Goal: Task Accomplishment & Management: Use online tool/utility

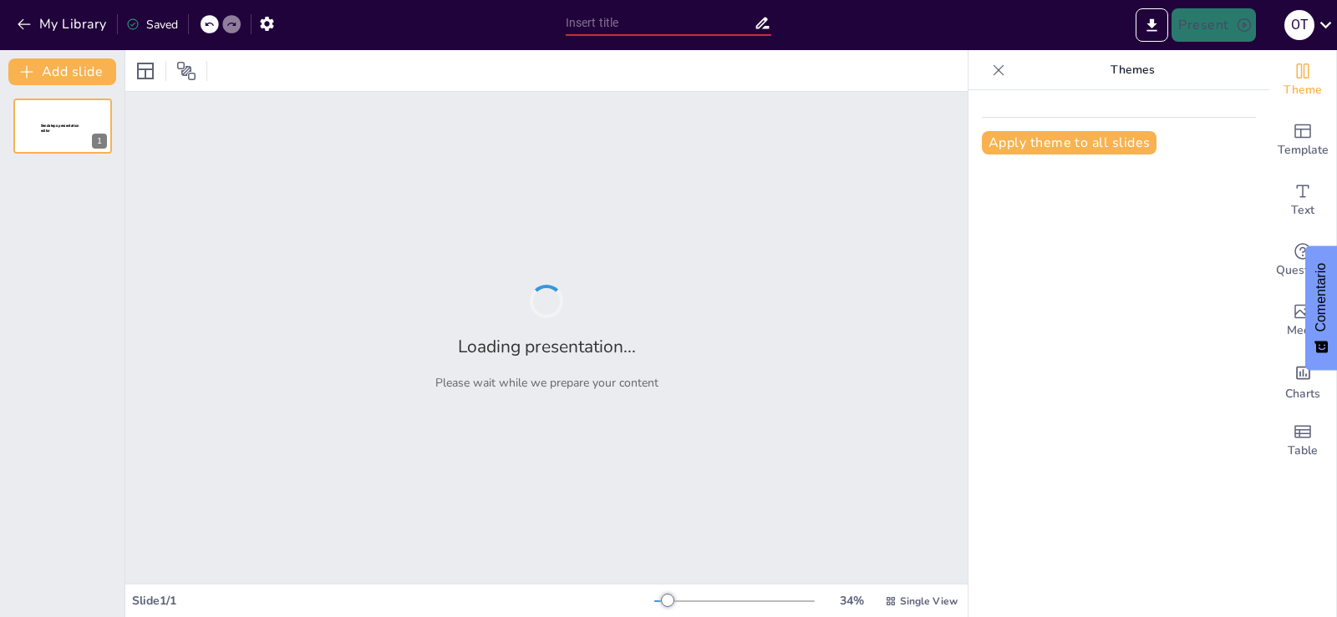
type input "Conciliación Laboral: Fundamentos y Prácticas Efectivas"
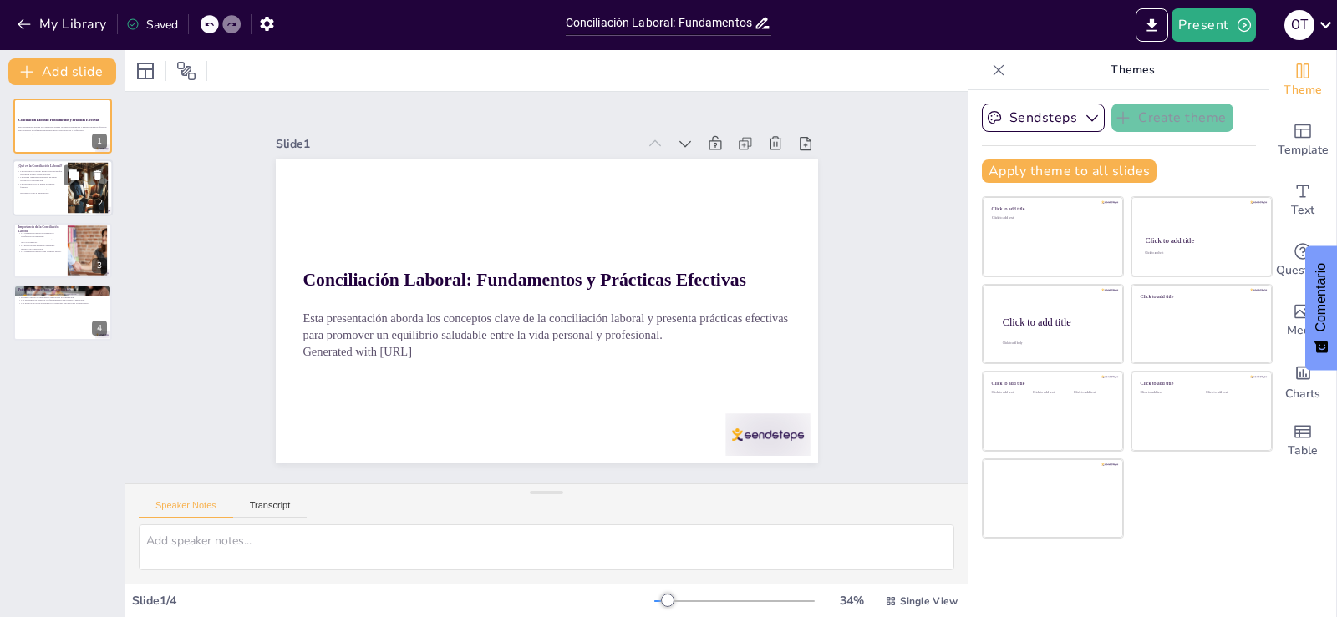
click at [46, 185] on p "La conciliación no se limita a horarios flexibles." at bounding box center [40, 186] width 45 height 6
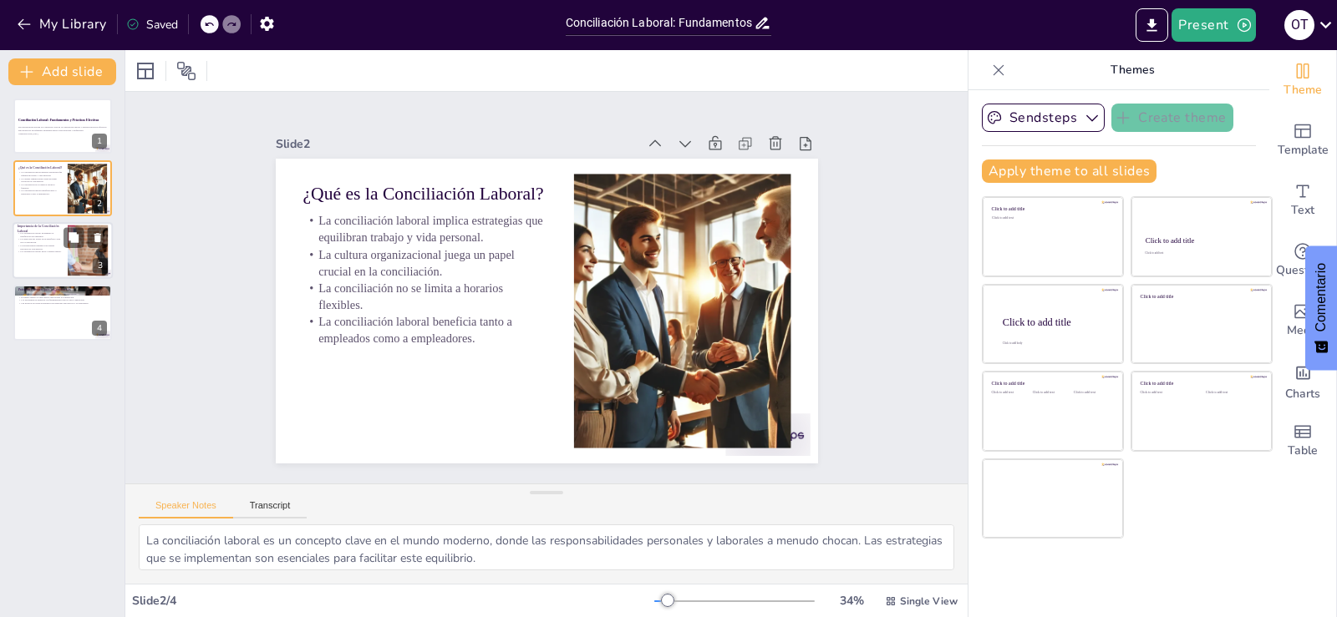
click at [66, 254] on div at bounding box center [63, 250] width 100 height 57
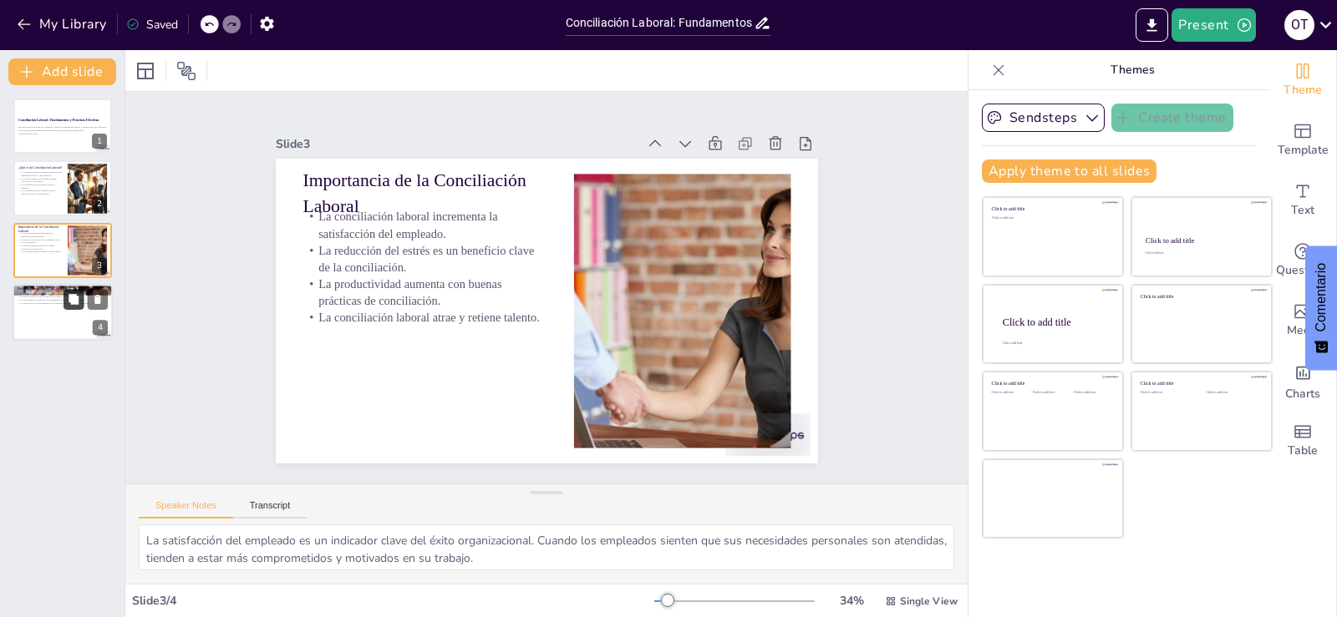
click at [69, 308] on button at bounding box center [73, 300] width 20 height 20
type textarea "Los horarios flexibles permiten a los empleados ajustar su tiempo de trabajo se…"
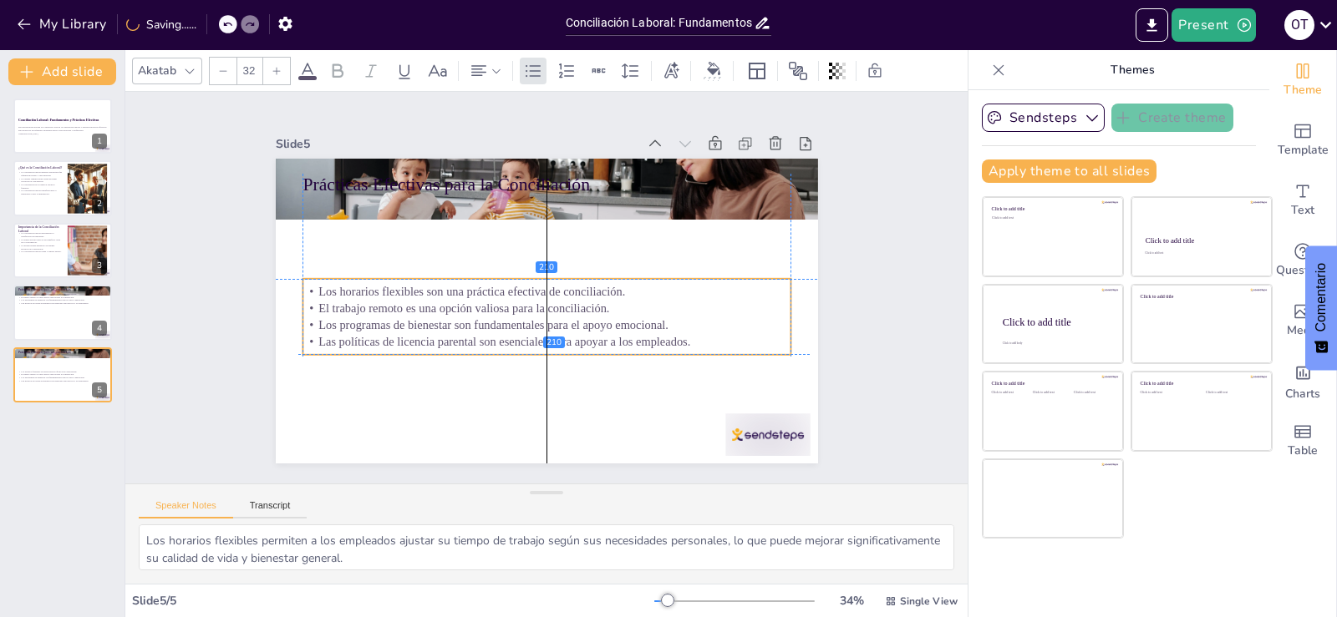
drag, startPoint x: 465, startPoint y: 249, endPoint x: 460, endPoint y: 329, distance: 80.4
click at [460, 331] on p "Las políticas de licencia parental son esenciales para apoyar a los empleados." at bounding box center [503, 319] width 300 height 404
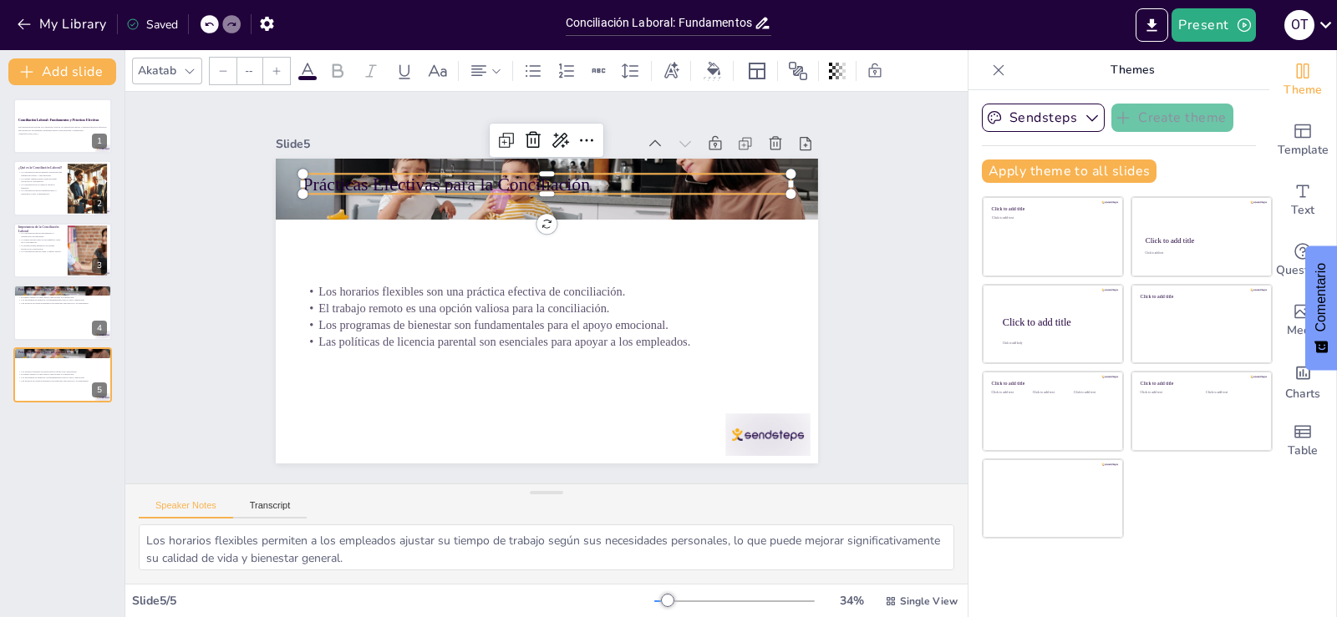
type input "48"
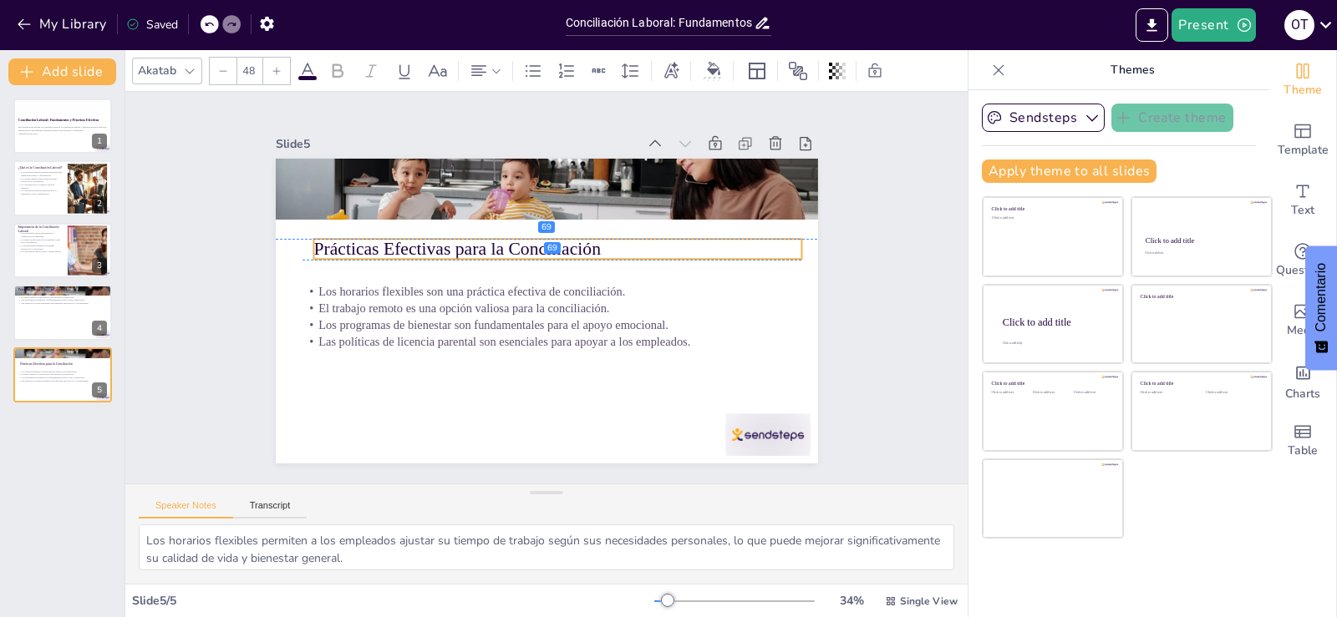
drag, startPoint x: 420, startPoint y: 176, endPoint x: 431, endPoint y: 246, distance: 70.2
click at [431, 246] on p "Prácticas Efectivas para la Conciliación" at bounding box center [565, 253] width 483 height 126
click at [65, 315] on div at bounding box center [63, 312] width 100 height 57
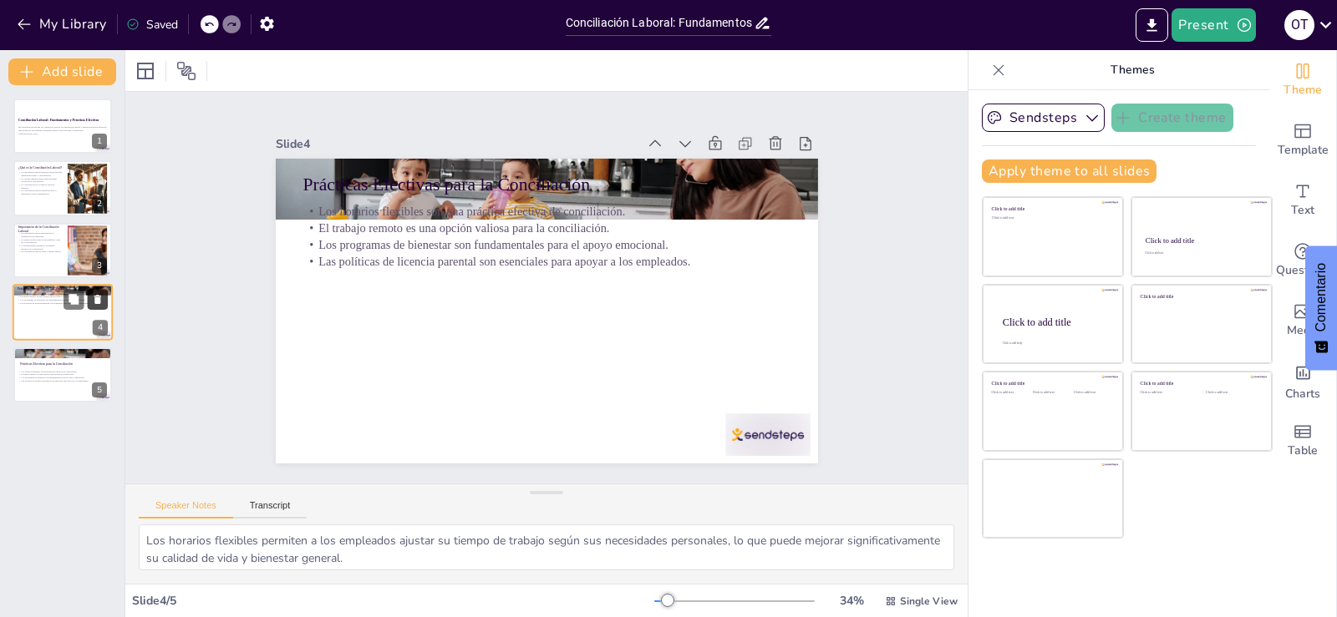
click at [93, 298] on icon at bounding box center [98, 300] width 12 height 12
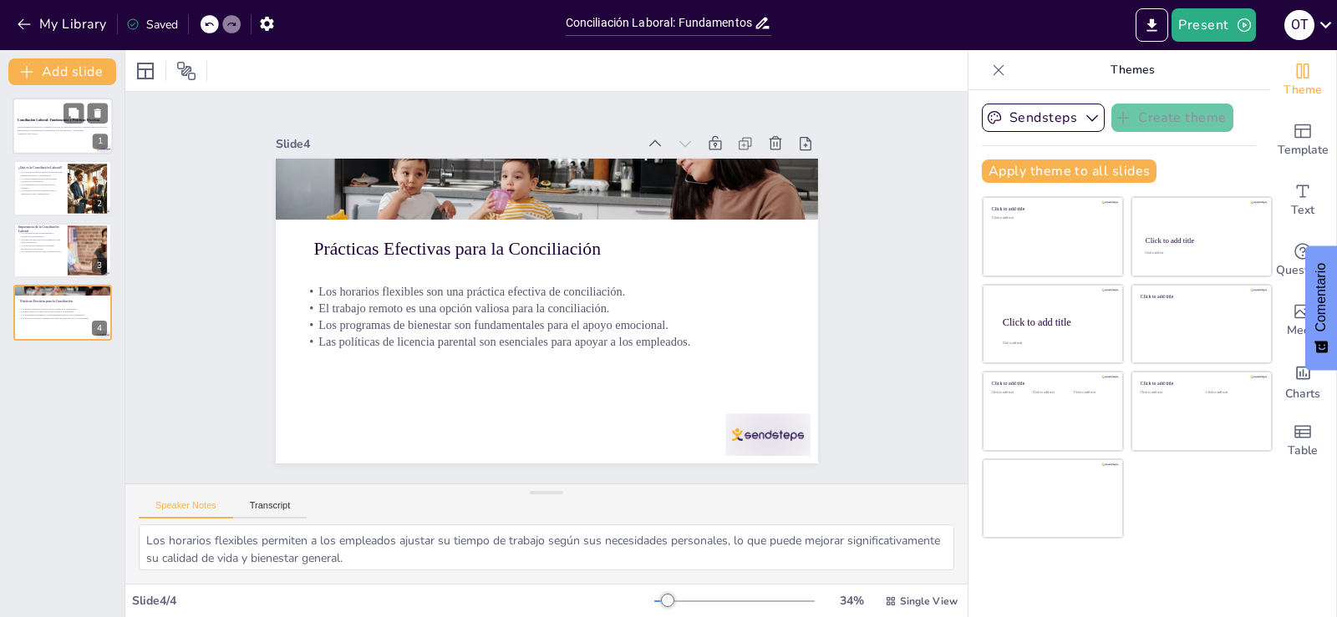
click at [56, 130] on p "Esta presentación aborda los conceptos clave de la conciliación laboral y prese…" at bounding box center [63, 129] width 90 height 6
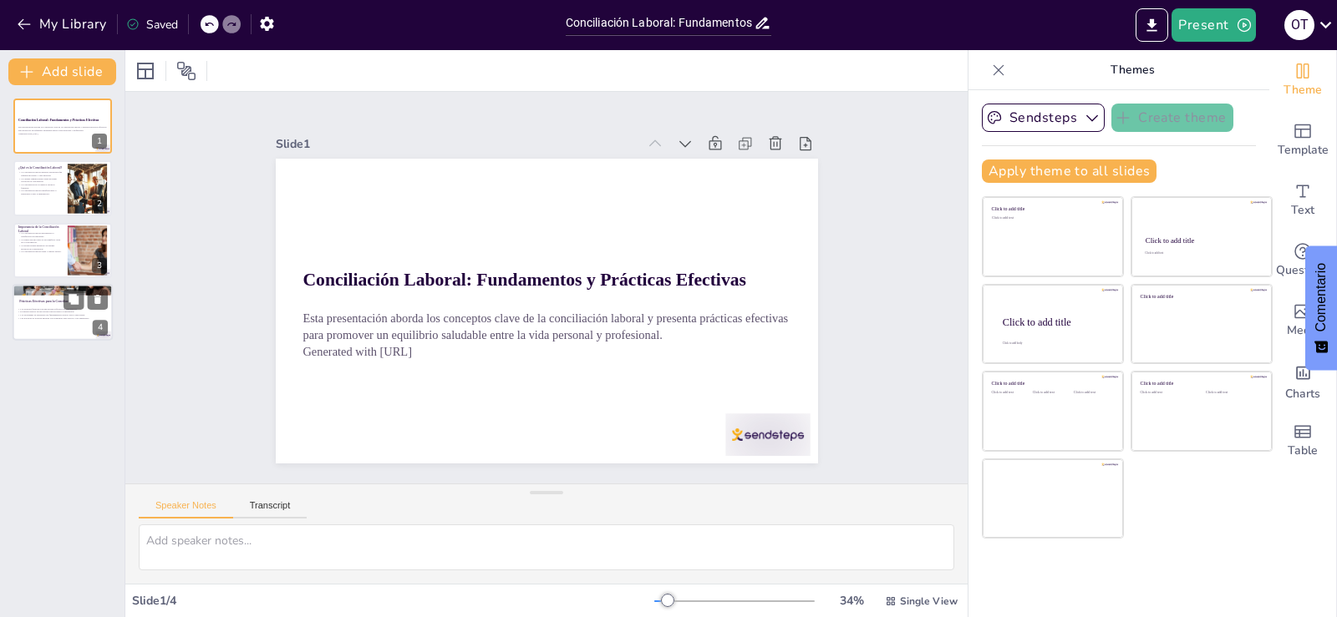
click at [48, 302] on p "Prácticas Efectivas para la Conciliación" at bounding box center [64, 301] width 90 height 5
type textarea "Los horarios flexibles permiten a los empleados ajustar su tiempo de trabajo se…"
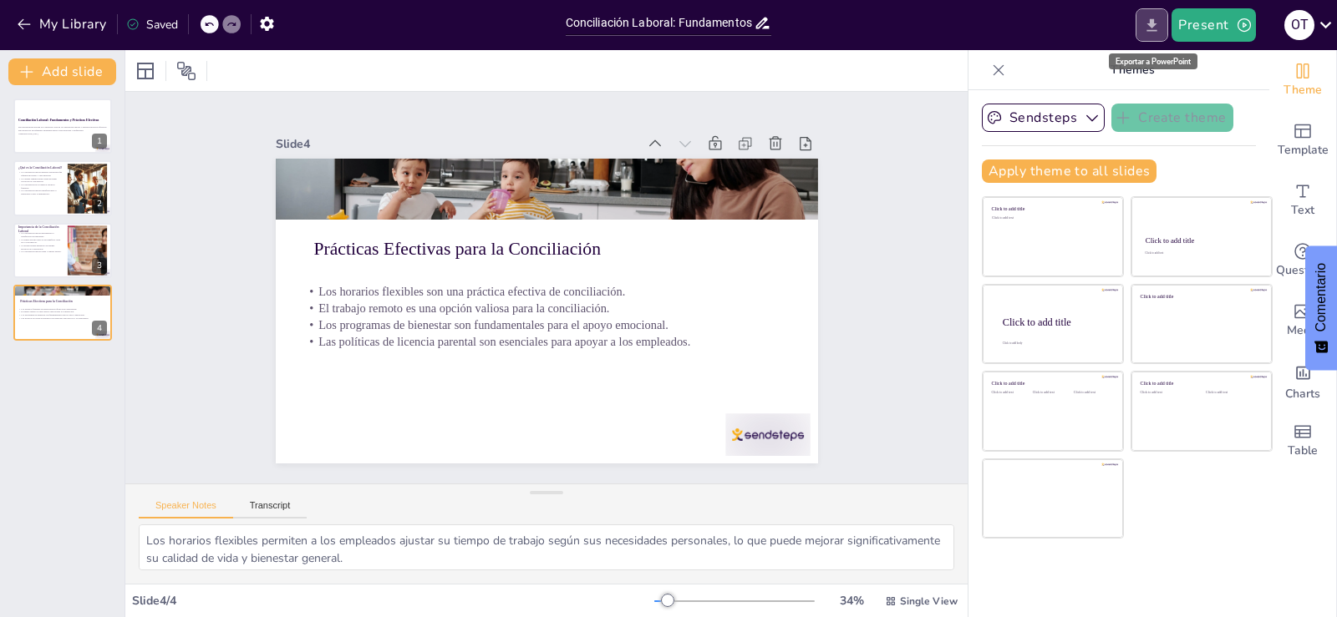
click at [1155, 27] on icon "Export to PowerPoint" at bounding box center [1152, 24] width 10 height 13
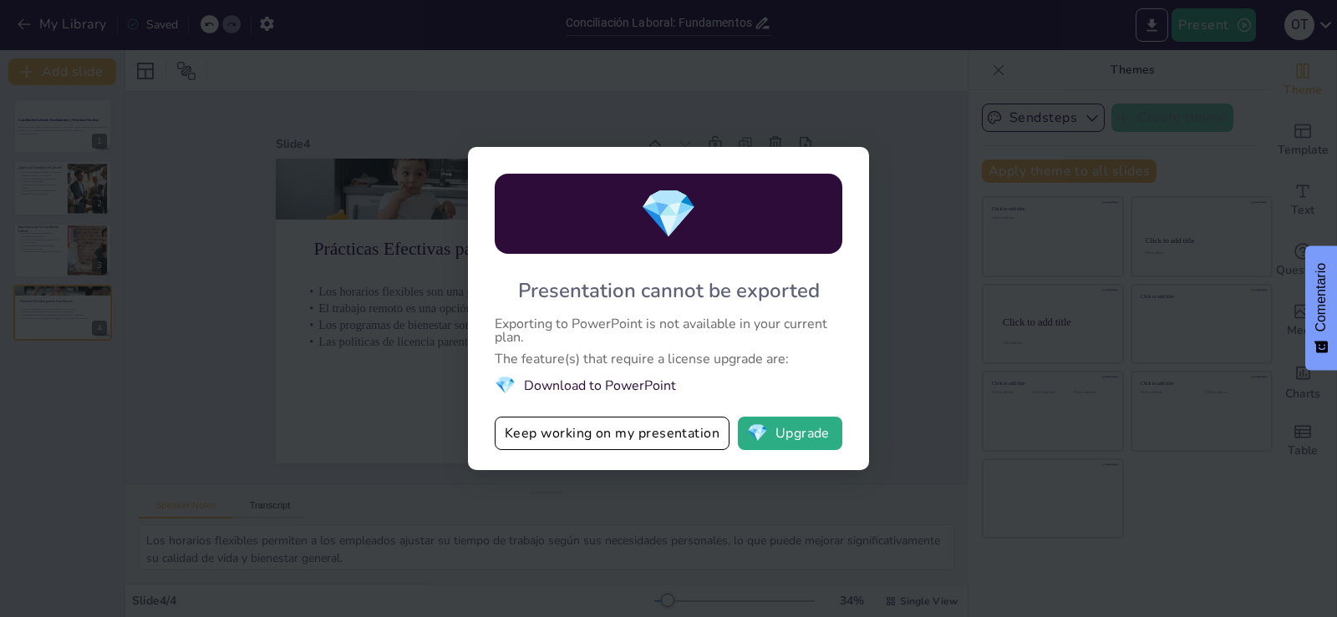
click at [861, 78] on div "💎 Presentation cannot be exported Exporting to PowerPoint is not available in y…" at bounding box center [668, 308] width 1337 height 617
drag, startPoint x: 1106, startPoint y: 515, endPoint x: 1041, endPoint y: 490, distance: 69.8
click at [1105, 512] on div "💎 Presentation cannot be exported Exporting to PowerPoint is not available in y…" at bounding box center [668, 308] width 1337 height 617
click at [346, 413] on div "💎 Presentation cannot be exported Exporting to PowerPoint is not available in y…" at bounding box center [668, 308] width 1337 height 617
click at [165, 172] on div "💎 Presentation cannot be exported Exporting to PowerPoint is not available in y…" at bounding box center [668, 308] width 1337 height 617
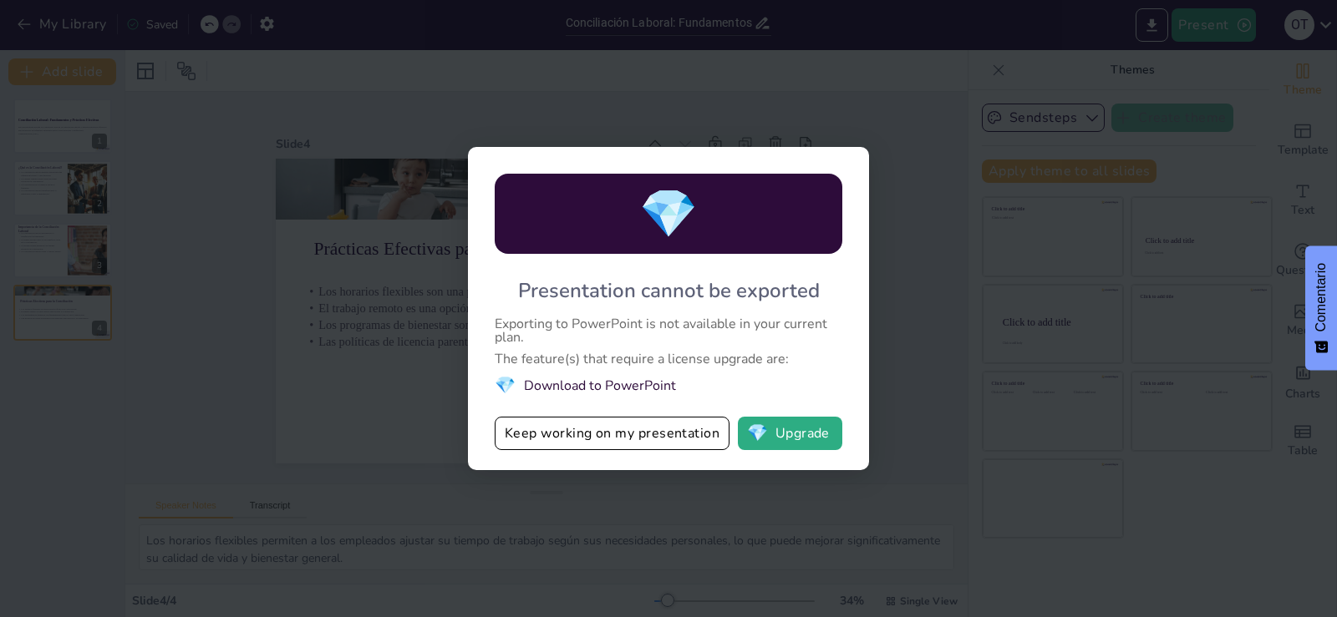
click at [865, 95] on div "💎 Presentation cannot be exported Exporting to PowerPoint is not available in y…" at bounding box center [668, 308] width 1337 height 617
click at [1046, 193] on div "💎 Presentation cannot be exported Exporting to PowerPoint is not available in y…" at bounding box center [668, 308] width 1337 height 617
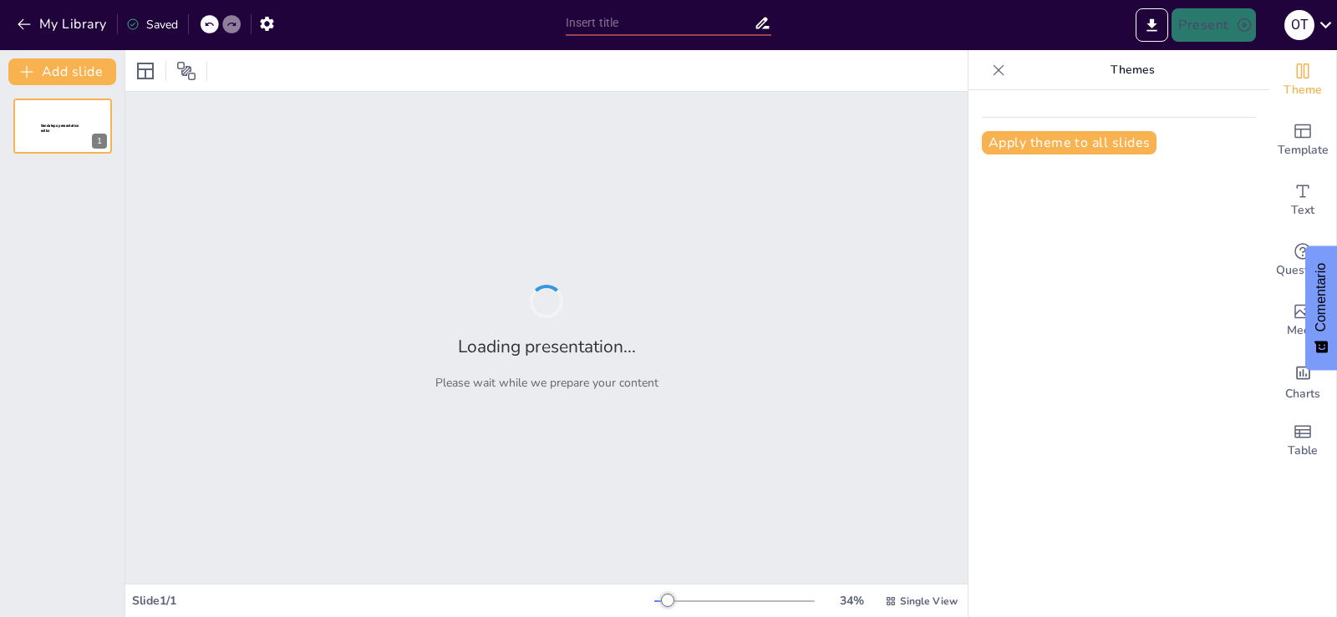
type input "Conciliación Laboral: Fundamentos y Prácticas Efectivas"
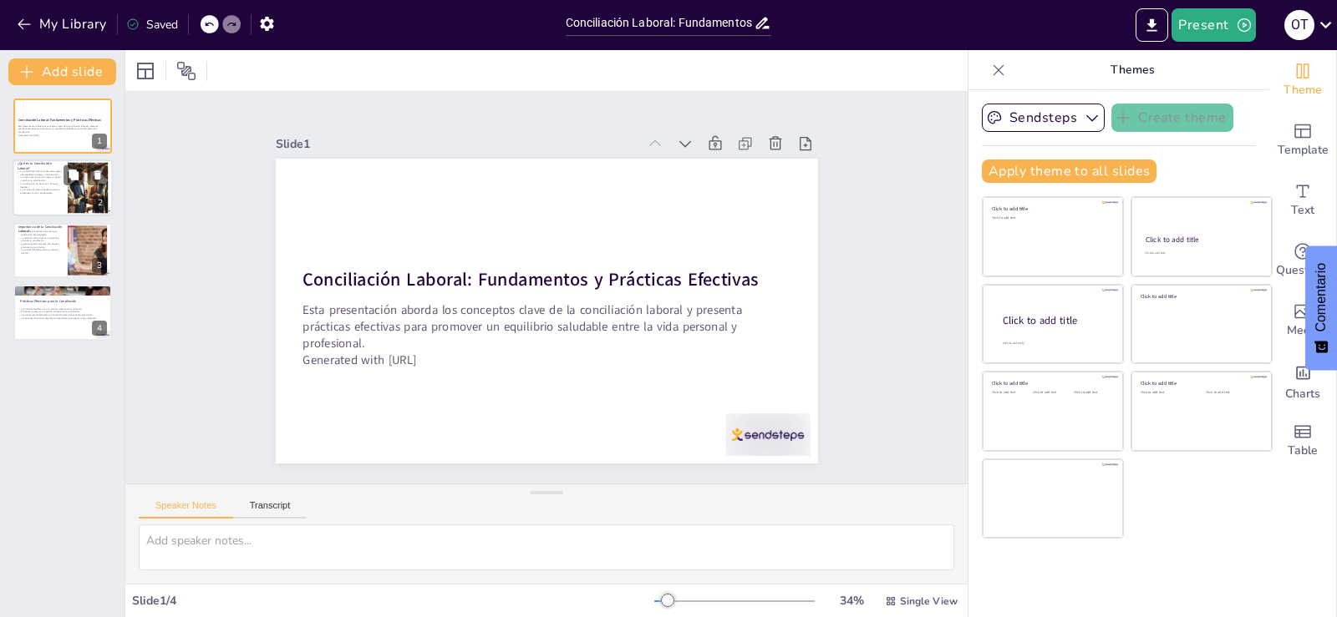
click at [68, 192] on div at bounding box center [88, 188] width 90 height 51
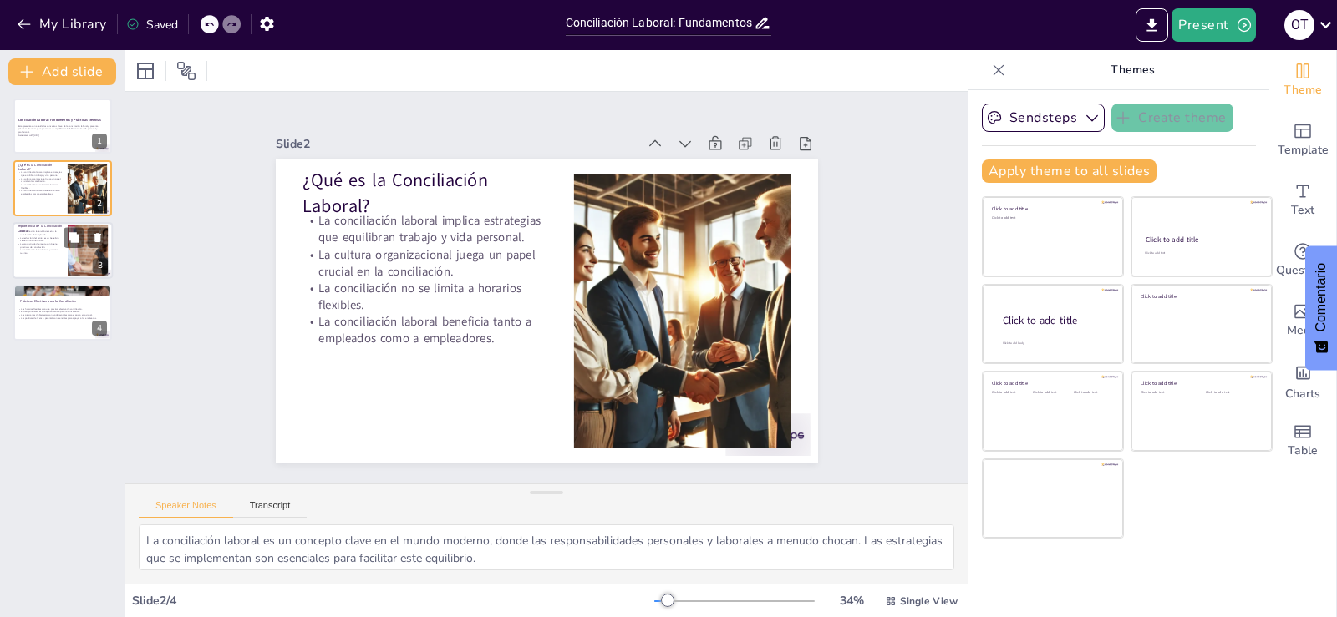
click at [61, 232] on p "La conciliación laboral incrementa la satisfacción del empleado." at bounding box center [40, 233] width 45 height 6
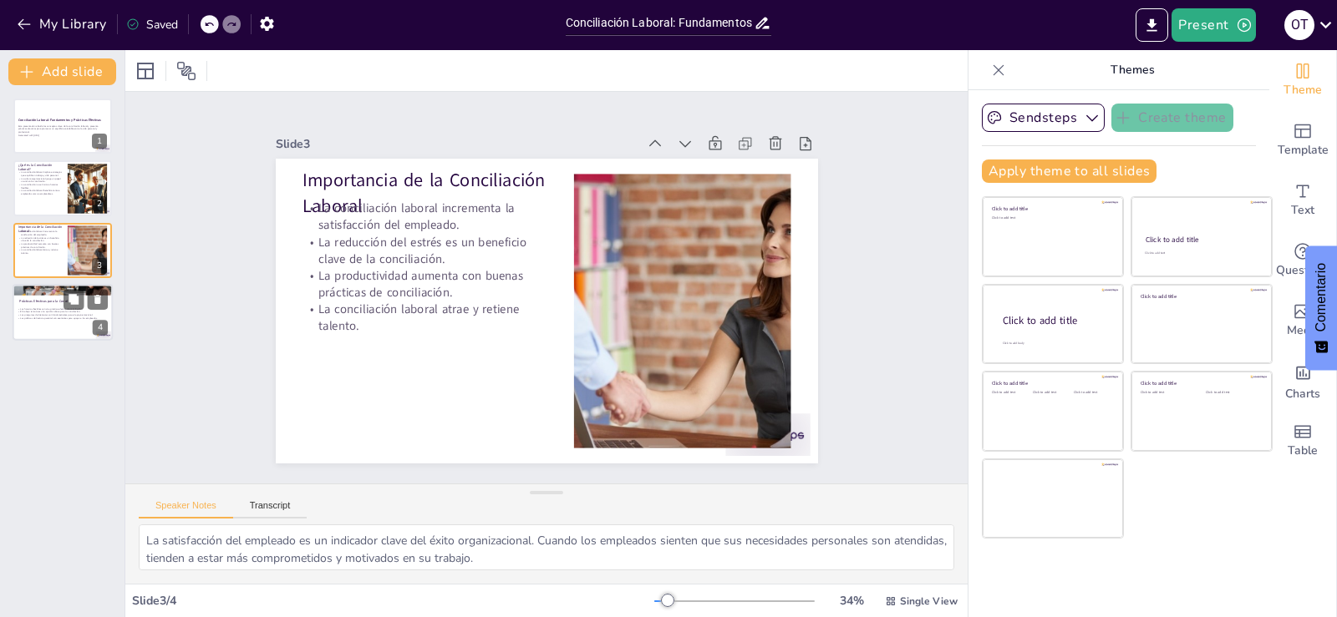
click at [45, 302] on p "Prácticas Efectivas para la Conciliación" at bounding box center [64, 301] width 90 height 5
type textarea "Los horarios flexibles permiten a los empleados ajustar su tiempo de trabajo se…"
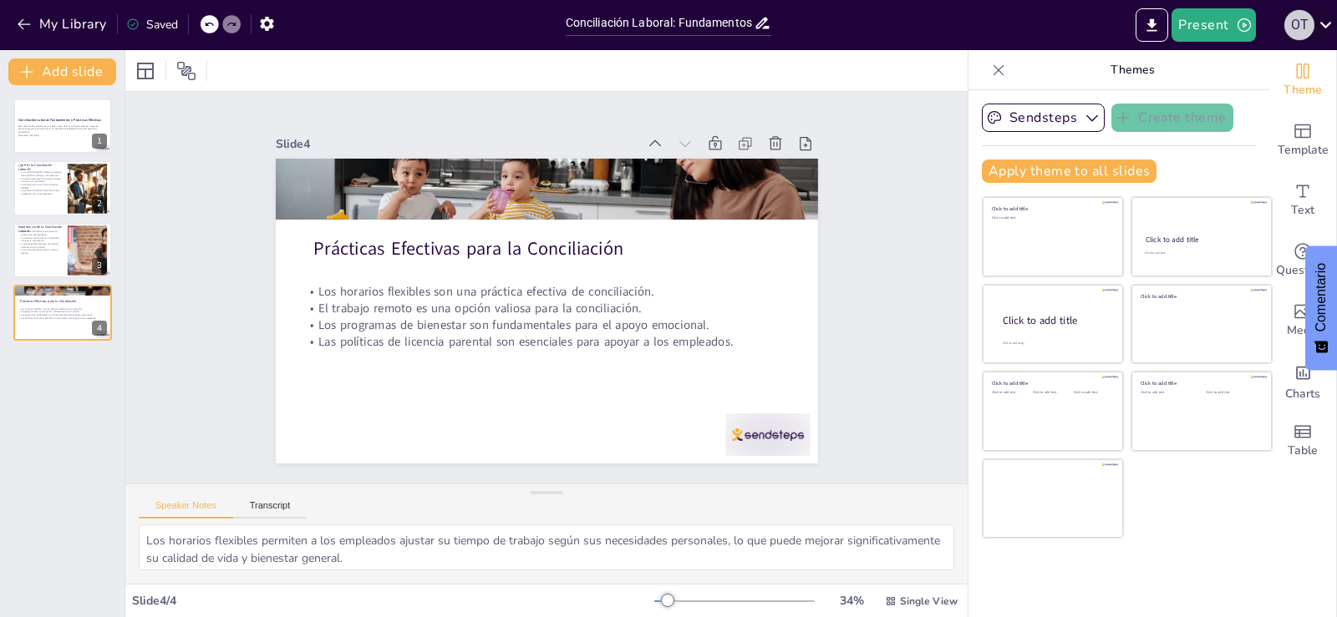
click at [1292, 26] on div "o t" at bounding box center [1299, 25] width 30 height 30
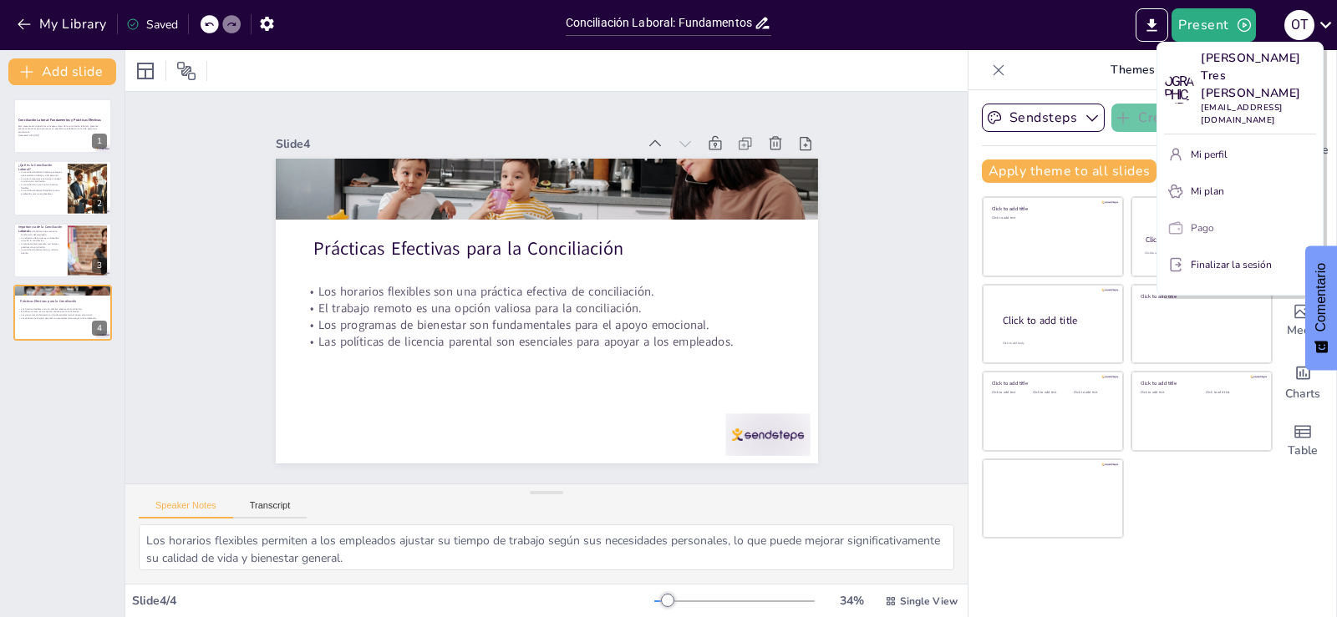
click at [1211, 221] on font "Pago" at bounding box center [1202, 227] width 23 height 13
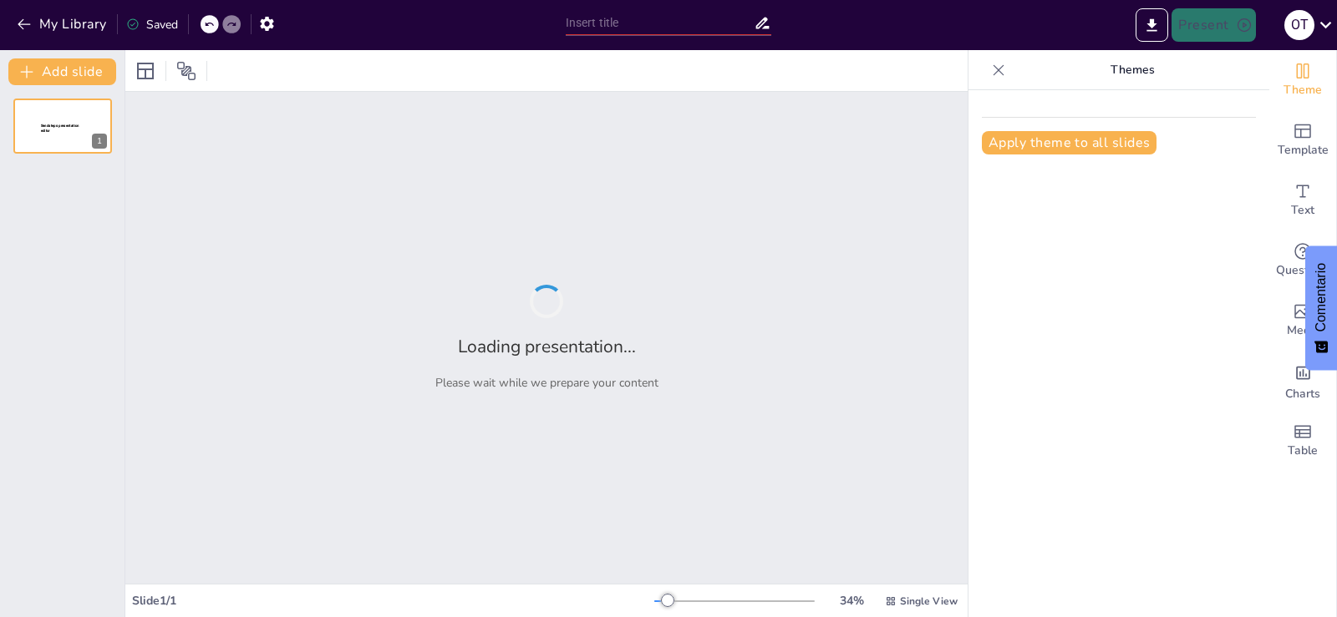
type input "Conciliación Laboral: Fundamentos y Prácticas Efectivas"
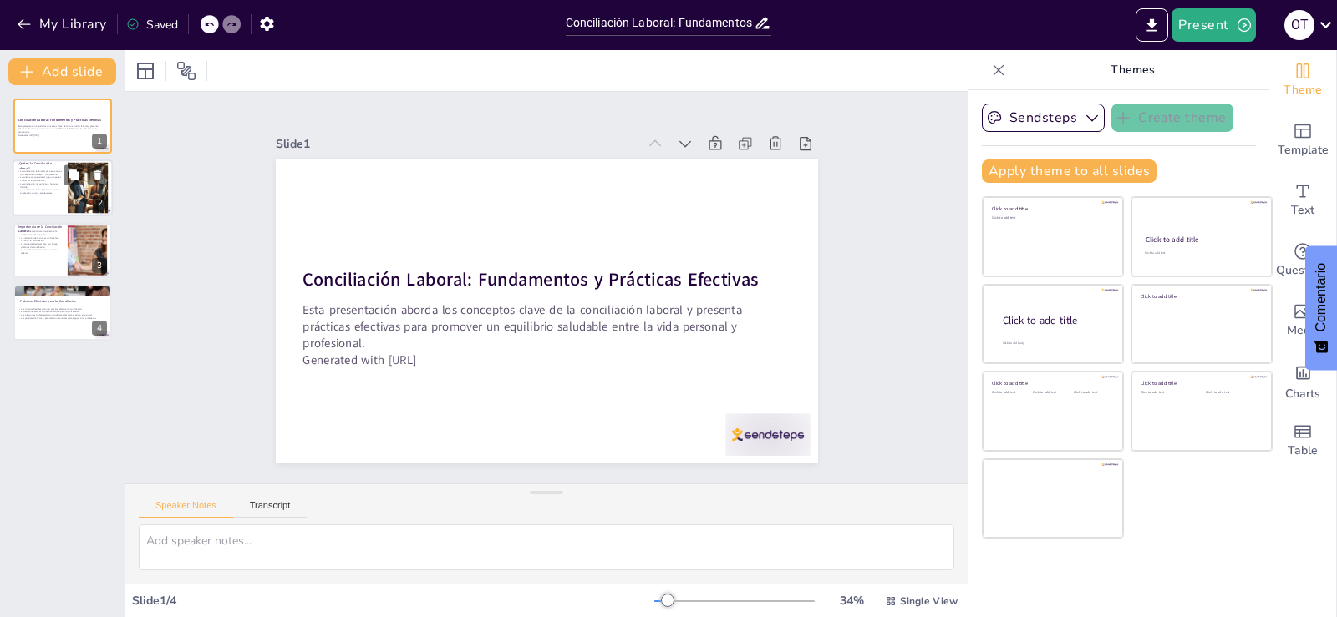
click at [43, 201] on div at bounding box center [63, 188] width 100 height 57
type textarea "La conciliación laboral es un concepto clave en el mundo moderno, donde las res…"
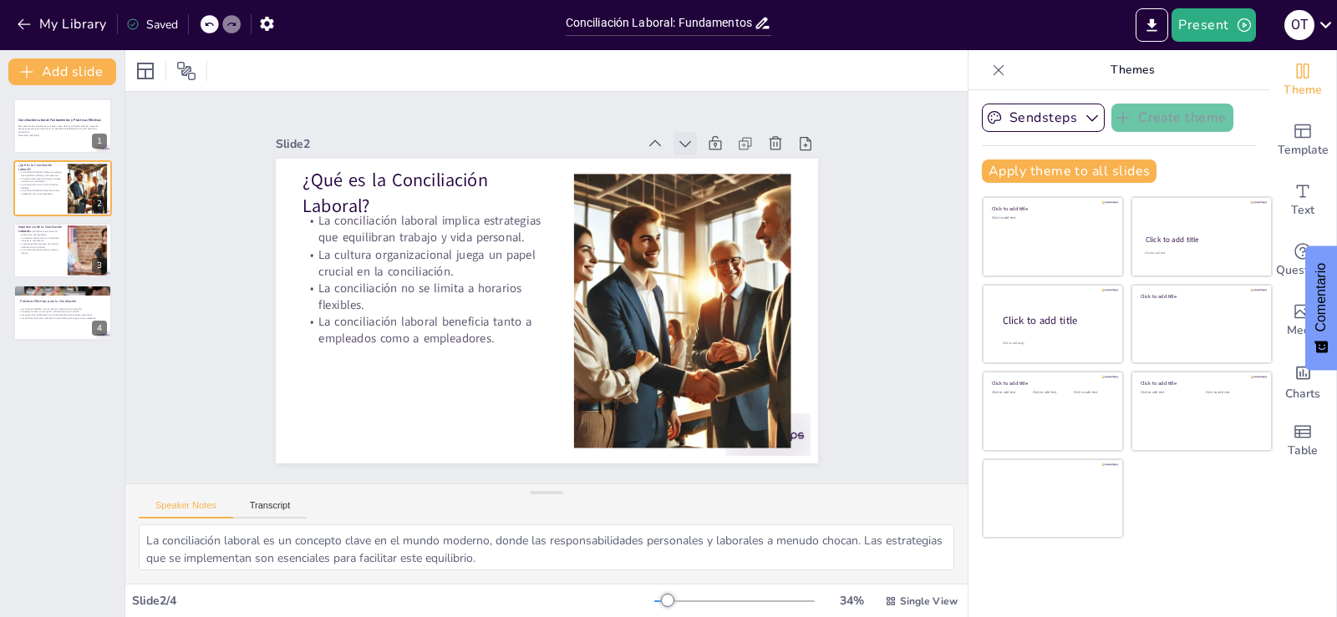
click at [732, 227] on icon at bounding box center [738, 232] width 13 height 11
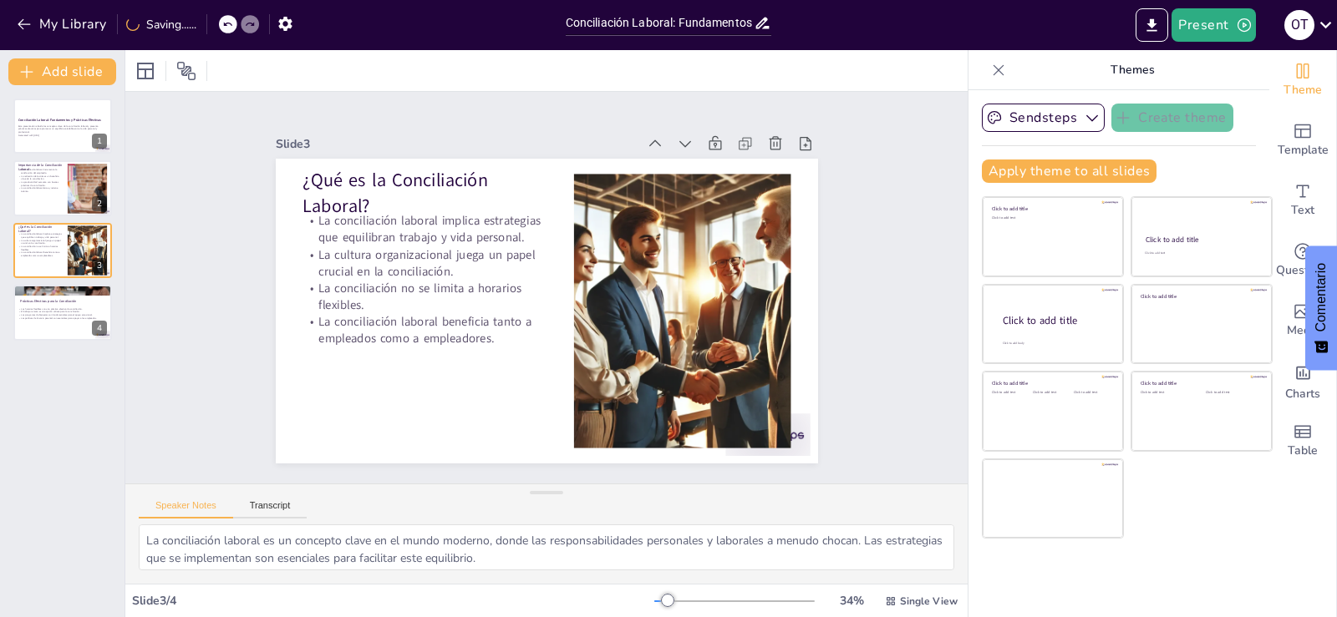
click at [732, 227] on icon at bounding box center [738, 232] width 13 height 11
click at [707, 211] on icon at bounding box center [713, 216] width 13 height 11
click at [60, 141] on div at bounding box center [63, 126] width 100 height 57
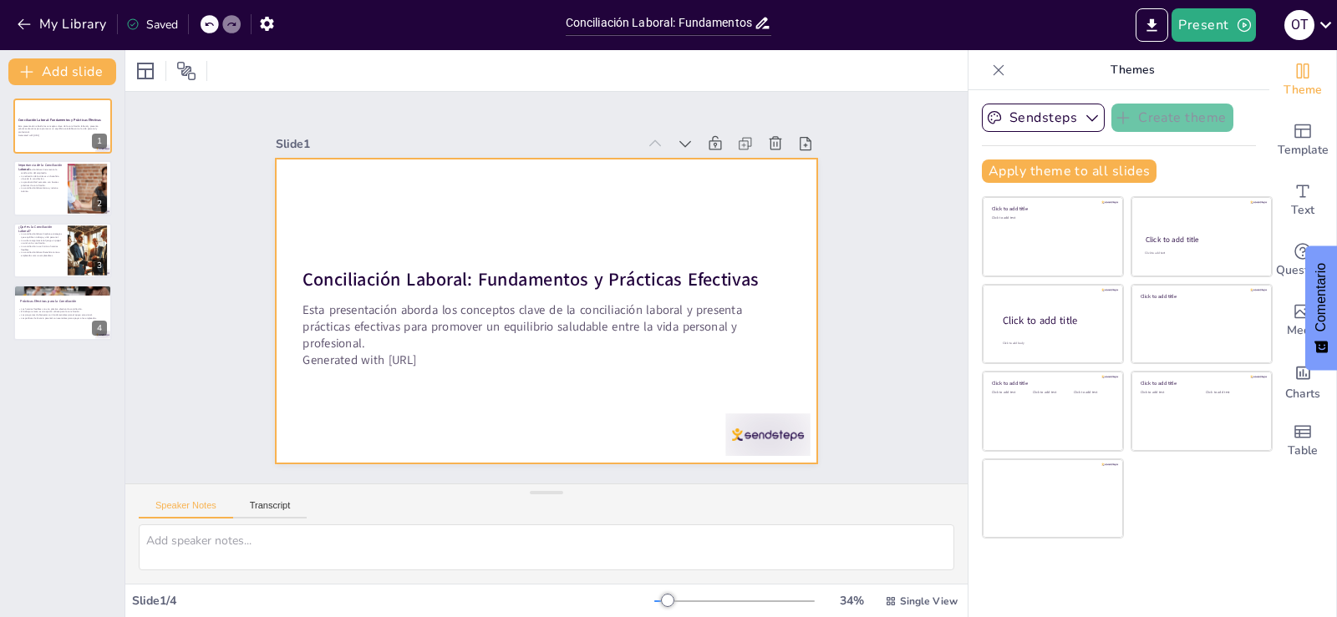
click at [631, 370] on div at bounding box center [542, 310] width 594 height 411
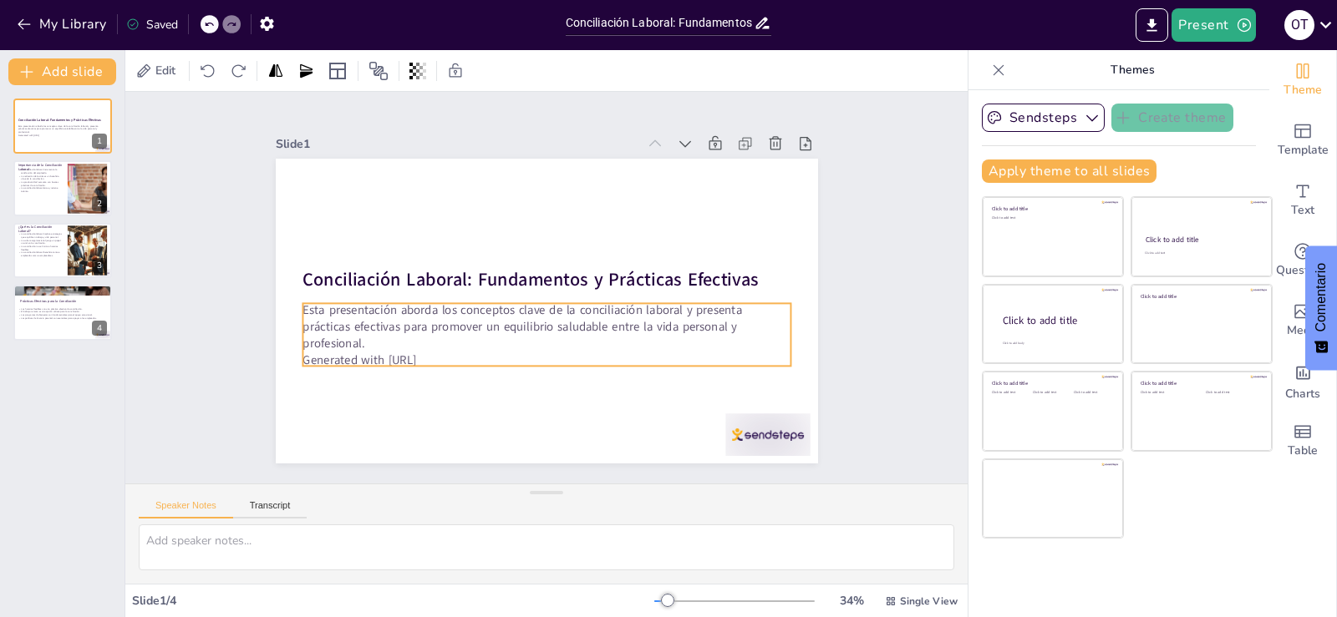
click at [352, 336] on p "Esta presentación aborda los conceptos clave de la conciliación laboral y prese…" at bounding box center [546, 327] width 488 height 51
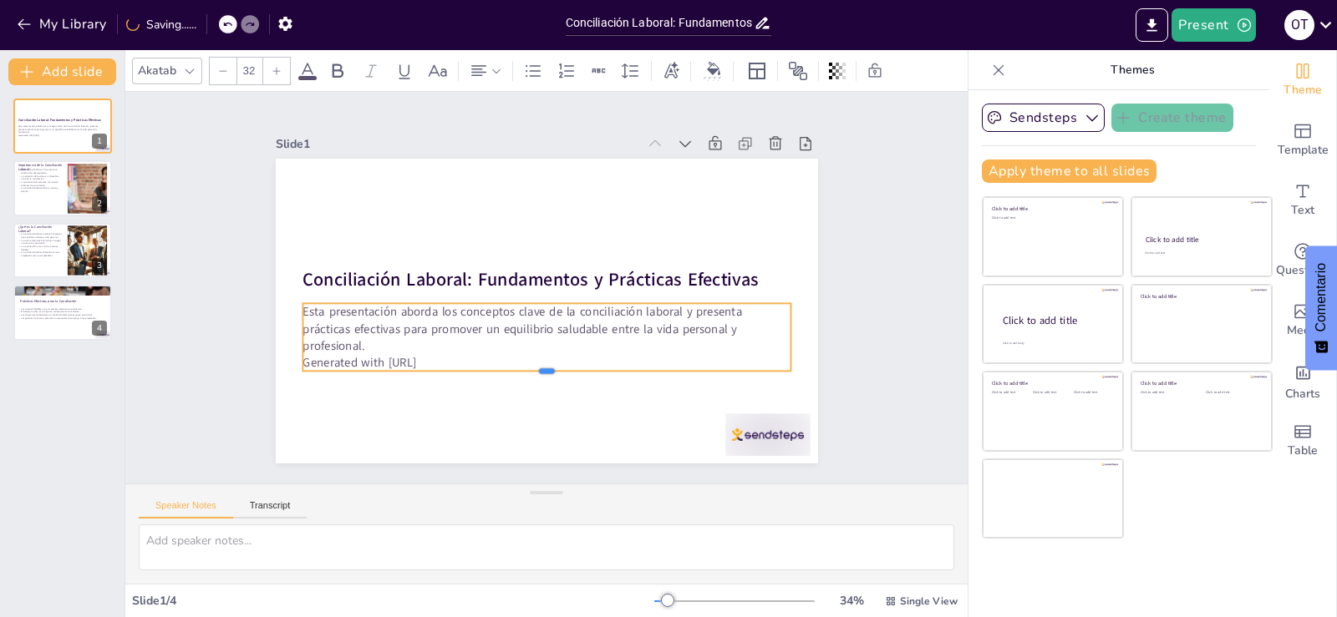
drag, startPoint x: 532, startPoint y: 360, endPoint x: 542, endPoint y: 344, distance: 18.8
click at [542, 344] on div "Conciliación Laboral: Fundamentos y Prácticas Efectivas Esta presentación abord…" at bounding box center [543, 311] width 571 height 360
click at [460, 355] on p "Generated with Sendsteps.ai" at bounding box center [531, 361] width 480 height 118
click at [462, 347] on p "Esta presentación aborda los conceptos clave de la conciliación laboral y prese…" at bounding box center [538, 327] width 488 height 151
click at [551, 262] on icon at bounding box center [562, 273] width 23 height 23
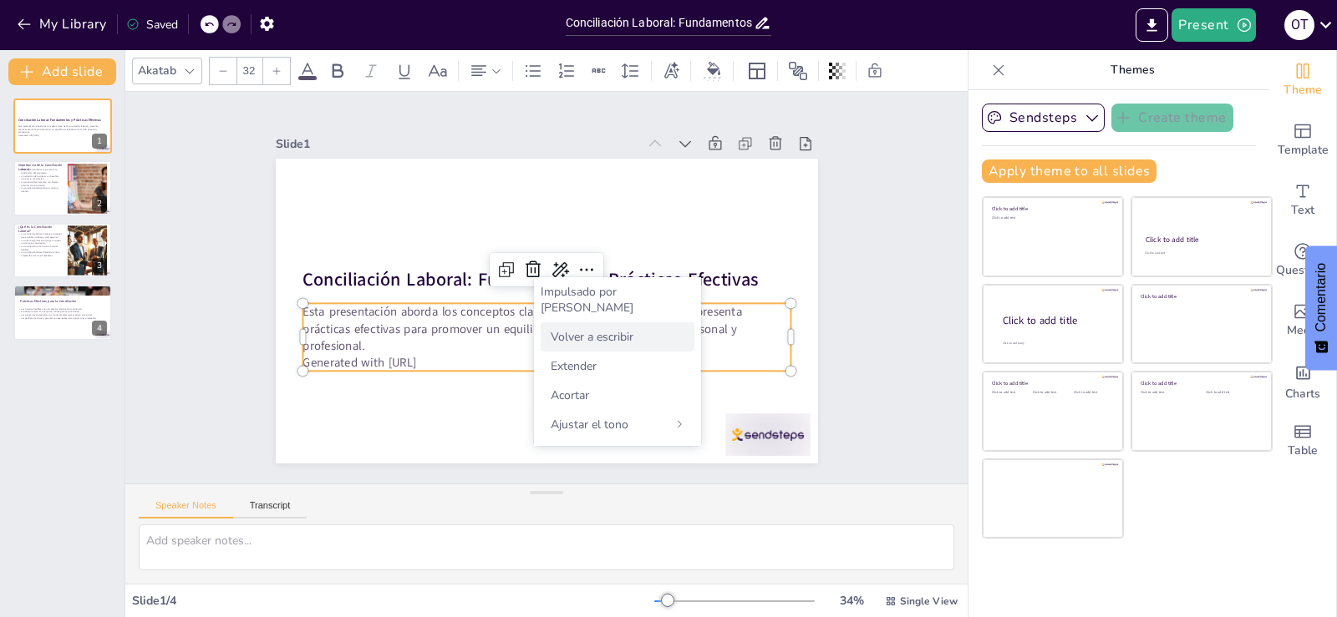
click at [576, 329] on font "Volver a escribir" at bounding box center [592, 337] width 83 height 16
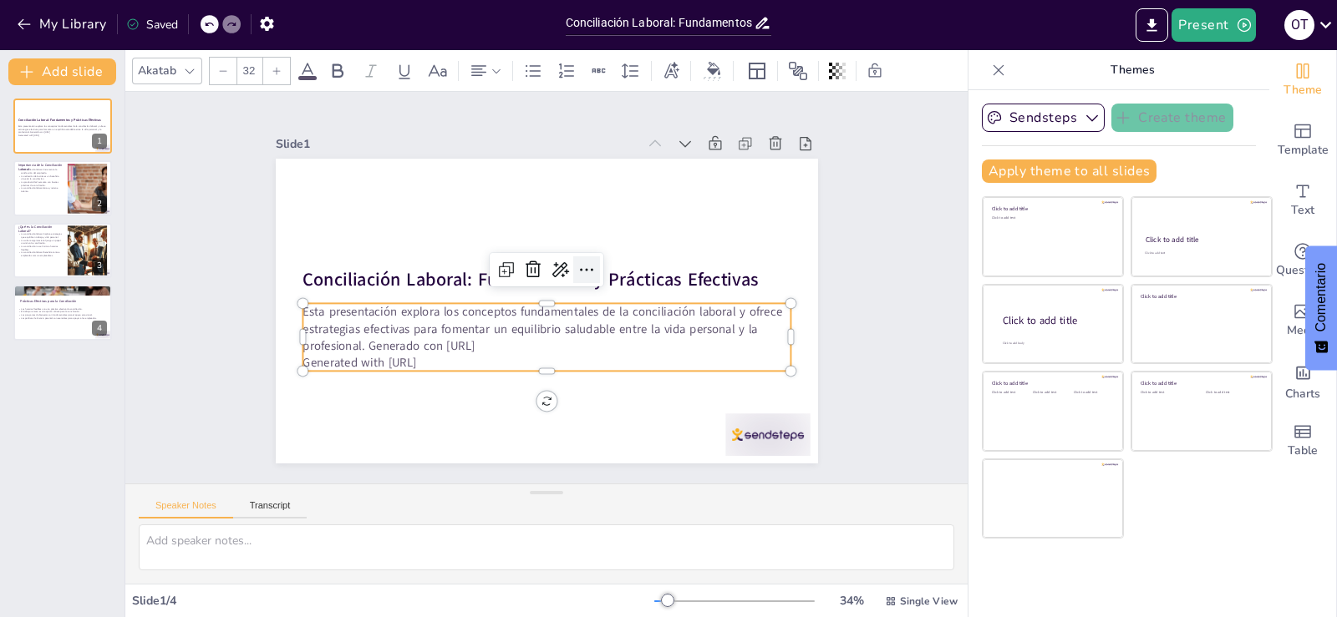
click at [577, 267] on icon at bounding box center [588, 278] width 23 height 23
click at [536, 262] on icon at bounding box center [550, 266] width 28 height 28
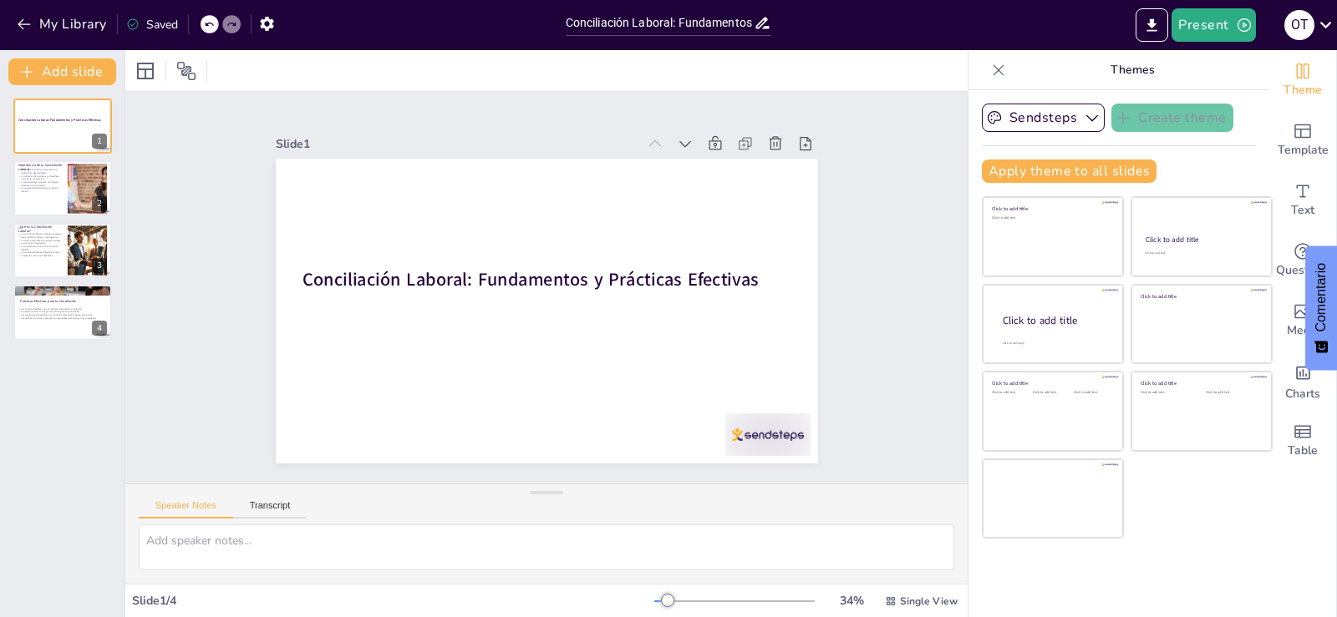
click at [208, 20] on icon at bounding box center [209, 24] width 10 height 10
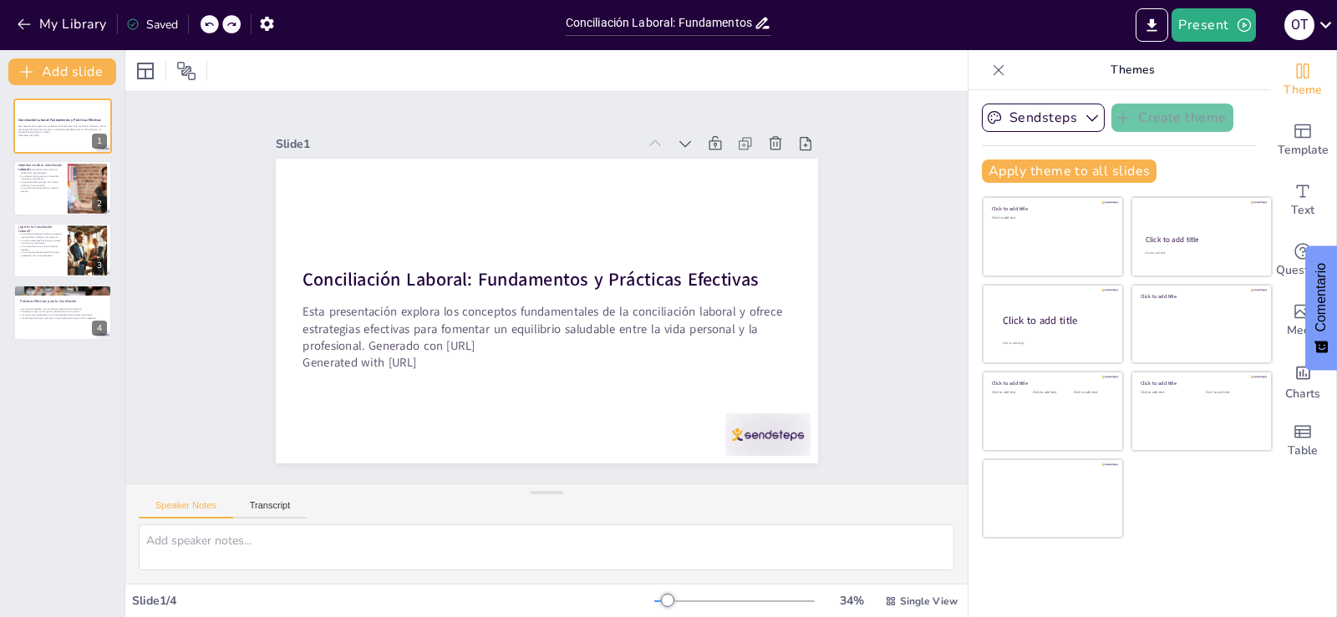
click at [206, 26] on icon at bounding box center [209, 25] width 8 height 4
click at [208, 20] on icon at bounding box center [209, 24] width 10 height 10
type textarea "La conciliación laboral es un concepto clave en el mundo moderno, donde las res…"
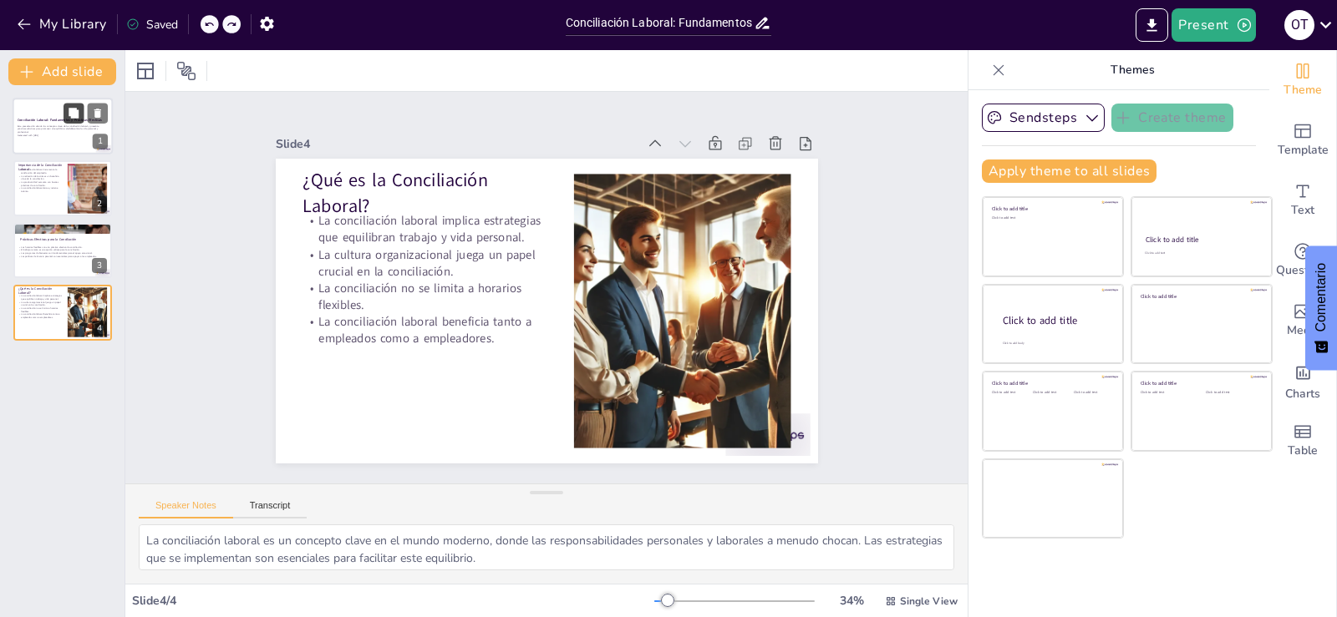
click at [74, 122] on button at bounding box center [73, 113] width 20 height 20
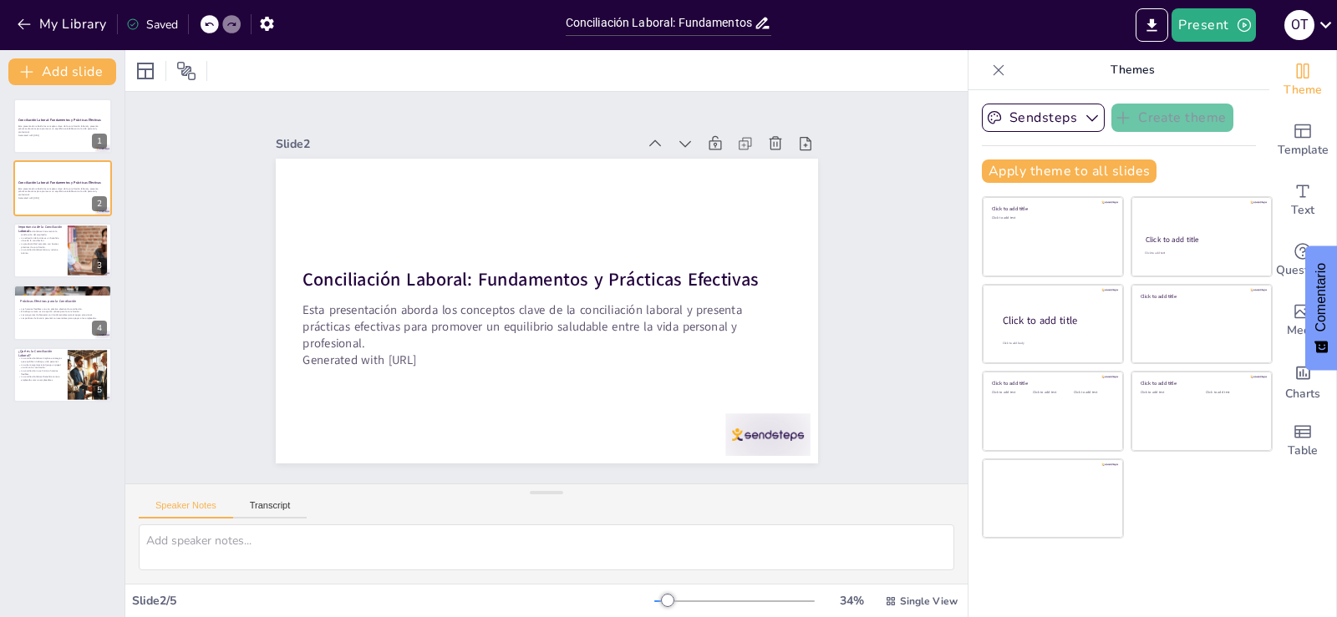
click at [211, 23] on icon at bounding box center [209, 24] width 10 height 10
type textarea "La conciliación laboral es un concepto clave en el mundo moderno, donde las res…"
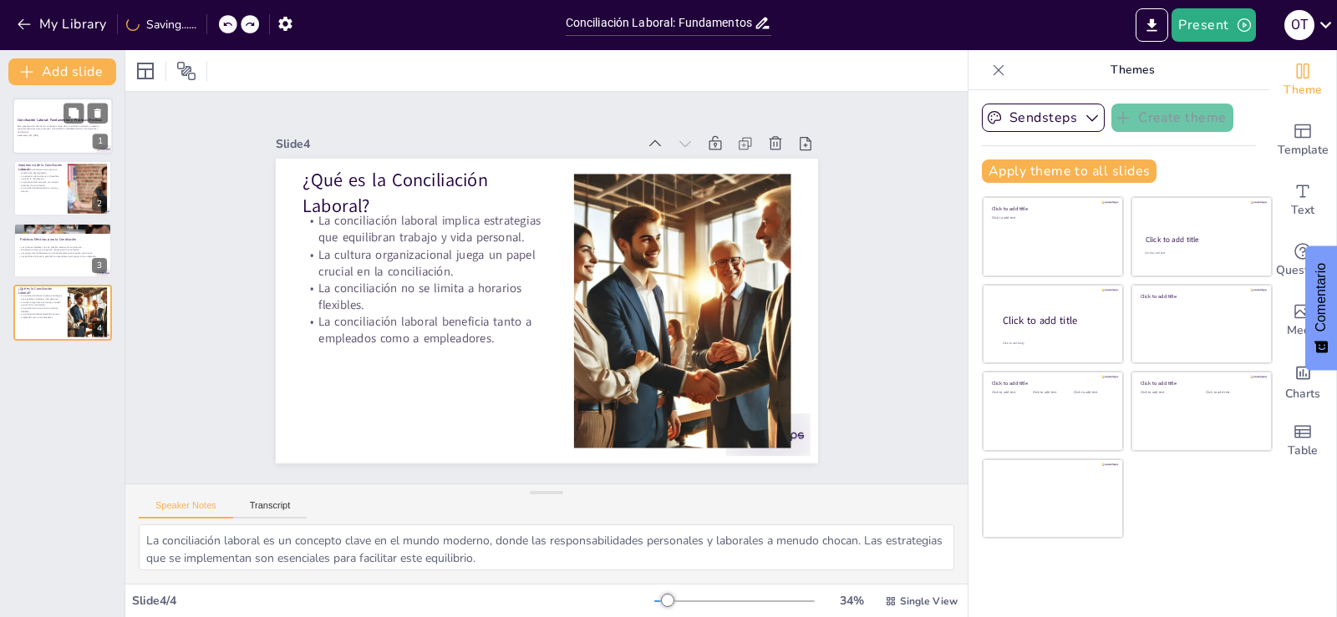
click at [47, 98] on div "Conciliación Laboral: Fundamentos y Prácticas Efectivas Esta presentación abord…" at bounding box center [63, 98] width 100 height 0
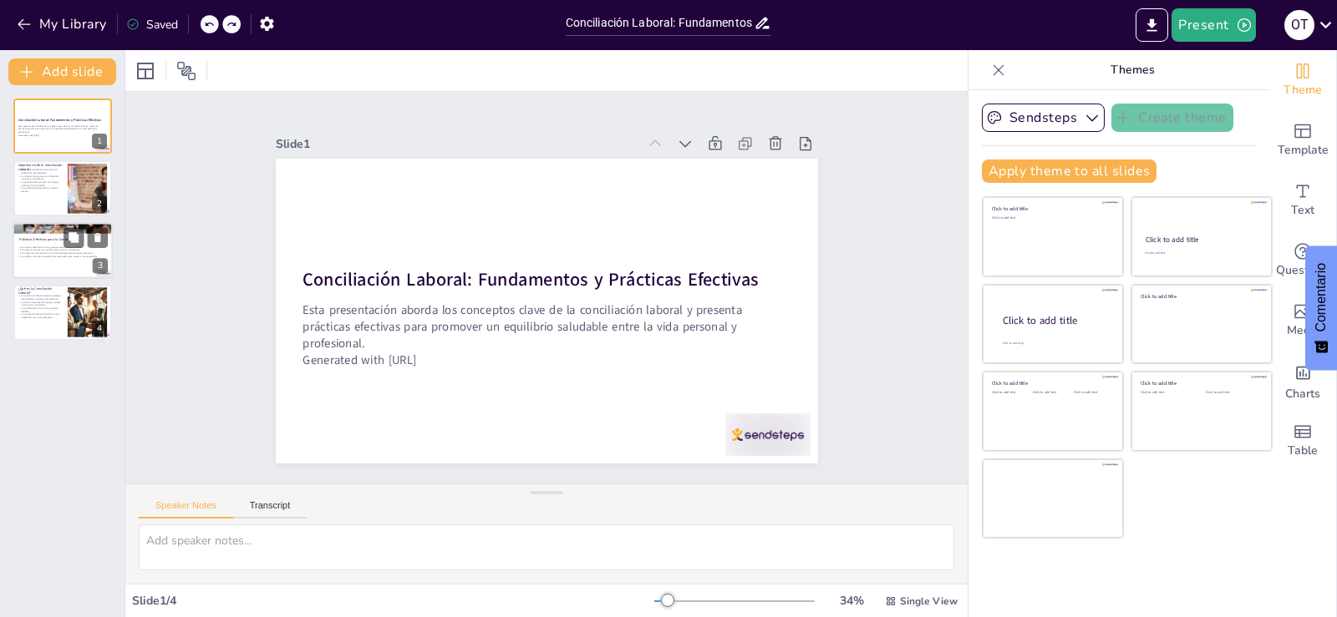
click at [55, 231] on div at bounding box center [63, 228] width 100 height 25
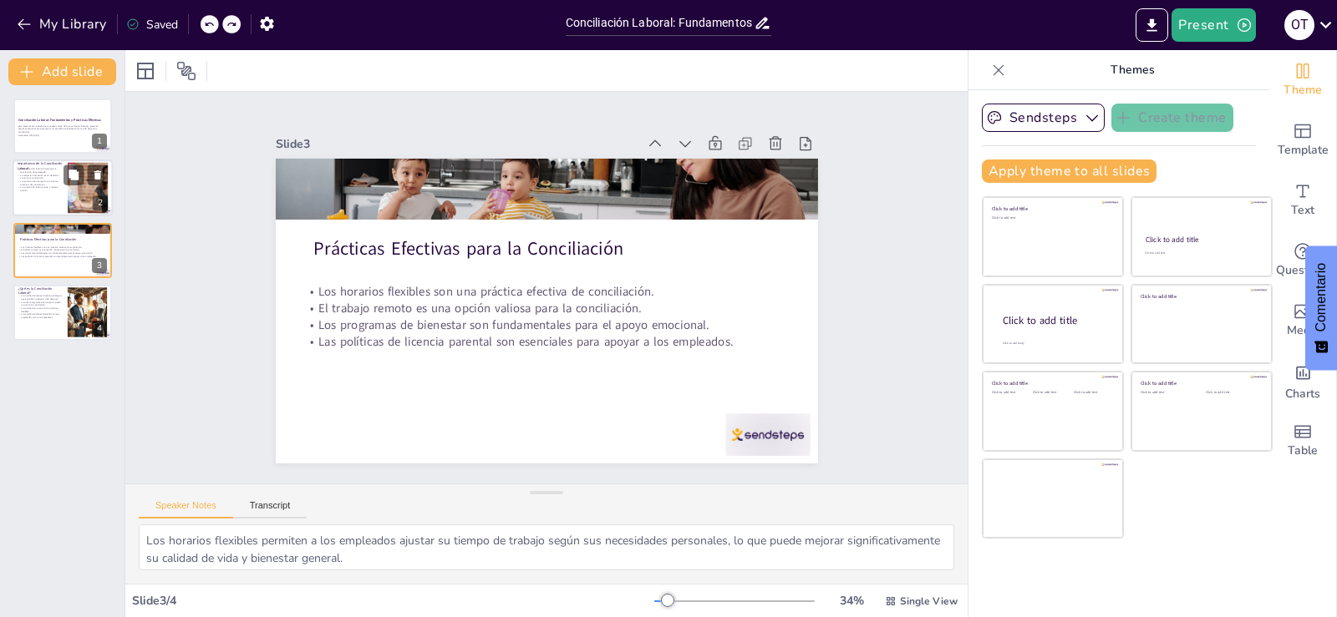
click at [36, 178] on p "La reducción del estrés es un beneficio clave de la conciliación." at bounding box center [40, 177] width 45 height 6
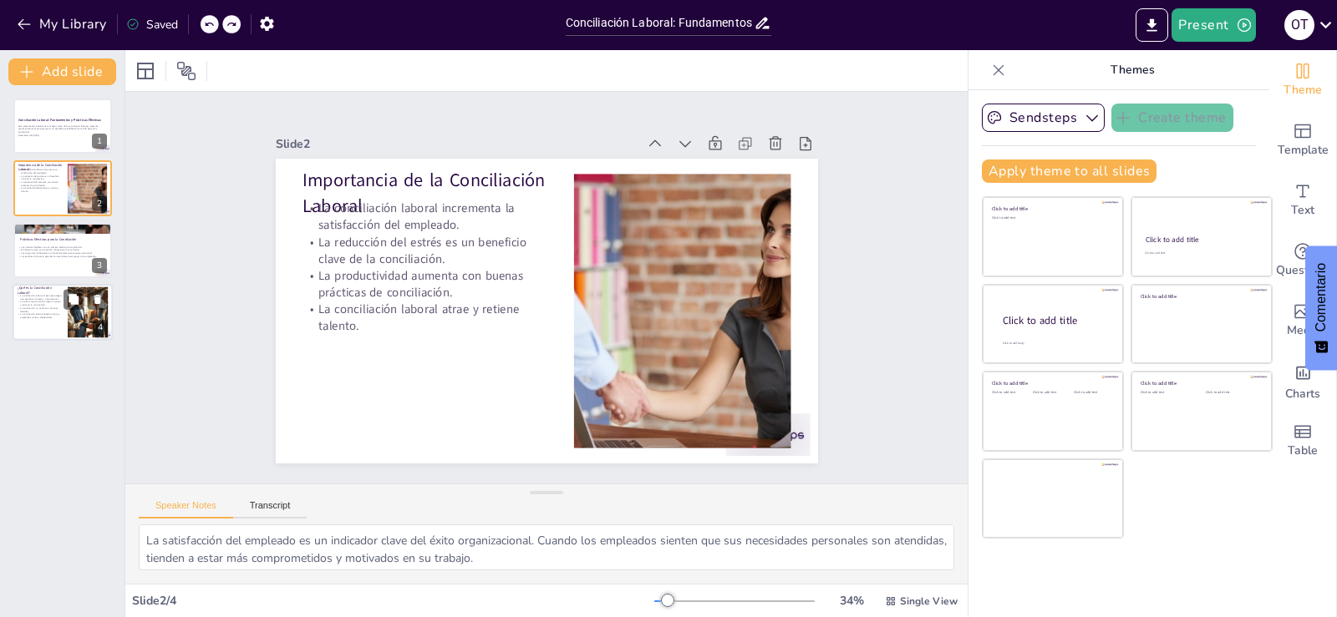
click at [25, 307] on p "La conciliación no se limita a horarios flexibles." at bounding box center [40, 310] width 45 height 6
type textarea "La conciliación laboral es un concepto clave en el mundo moderno, donde las res…"
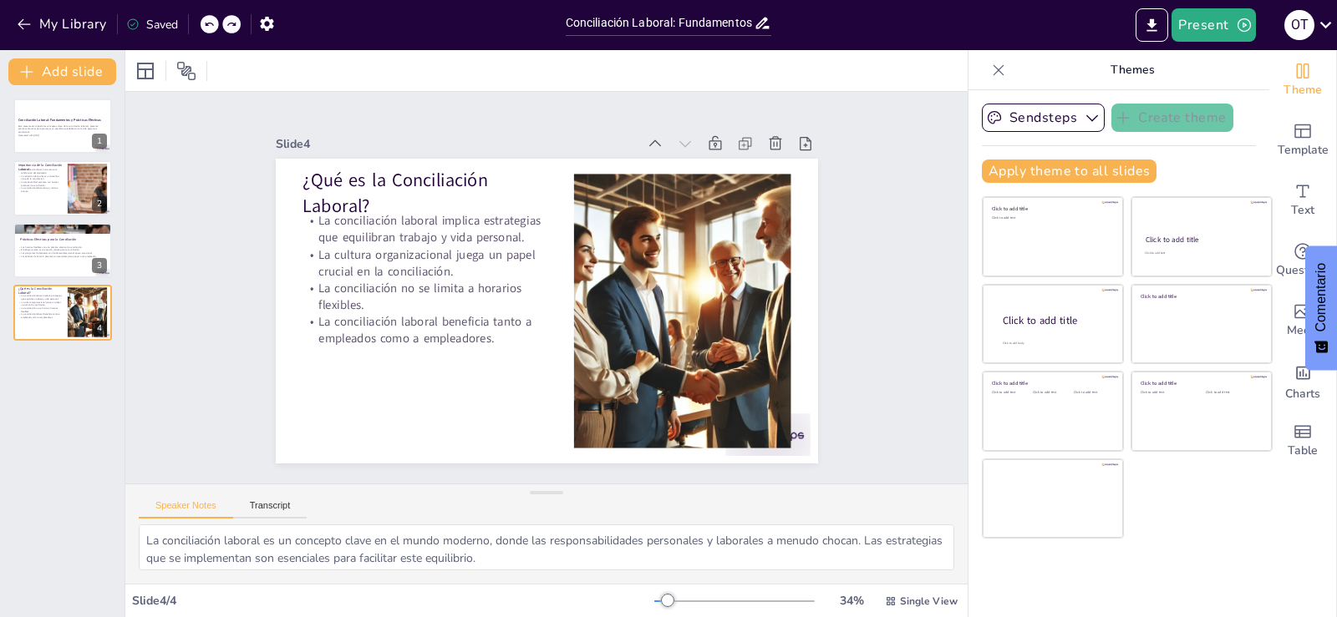
click at [232, 27] on icon at bounding box center [231, 24] width 10 height 10
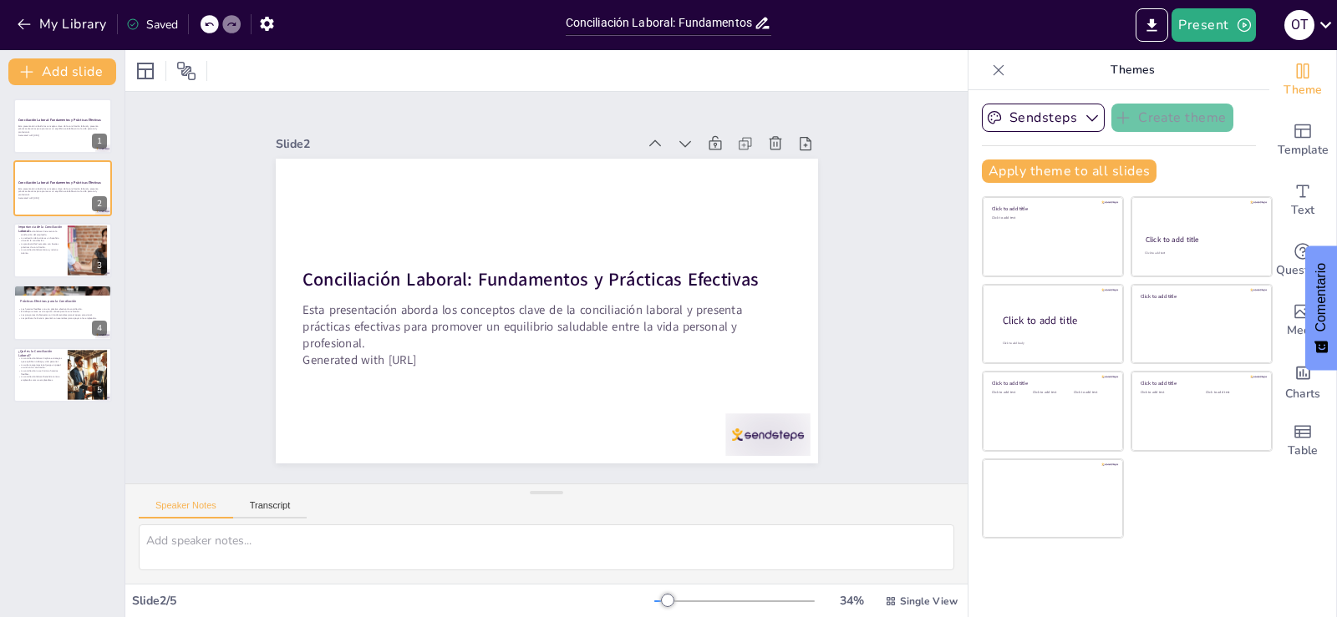
click at [232, 27] on icon at bounding box center [231, 24] width 10 height 10
click at [228, 23] on icon at bounding box center [231, 24] width 10 height 10
click at [203, 23] on div at bounding box center [210, 24] width 18 height 18
type textarea "La conciliación laboral es un concepto clave en el mundo moderno, donde las res…"
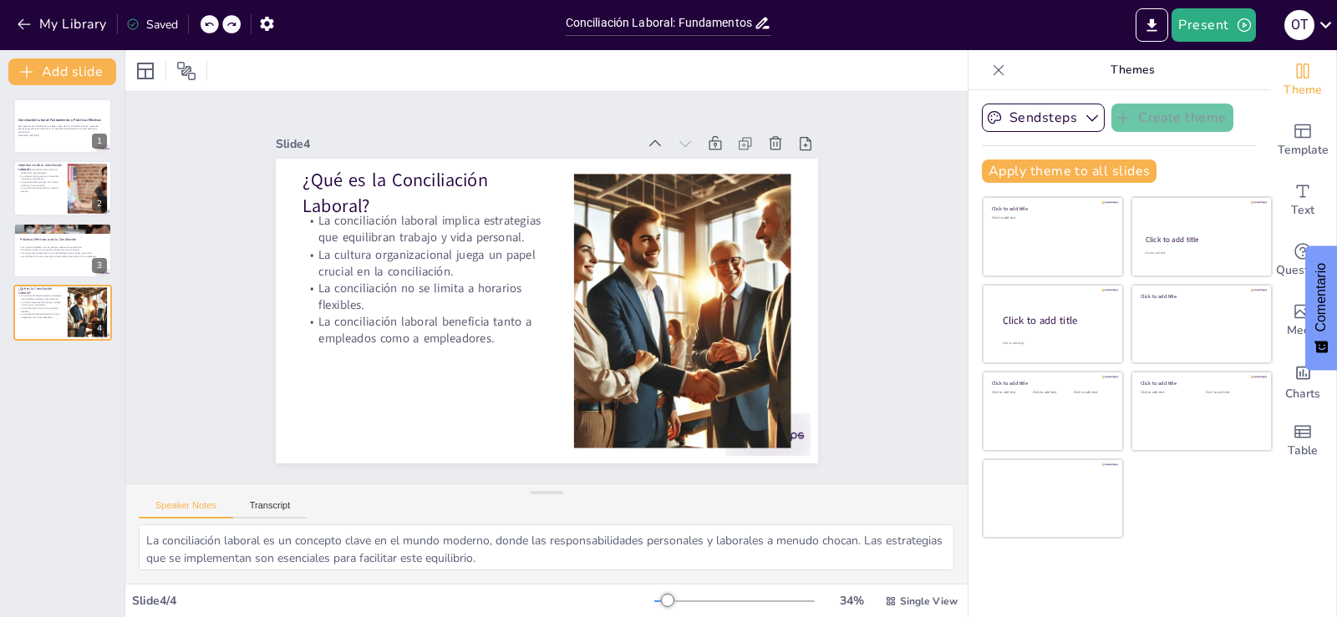
click at [202, 21] on div at bounding box center [210, 24] width 18 height 18
click at [202, 21] on div "My Library Saved" at bounding box center [141, 23] width 282 height 30
click at [202, 21] on div at bounding box center [210, 24] width 18 height 18
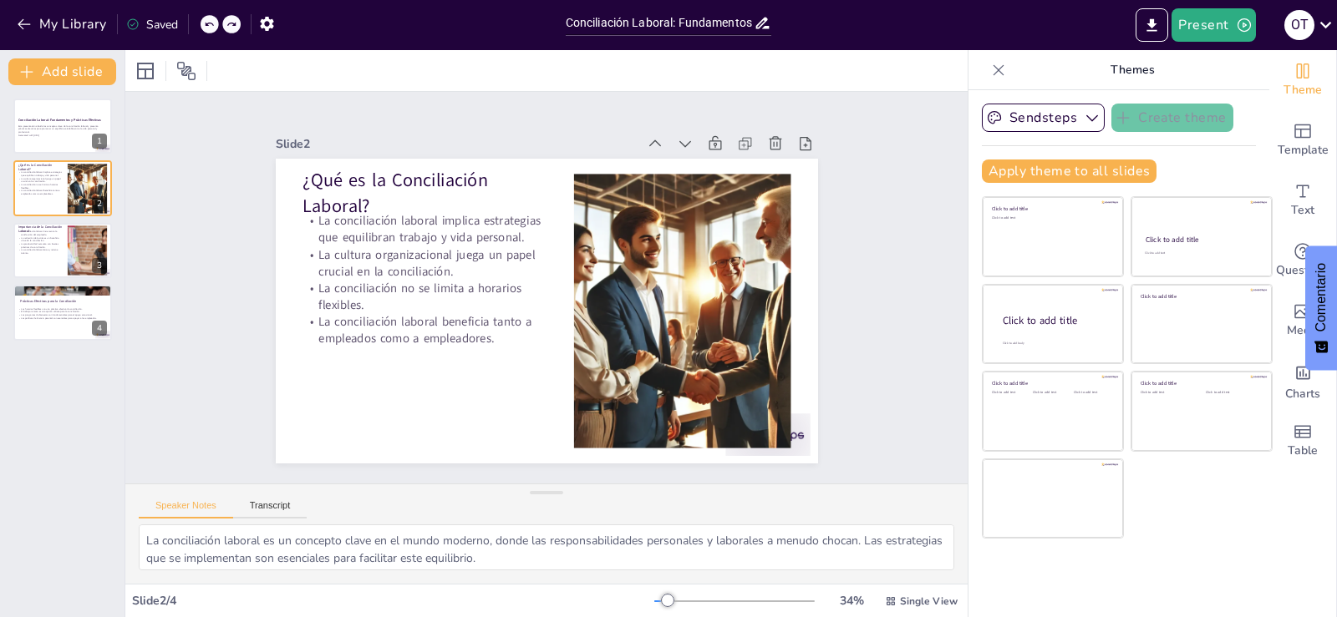
click at [202, 21] on div at bounding box center [210, 24] width 18 height 18
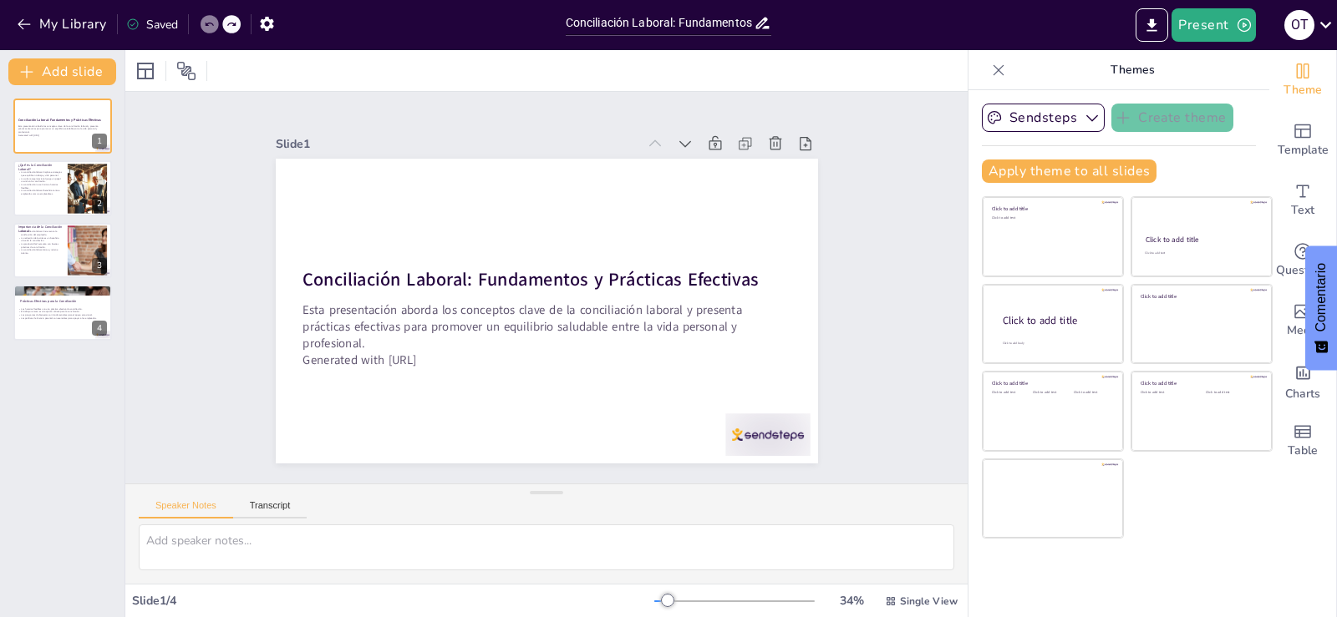
click at [202, 21] on div at bounding box center [210, 24] width 18 height 18
click at [36, 178] on p "La cultura organizacional juega un papel crucial en la conciliación." at bounding box center [40, 179] width 45 height 6
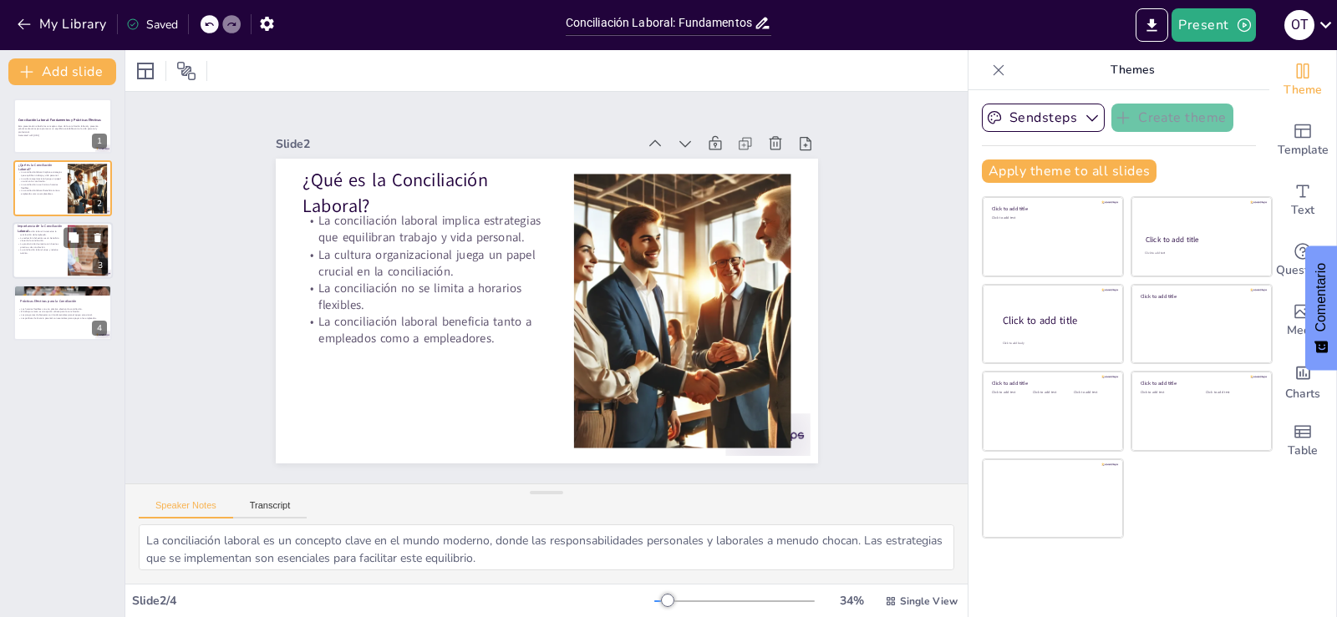
click at [40, 245] on p "La productividad aumenta con buenas prácticas de conciliación." at bounding box center [40, 245] width 45 height 6
type textarea "La satisfacción del empleado es un indicador clave del éxito organizacional. Cu…"
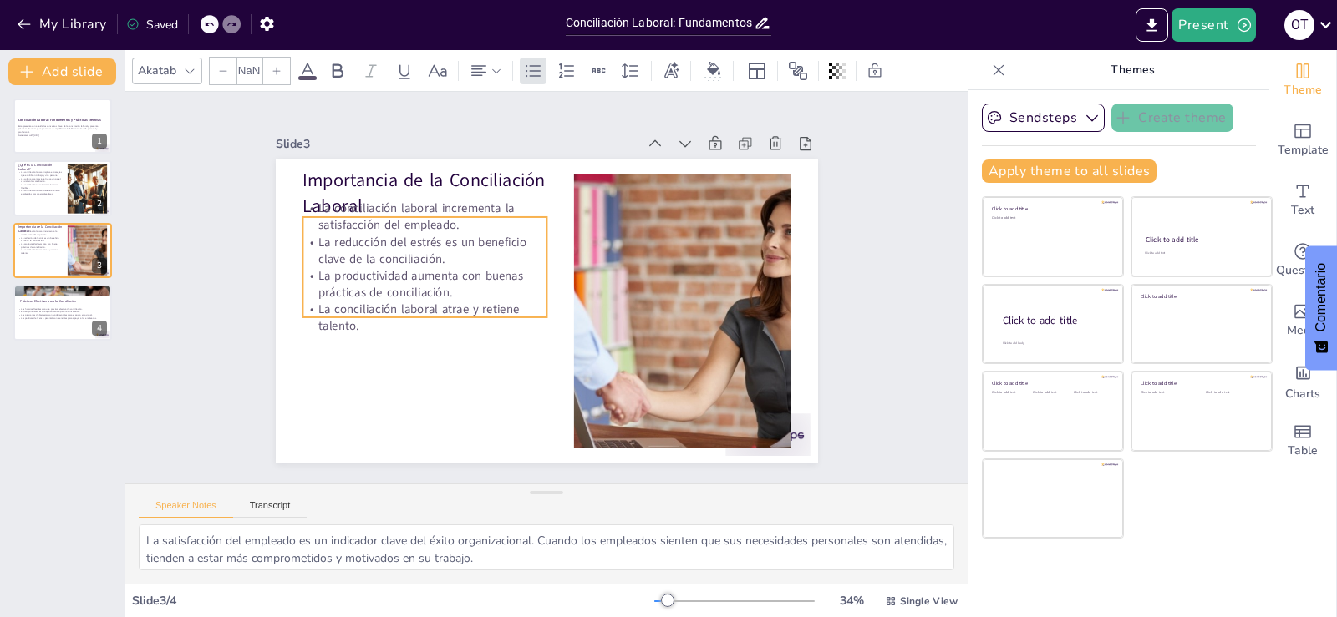
type input "32"
click at [444, 204] on p "La conciliación laboral incrementa la satisfacción del empleado." at bounding box center [452, 183] width 242 height 108
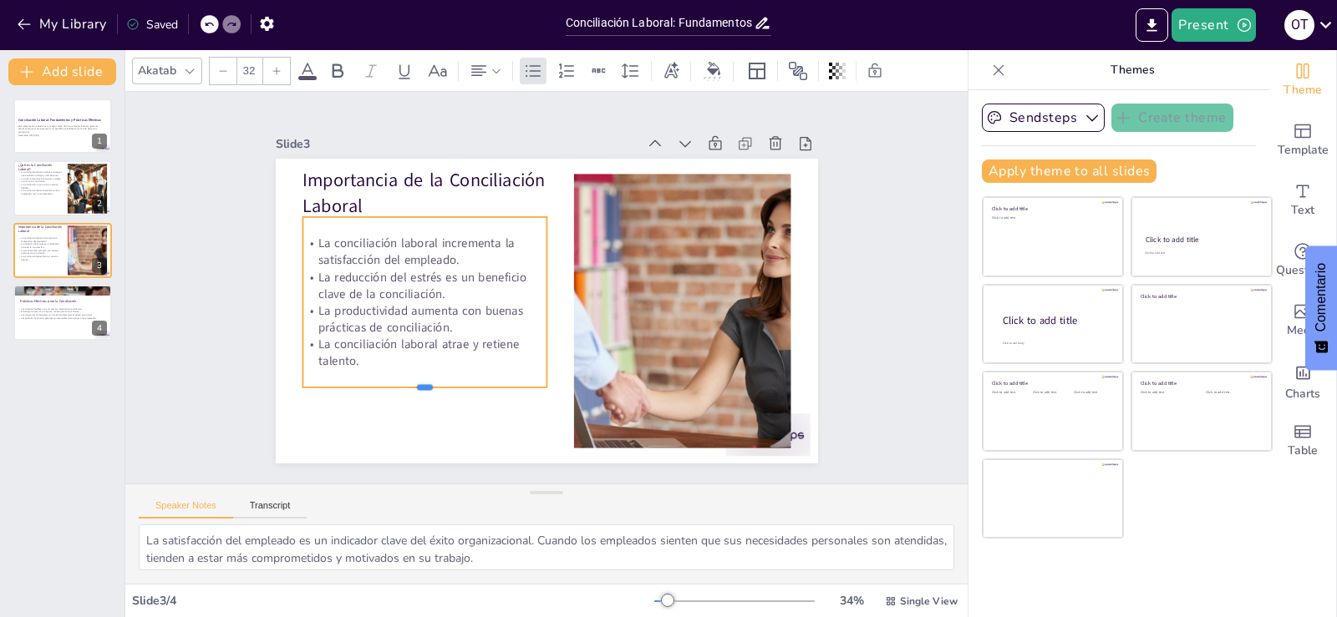
drag, startPoint x: 409, startPoint y: 313, endPoint x: 410, endPoint y: 383, distance: 70.2
click at [410, 383] on div at bounding box center [404, 366] width 241 height 63
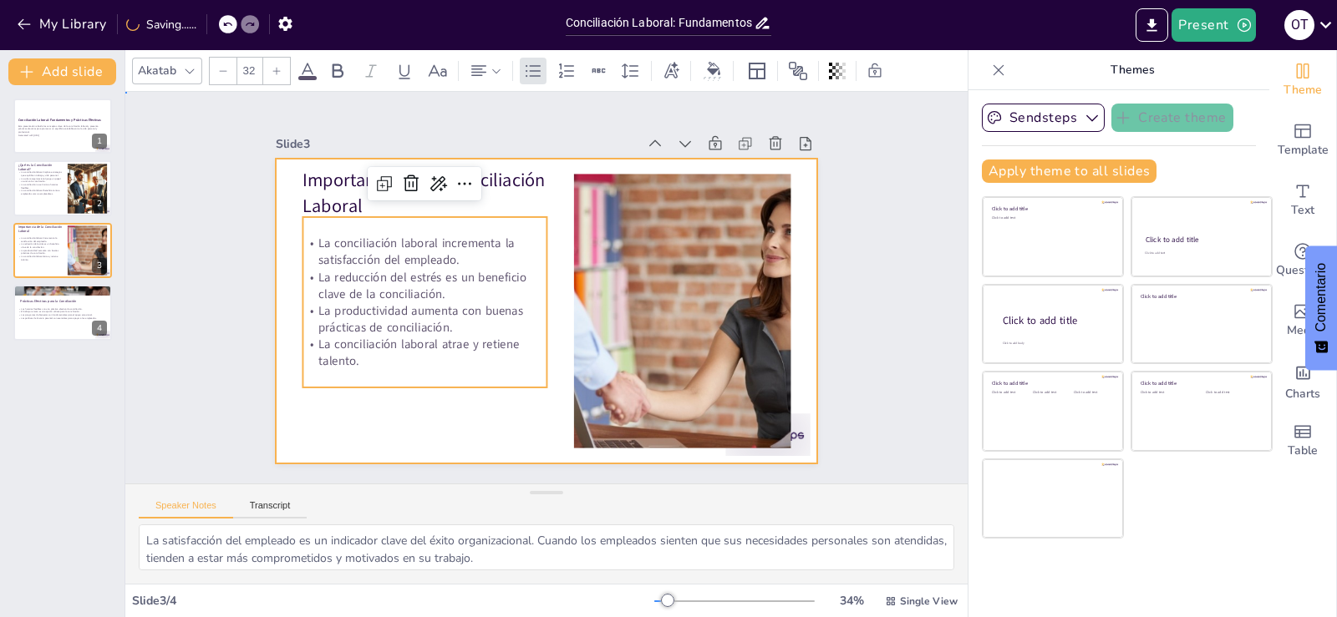
click at [313, 401] on div at bounding box center [542, 310] width 594 height 411
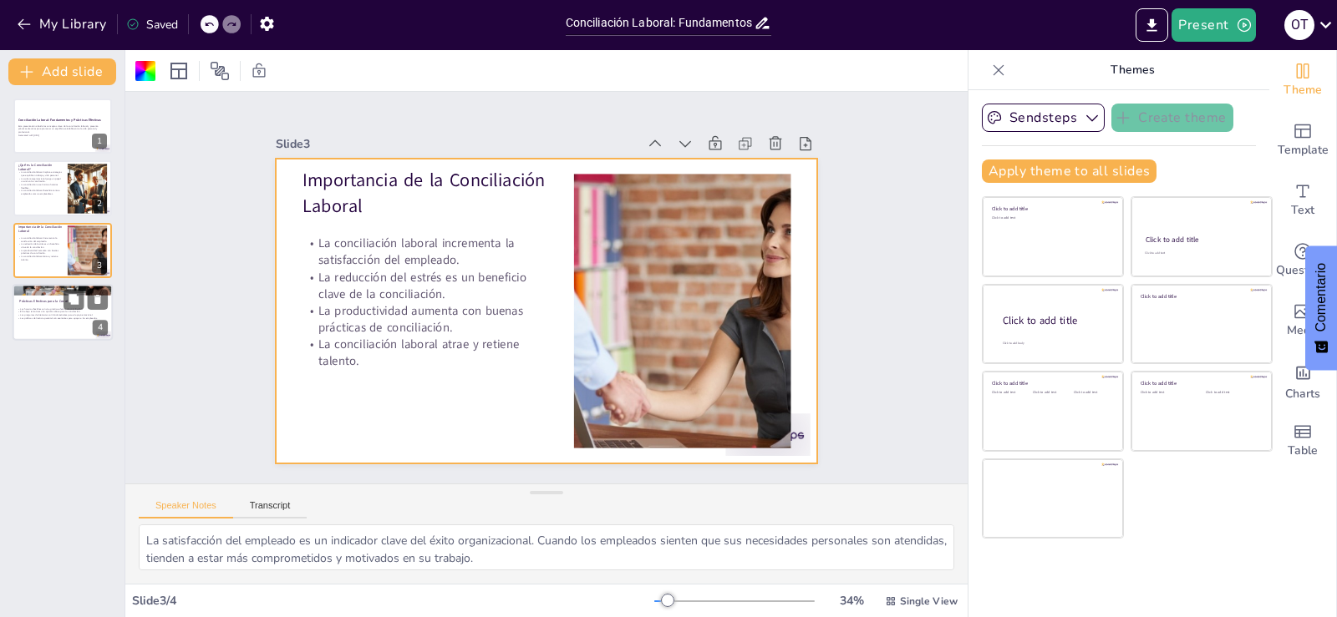
click at [58, 311] on p "El trabajo remoto es una opción valiosa para la conciliación." at bounding box center [63, 312] width 90 height 3
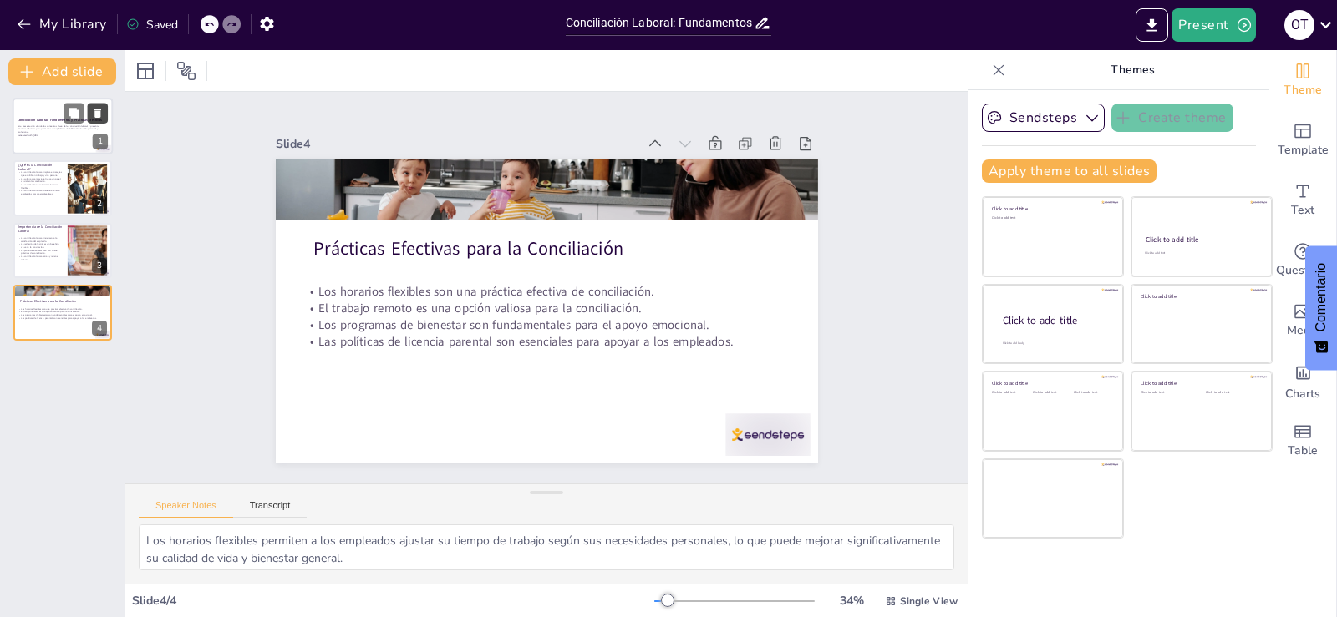
click at [97, 117] on icon at bounding box center [97, 113] width 7 height 9
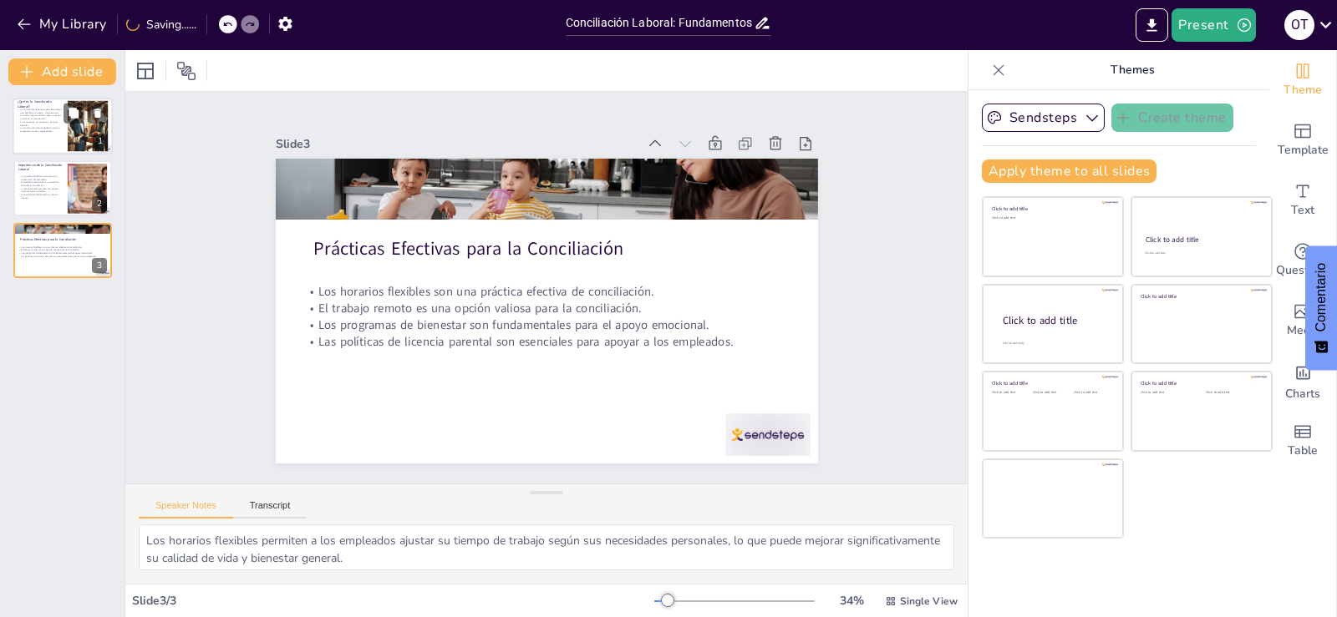
click at [41, 115] on p "La cultura organizacional juega un papel crucial en la conciliación." at bounding box center [40, 117] width 45 height 6
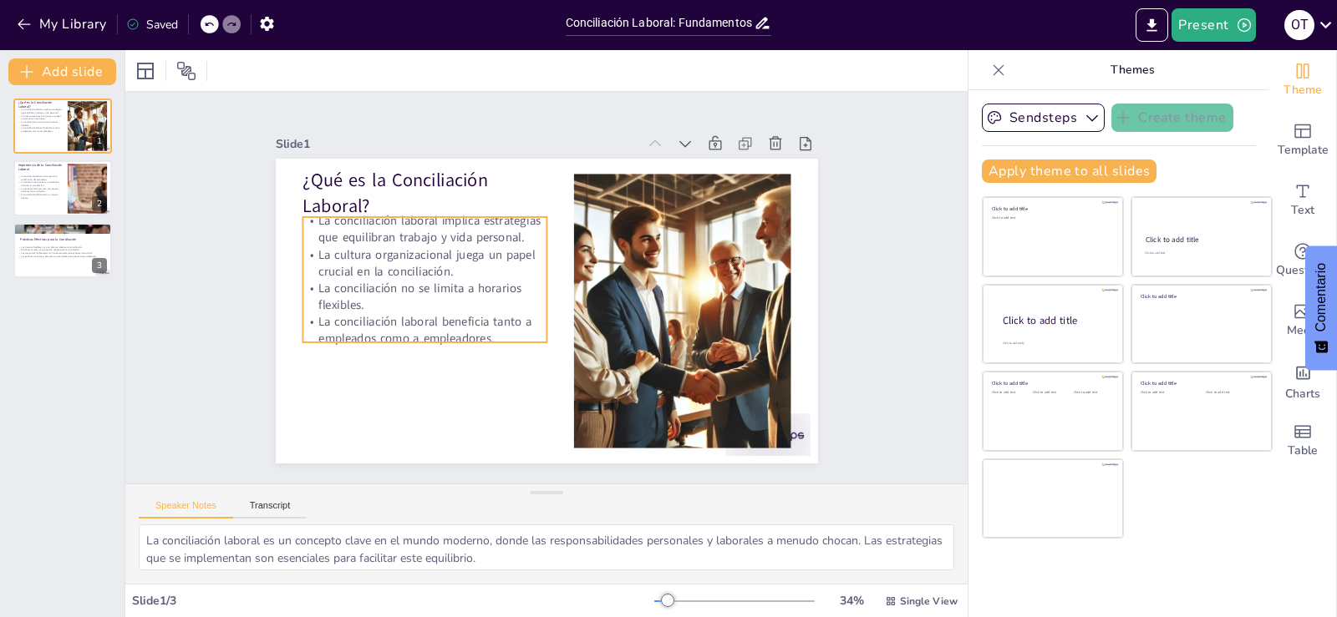
click at [378, 276] on p "La conciliación no se limita a horarios flexibles." at bounding box center [425, 271] width 246 height 84
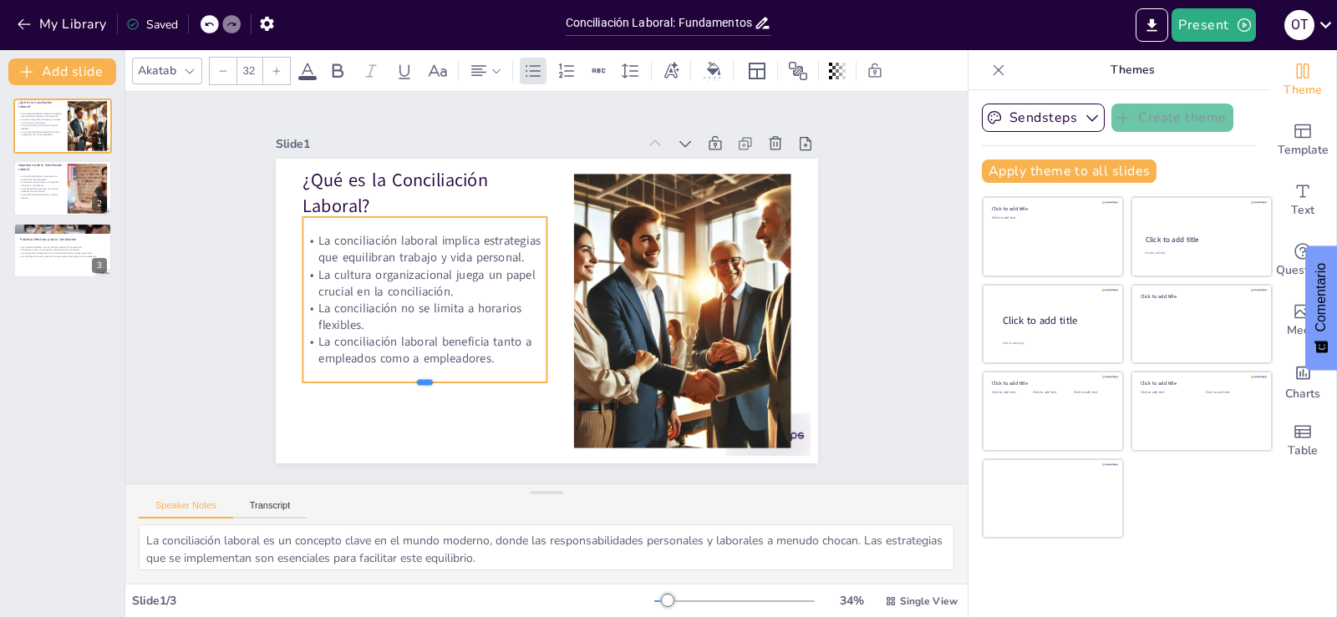
drag, startPoint x: 409, startPoint y: 337, endPoint x: 409, endPoint y: 377, distance: 40.1
click at [409, 377] on div at bounding box center [414, 376] width 244 height 38
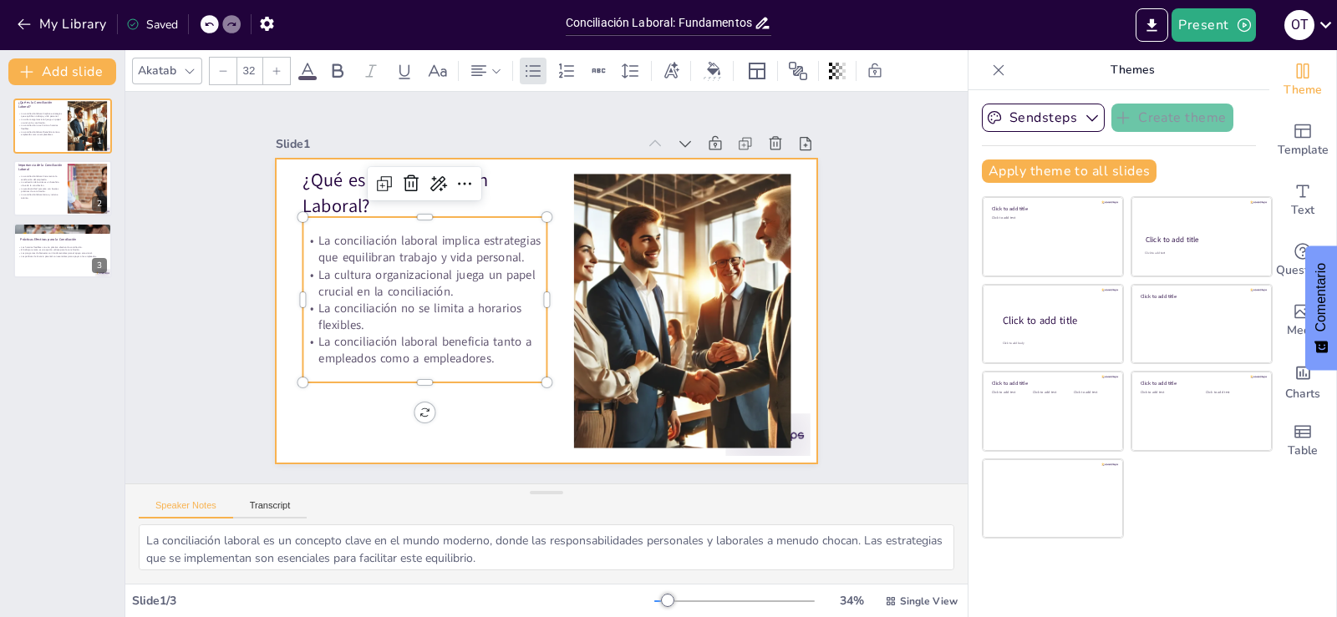
click at [397, 399] on div at bounding box center [543, 311] width 571 height 360
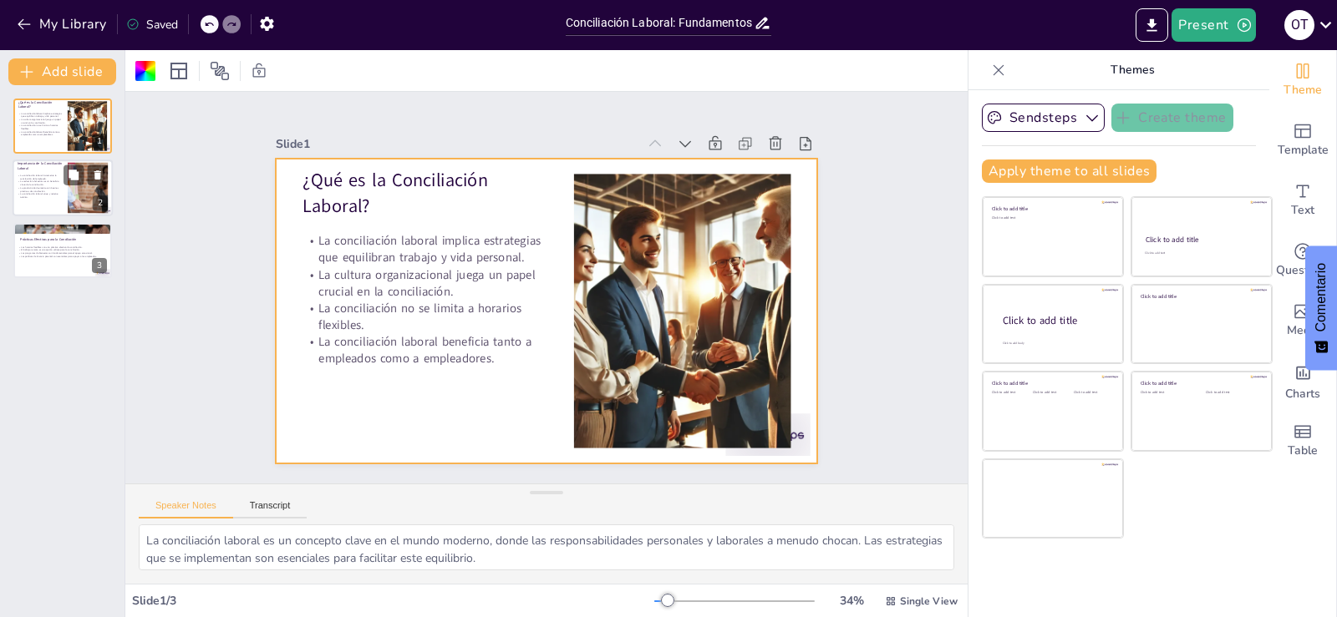
click at [47, 188] on p "La productividad aumenta con buenas prácticas de conciliación." at bounding box center [40, 190] width 45 height 6
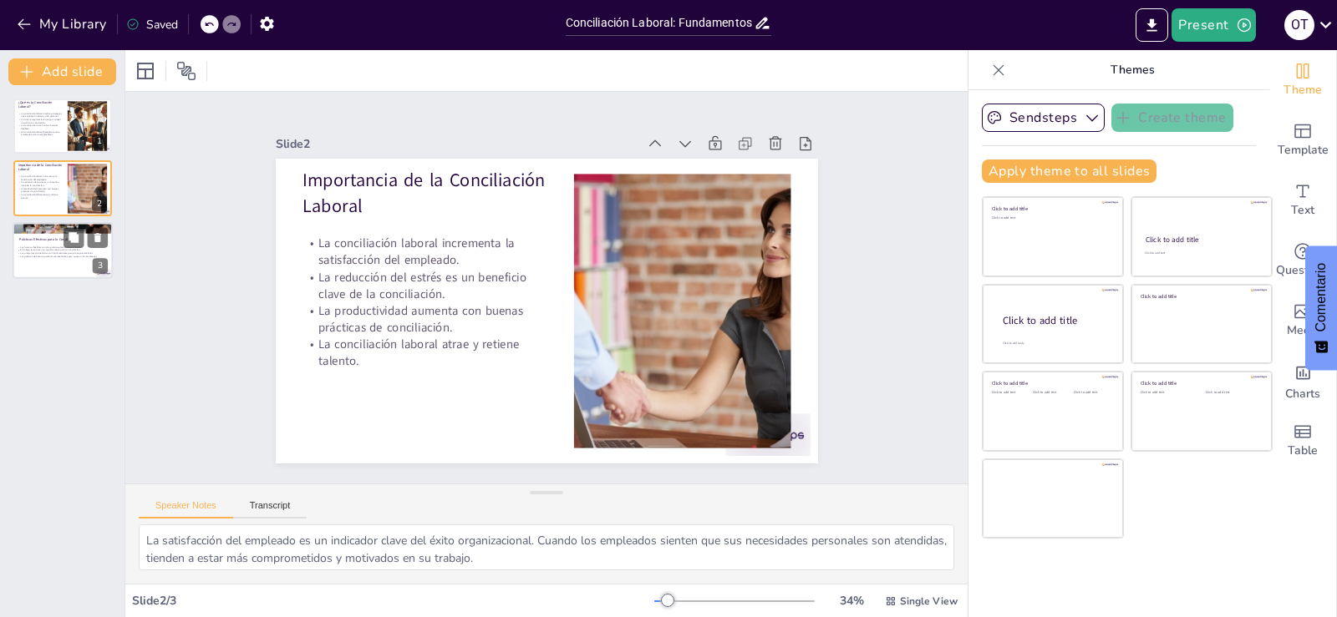
click at [58, 253] on p "Los programas de bienestar son fundamentales para el apoyo emocional." at bounding box center [63, 252] width 90 height 3
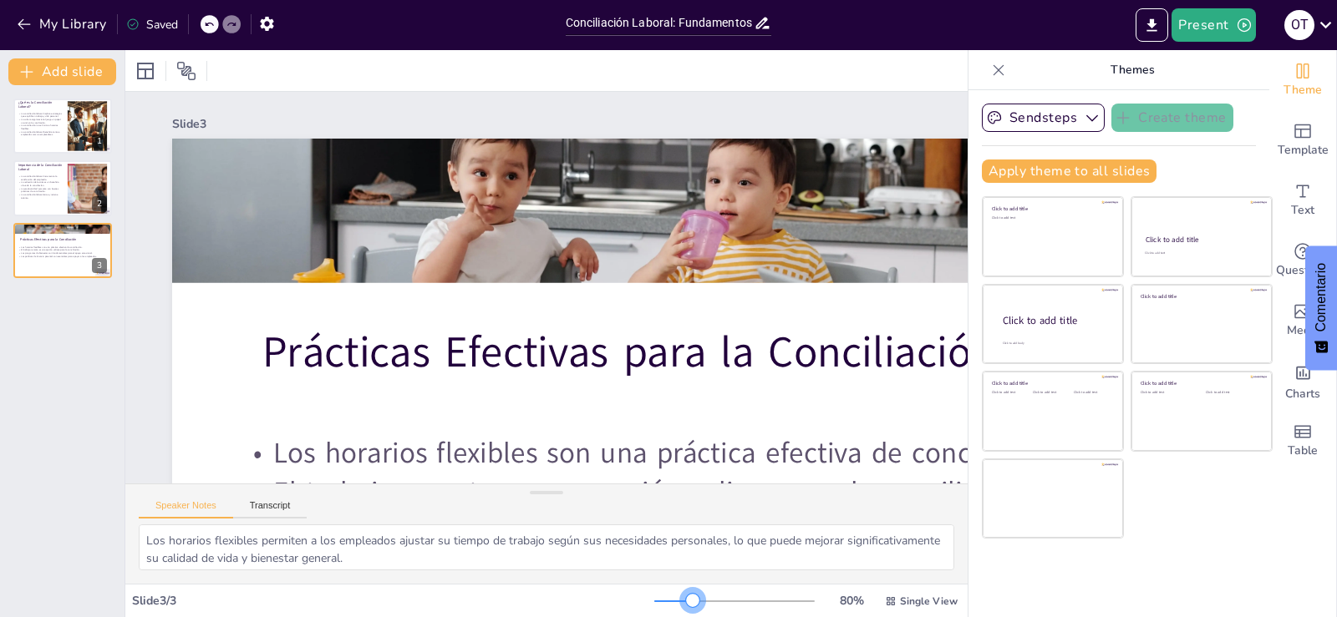
drag, startPoint x: 655, startPoint y: 600, endPoint x: 682, endPoint y: 610, distance: 28.6
click at [682, 610] on div "80 % Single View" at bounding box center [807, 601] width 307 height 27
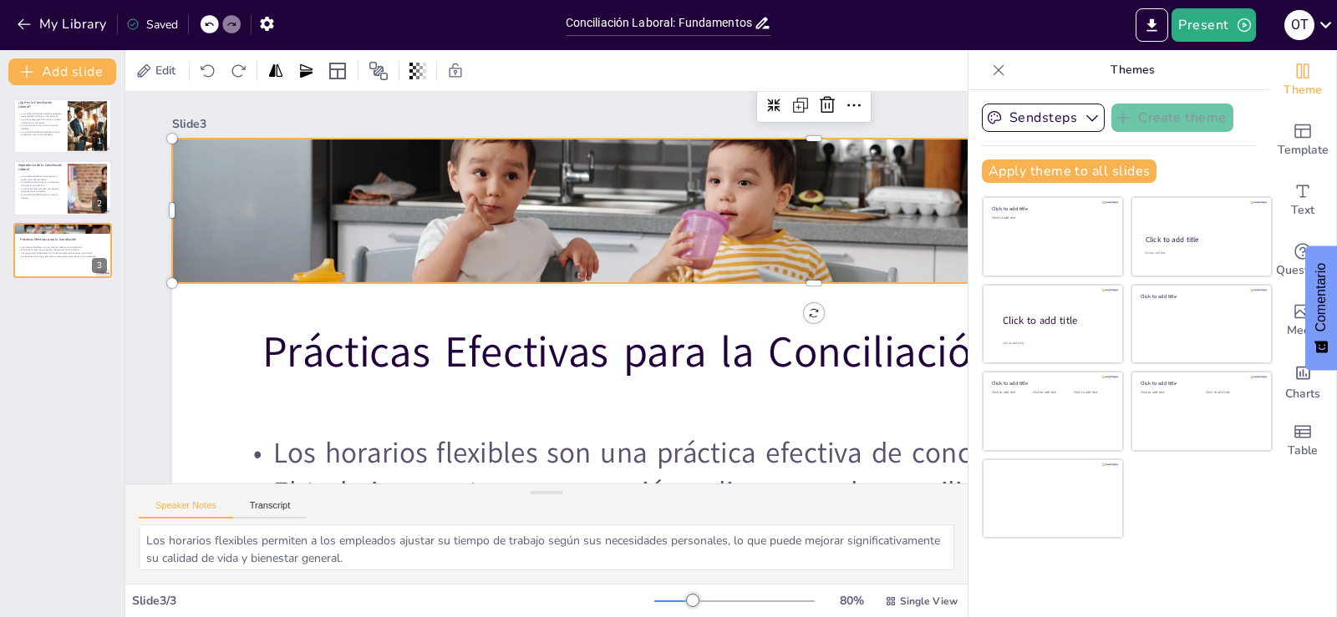
click at [569, 237] on div at bounding box center [824, 268] width 1322 height 581
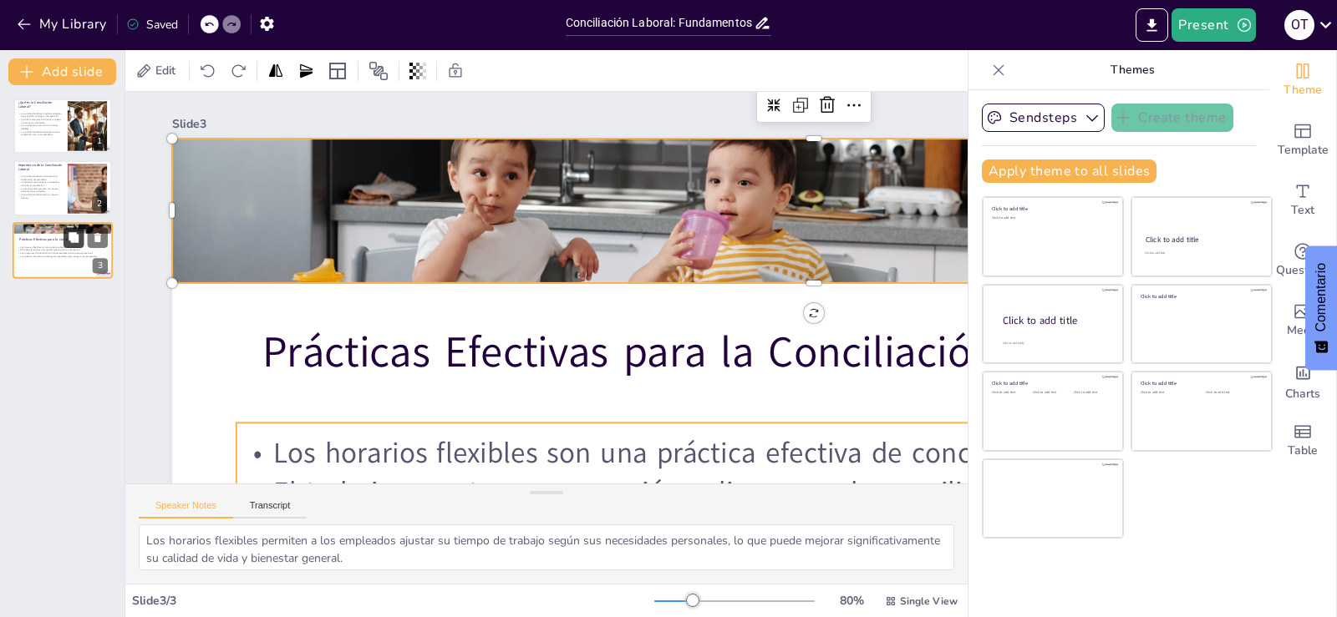
click at [63, 246] on button at bounding box center [73, 237] width 20 height 20
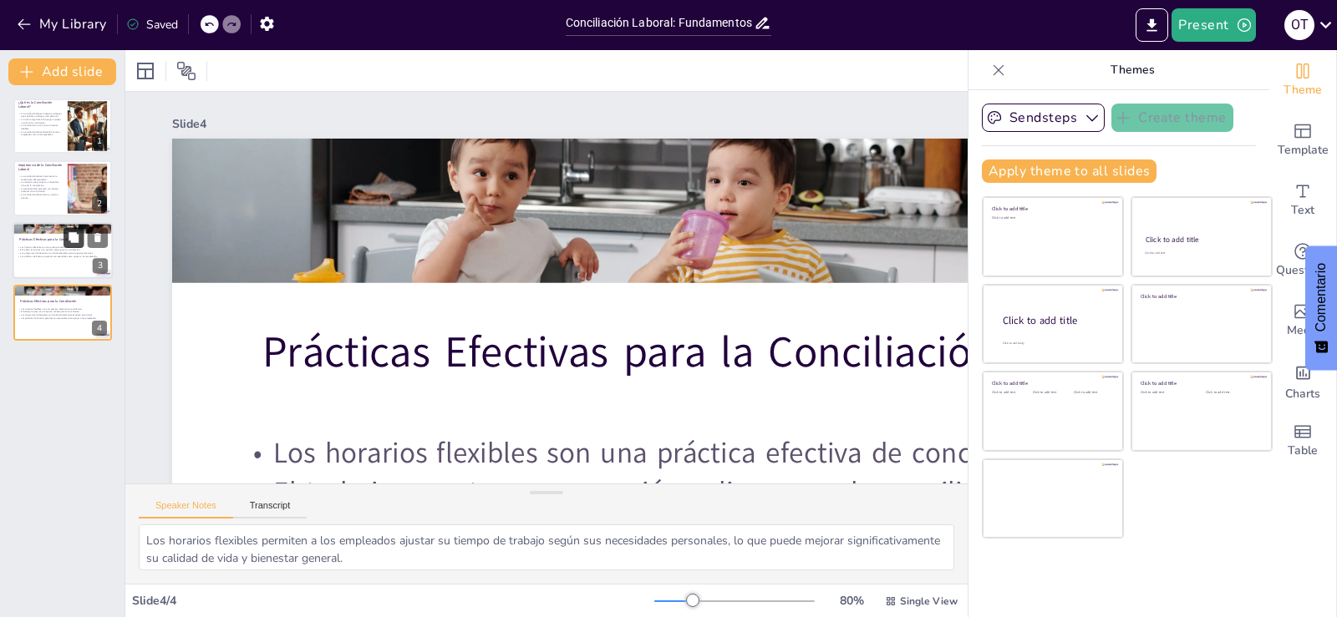
scroll to position [212, 0]
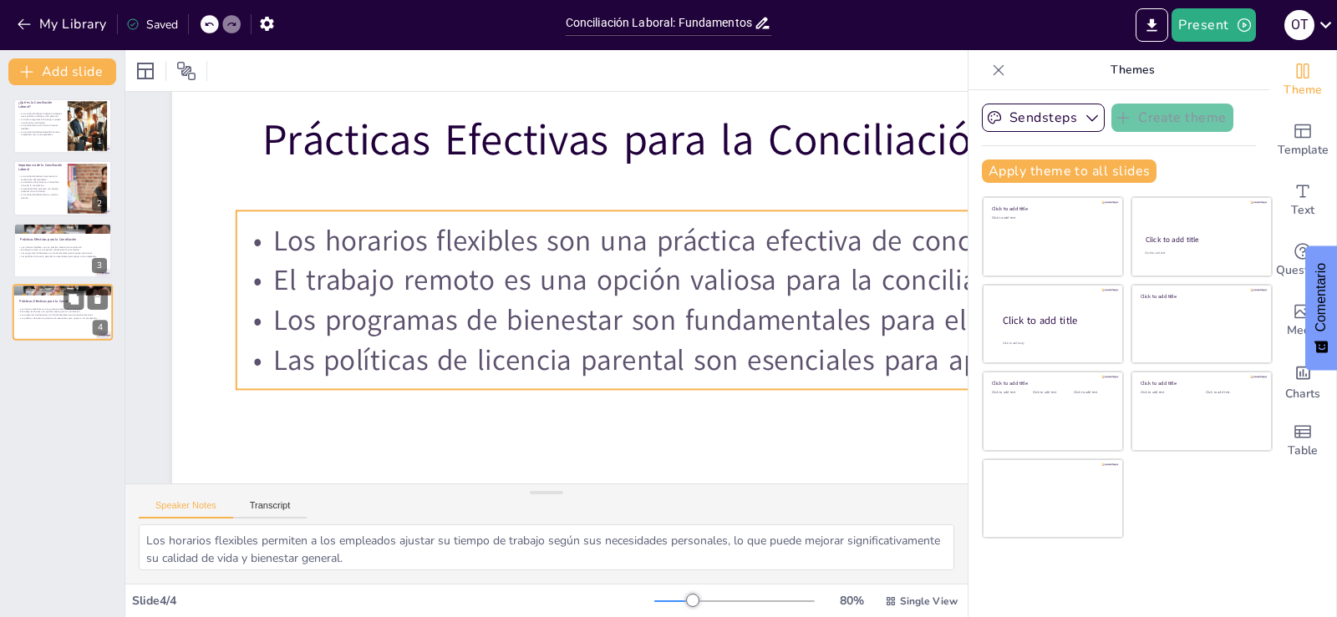
click at [61, 318] on p "Las políticas de licencia parental son esenciales para apoyar a los empleados." at bounding box center [63, 318] width 90 height 3
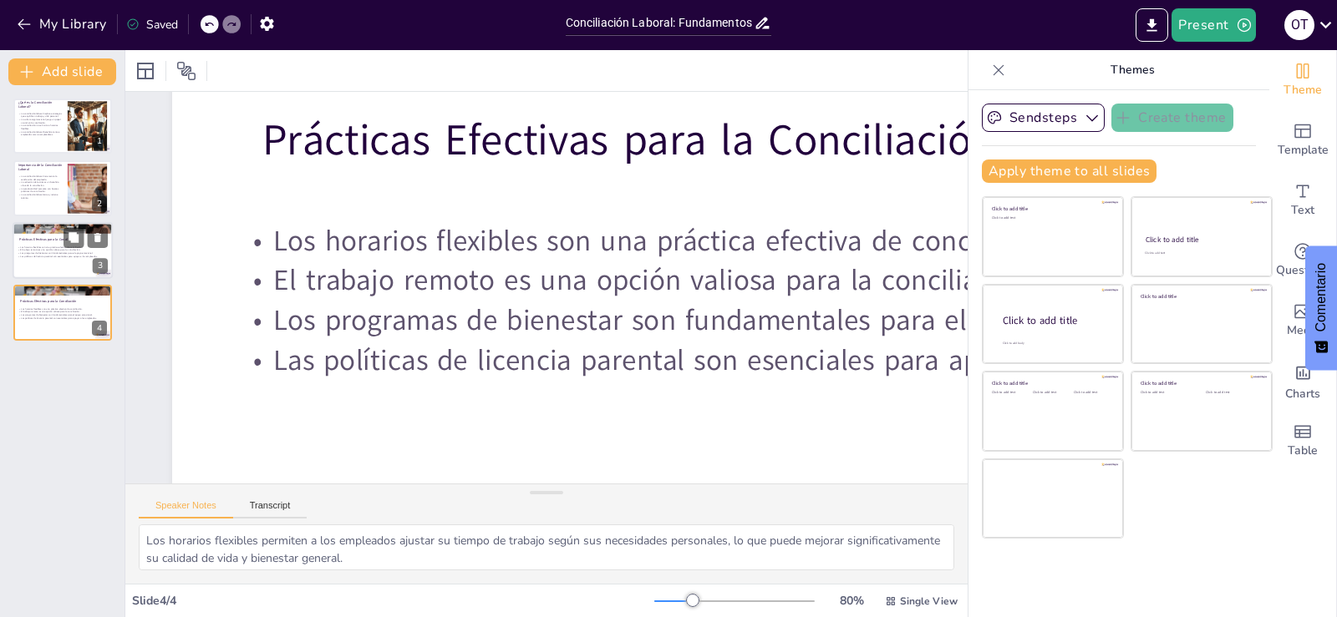
click at [59, 256] on p "Las políticas de licencia parental son esenciales para apoyar a los empleados." at bounding box center [63, 256] width 90 height 3
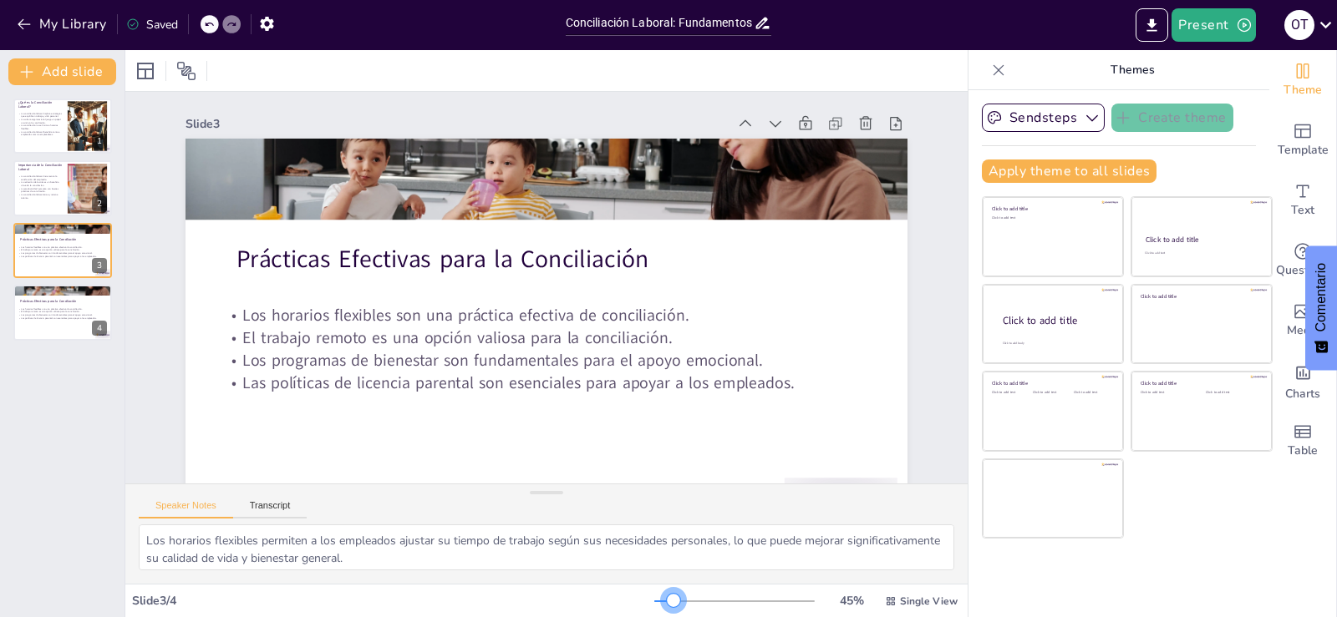
drag, startPoint x: 678, startPoint y: 598, endPoint x: 663, endPoint y: 608, distance: 18.8
click at [663, 608] on div "45 % Single View" at bounding box center [807, 601] width 307 height 27
click at [79, 180] on icon at bounding box center [74, 176] width 12 height 12
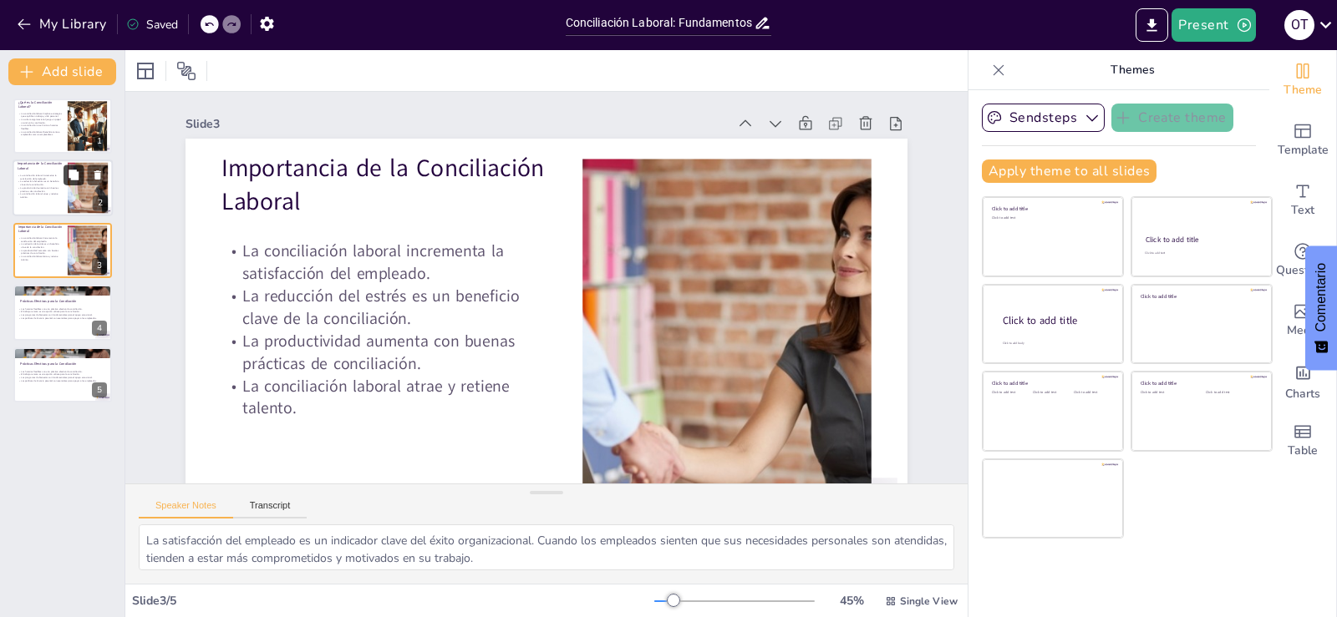
scroll to position [54, 0]
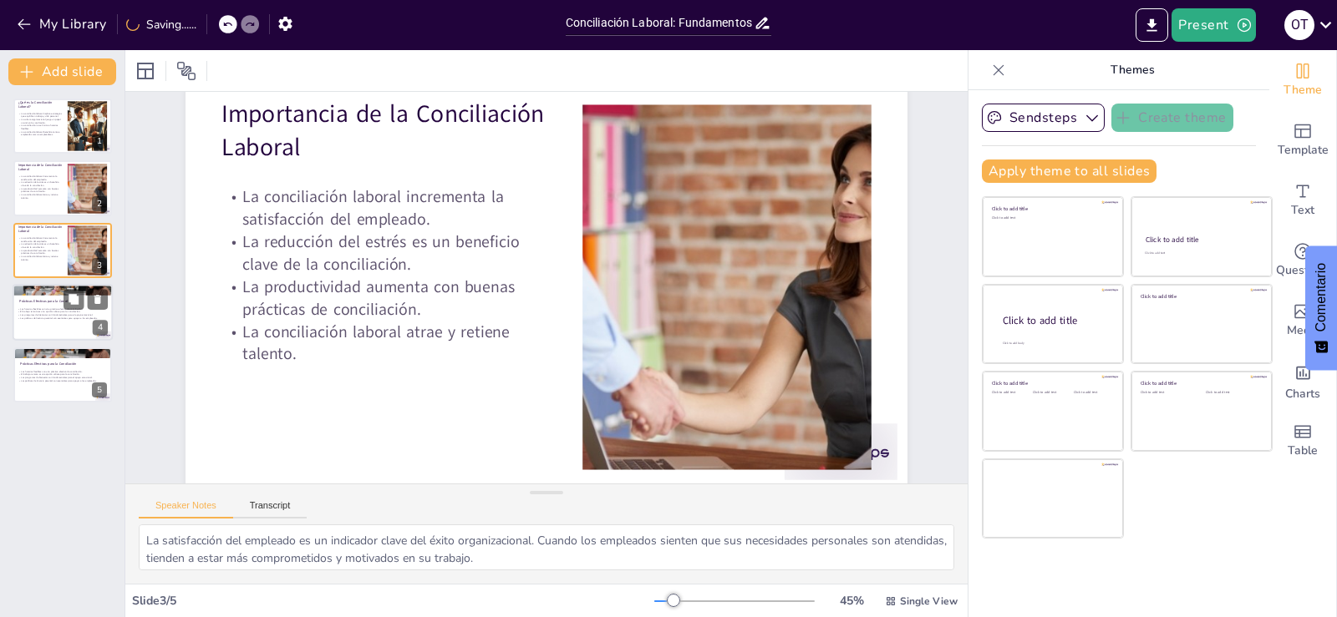
click at [62, 311] on p "El trabajo remoto es una opción valiosa para la conciliación." at bounding box center [63, 312] width 90 height 3
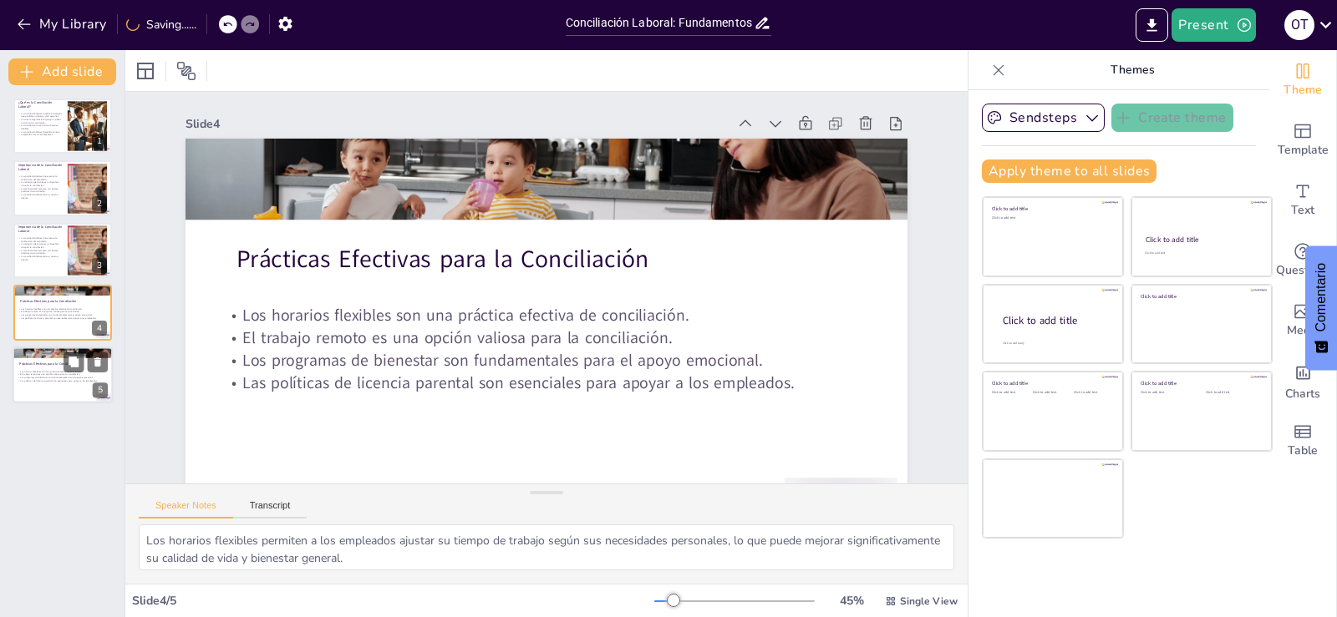
click at [67, 375] on p "El trabajo remoto es una opción valiosa para la conciliación." at bounding box center [63, 374] width 90 height 3
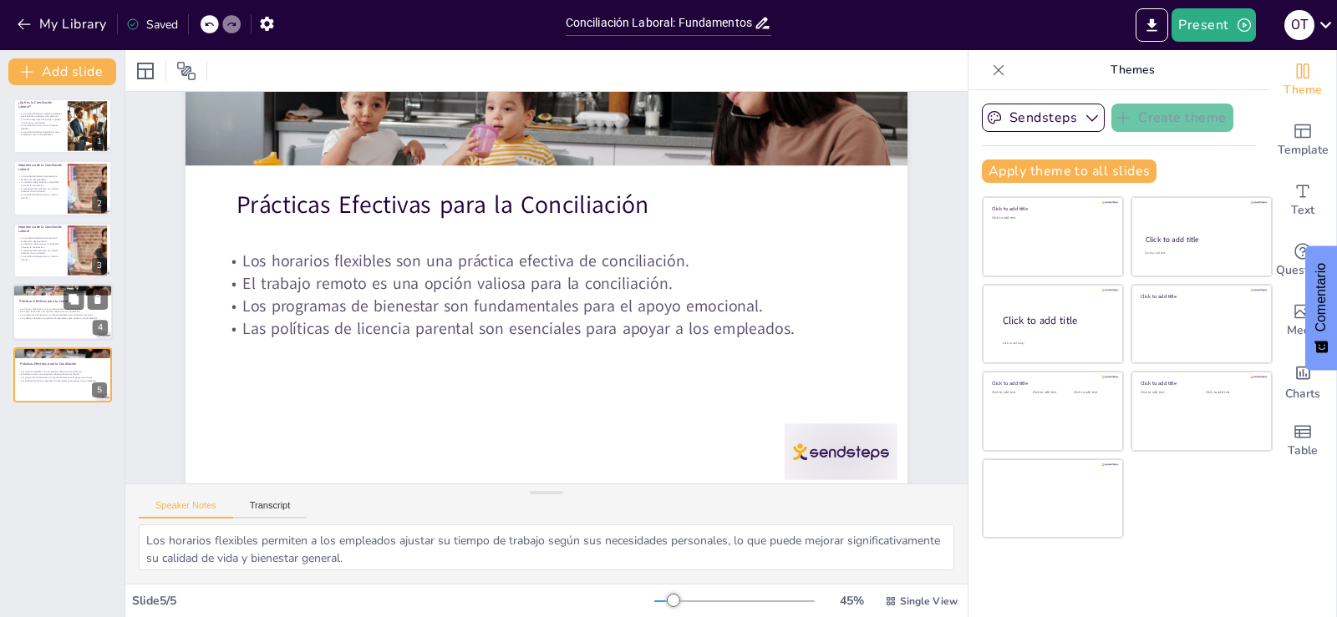
click at [53, 309] on p "Los horarios flexibles son una práctica efectiva de conciliación." at bounding box center [63, 308] width 90 height 3
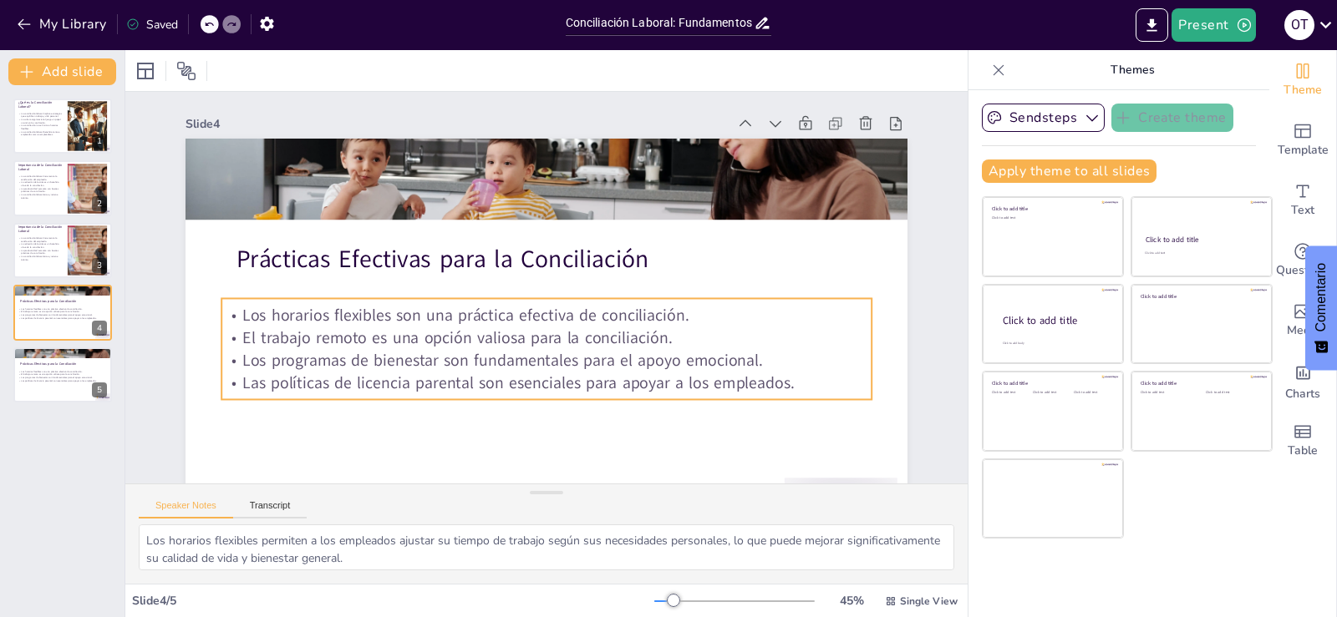
scroll to position [74, 0]
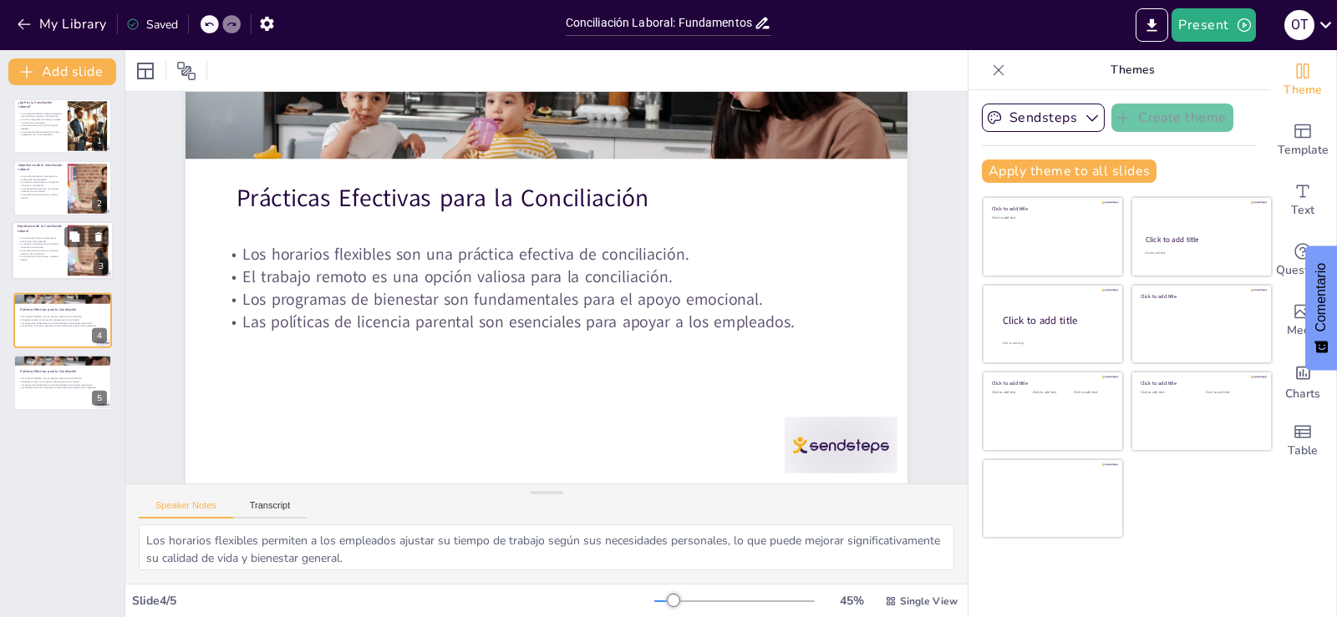
click at [58, 241] on div "La conciliación laboral incrementa la satisfacción del empleado. La reducción d…" at bounding box center [40, 249] width 45 height 32
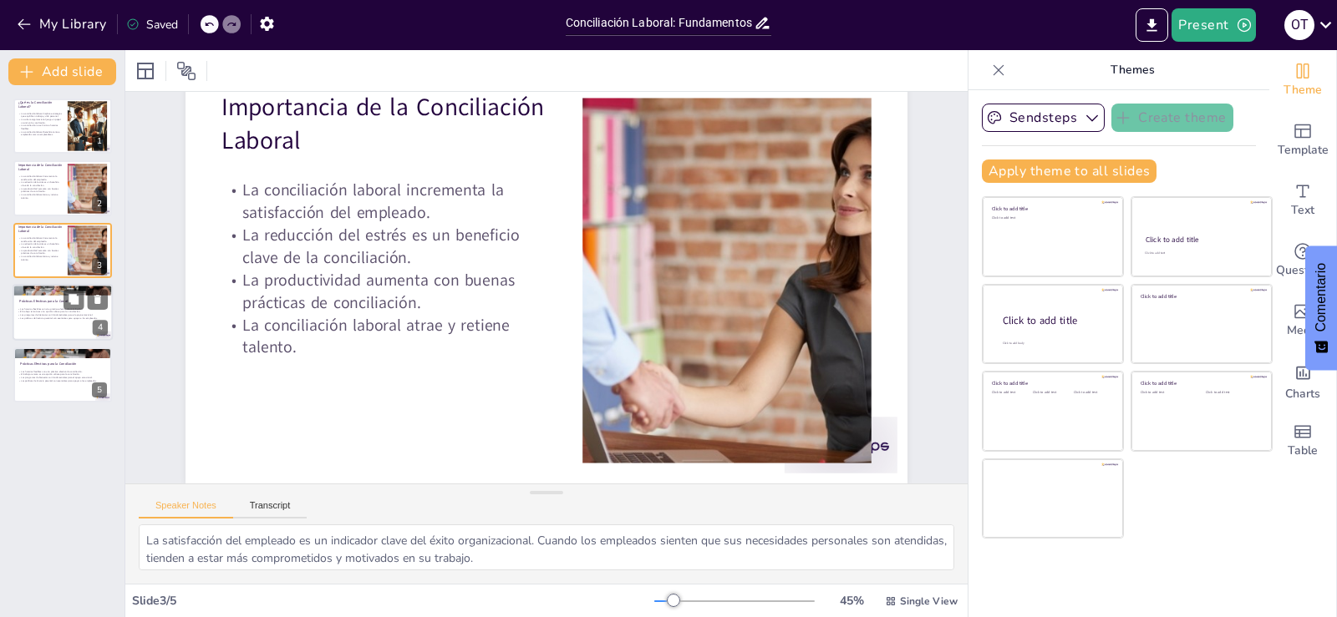
click at [42, 319] on p "Las políticas de licencia parental son esenciales para apoyar a los empleados." at bounding box center [63, 318] width 90 height 3
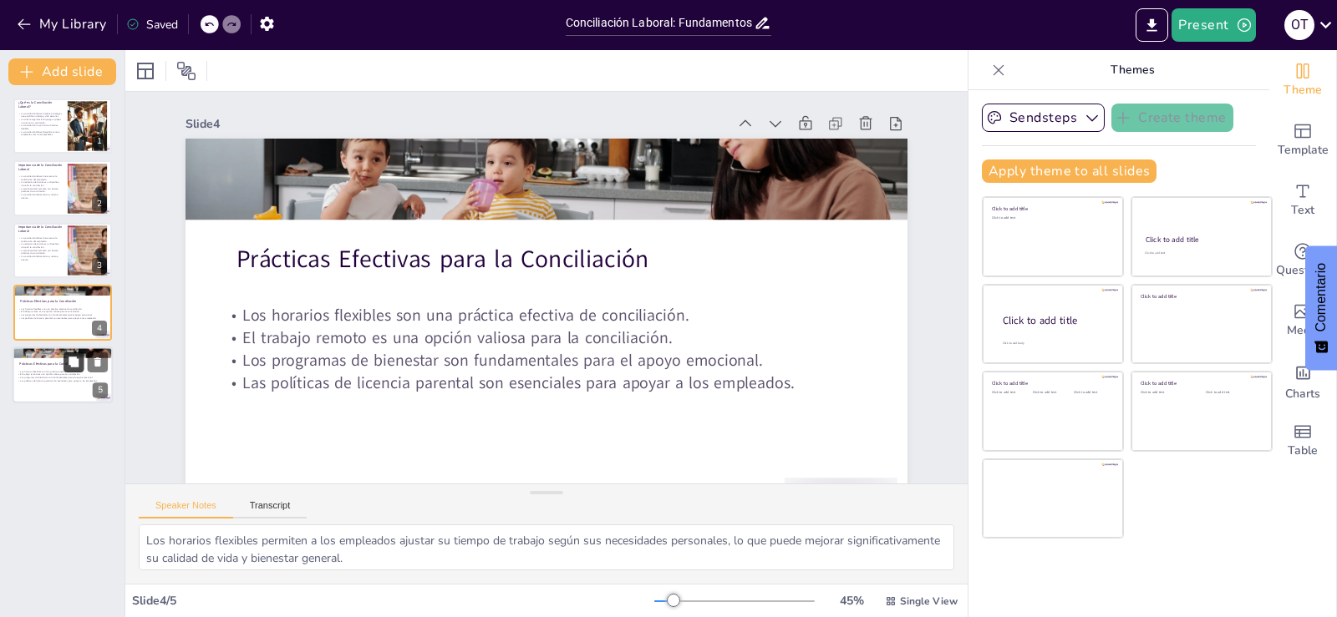
click at [69, 354] on button at bounding box center [73, 362] width 20 height 20
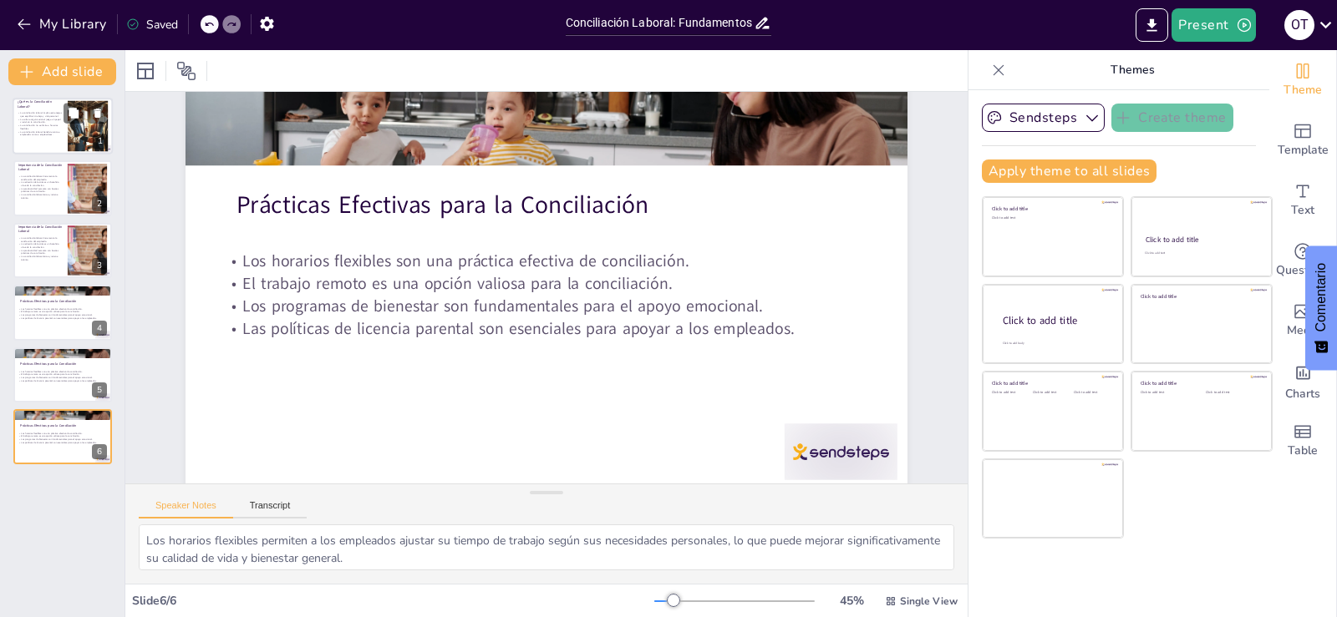
click at [52, 128] on p "La conciliación no se limita a horarios flexibles." at bounding box center [40, 127] width 45 height 6
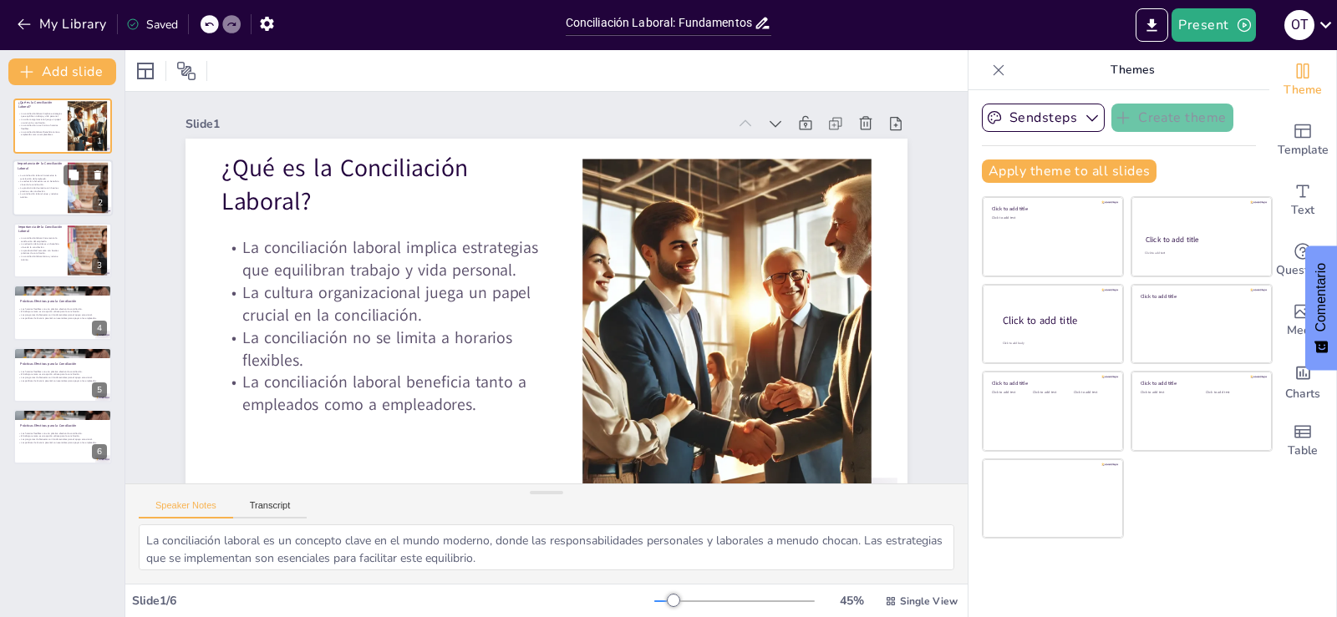
click at [58, 187] on p "La productividad aumenta con buenas prácticas de conciliación." at bounding box center [40, 190] width 45 height 6
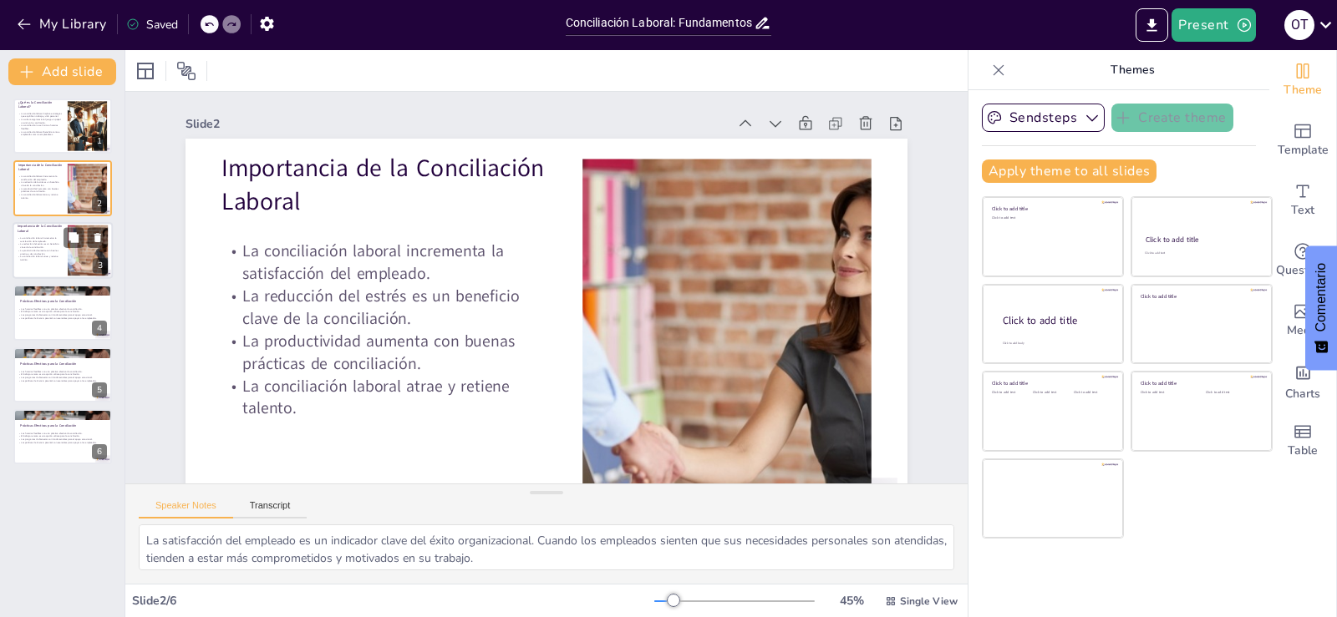
click at [58, 252] on p "La productividad aumenta con buenas prácticas de conciliación." at bounding box center [40, 252] width 45 height 6
click at [57, 206] on div at bounding box center [63, 188] width 100 height 57
click at [74, 262] on div at bounding box center [88, 250] width 90 height 51
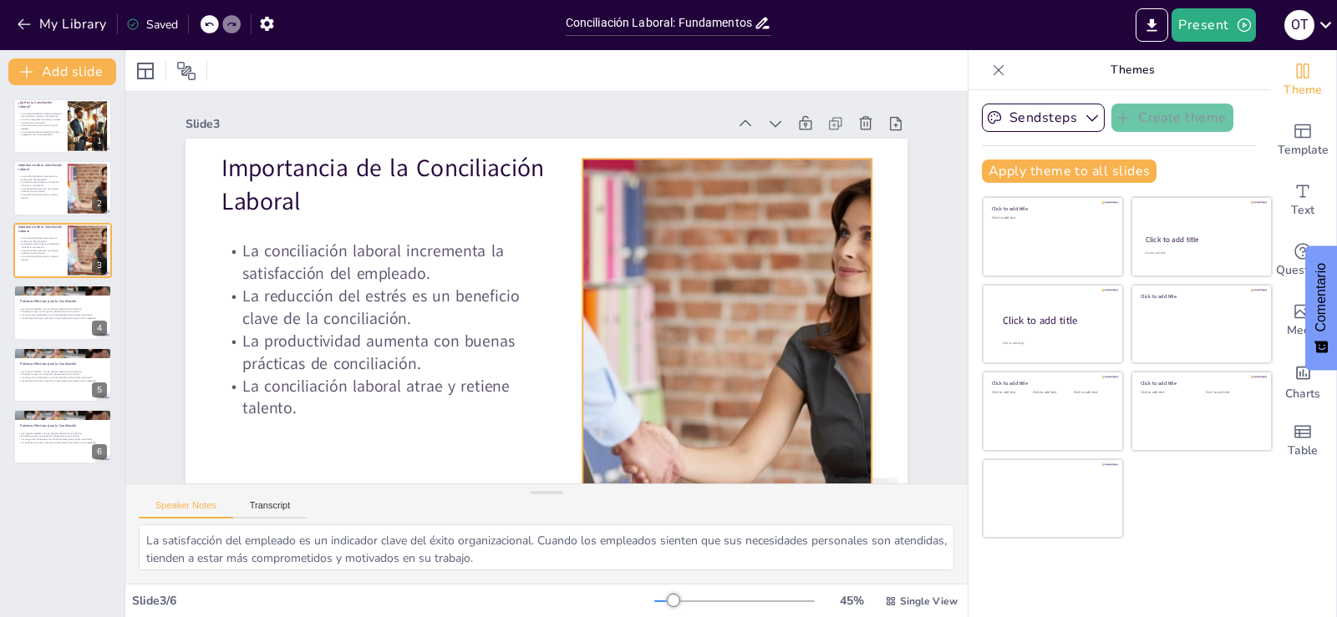
scroll to position [74, 0]
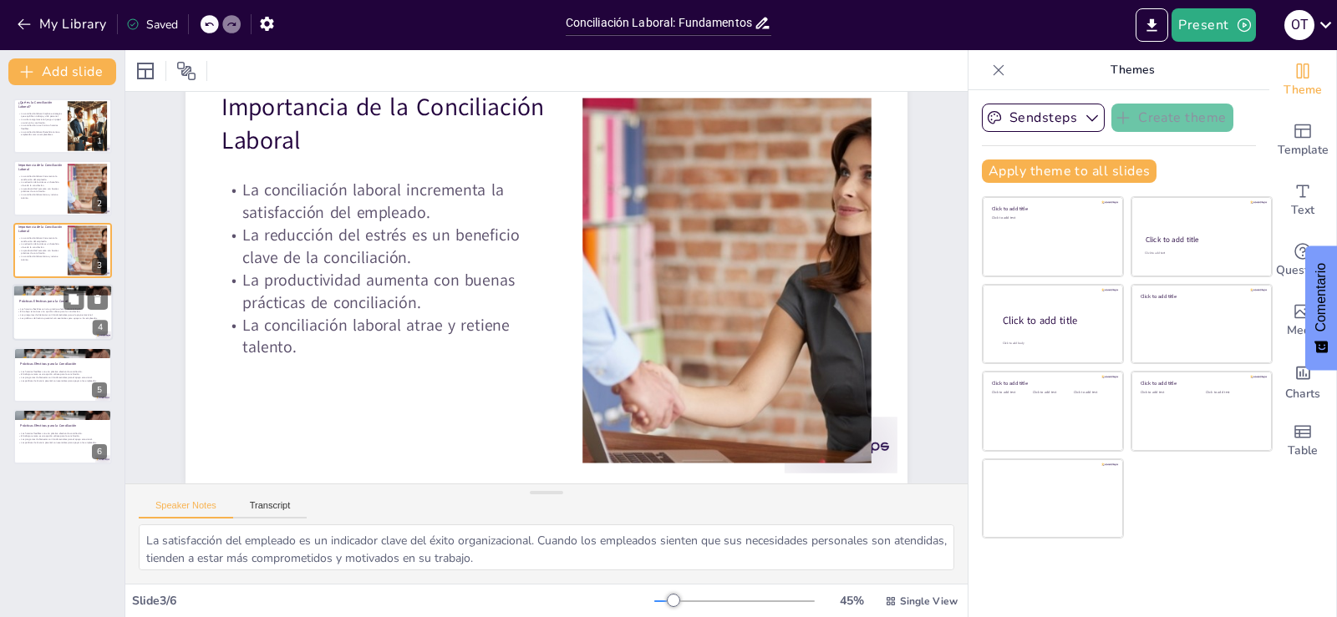
click at [56, 322] on div at bounding box center [63, 312] width 100 height 57
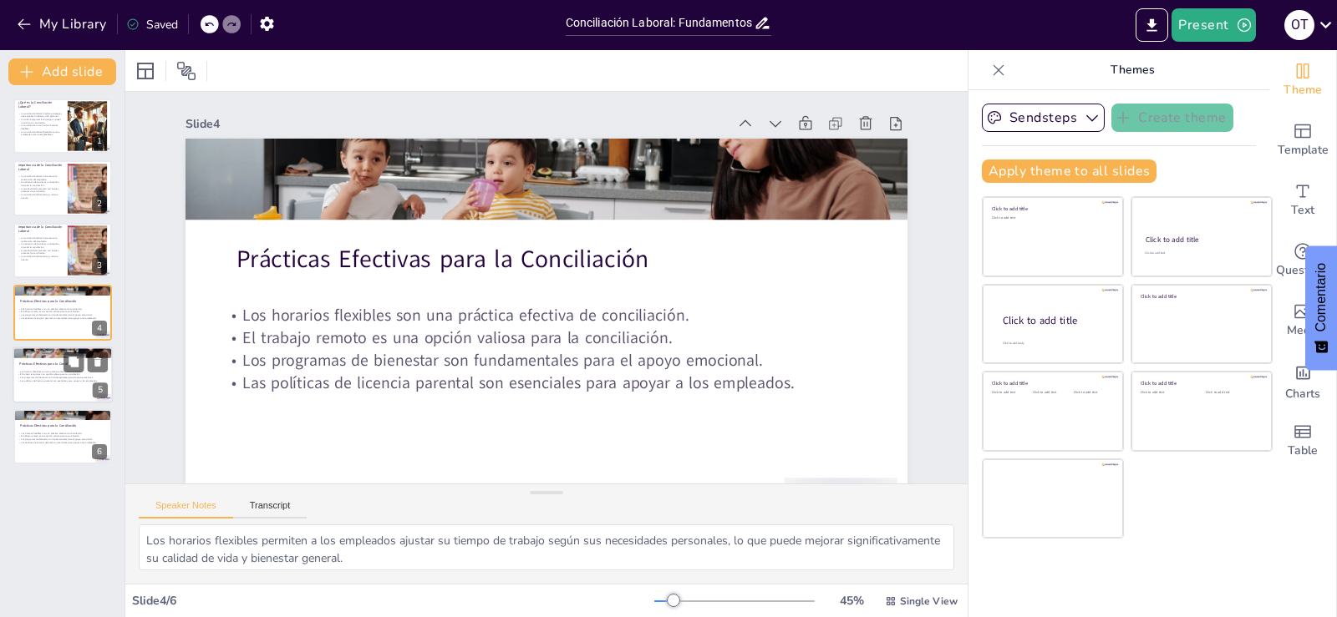
click at [67, 377] on p "Los programas de bienestar son fundamentales para el apoyo emocional." at bounding box center [63, 377] width 90 height 3
click at [59, 422] on div at bounding box center [63, 437] width 100 height 57
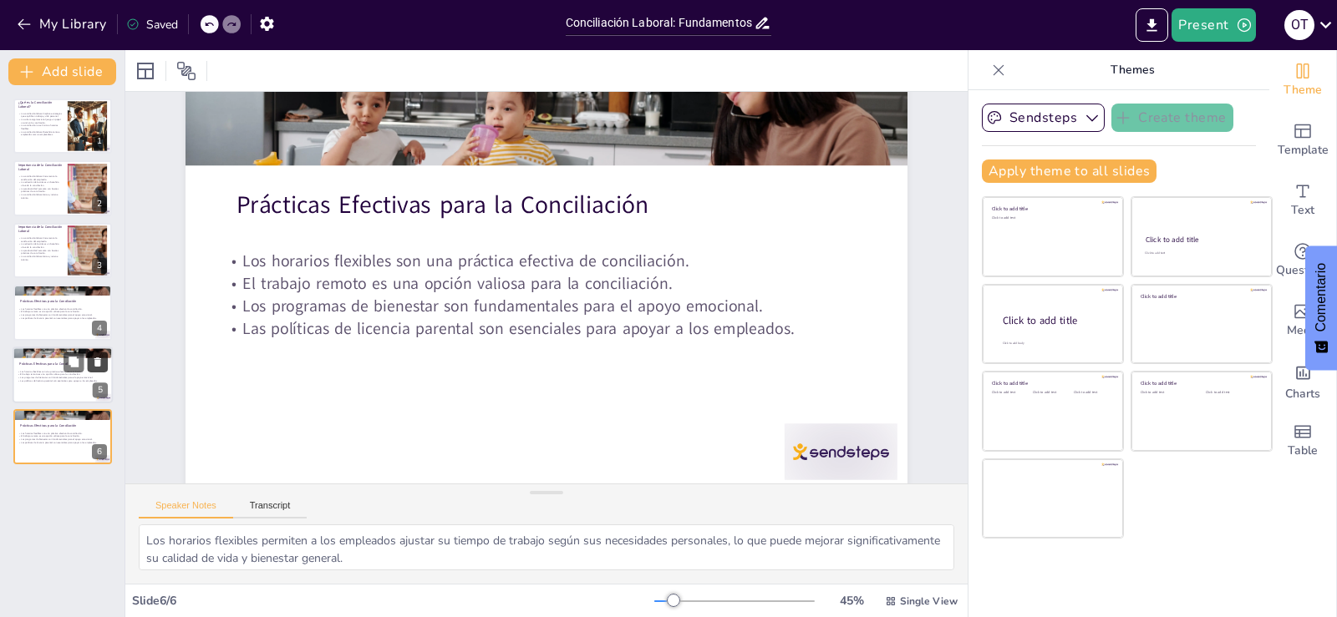
click at [99, 362] on icon at bounding box center [97, 362] width 7 height 9
click at [104, 298] on button at bounding box center [98, 300] width 20 height 20
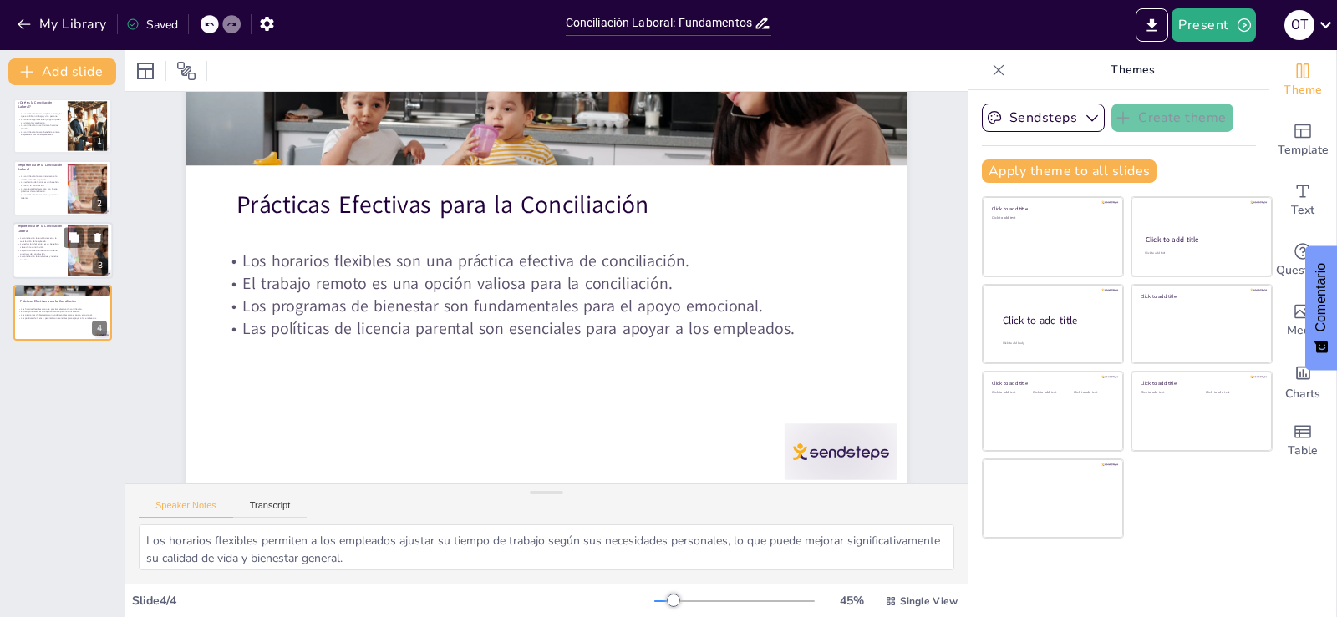
click at [53, 248] on p "La reducción del estrés es un beneficio clave de la conciliación." at bounding box center [40, 246] width 45 height 6
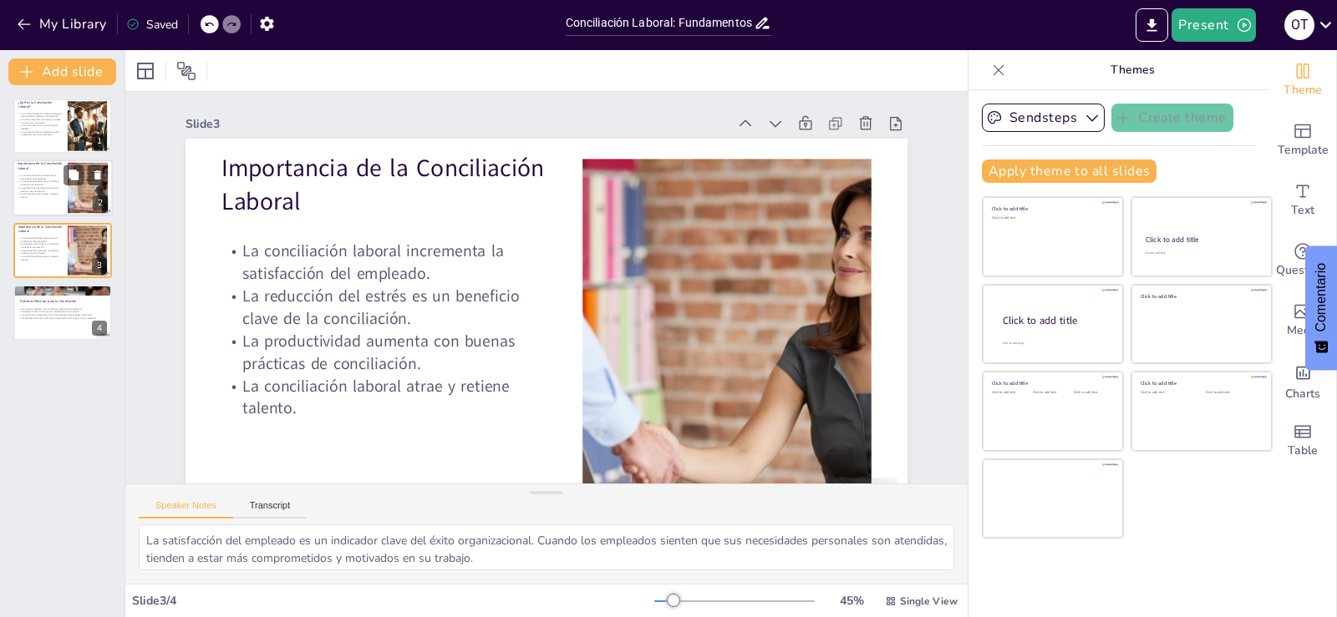
click at [62, 180] on p "La reducción del estrés es un beneficio clave de la conciliación." at bounding box center [40, 183] width 45 height 6
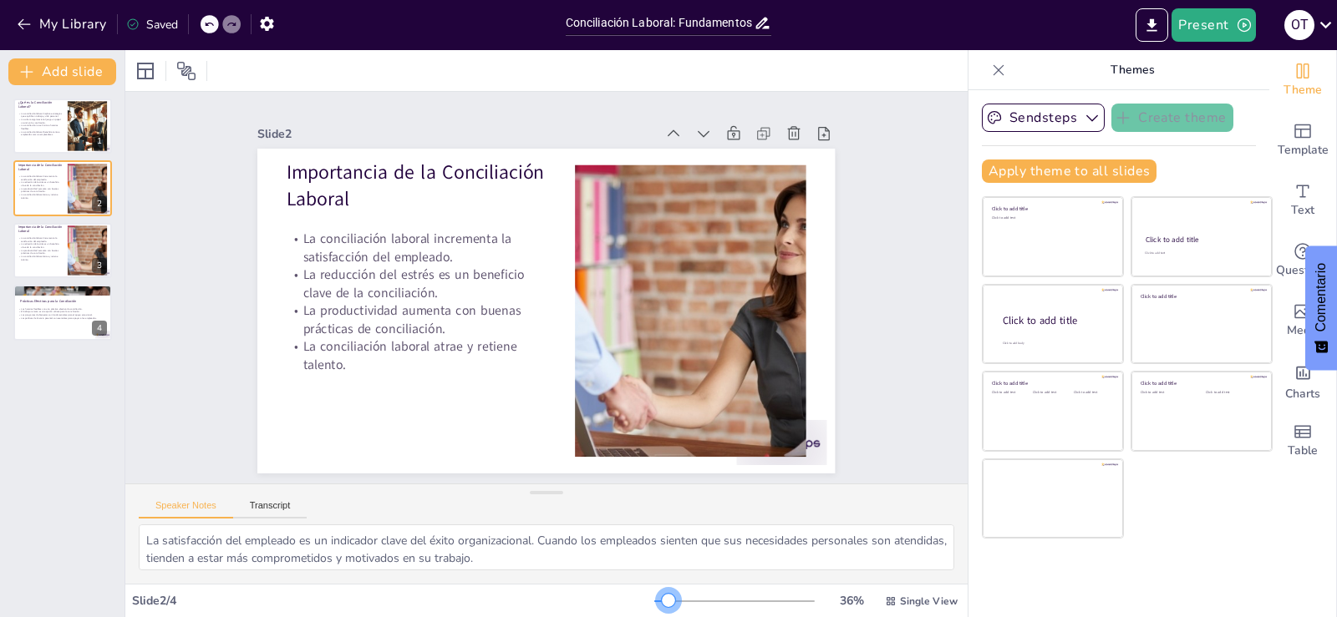
click at [662, 605] on div at bounding box center [668, 600] width 13 height 13
click at [33, 241] on p "La conciliación laboral incrementa la satisfacción del empleado." at bounding box center [40, 239] width 45 height 6
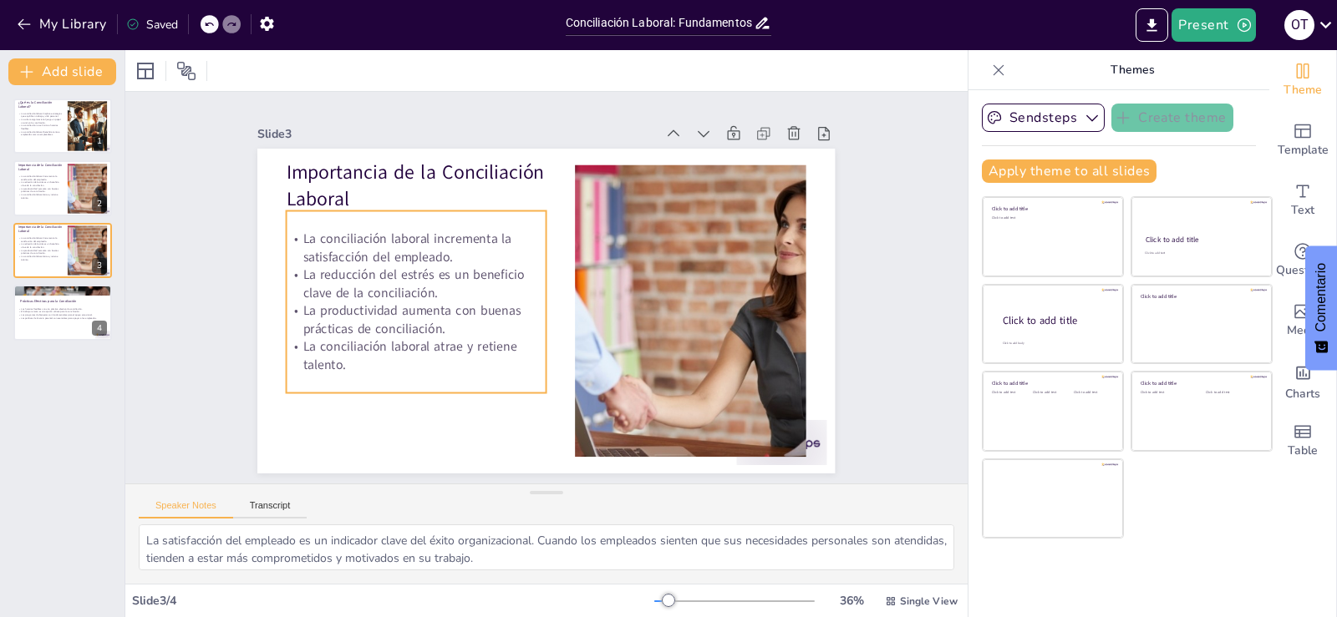
click at [0, 245] on div "¿Qué es la Conciliación Laboral? La conciliación laboral implica estrategias qu…" at bounding box center [62, 220] width 124 height 242
drag, startPoint x: 52, startPoint y: 241, endPoint x: 54, endPoint y: 231, distance: 9.5
click at [53, 240] on p "La conciliación laboral incrementa la satisfacción del empleado." at bounding box center [40, 239] width 45 height 6
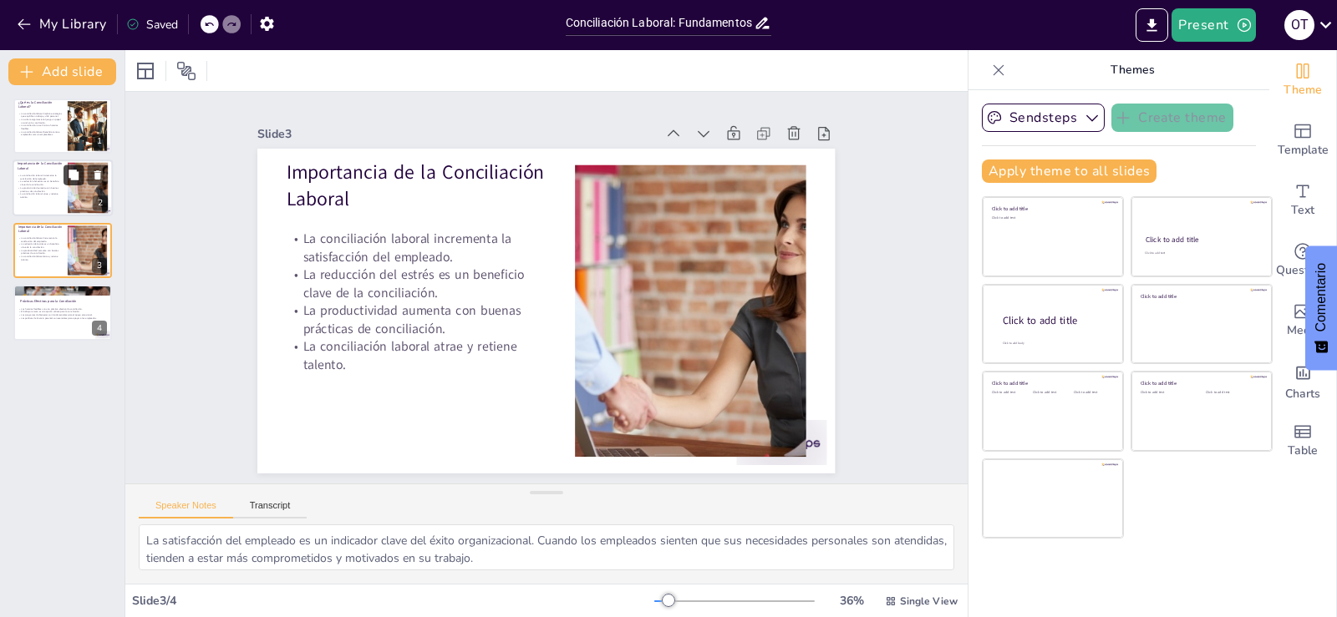
click at [63, 172] on button at bounding box center [73, 175] width 20 height 20
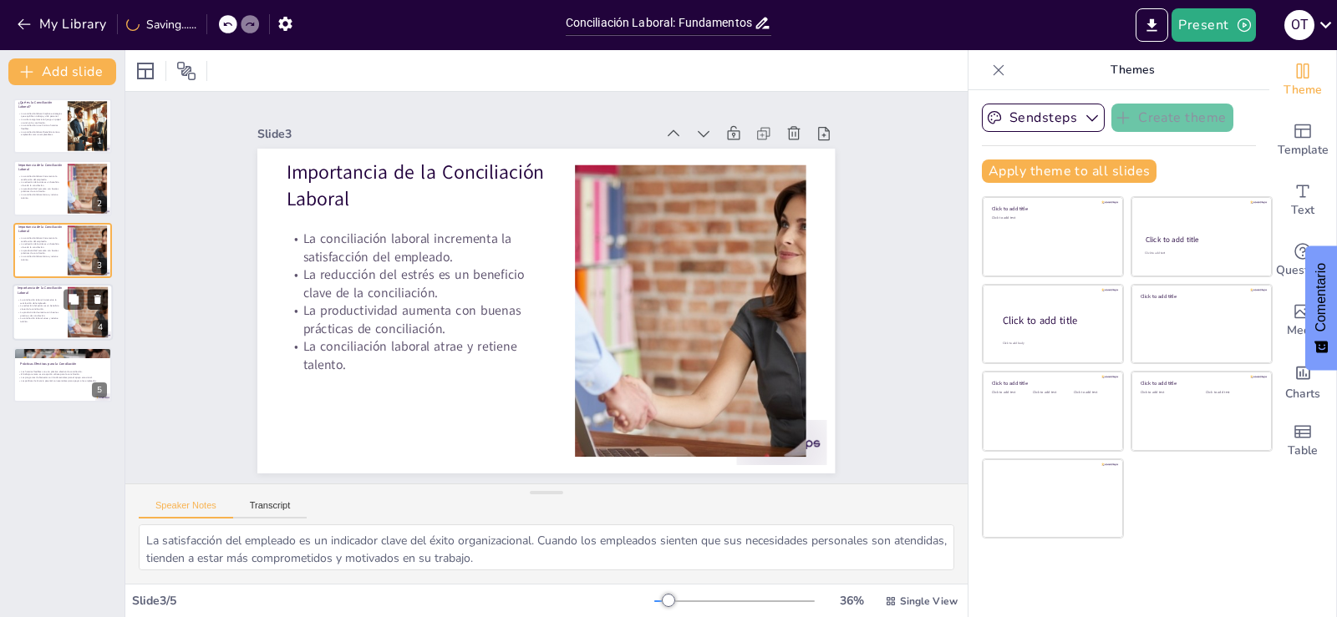
click at [98, 292] on button at bounding box center [98, 300] width 20 height 20
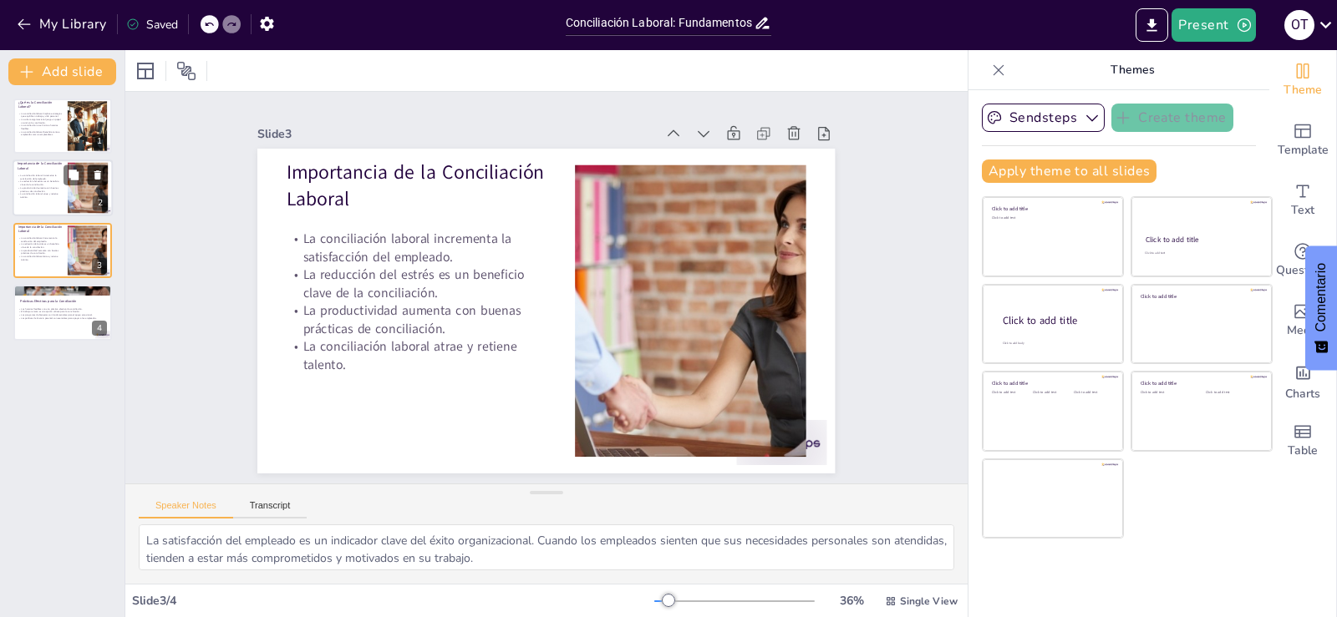
click at [95, 176] on icon at bounding box center [97, 175] width 7 height 9
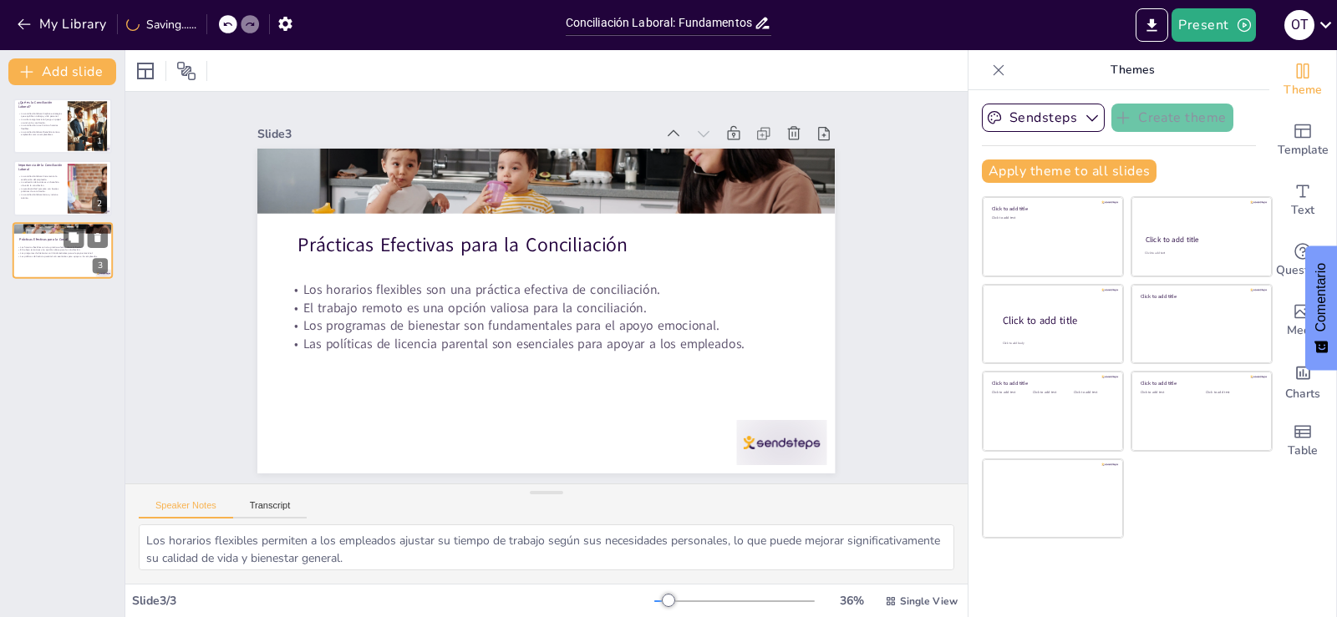
click at [84, 236] on div at bounding box center [85, 237] width 44 height 20
click at [68, 126] on div at bounding box center [88, 126] width 90 height 51
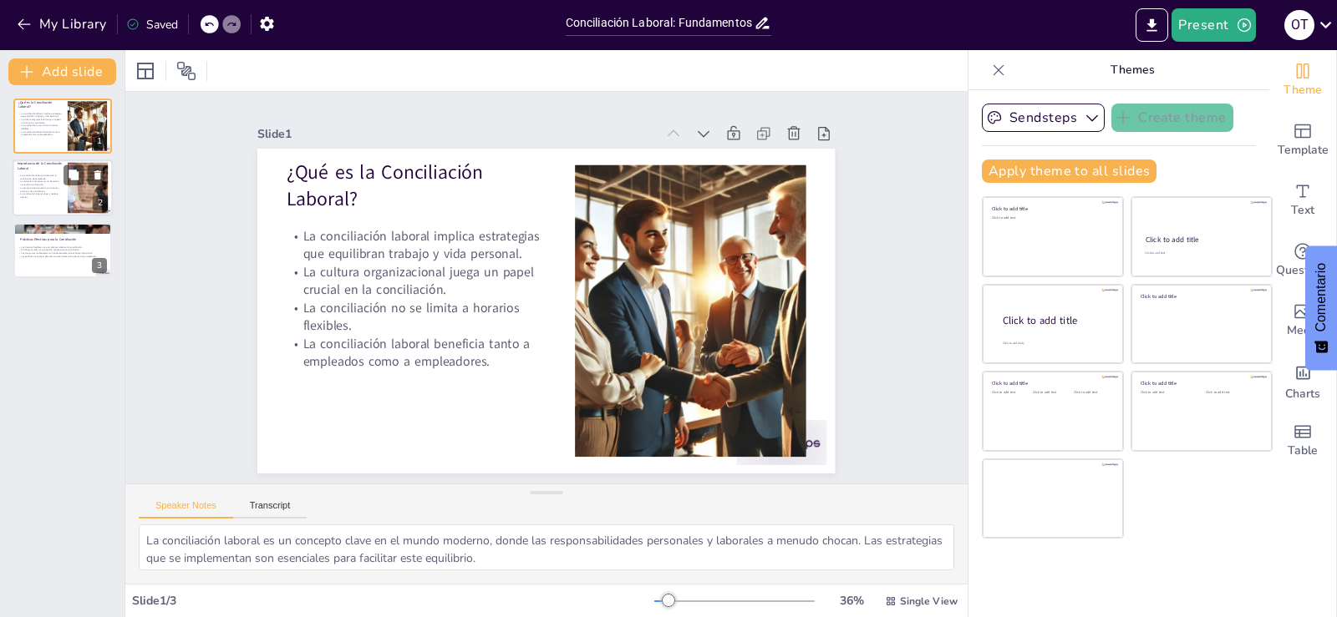
click at [56, 191] on p "La productividad aumenta con buenas prácticas de conciliación." at bounding box center [40, 190] width 45 height 6
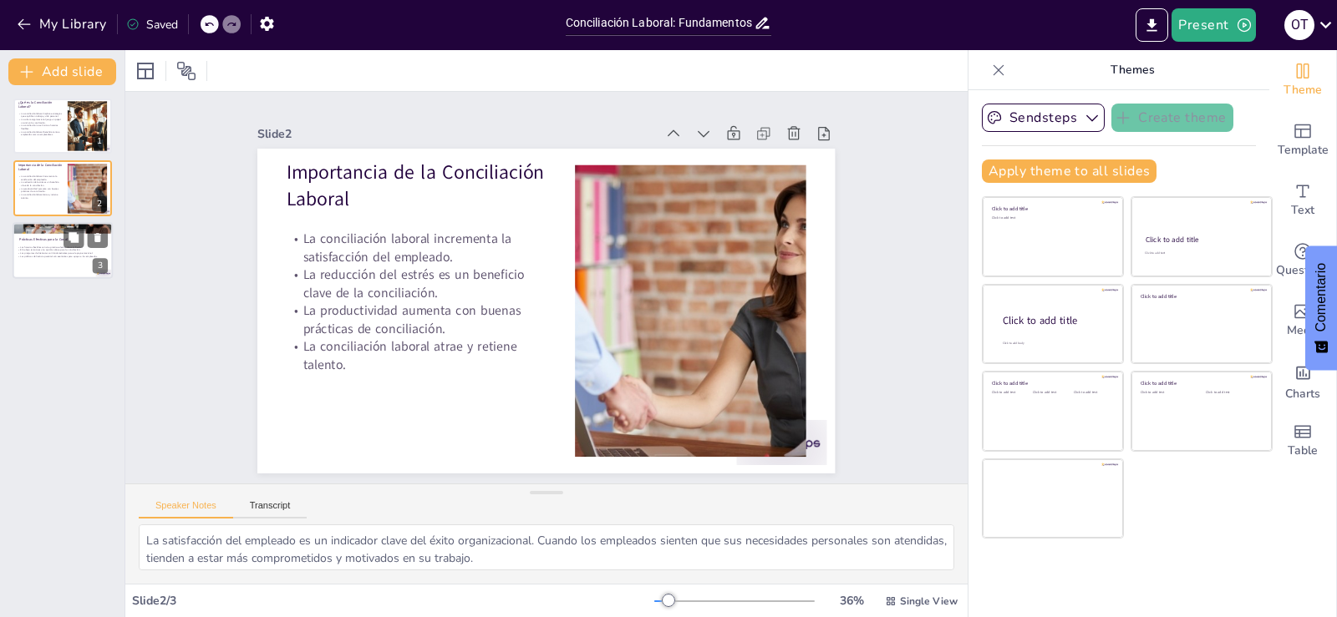
click at [85, 252] on p "Los programas de bienestar son fundamentales para el apoyo emocional." at bounding box center [63, 252] width 90 height 3
type textarea "Los horarios flexibles permiten a los empleados ajustar su tiempo de trabajo se…"
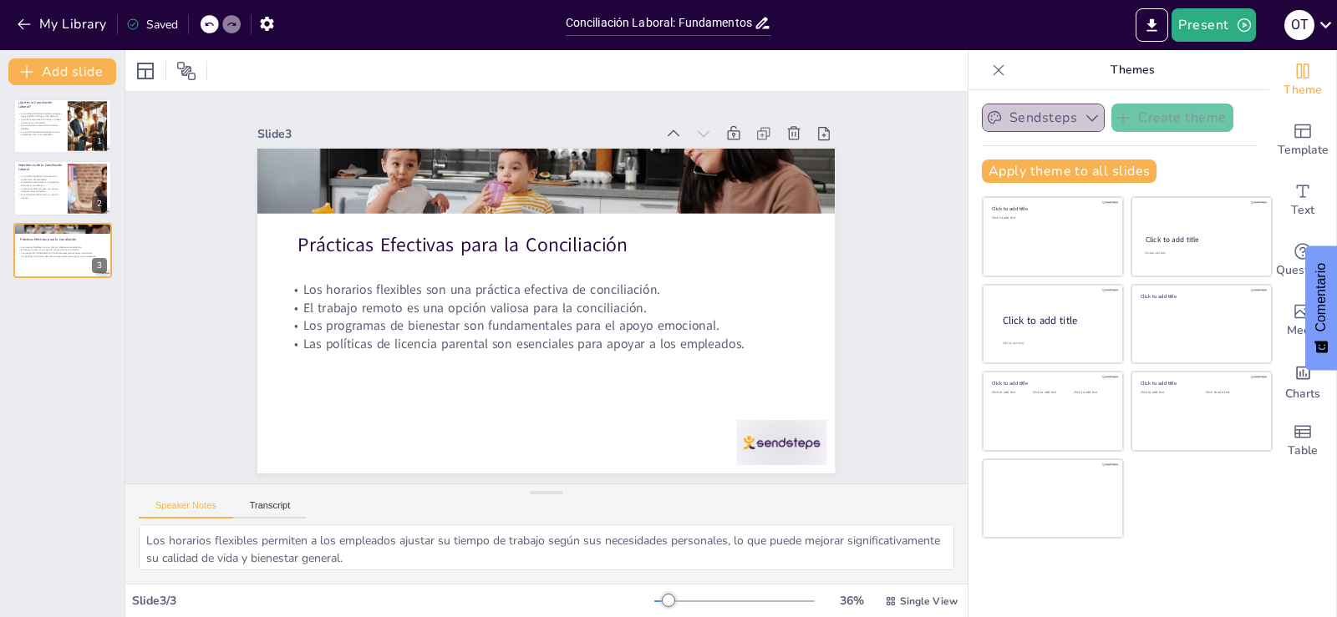
click at [1084, 115] on icon "button" at bounding box center [1092, 117] width 17 height 17
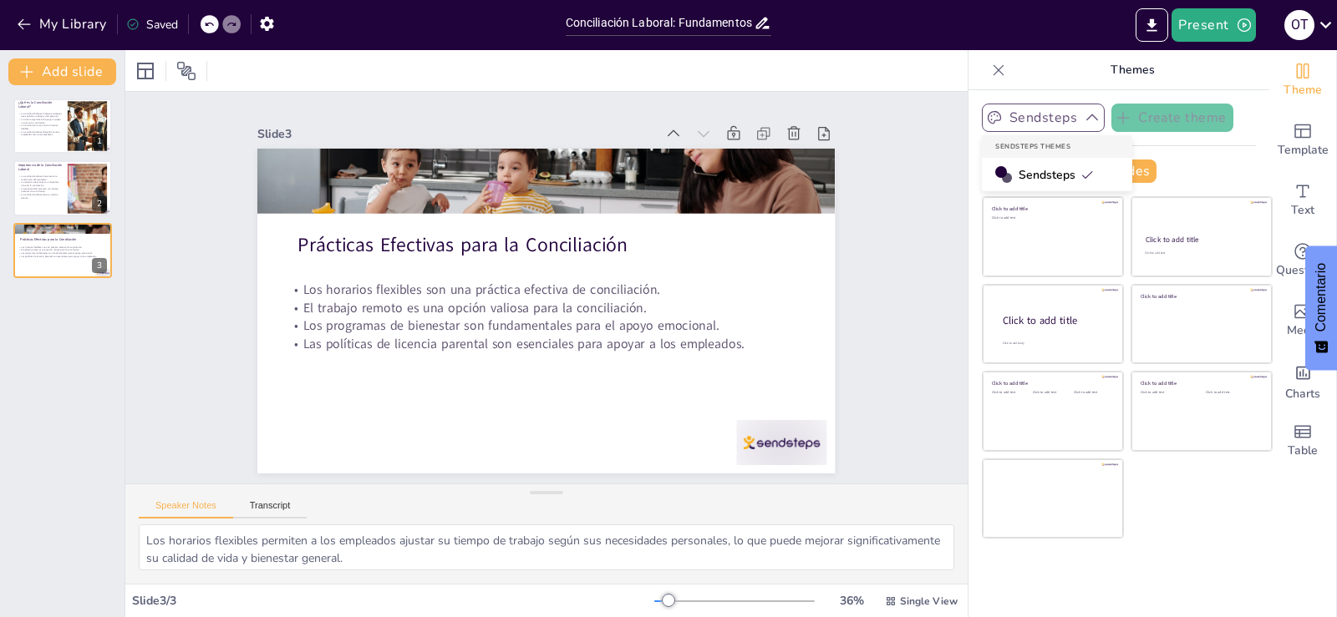
click at [906, 222] on div "Slide 1 ¿Qué es la Conciliación Laboral? La conciliación laboral implica estrat…" at bounding box center [546, 288] width 922 height 632
click at [1084, 114] on icon "button" at bounding box center [1092, 117] width 17 height 17
click at [1324, 23] on icon at bounding box center [1325, 24] width 23 height 23
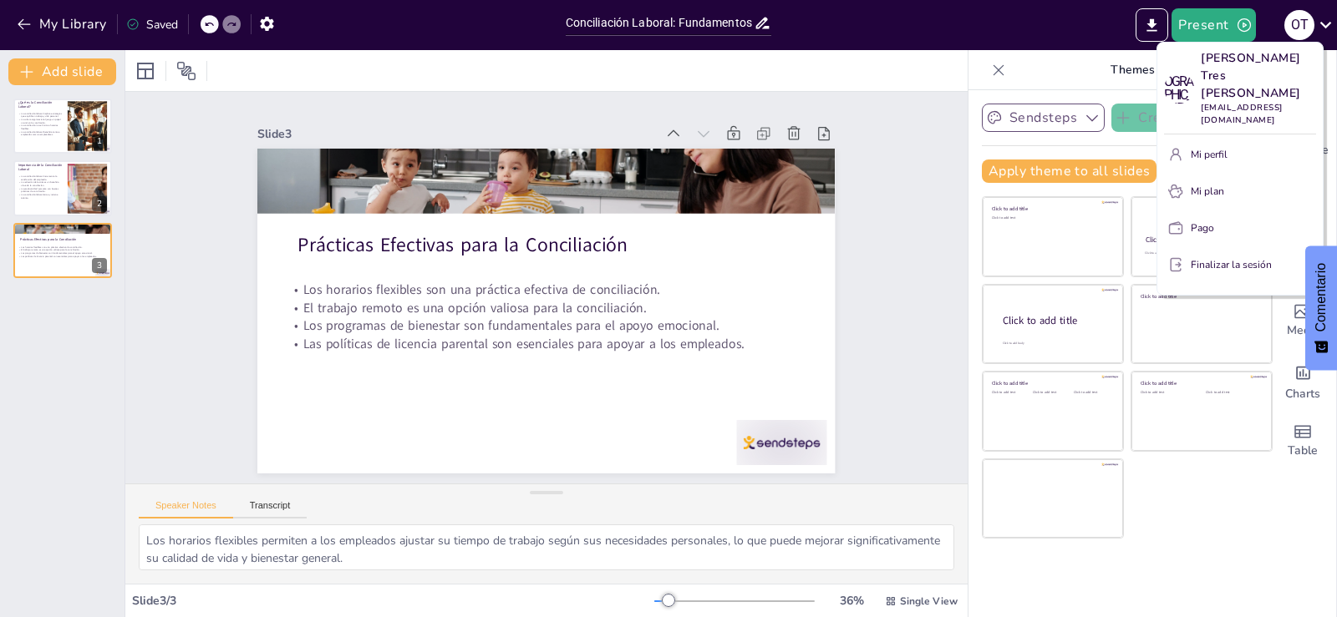
click at [1295, 22] on div at bounding box center [668, 308] width 1337 height 617
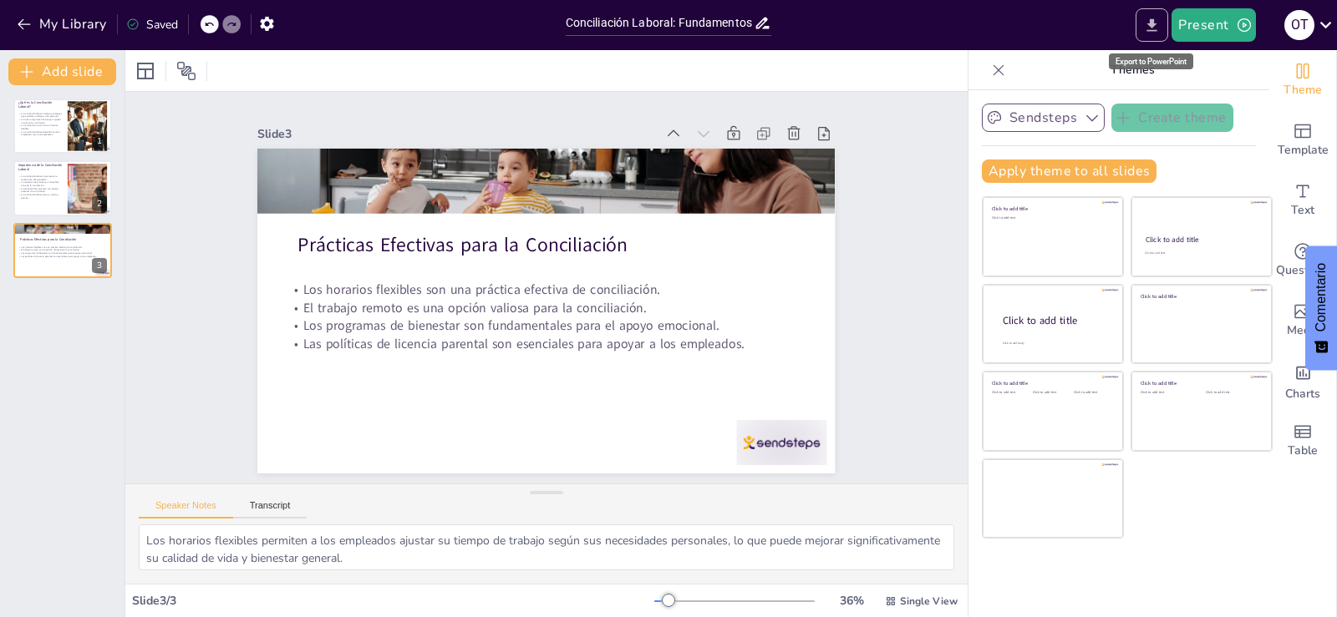
click at [1158, 28] on icon "Export to PowerPoint" at bounding box center [1152, 26] width 18 height 18
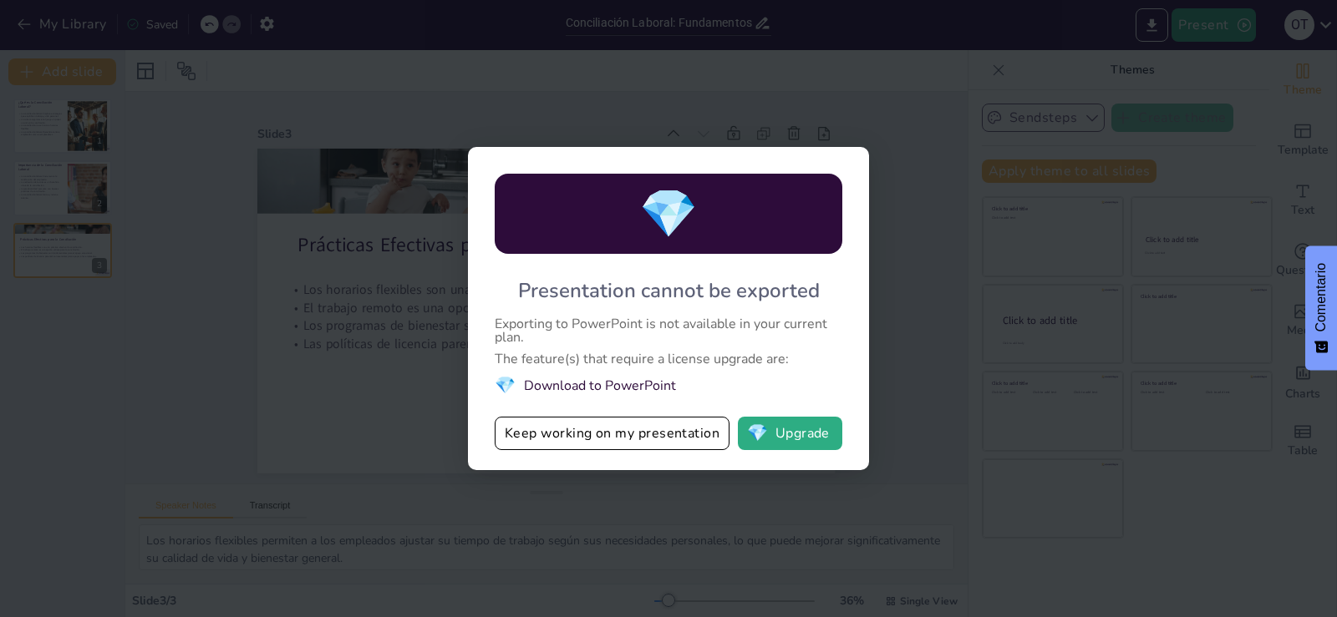
click at [714, 79] on div "💎 Presentation cannot be exported Exporting to PowerPoint is not available in y…" at bounding box center [668, 308] width 1337 height 617
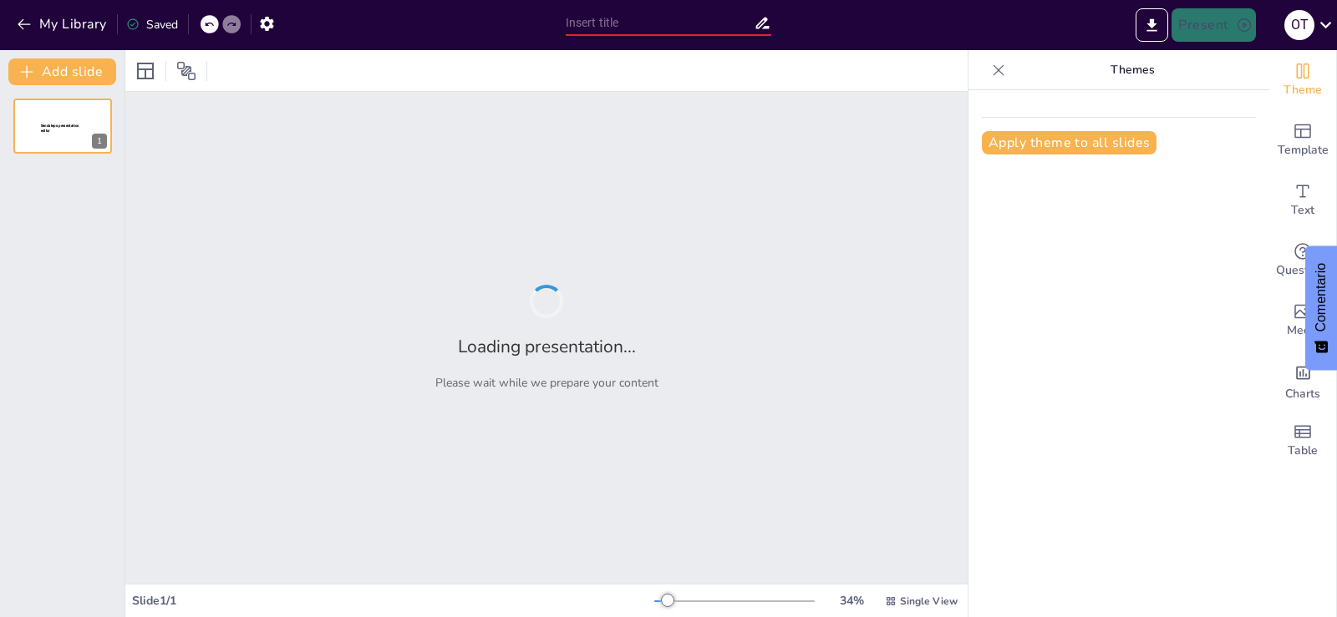
type input "Conciliación Laboral: Fundamentos y Prácticas Efectivas"
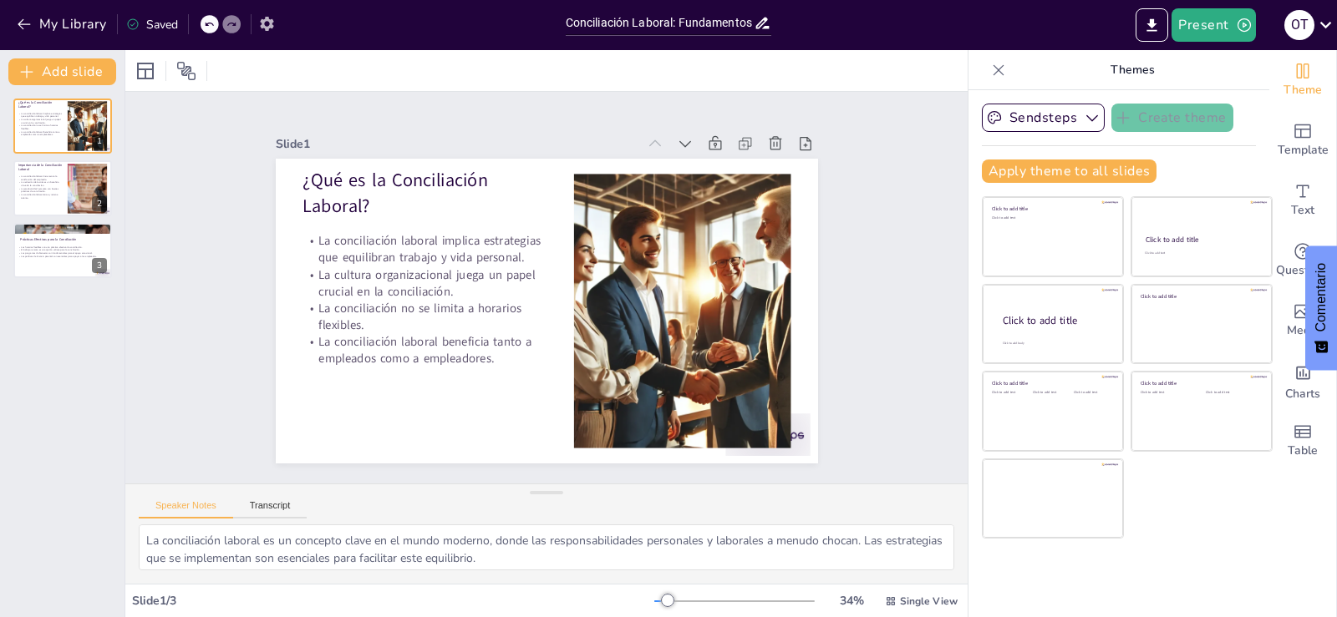
click at [266, 18] on icon "button" at bounding box center [266, 24] width 13 height 14
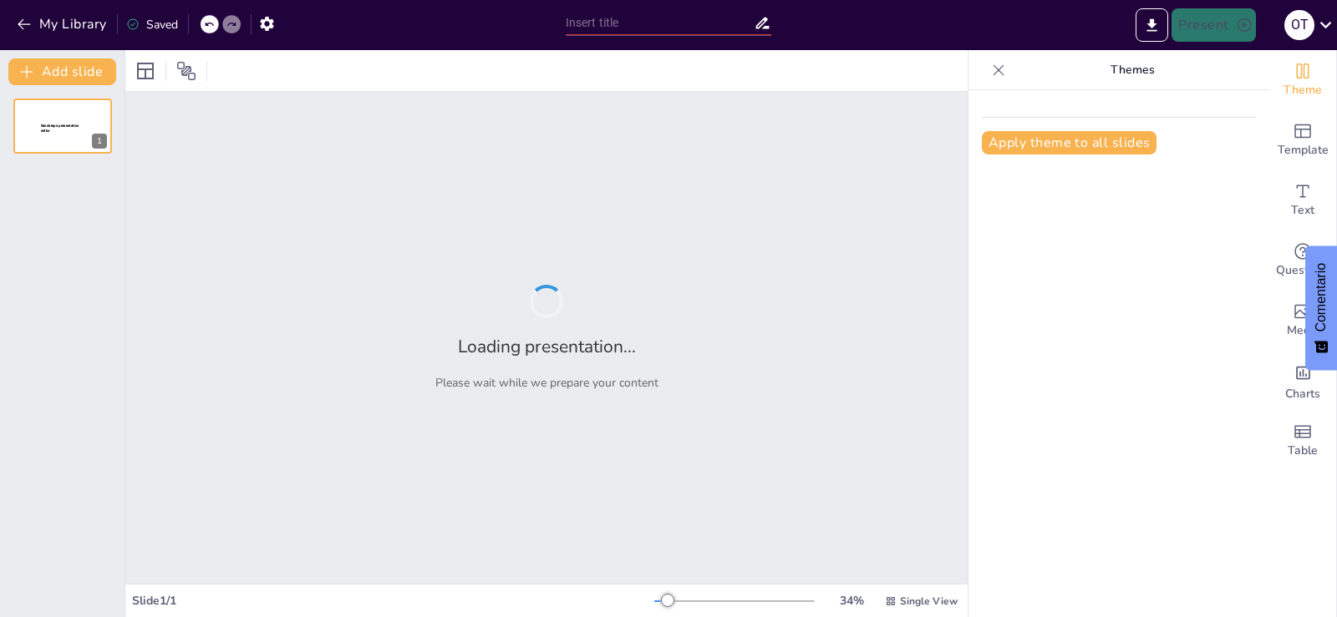
type input "Conciliación Laboral: Fundamentos y Prácticas Efectivas"
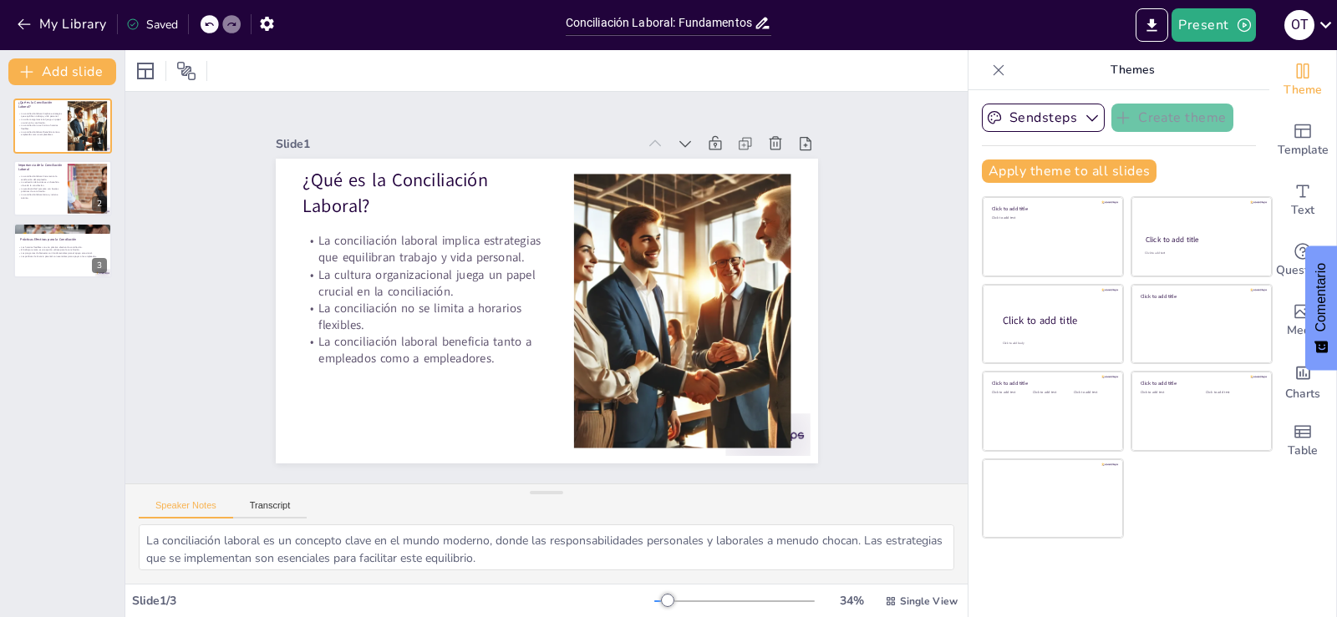
click at [886, 313] on div "Slide 1 ¿Qué es la Conciliación Laboral? La conciliación laboral implica estrat…" at bounding box center [546, 287] width 912 height 812
click at [1303, 23] on div "o t" at bounding box center [1299, 25] width 30 height 30
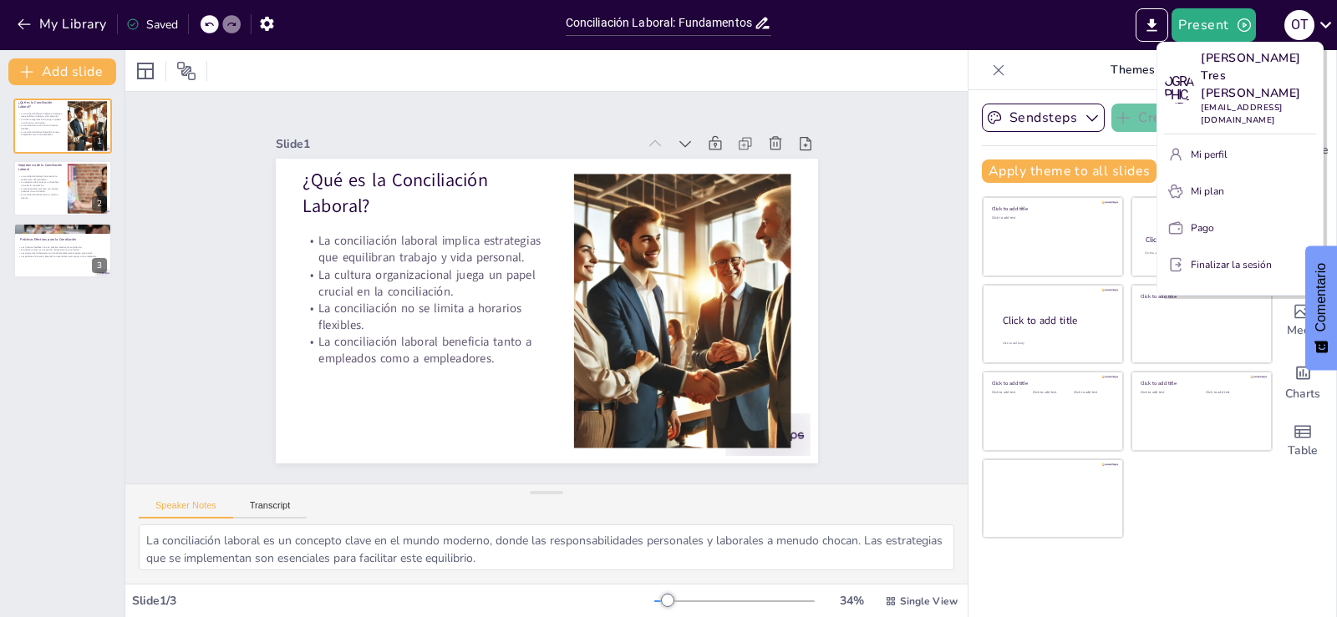
click at [1238, 28] on div at bounding box center [668, 308] width 1337 height 617
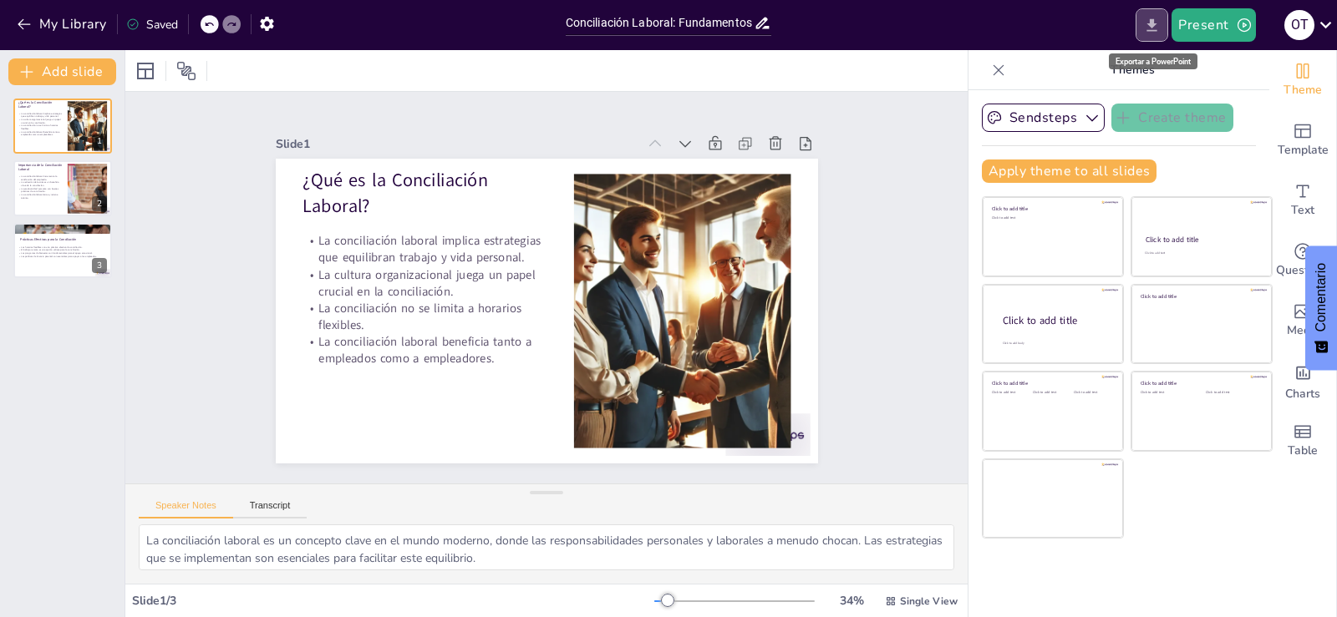
click at [1158, 25] on icon "Export to PowerPoint" at bounding box center [1152, 26] width 18 height 18
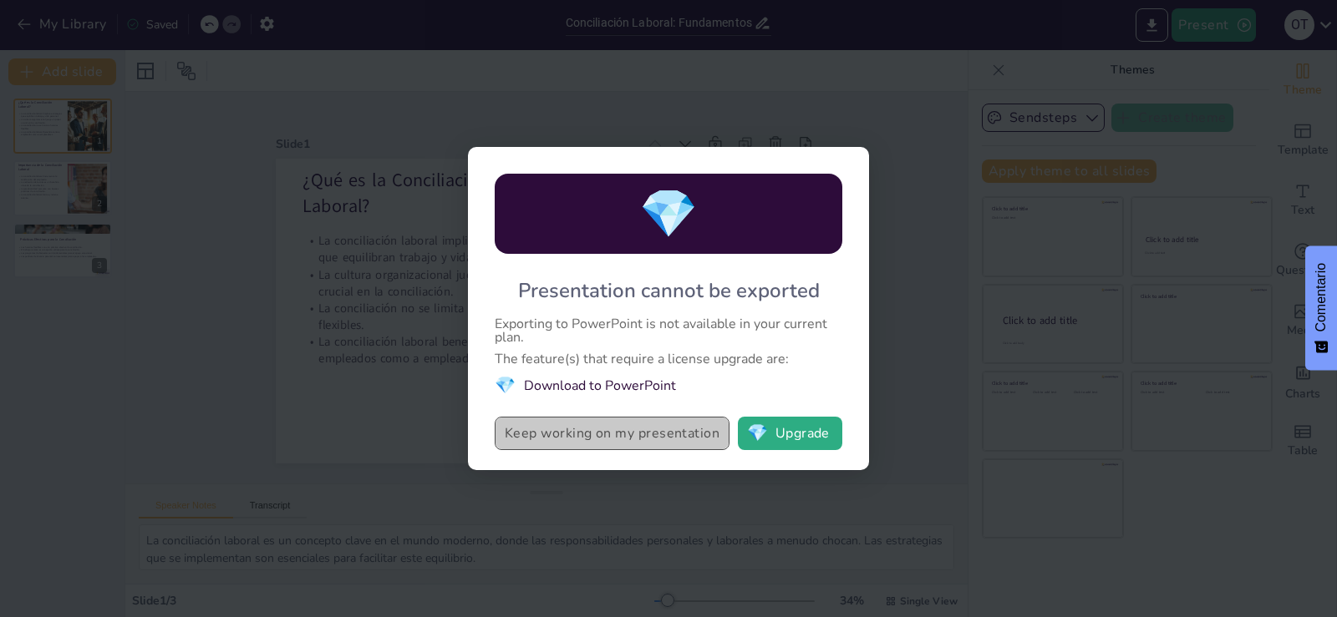
click at [627, 441] on button "Keep working on my presentation" at bounding box center [612, 433] width 235 height 33
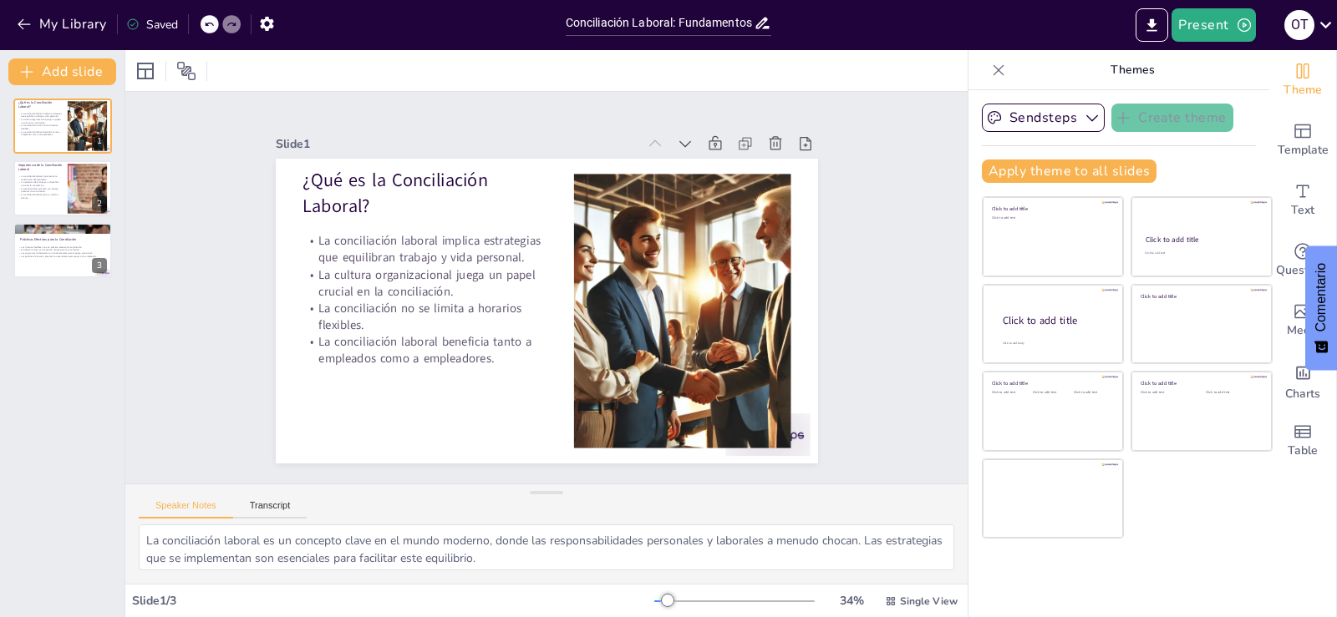
drag, startPoint x: 222, startPoint y: 518, endPoint x: 384, endPoint y: 532, distance: 162.7
click at [384, 532] on div "Speaker Notes Transcript La conciliación laboral es un concepto clave en el mun…" at bounding box center [546, 534] width 842 height 100
click at [57, 175] on p "La conciliación laboral incrementa la satisfacción del empleado." at bounding box center [40, 178] width 45 height 6
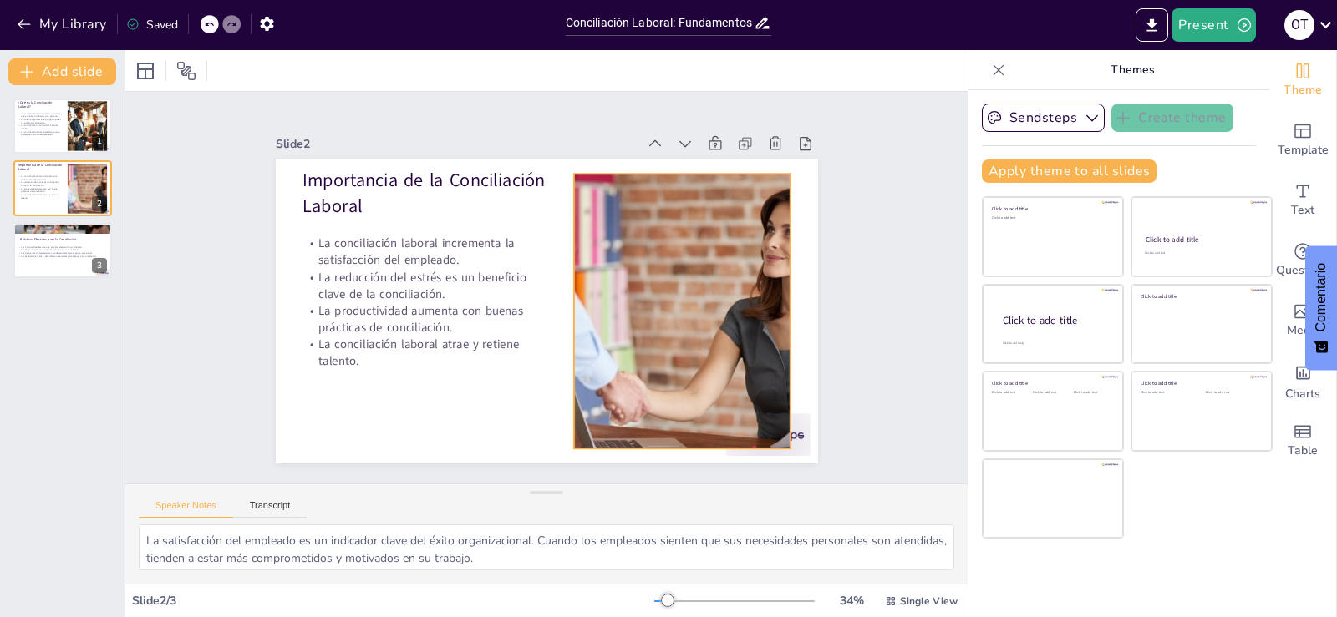
click at [673, 287] on div at bounding box center [409, 293] width 535 height 370
click at [829, 283] on div at bounding box center [838, 274] width 18 height 18
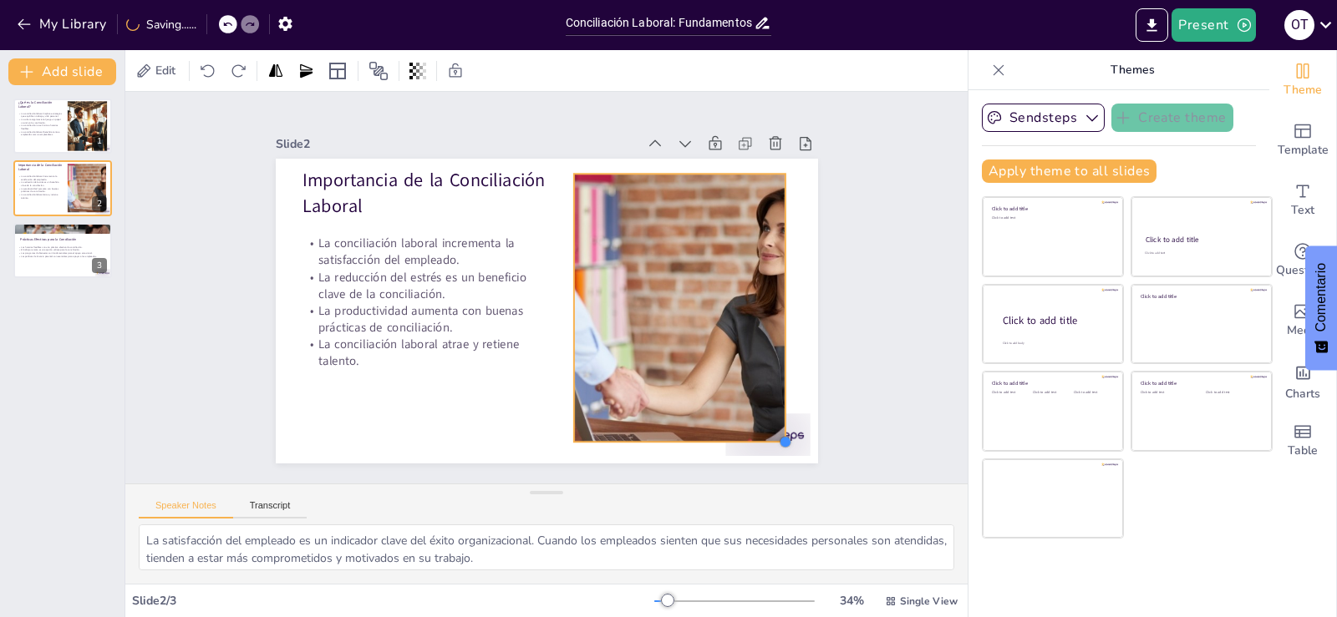
drag, startPoint x: 777, startPoint y: 445, endPoint x: 772, endPoint y: 434, distance: 12.0
click at [683, 42] on div at bounding box center [675, 34] width 15 height 15
click at [720, 245] on div at bounding box center [582, 417] width 439 height 545
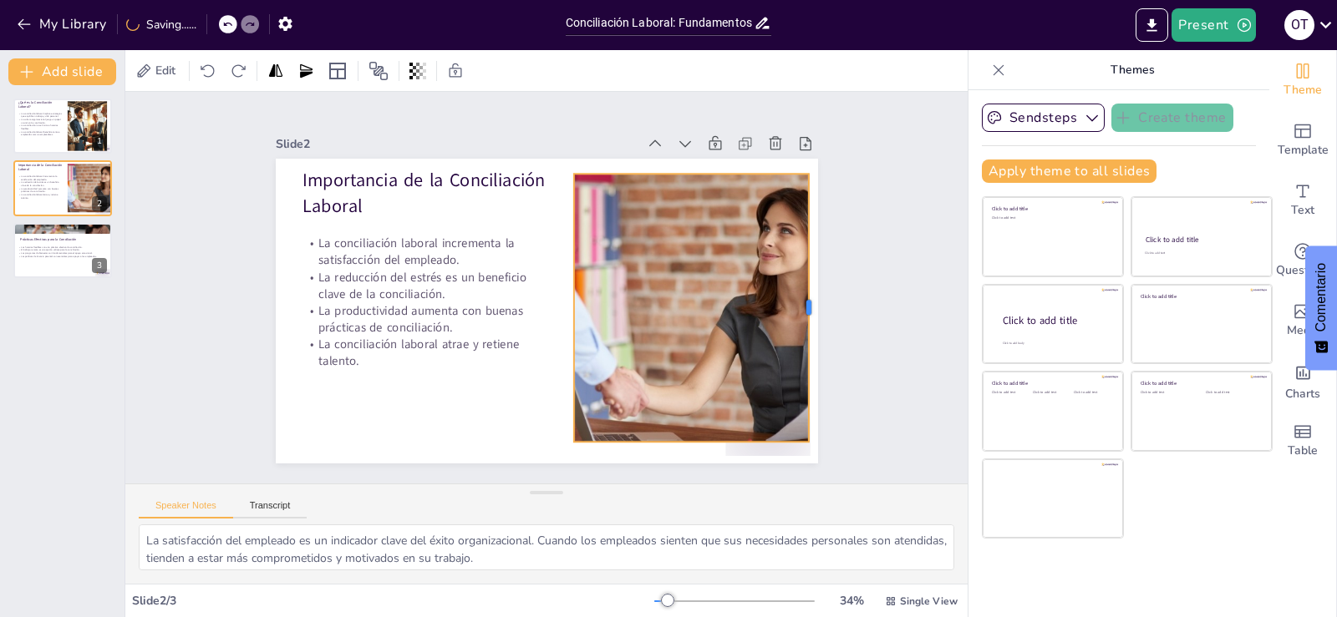
drag, startPoint x: 777, startPoint y: 305, endPoint x: 800, endPoint y: 304, distance: 23.4
click at [783, 458] on div at bounding box center [663, 530] width 239 height 145
click at [68, 241] on icon at bounding box center [74, 237] width 12 height 12
type textarea "Los horarios flexibles permiten a los empleados ajustar su tiempo de trabajo se…"
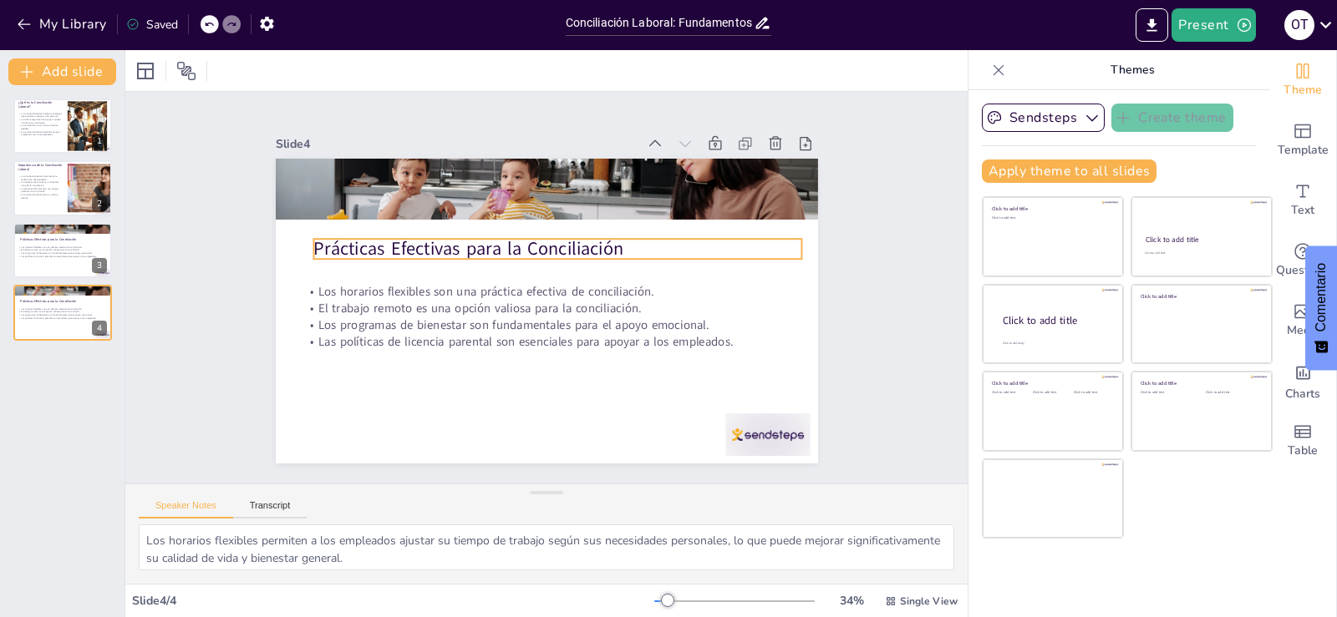
click at [588, 185] on div at bounding box center [626, 346] width 429 height 518
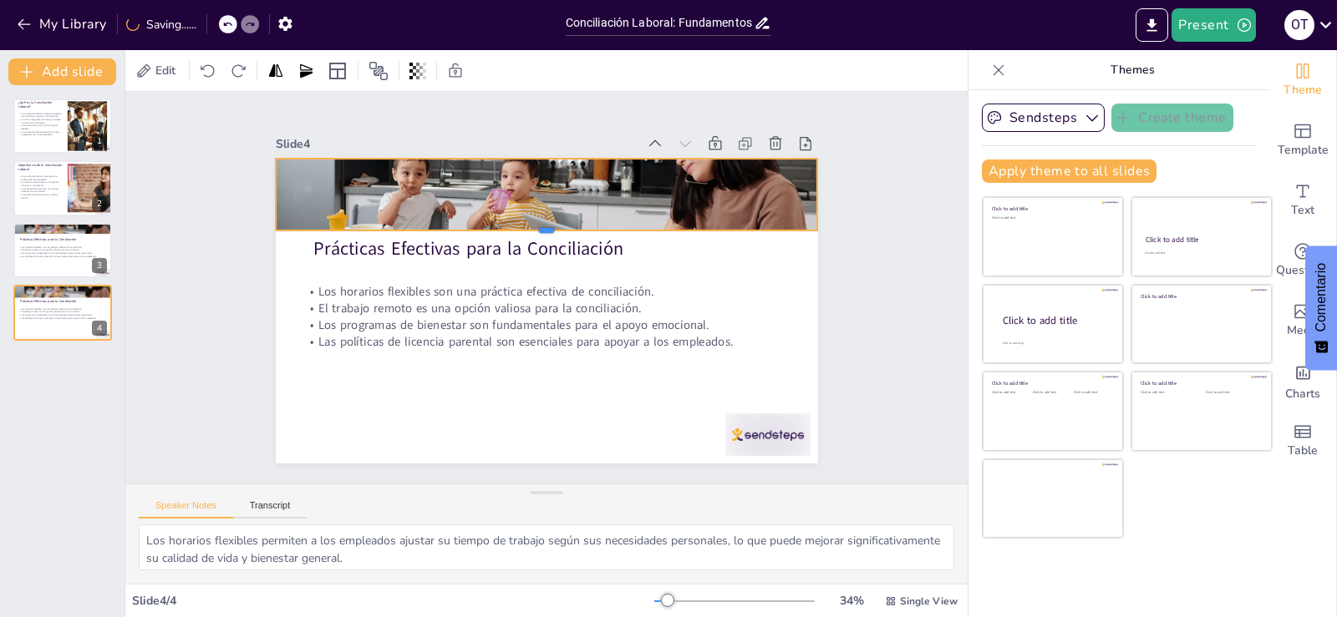
drag, startPoint x: 535, startPoint y: 216, endPoint x: 535, endPoint y: 226, distance: 10.9
click at [535, 226] on div at bounding box center [535, 238] width 533 height 126
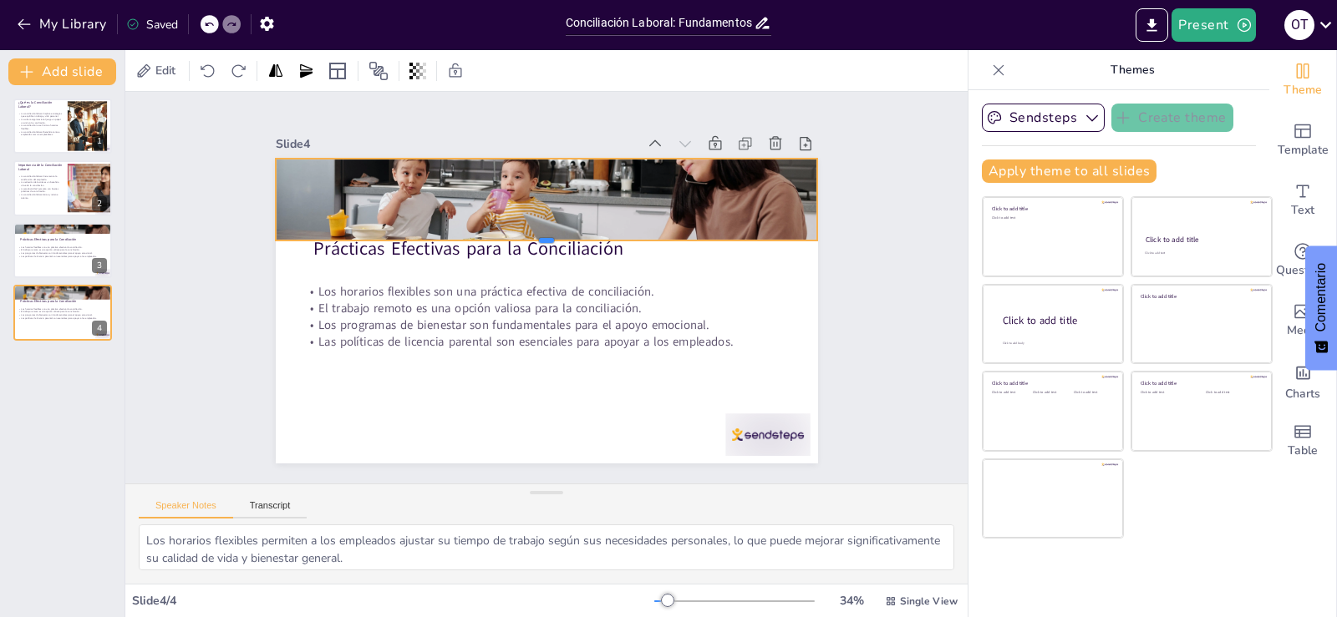
drag, startPoint x: 536, startPoint y: 225, endPoint x: 536, endPoint y: 236, distance: 11.7
click at [536, 236] on div at bounding box center [509, 271] width 232 height 500
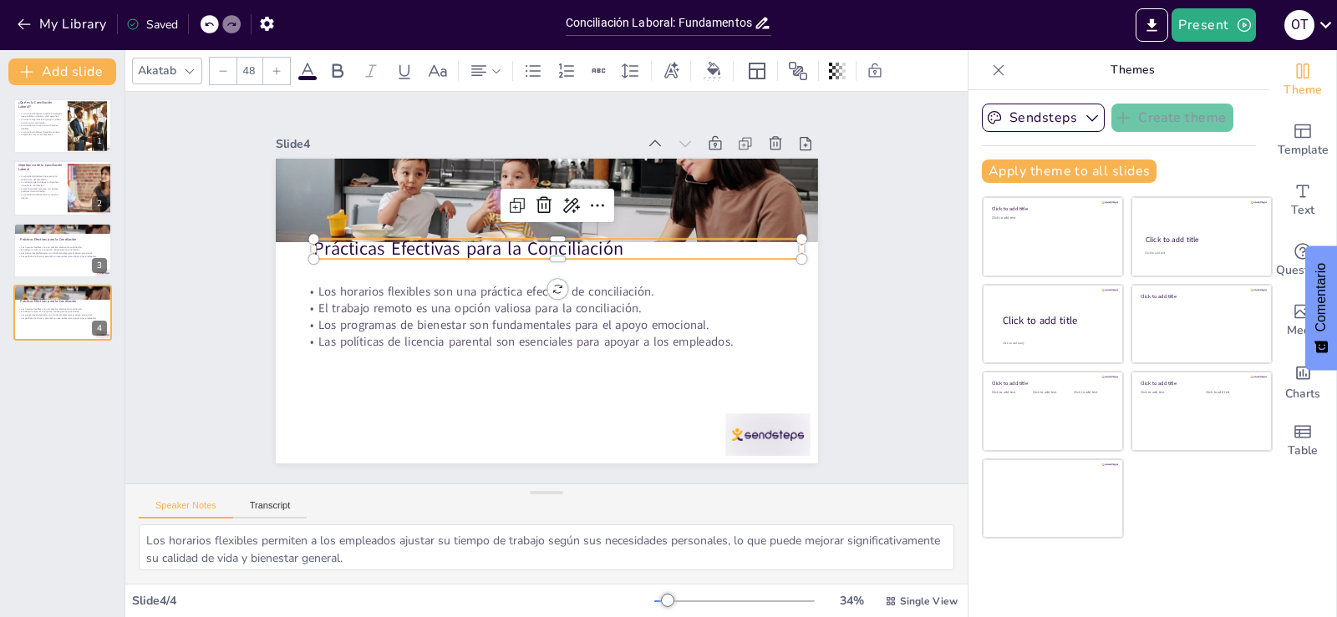
click at [544, 246] on p "Prácticas Efectivas para la Conciliación" at bounding box center [560, 324] width 409 height 307
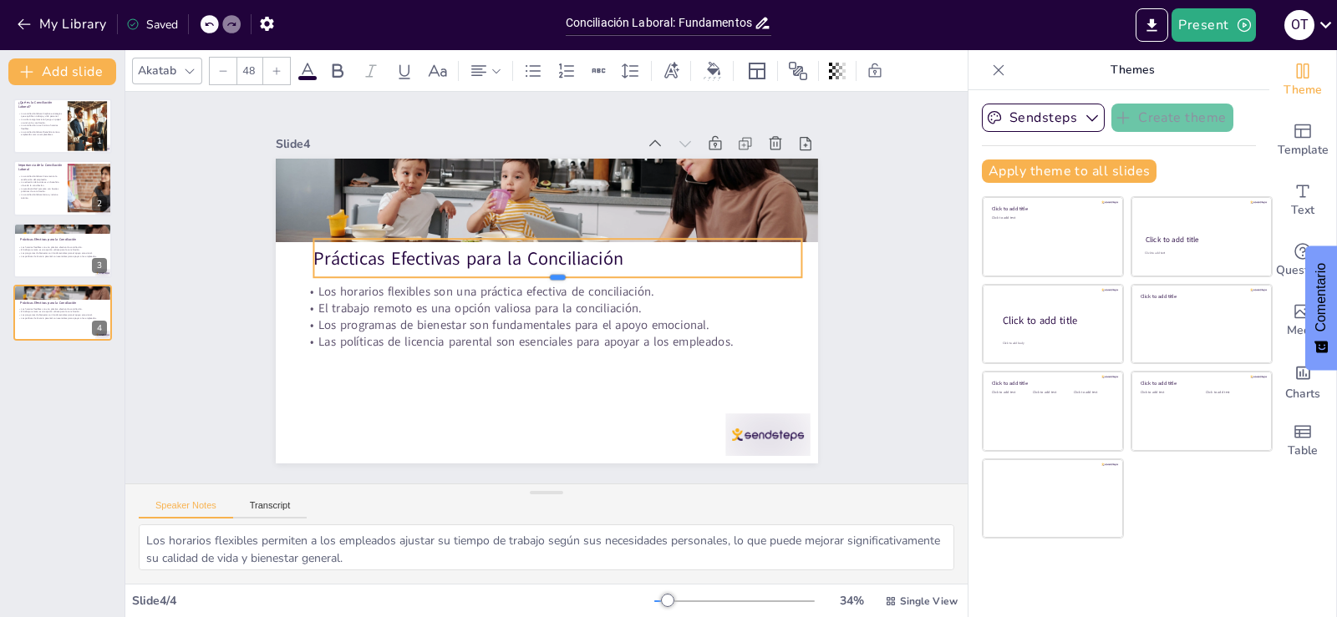
drag, startPoint x: 541, startPoint y: 255, endPoint x: 543, endPoint y: 273, distance: 18.5
click at [543, 273] on div at bounding box center [535, 292] width 486 height 65
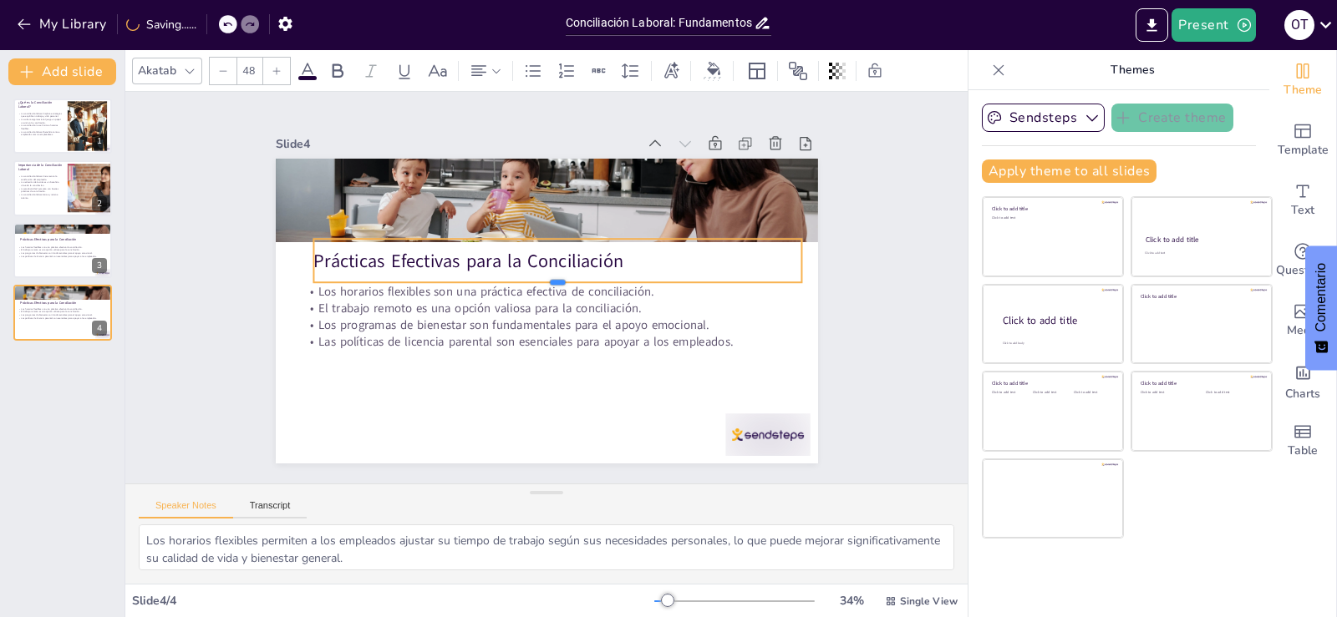
click at [543, 278] on div at bounding box center [541, 278] width 297 height 403
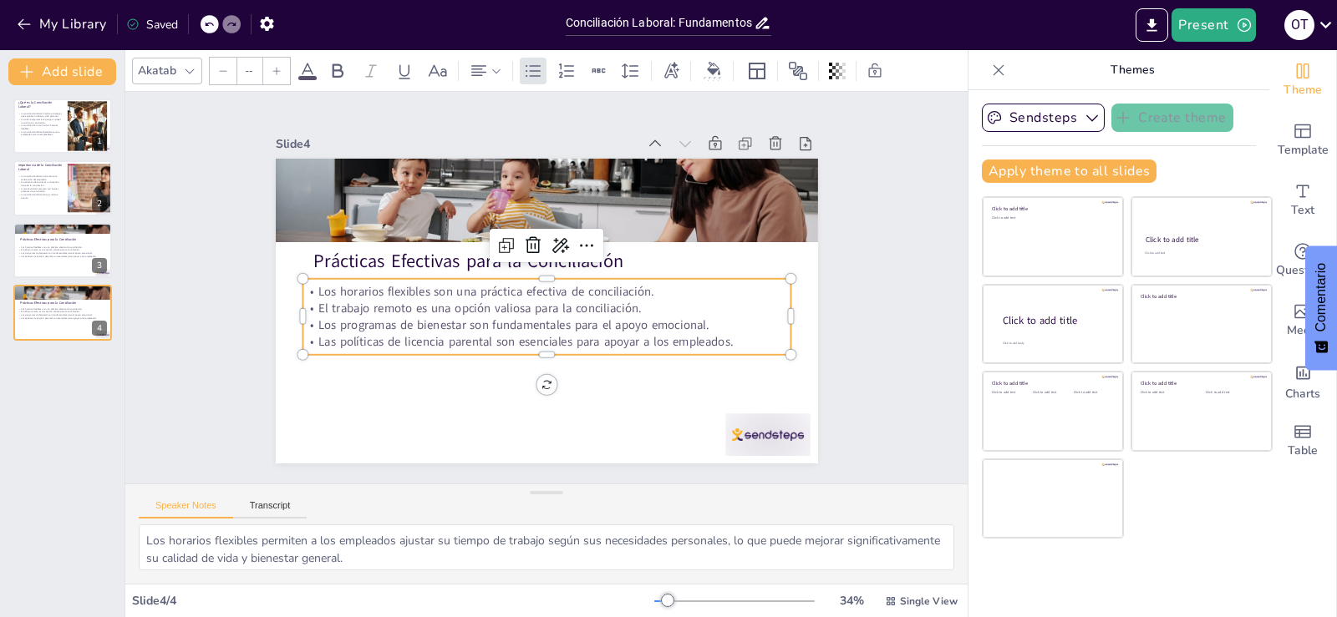
type input "32"
click at [495, 311] on p "Los programas de bienestar son fundamentales para el apoyo emocional." at bounding box center [518, 263] width 338 height 374
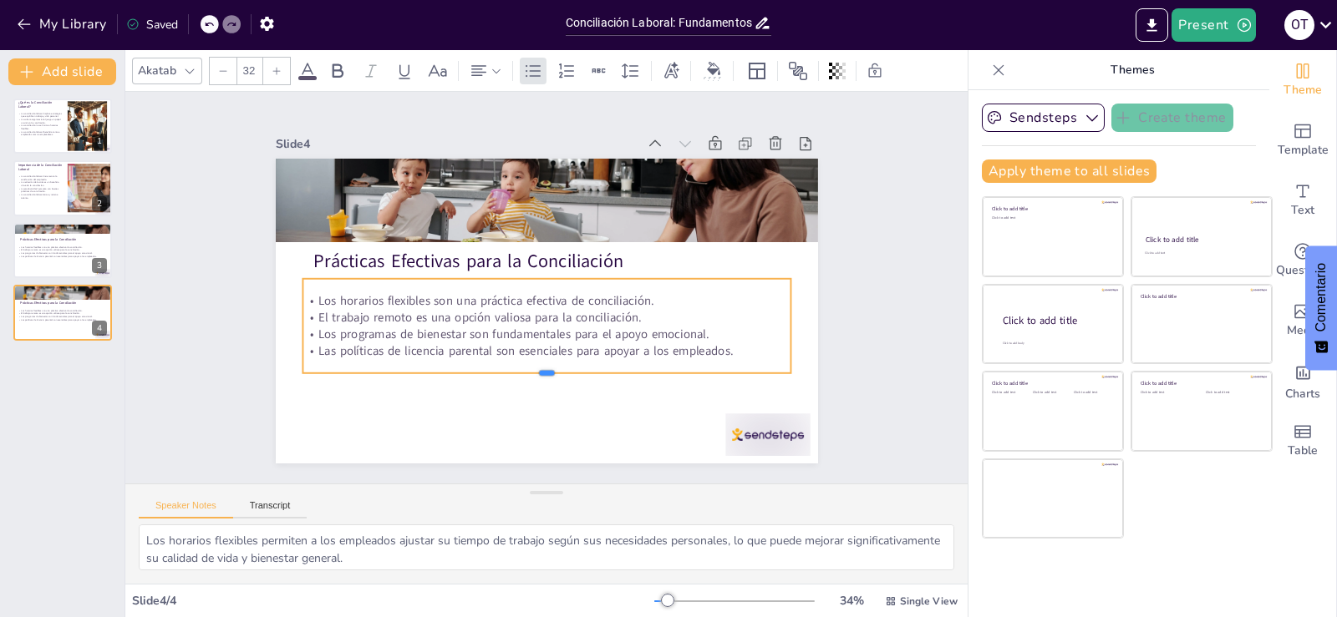
drag, startPoint x: 540, startPoint y: 349, endPoint x: 536, endPoint y: 368, distance: 18.7
click at [536, 368] on div at bounding box center [614, 350] width 337 height 372
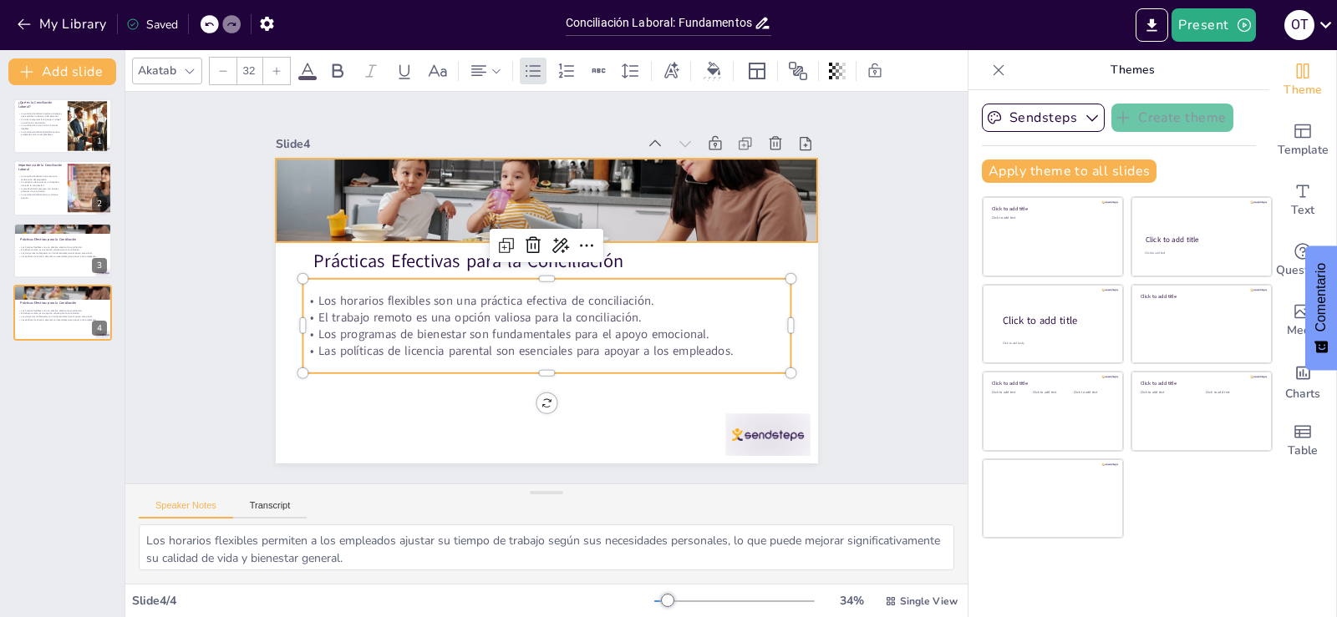
click at [584, 206] on div at bounding box center [506, 378] width 551 height 344
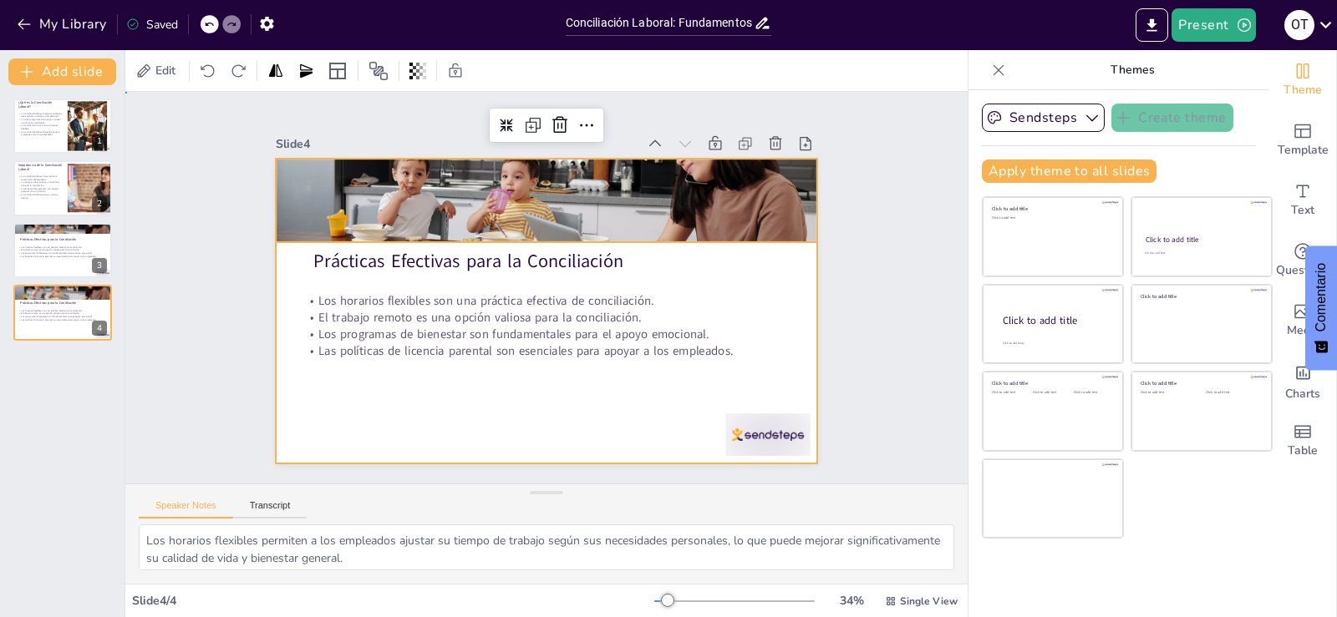
click at [560, 390] on div at bounding box center [530, 306] width 607 height 590
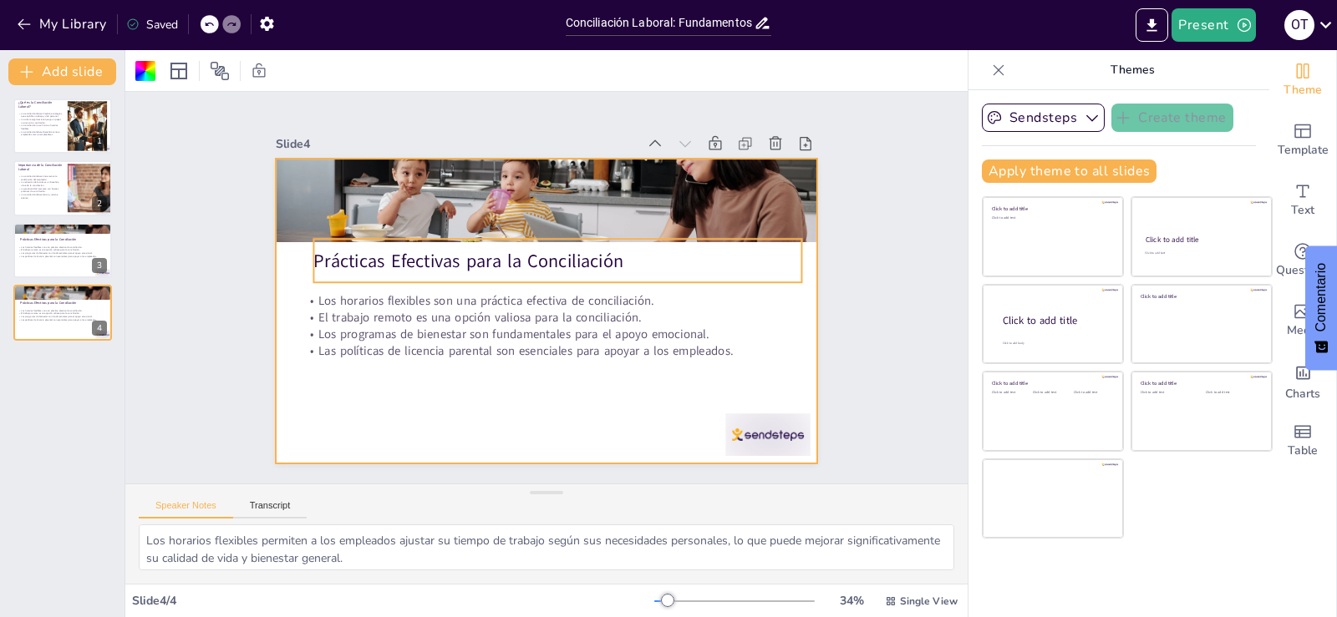
click at [529, 255] on p "Prácticas Efectivas para la Conciliación" at bounding box center [518, 283] width 126 height 483
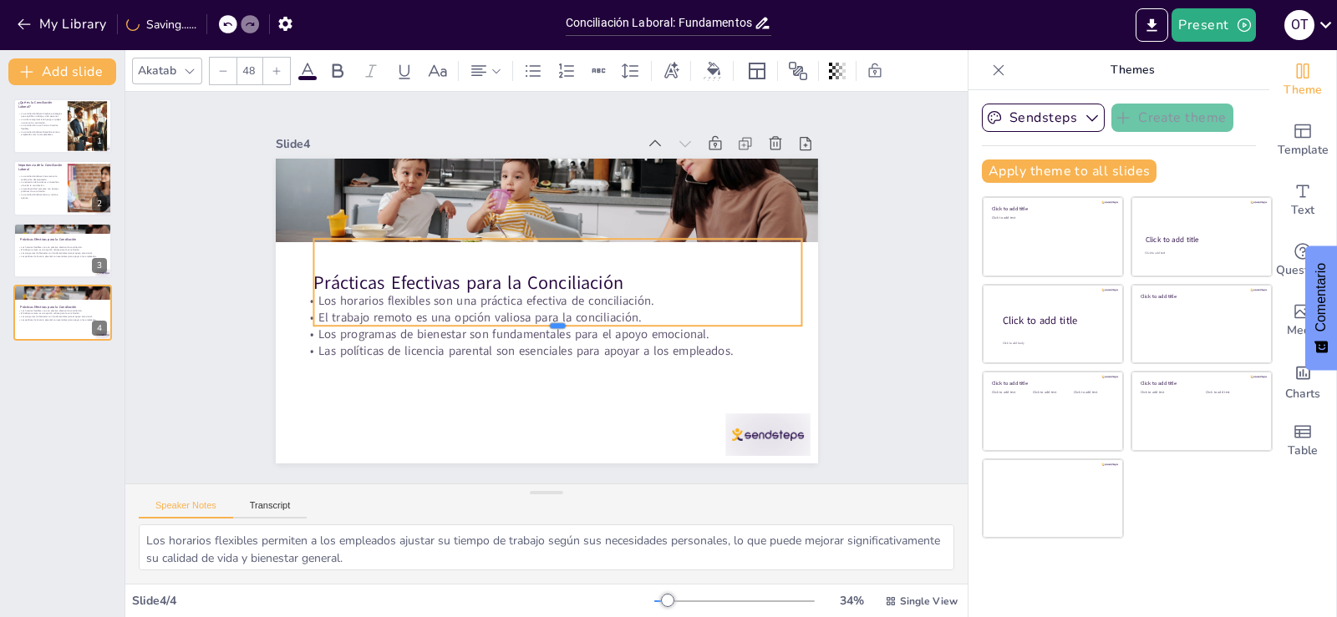
drag, startPoint x: 542, startPoint y: 281, endPoint x: 542, endPoint y: 324, distance: 43.4
click at [542, 324] on div at bounding box center [593, 292] width 164 height 468
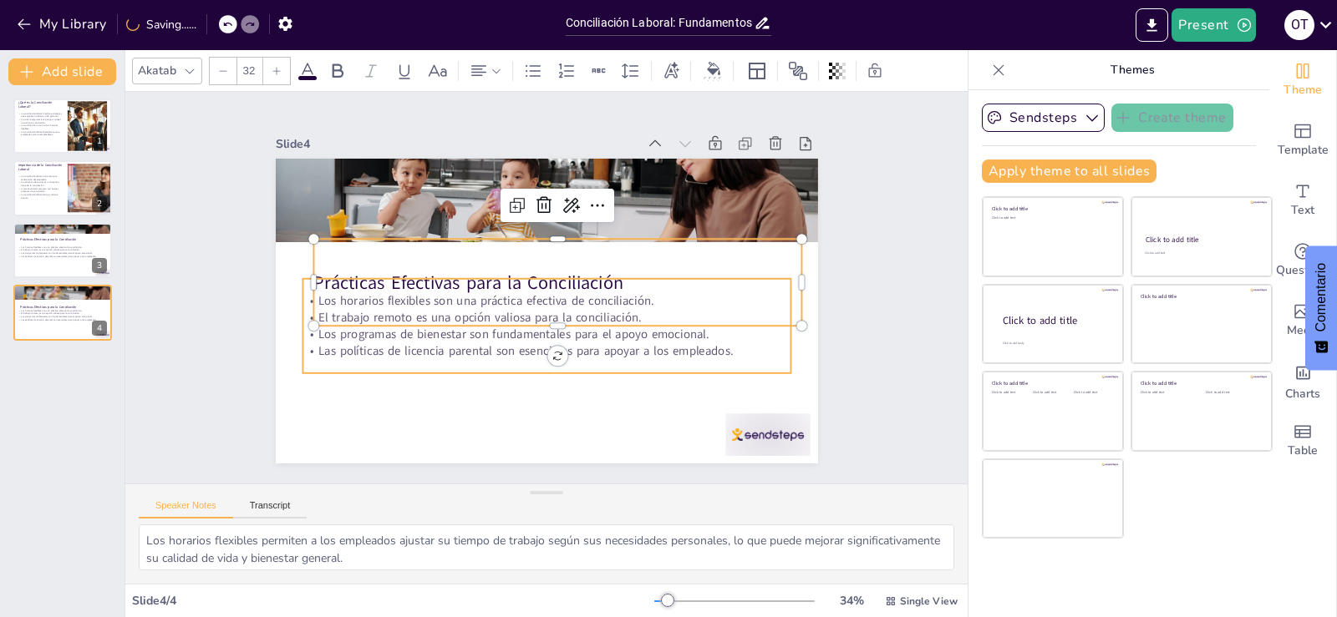
click at [508, 335] on p "Los programas de bienestar son fundamentales para el apoyo emocional." at bounding box center [499, 287] width 17 height 488
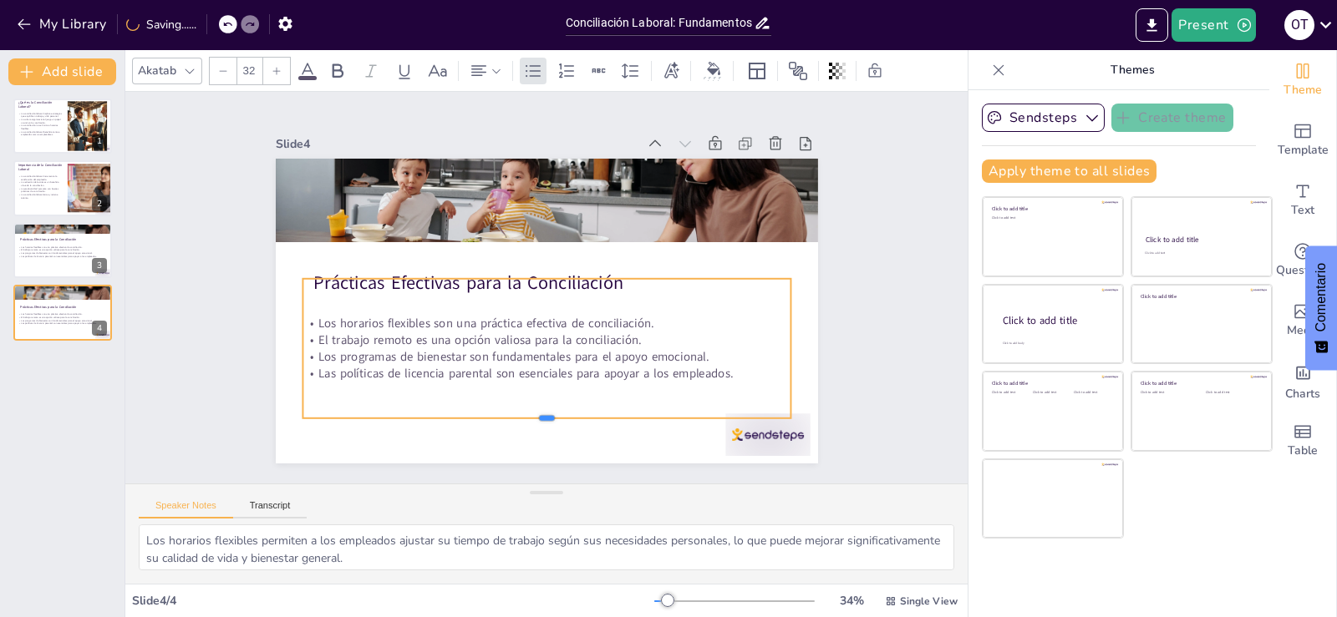
drag, startPoint x: 529, startPoint y: 369, endPoint x: 536, endPoint y: 414, distance: 44.9
click at [534, 326] on div at bounding box center [626, 176] width 403 height 297
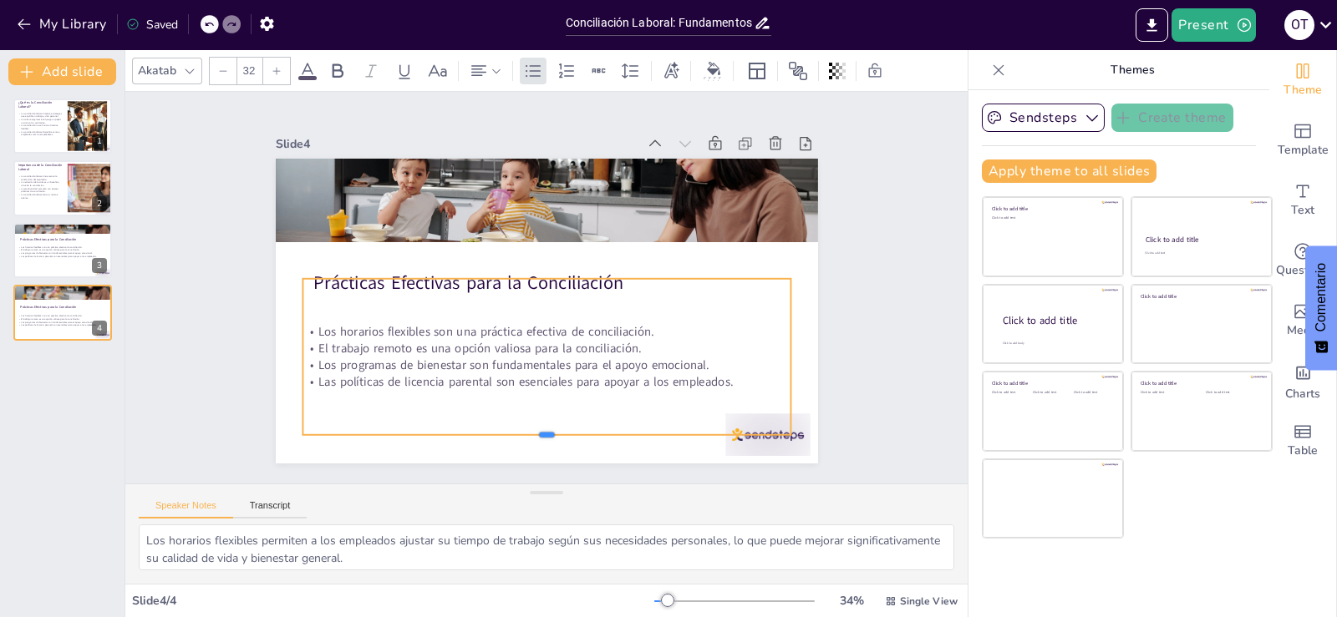
drag, startPoint x: 536, startPoint y: 414, endPoint x: 535, endPoint y: 430, distance: 16.7
click at [535, 399] on div at bounding box center [421, 197] width 297 height 403
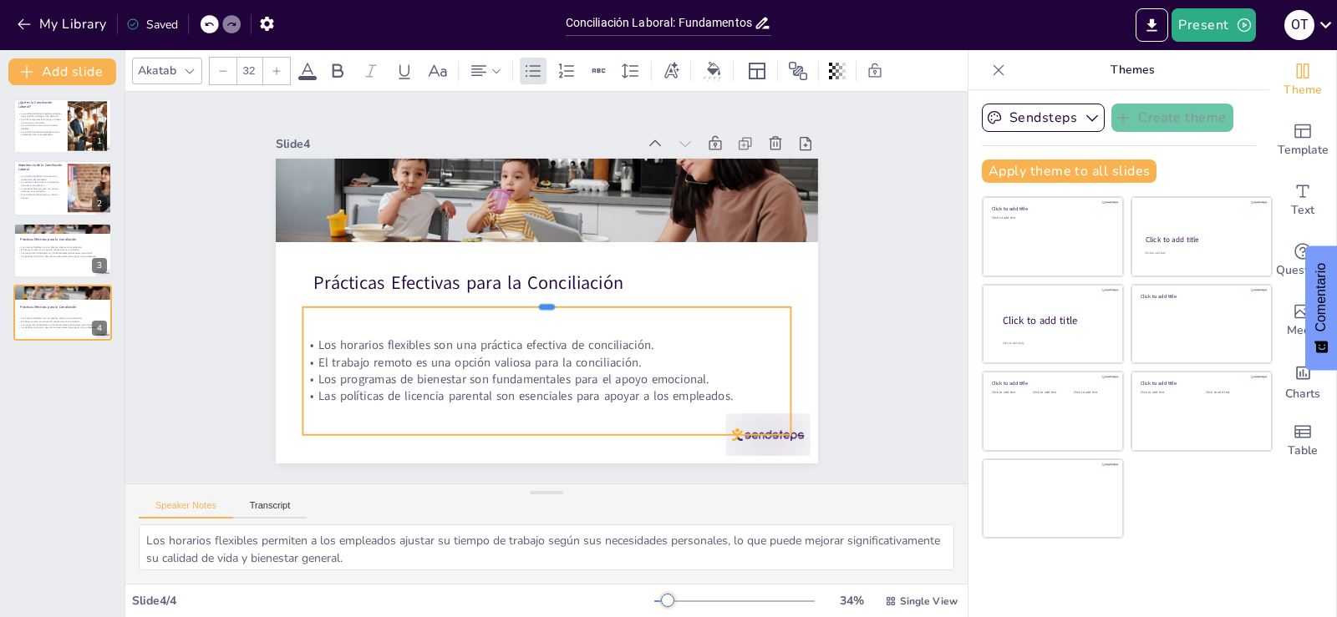
drag, startPoint x: 530, startPoint y: 272, endPoint x: 531, endPoint y: 300, distance: 28.4
click at [531, 300] on div at bounding box center [558, 290] width 114 height 480
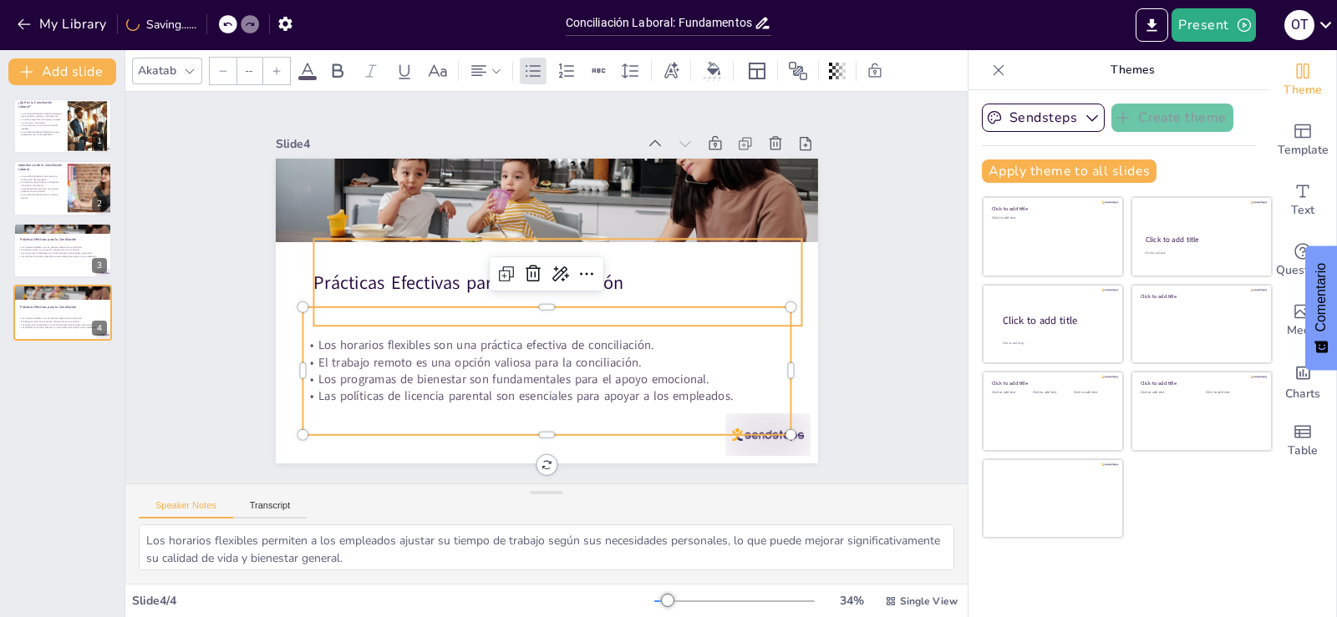
type input "48"
click at [698, 250] on div "Prácticas Efectivas para la Conciliación" at bounding box center [557, 286] width 491 height 233
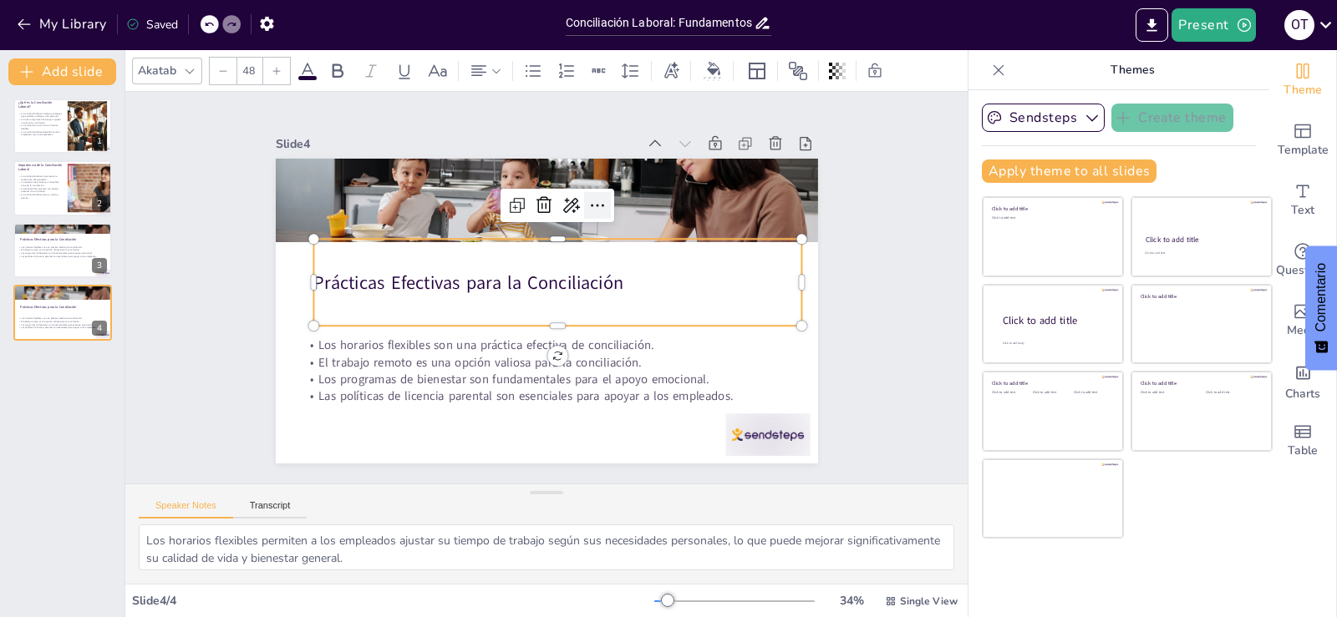
click at [480, 217] on icon at bounding box center [470, 228] width 22 height 22
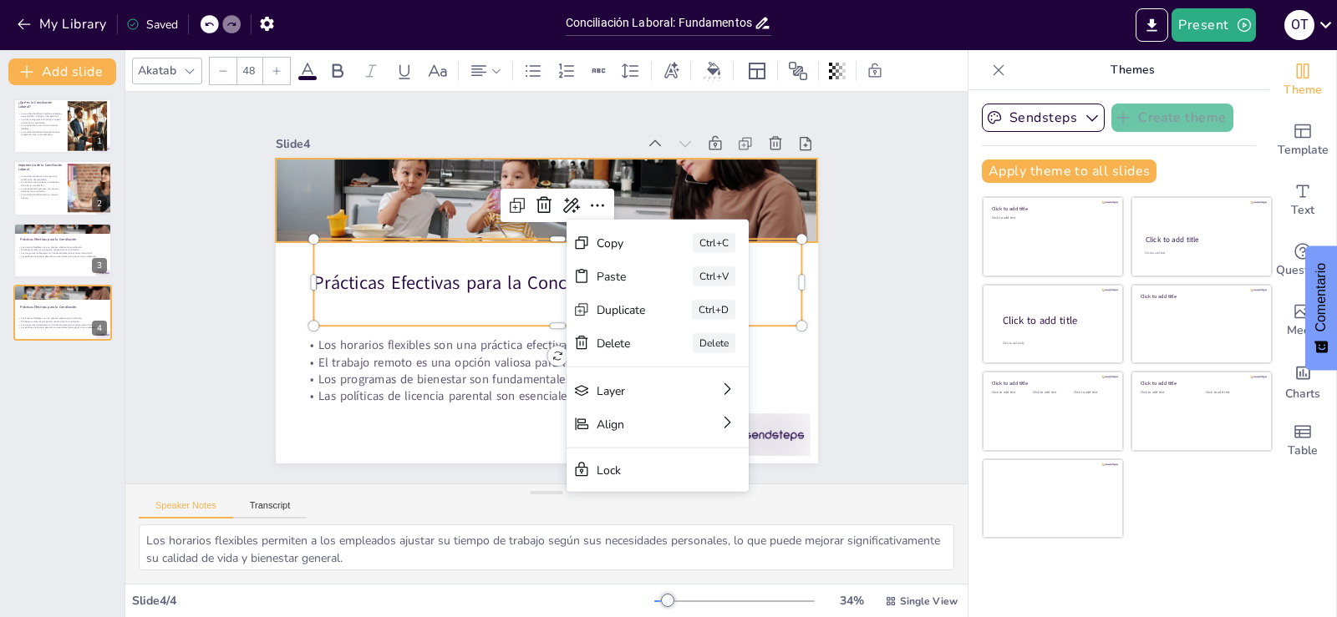
click at [668, 290] on div at bounding box center [536, 385] width 553 height 191
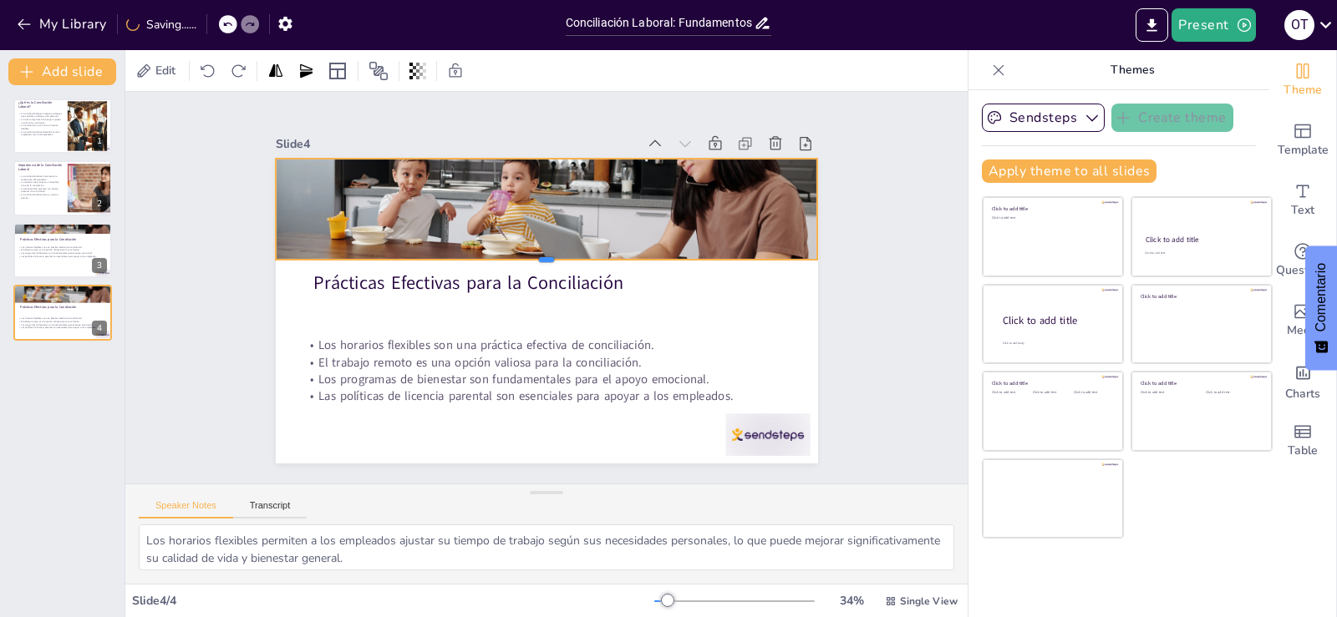
drag, startPoint x: 536, startPoint y: 236, endPoint x: 534, endPoint y: 253, distance: 17.7
click at [534, 253] on div at bounding box center [529, 300] width 330 height 446
click at [937, 312] on div "Slide 1 ¿Qué es la Conciliación Laboral? La conciliación laboral implica estrat…" at bounding box center [546, 287] width 929 height 701
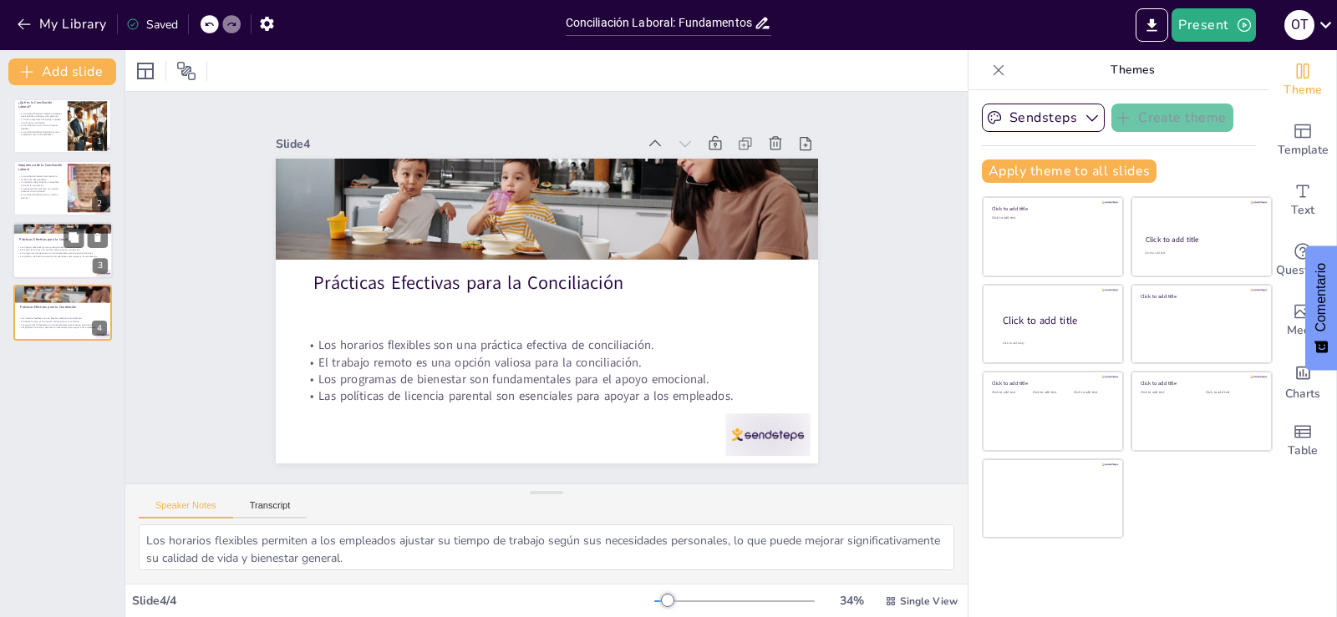
click at [55, 246] on p "Los horarios flexibles son una práctica efectiva de conciliación." at bounding box center [63, 247] width 90 height 3
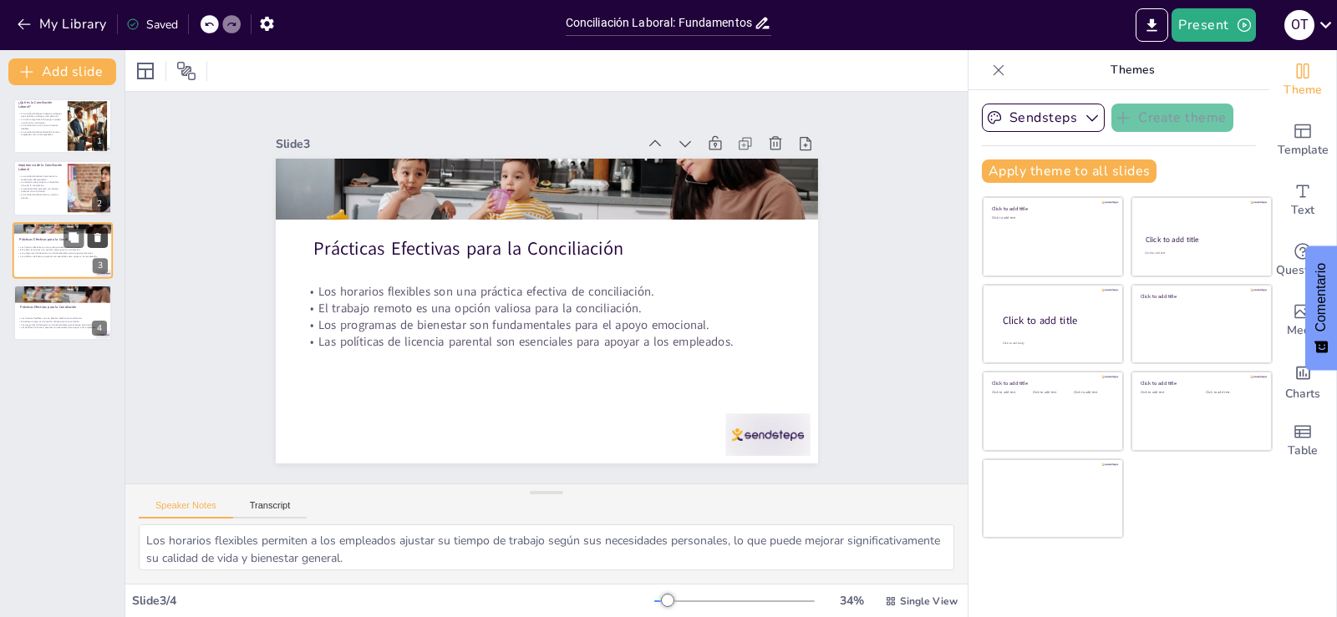
click at [96, 237] on icon at bounding box center [97, 237] width 7 height 9
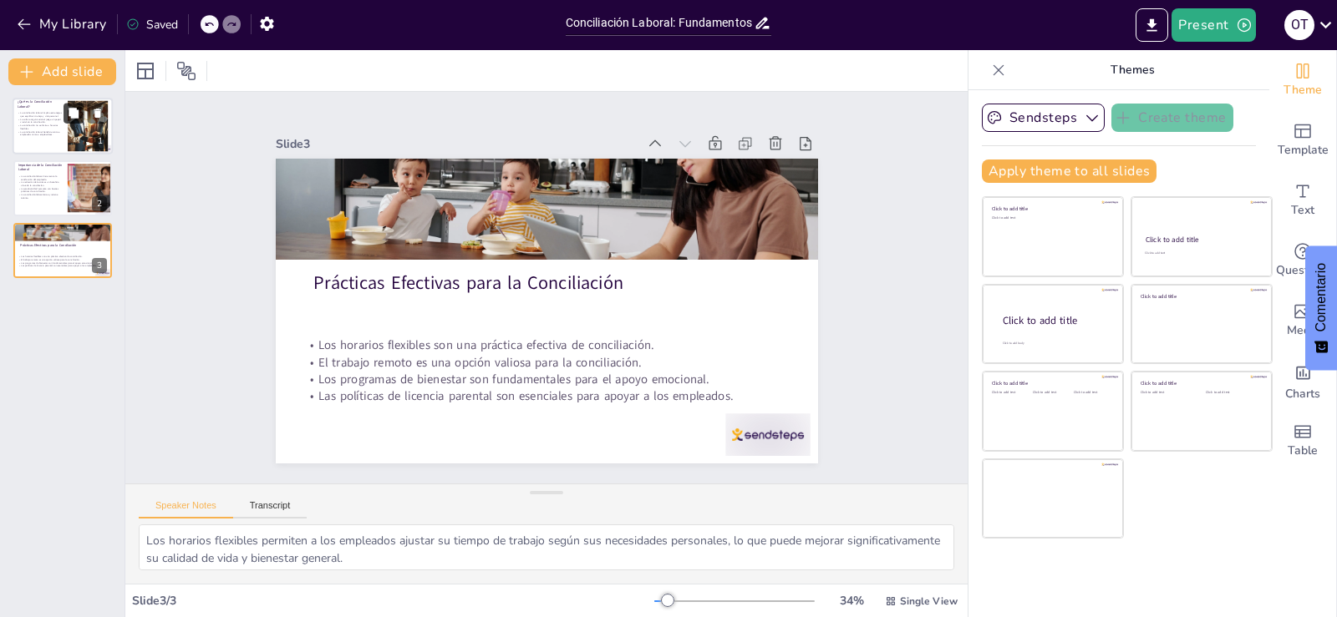
click at [77, 123] on button at bounding box center [73, 113] width 20 height 20
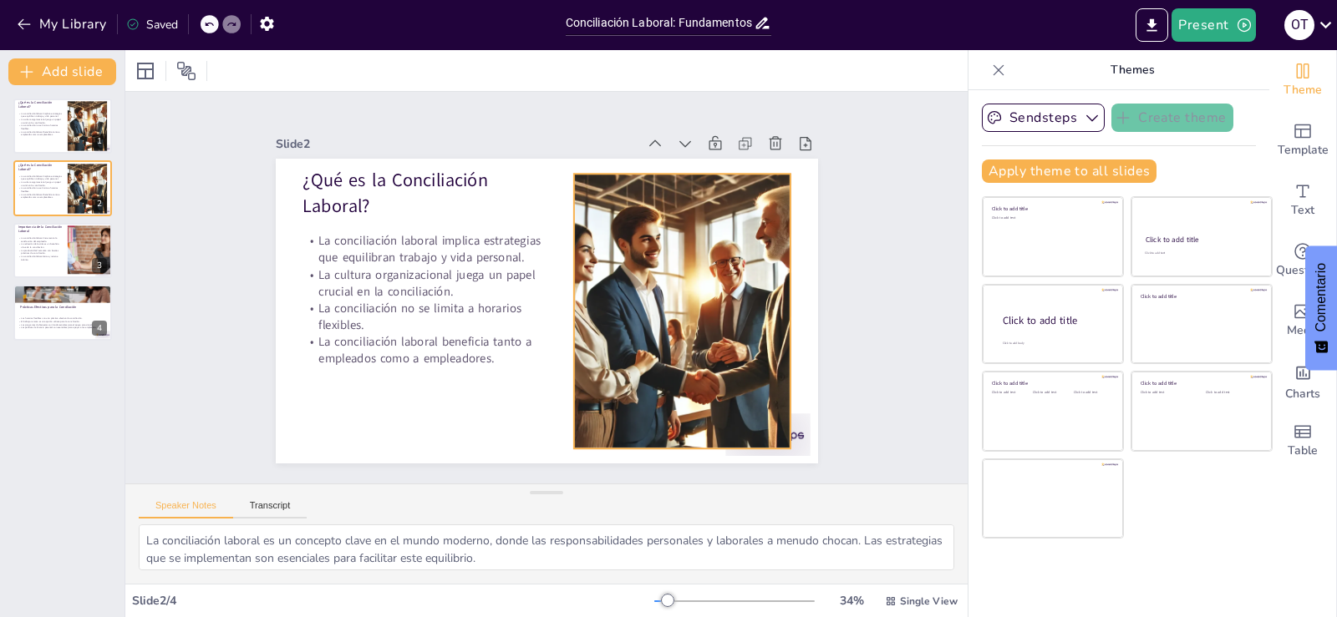
click at [714, 315] on div at bounding box center [619, 404] width 531 height 546
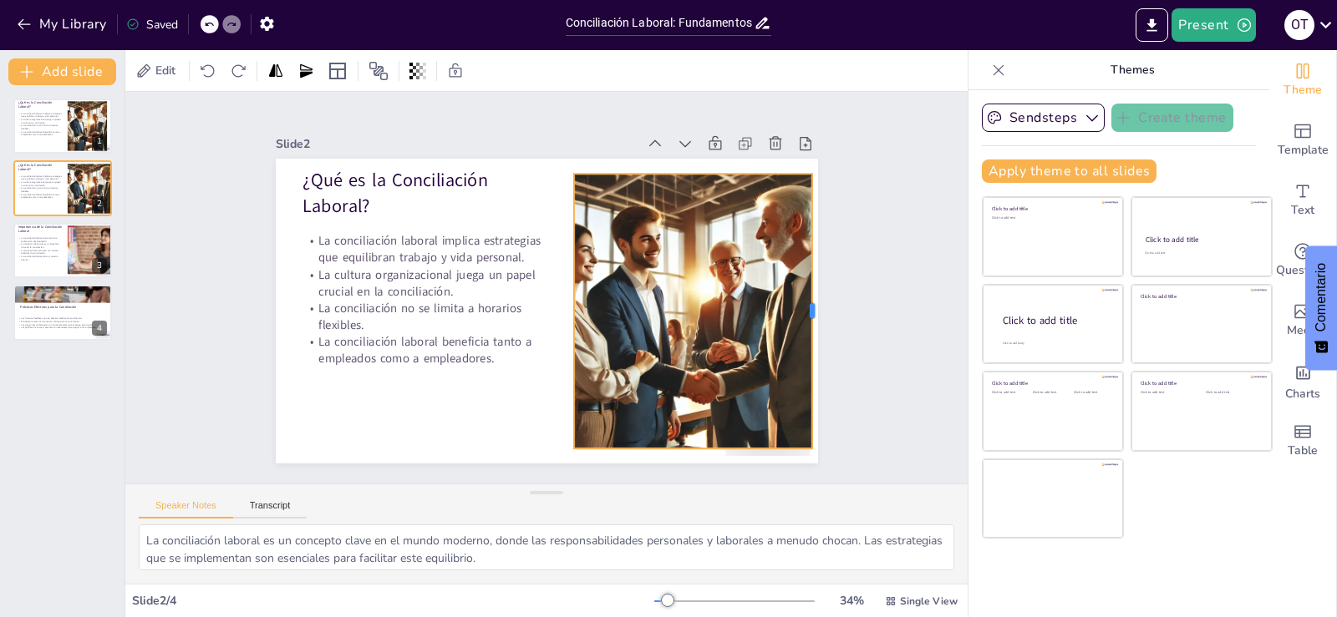
drag, startPoint x: 780, startPoint y: 306, endPoint x: 801, endPoint y: 309, distance: 22.0
click at [801, 230] on div at bounding box center [765, 123] width 194 height 213
click at [53, 330] on div "Los horarios flexibles son una práctica efectiva de conciliación. El trabajo re…" at bounding box center [63, 323] width 90 height 23
type textarea "Los horarios flexibles permiten a los empleados ajustar su tiempo de trabajo se…"
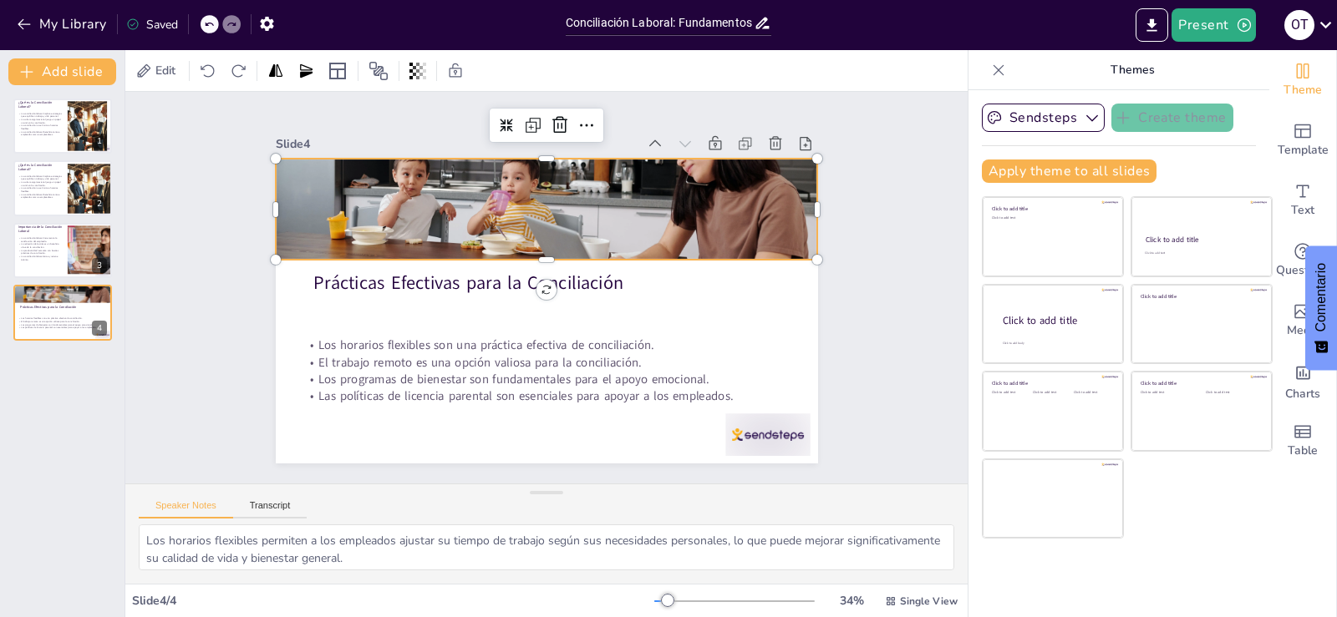
click at [505, 208] on div at bounding box center [603, 209] width 521 height 431
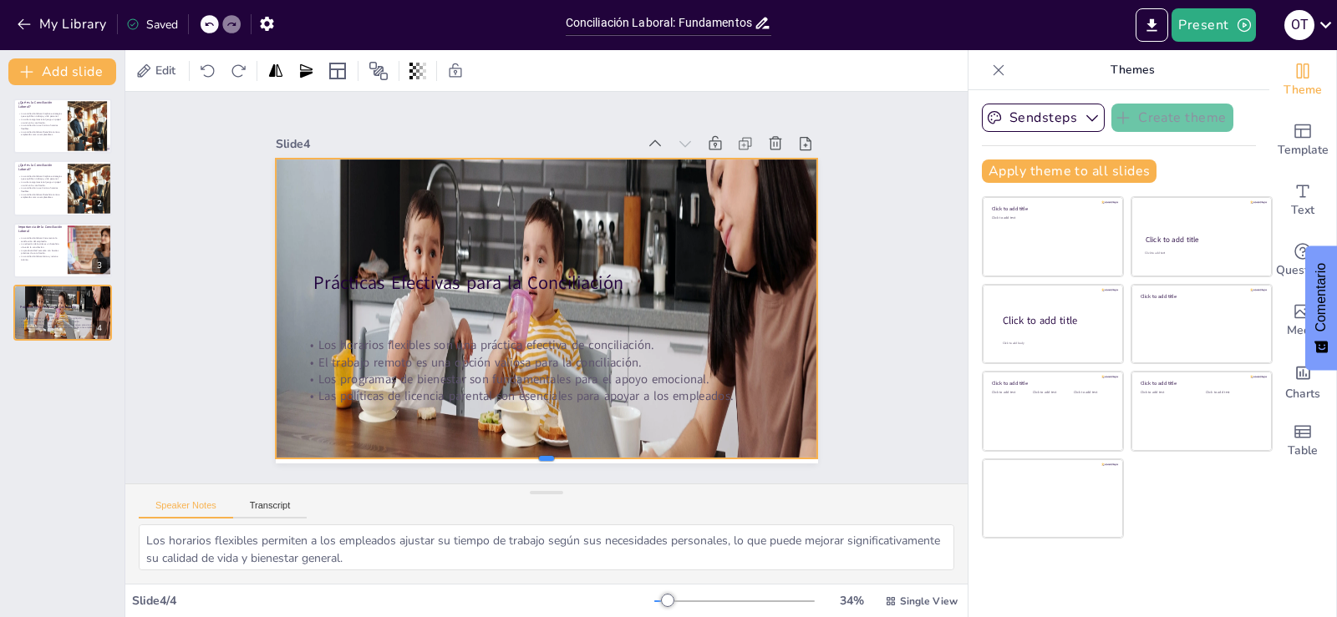
drag, startPoint x: 535, startPoint y: 253, endPoint x: 623, endPoint y: 429, distance: 196.5
click at [501, 453] on div at bounding box center [384, 359] width 233 height 500
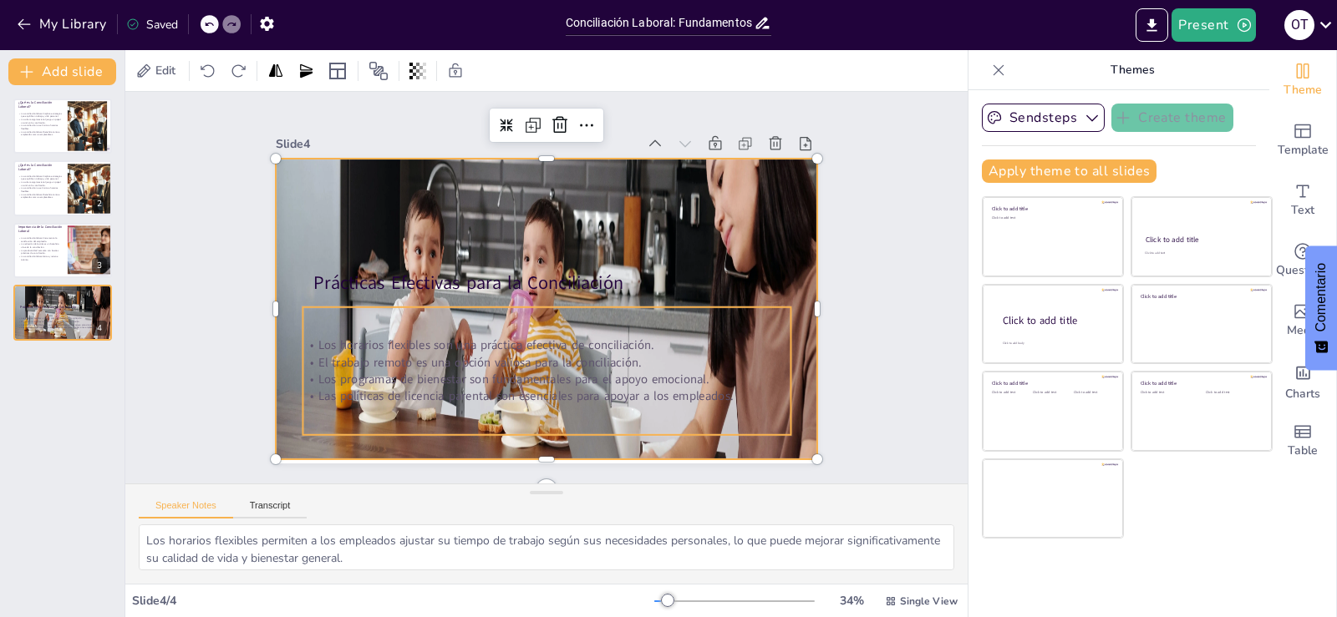
click at [584, 340] on p "Los horarios flexibles son una práctica efectiva de conciliación." at bounding box center [494, 264] width 214 height 453
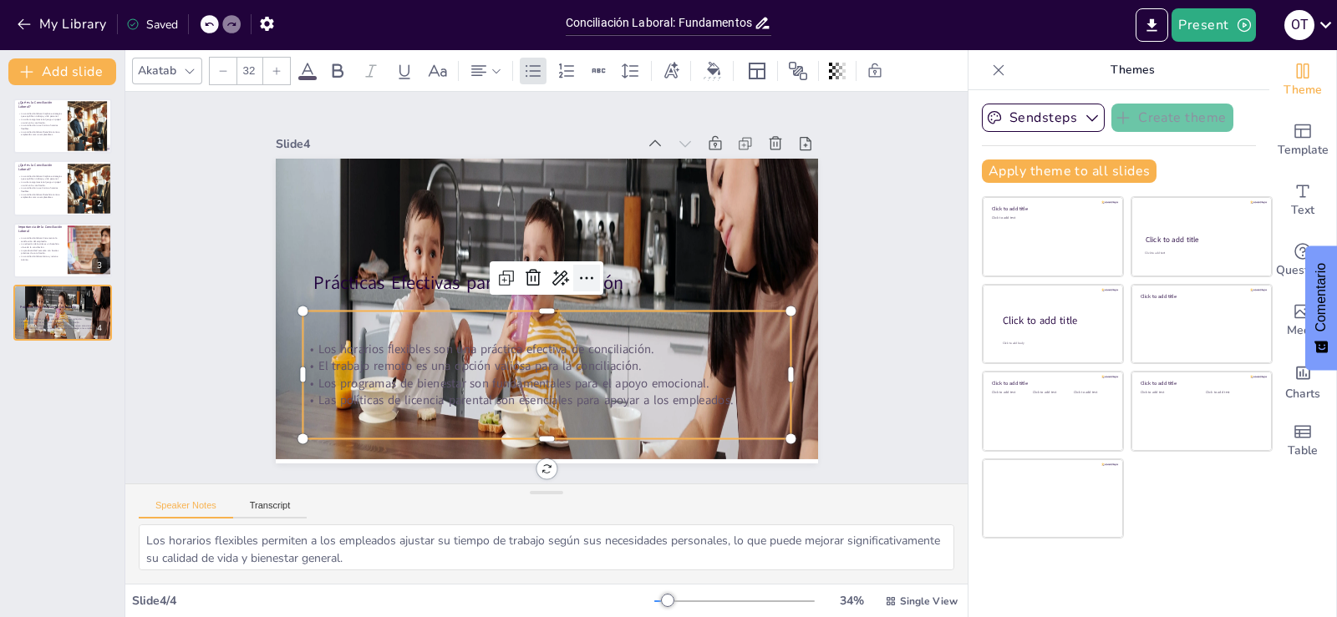
click at [579, 297] on icon at bounding box center [580, 311] width 28 height 28
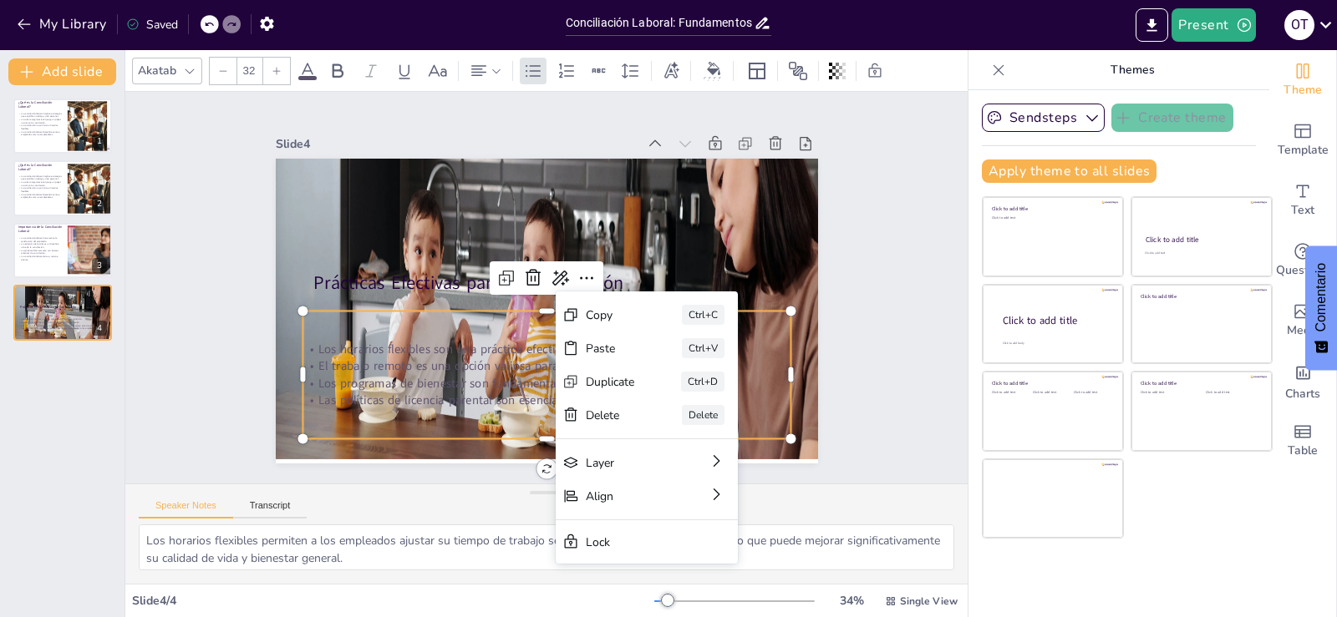
click at [882, 378] on div "Slide 1 ¿Qué es la Conciliación Laboral? La conciliación laboral implica estrat…" at bounding box center [546, 287] width 925 height 760
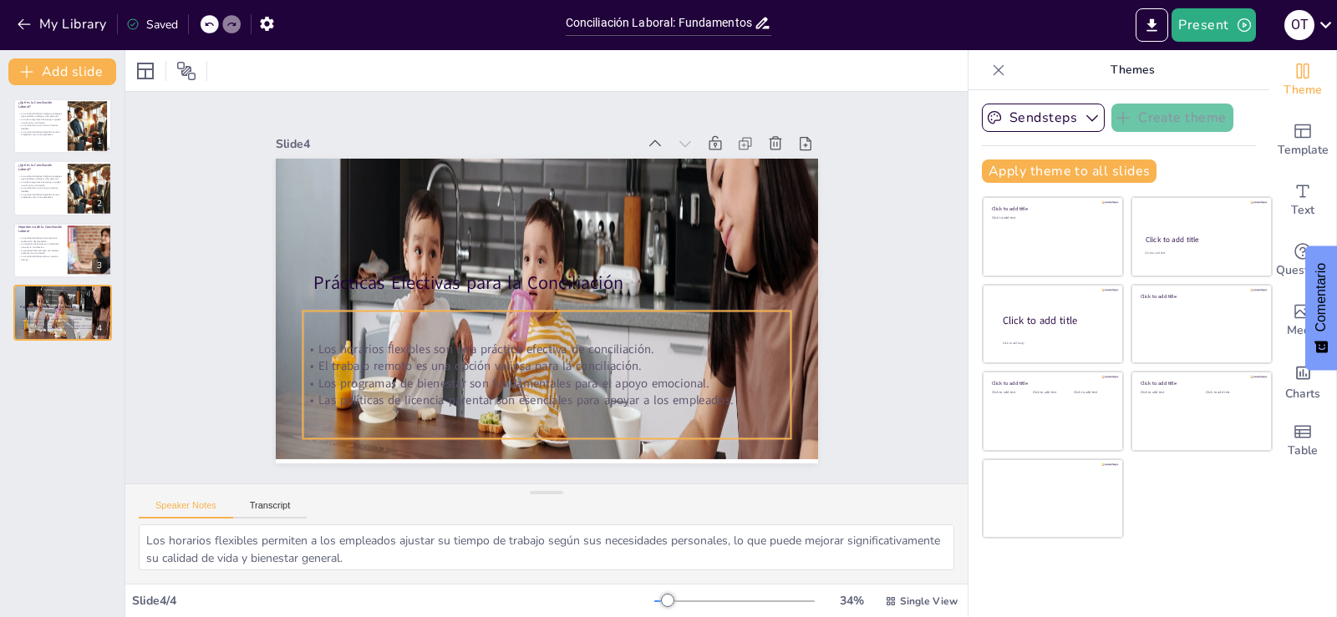
click at [528, 353] on p "El trabajo remoto es una opción valiosa para la conciliación." at bounding box center [469, 271] width 118 height 480
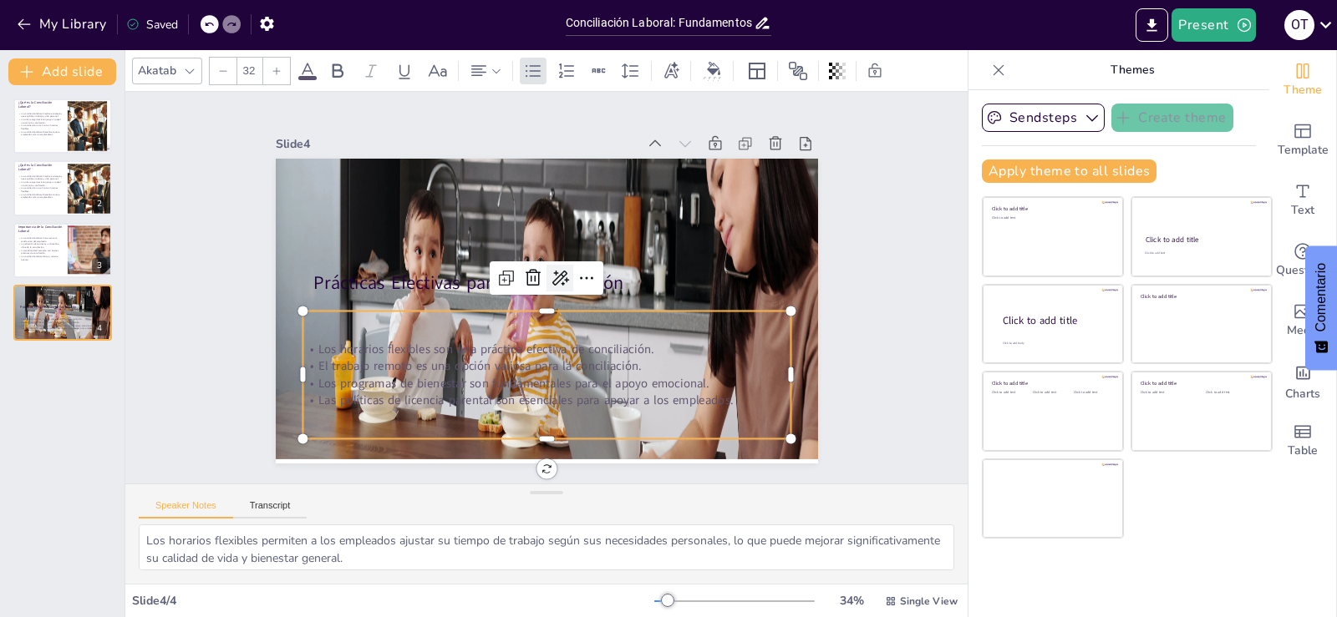
click at [549, 292] on icon at bounding box center [556, 302] width 20 height 20
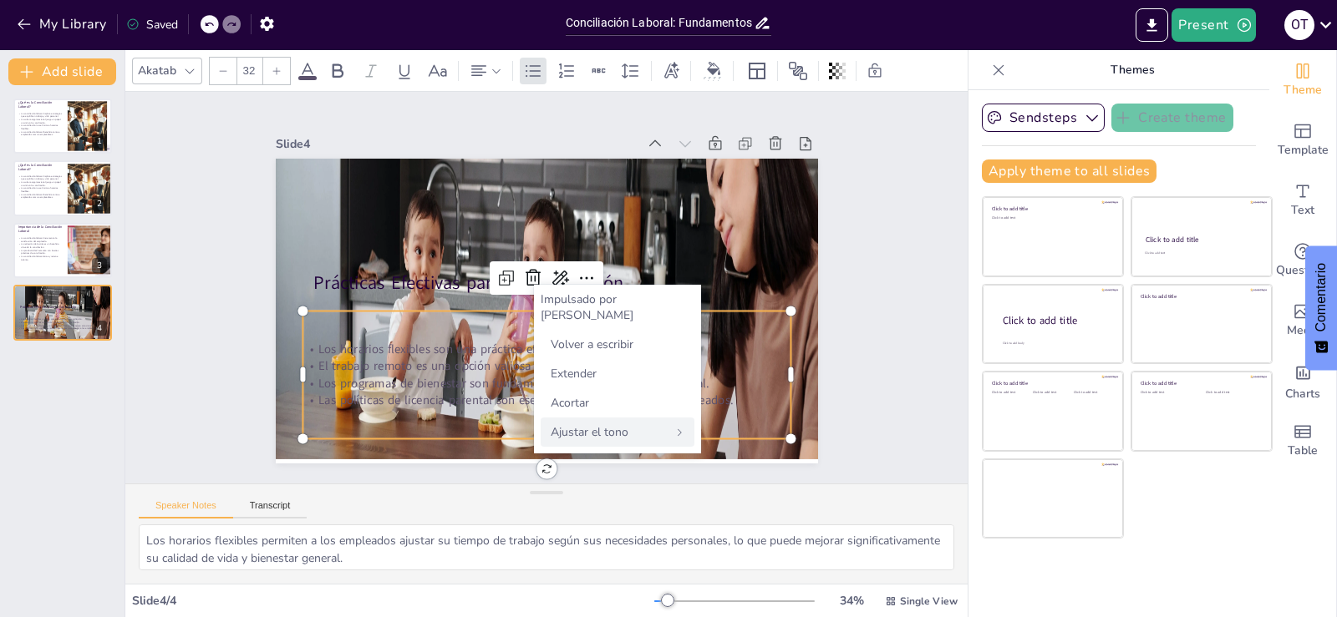
click at [598, 424] on font "Ajustar el tono" at bounding box center [590, 432] width 78 height 16
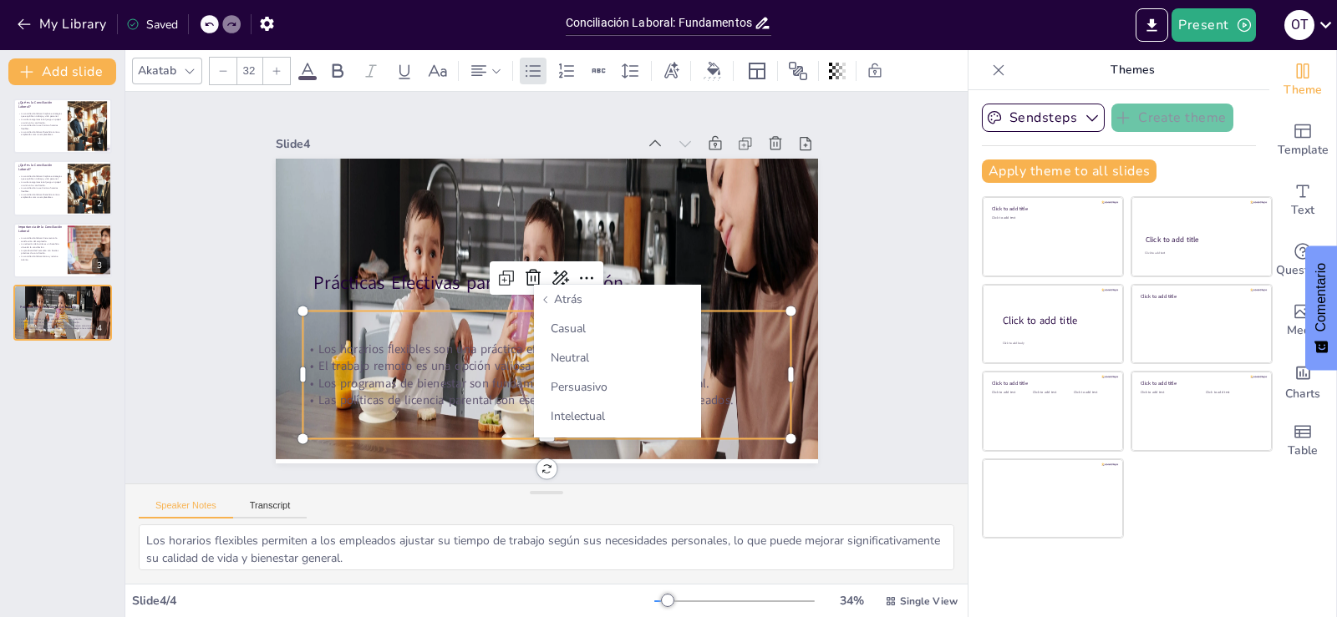
drag, startPoint x: 586, startPoint y: 414, endPoint x: 688, endPoint y: 432, distance: 104.3
click at [587, 415] on font "Intelectual" at bounding box center [578, 417] width 54 height 16
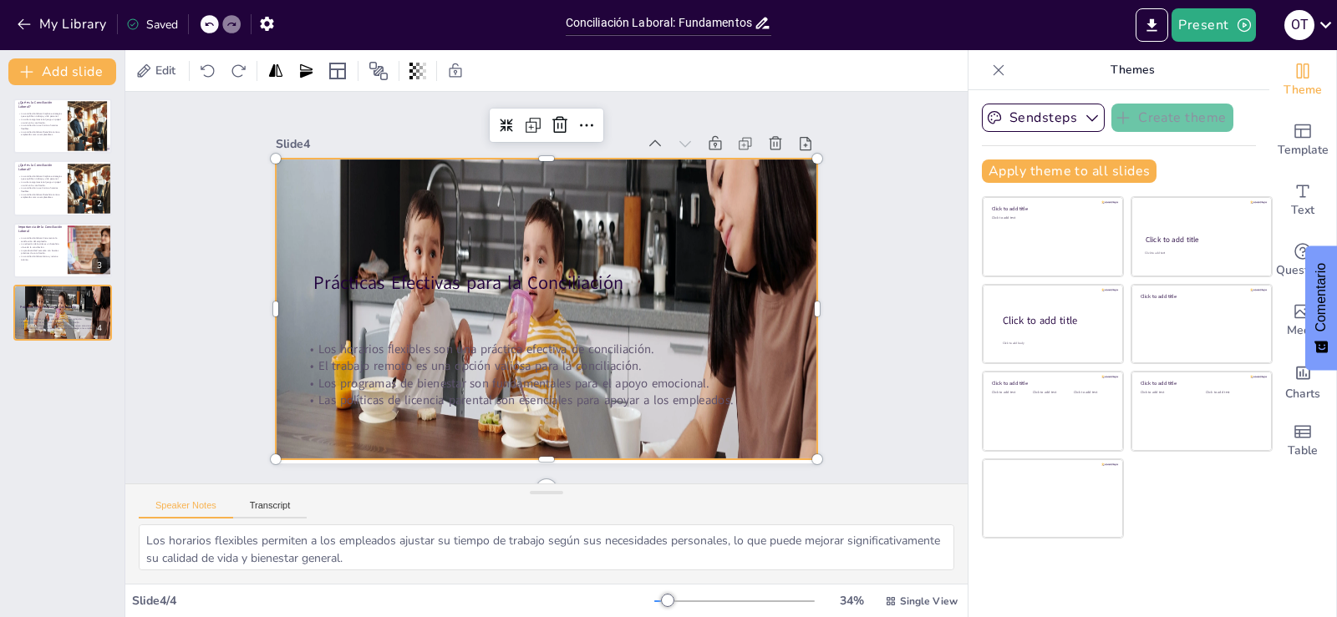
click at [702, 204] on div at bounding box center [531, 308] width 590 height 683
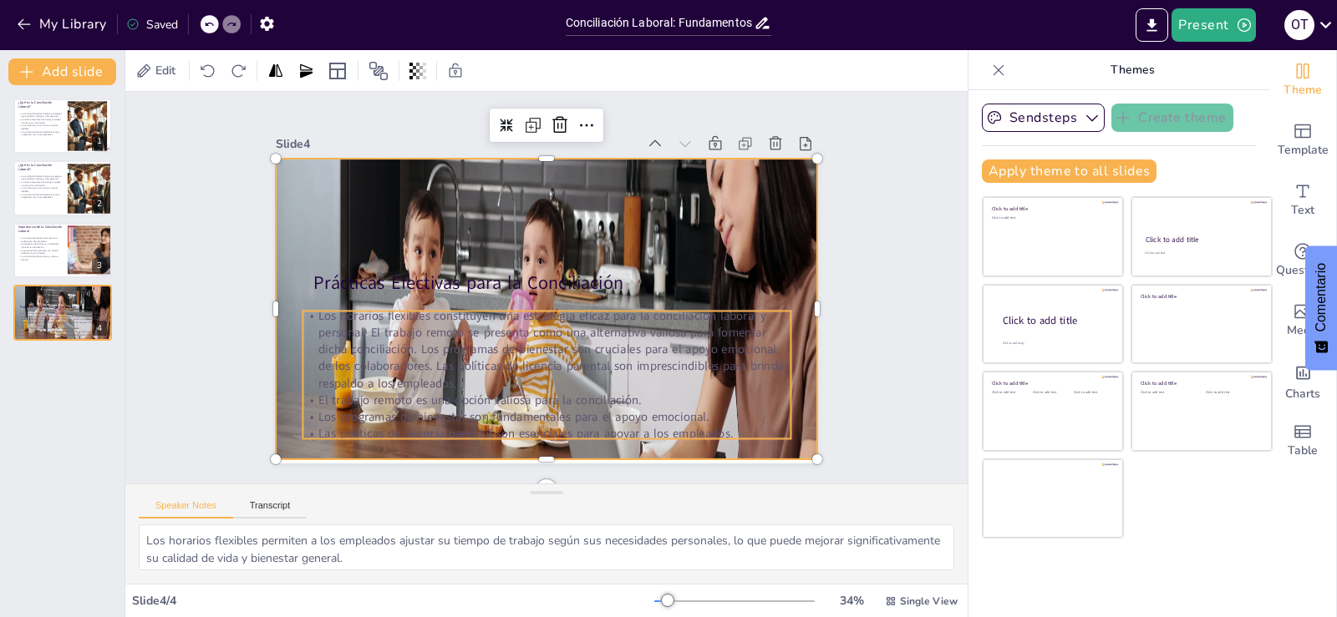
click at [420, 359] on p "Los horarios flexibles constituyen una estrategia eficaz para la conciliación l…" at bounding box center [596, 251] width 355 height 444
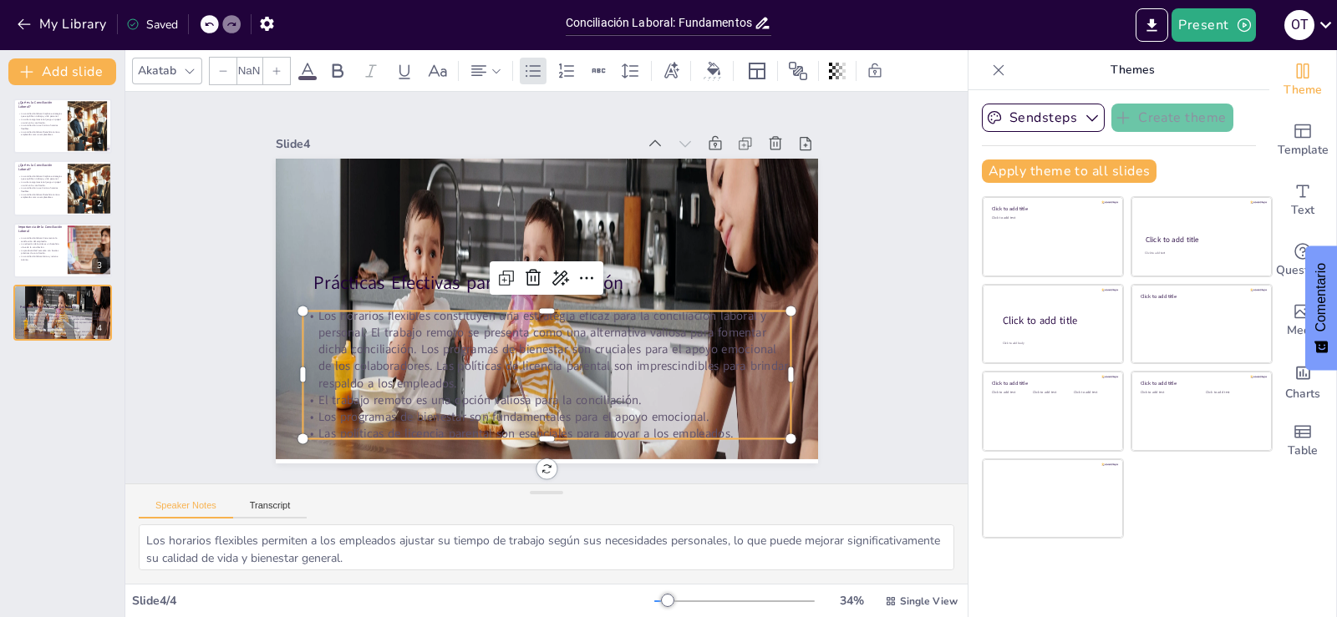
type input "32"
click at [714, 69] on icon at bounding box center [713, 68] width 13 height 13
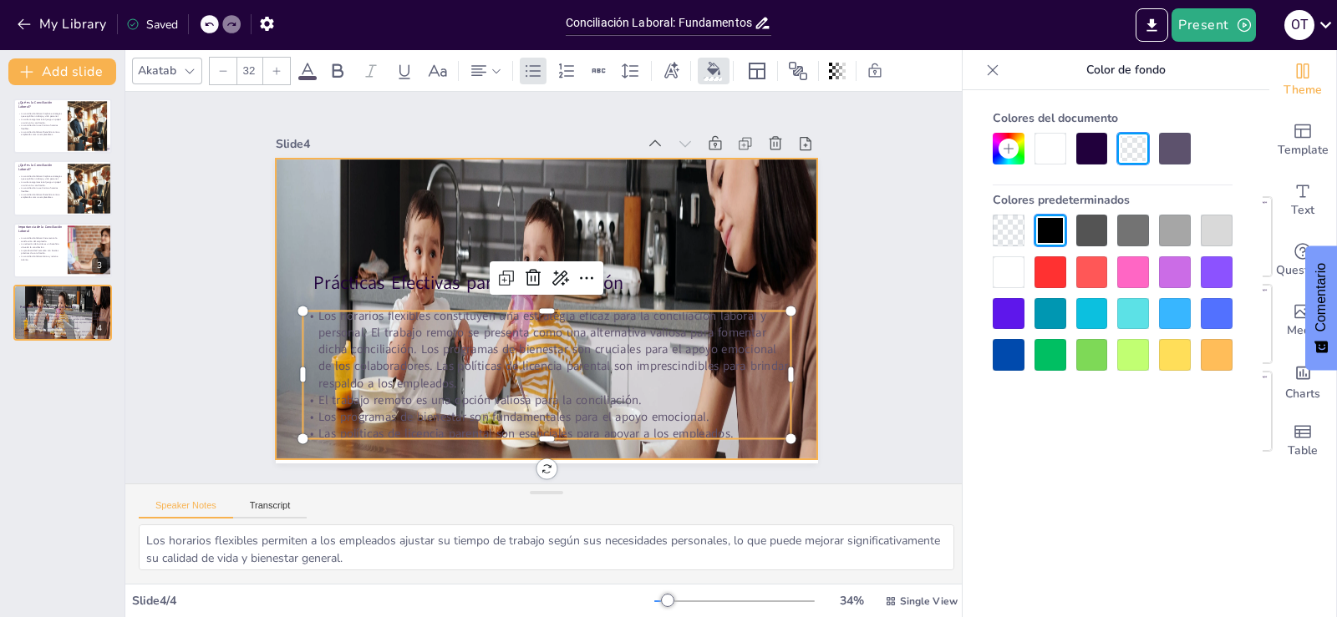
click at [643, 200] on div at bounding box center [521, 290] width 651 height 454
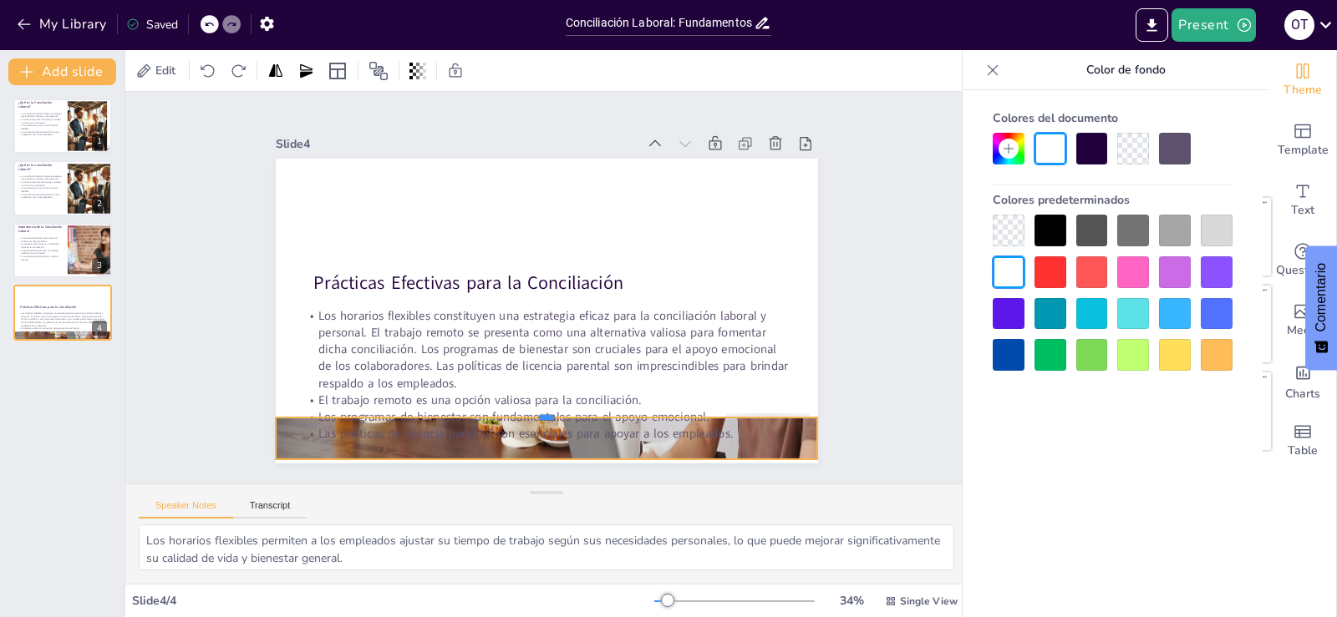
drag, startPoint x: 528, startPoint y: 152, endPoint x: 528, endPoint y: 411, distance: 259.0
click at [528, 322] on div at bounding box center [484, 181] width 476 height 282
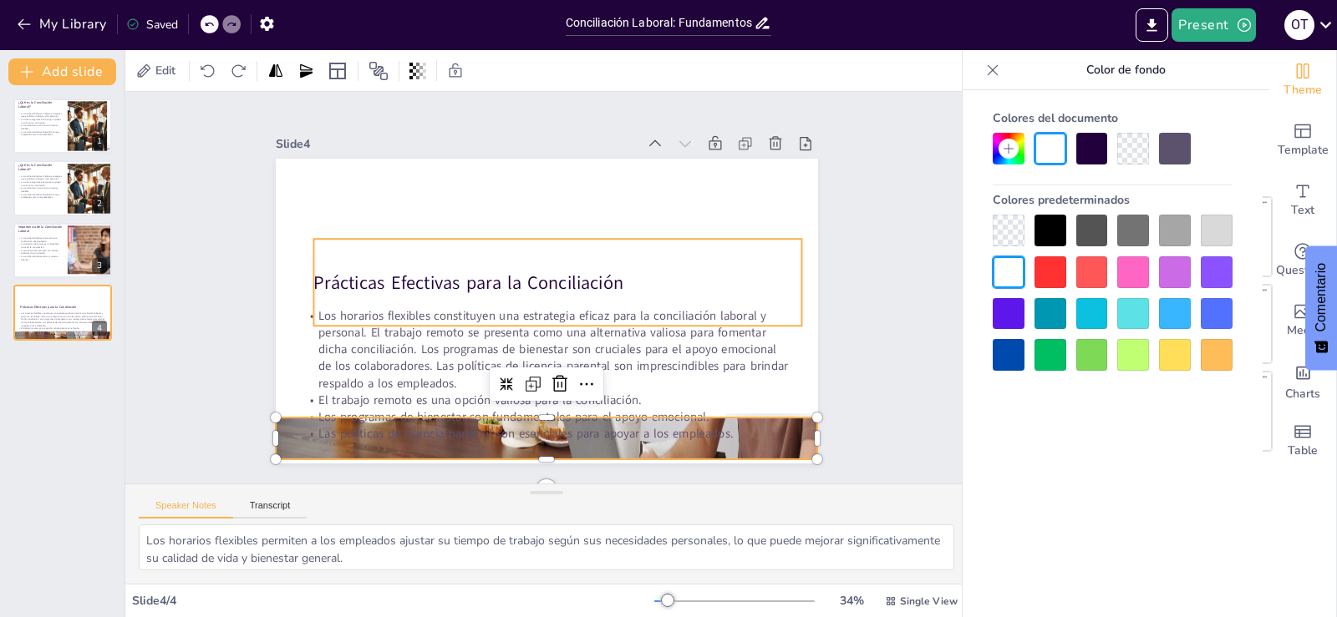
click at [523, 277] on p "Prácticas Efectivas para la Conciliación" at bounding box center [554, 297] width 175 height 472
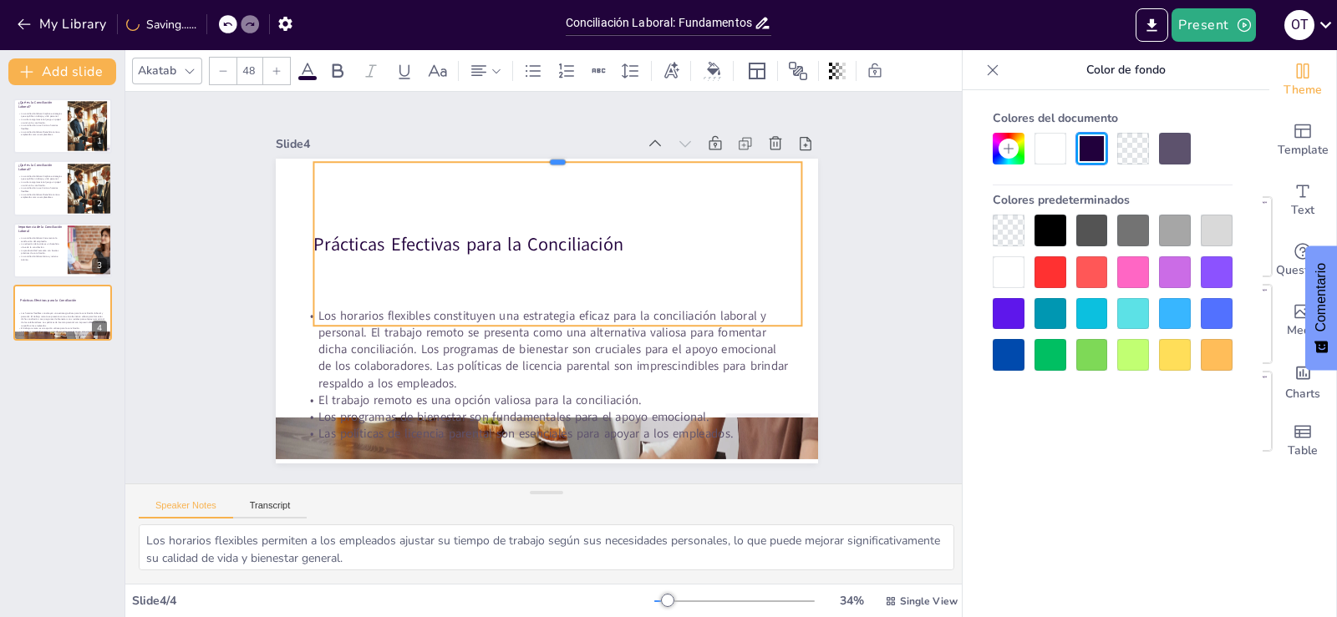
drag, startPoint x: 540, startPoint y: 230, endPoint x: 563, endPoint y: 153, distance: 80.3
click at [563, 299] on div at bounding box center [482, 404] width 451 height 210
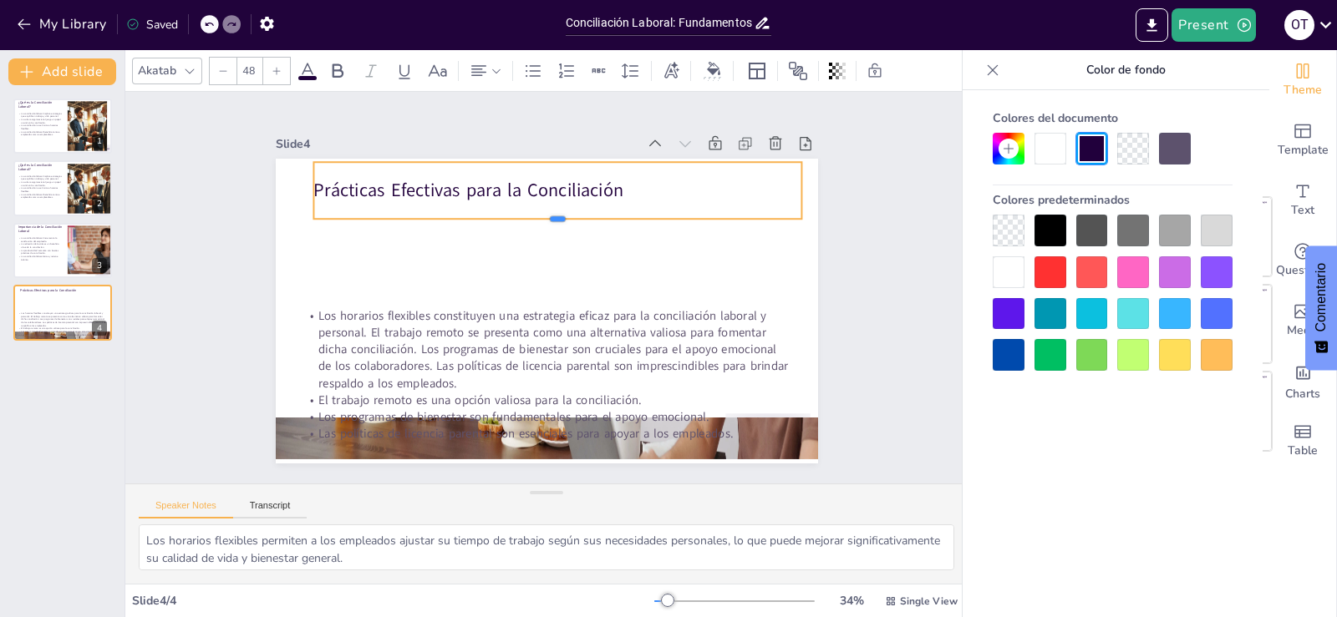
drag, startPoint x: 546, startPoint y: 322, endPoint x: 587, endPoint y: 216, distance: 114.5
click at [587, 268] on div at bounding box center [555, 350] width 468 height 164
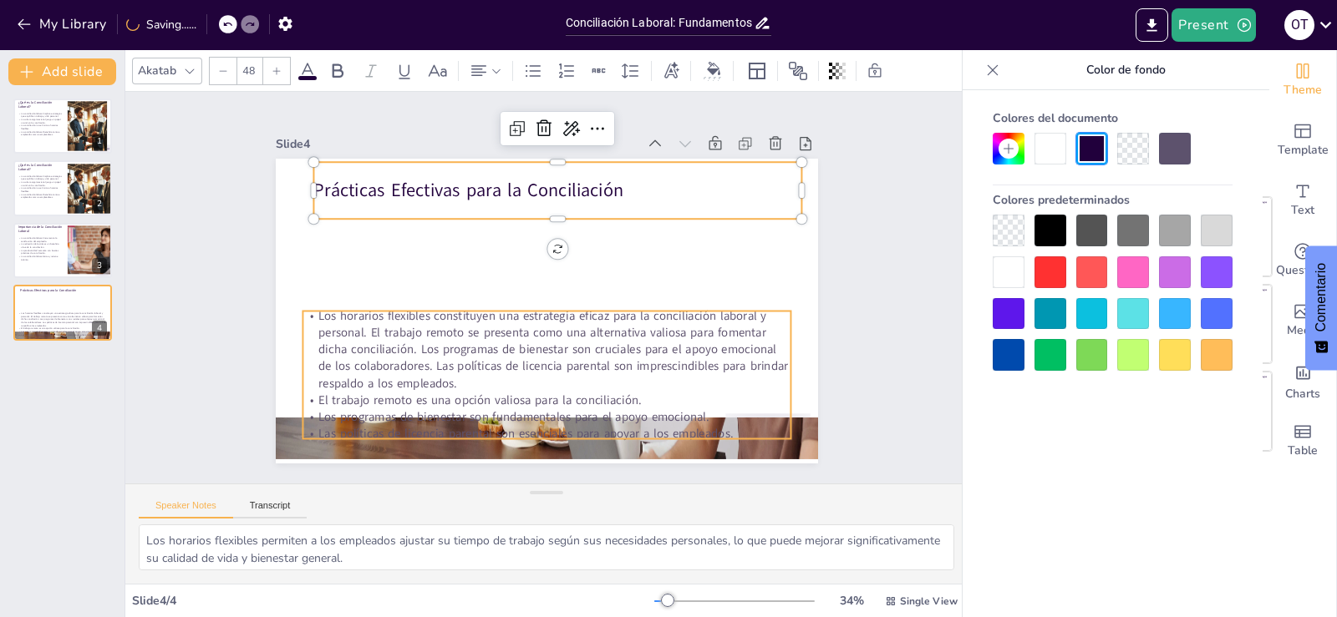
click at [552, 353] on p "Los horarios flexibles constituyen una estrategia eficaz para la conciliación l…" at bounding box center [510, 337] width 444 height 355
type input "32"
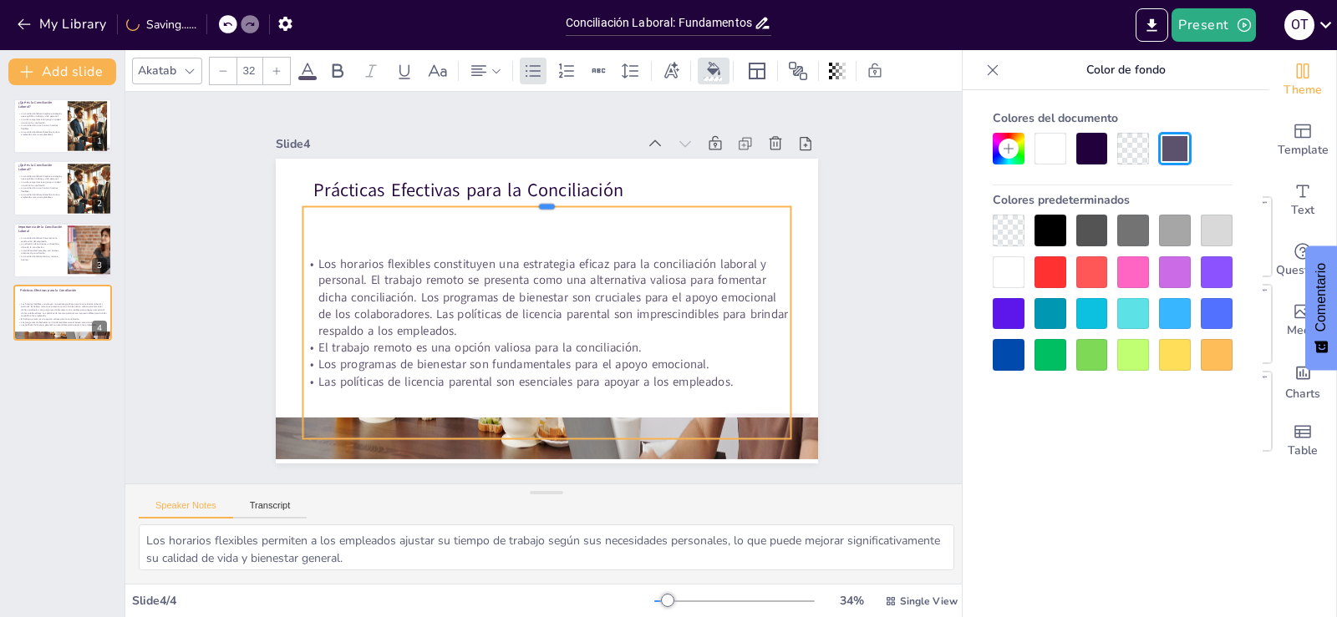
drag, startPoint x: 533, startPoint y: 300, endPoint x: 560, endPoint y: 196, distance: 107.8
click at [560, 343] on div at bounding box center [555, 375] width 486 height 64
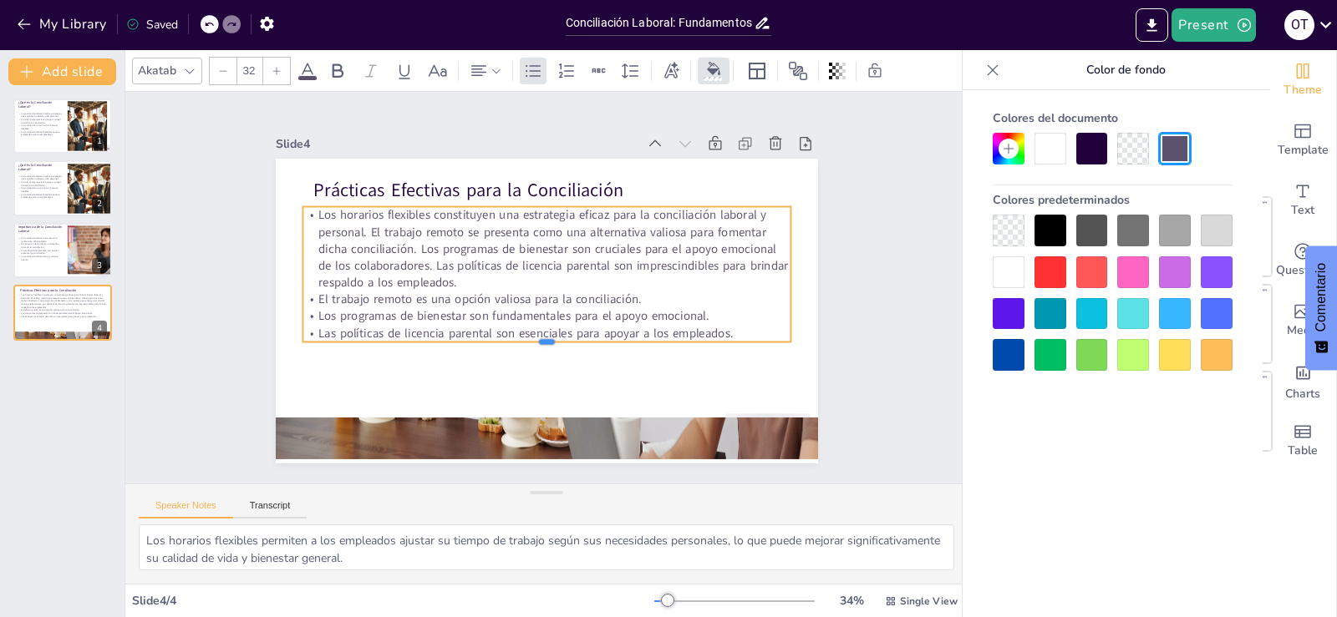
drag, startPoint x: 537, startPoint y: 435, endPoint x: 557, endPoint y: 292, distance: 145.1
click at [557, 292] on div "Prácticas Efectivas para la Conciliación Los horarios flexibles constituyen una…" at bounding box center [524, 295] width 458 height 610
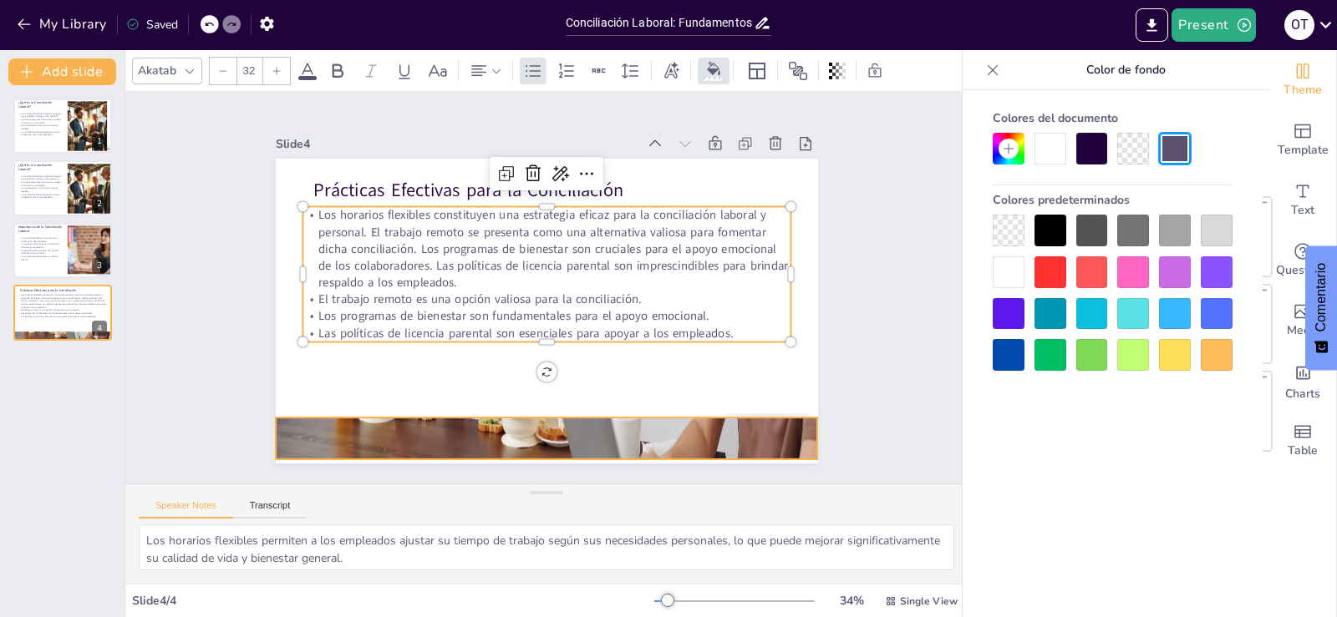
click at [545, 414] on div at bounding box center [571, 282] width 669 height 505
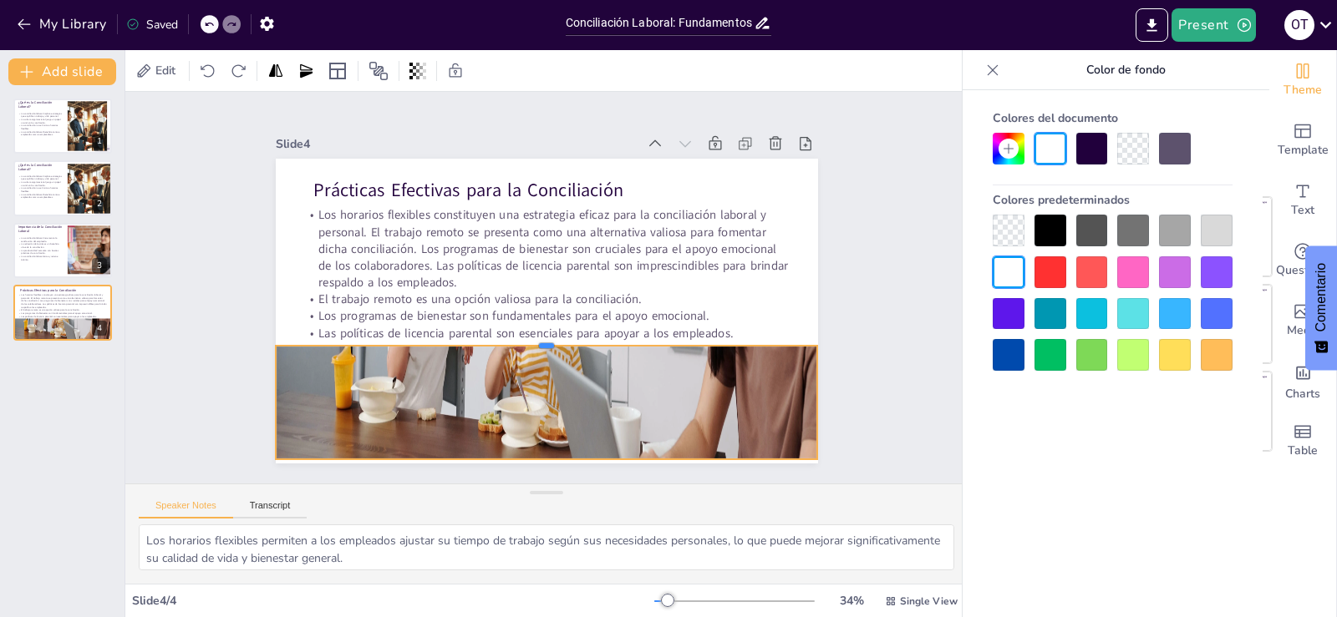
drag, startPoint x: 533, startPoint y: 409, endPoint x: 550, endPoint y: 337, distance: 73.8
click at [550, 337] on div at bounding box center [516, 246] width 446 height 329
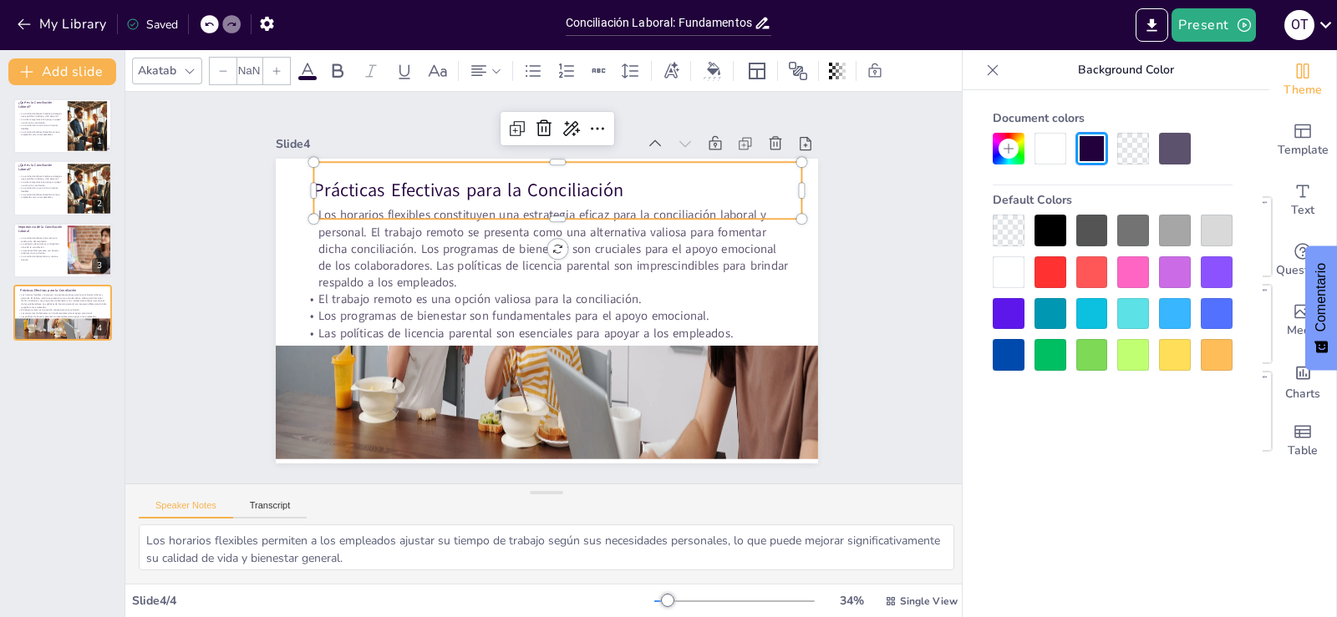
click at [487, 177] on p "Prácticas Efectivas para la Conciliación" at bounding box center [449, 287] width 76 height 488
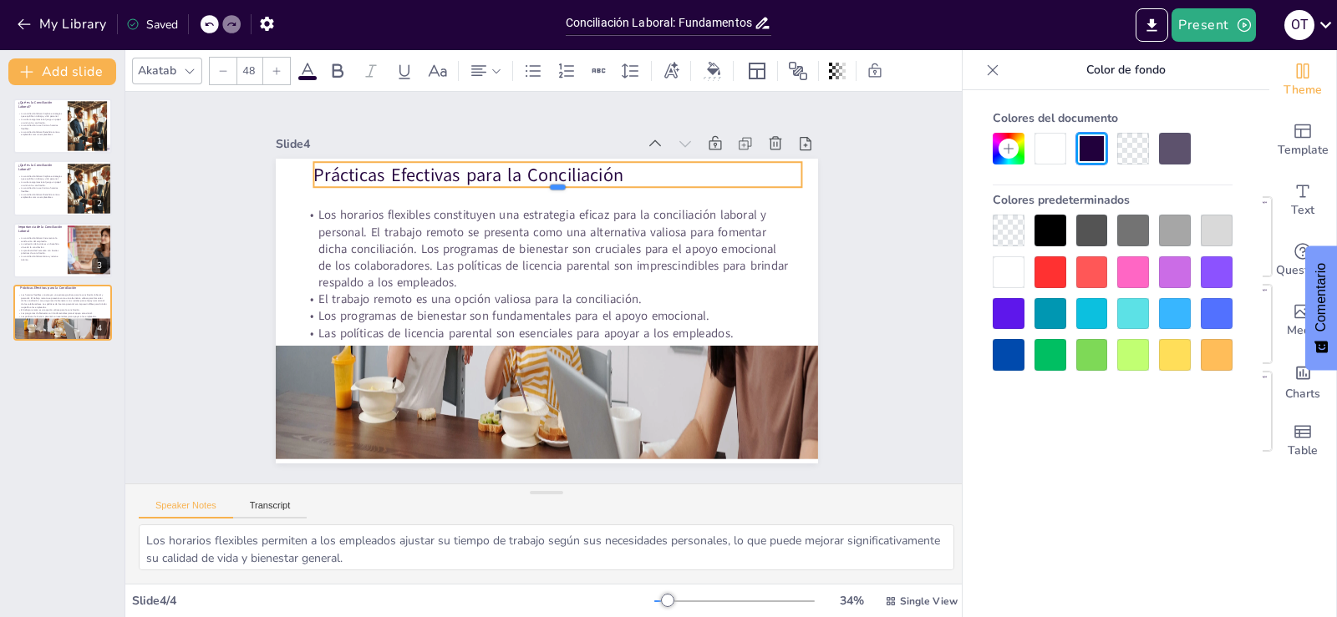
drag, startPoint x: 551, startPoint y: 213, endPoint x: 542, endPoint y: 181, distance: 33.1
click at [542, 181] on div at bounding box center [500, 205] width 403 height 297
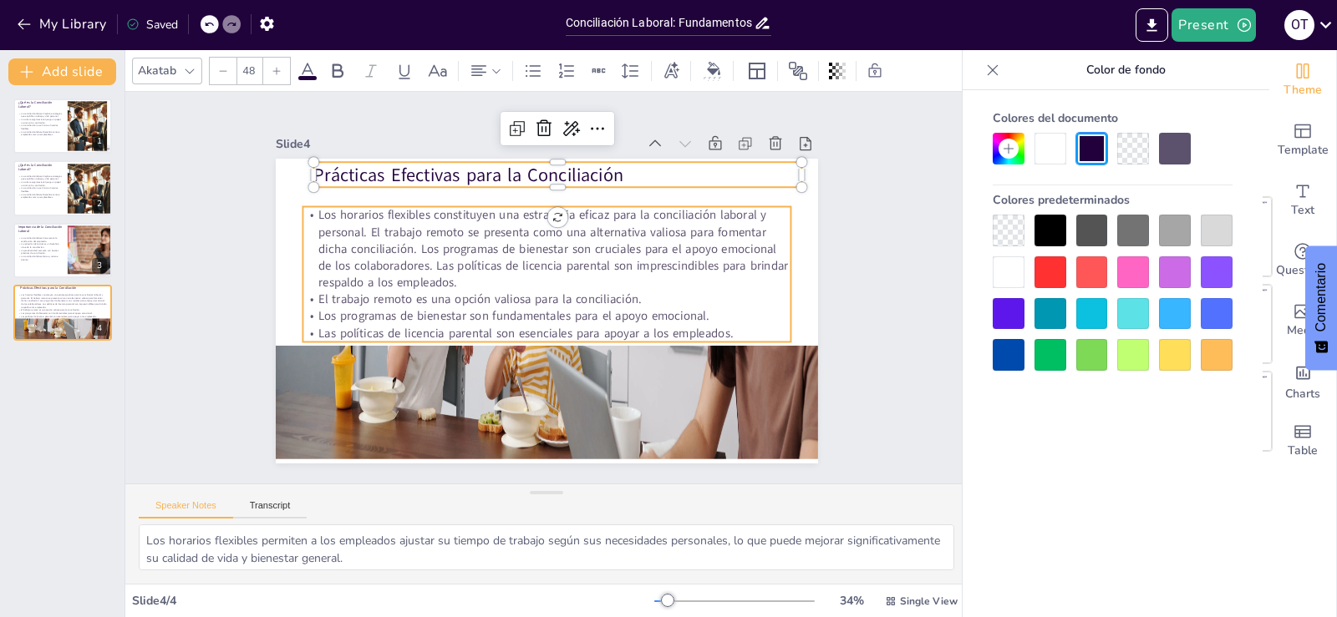
click at [528, 259] on p "Los horarios flexibles constituyen una estrategia eficaz para la conciliación l…" at bounding box center [542, 326] width 494 height 135
type input "32"
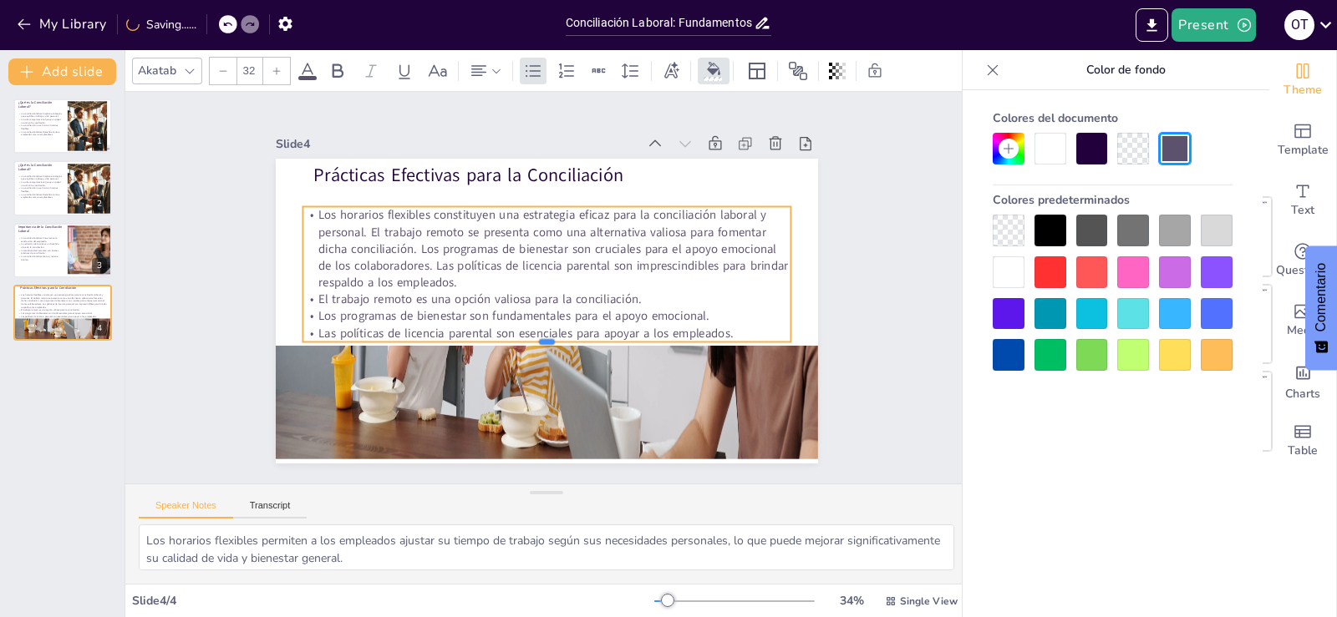
drag, startPoint x: 530, startPoint y: 338, endPoint x: 536, endPoint y: 328, distance: 11.4
click at [536, 328] on div "Prácticas Efectivas para la Conciliación Los horarios flexibles constituyen una…" at bounding box center [530, 270] width 607 height 589
drag, startPoint x: 535, startPoint y: 338, endPoint x: 542, endPoint y: 302, distance: 36.7
click at [542, 302] on div "Prácticas Efectivas para la Conciliación Los horarios flexibles constituyen una…" at bounding box center [528, 274] width 566 height 618
click at [531, 302] on p "Las políticas de licencia parental son esenciales para apoyar a los empleados." at bounding box center [556, 244] width 480 height 118
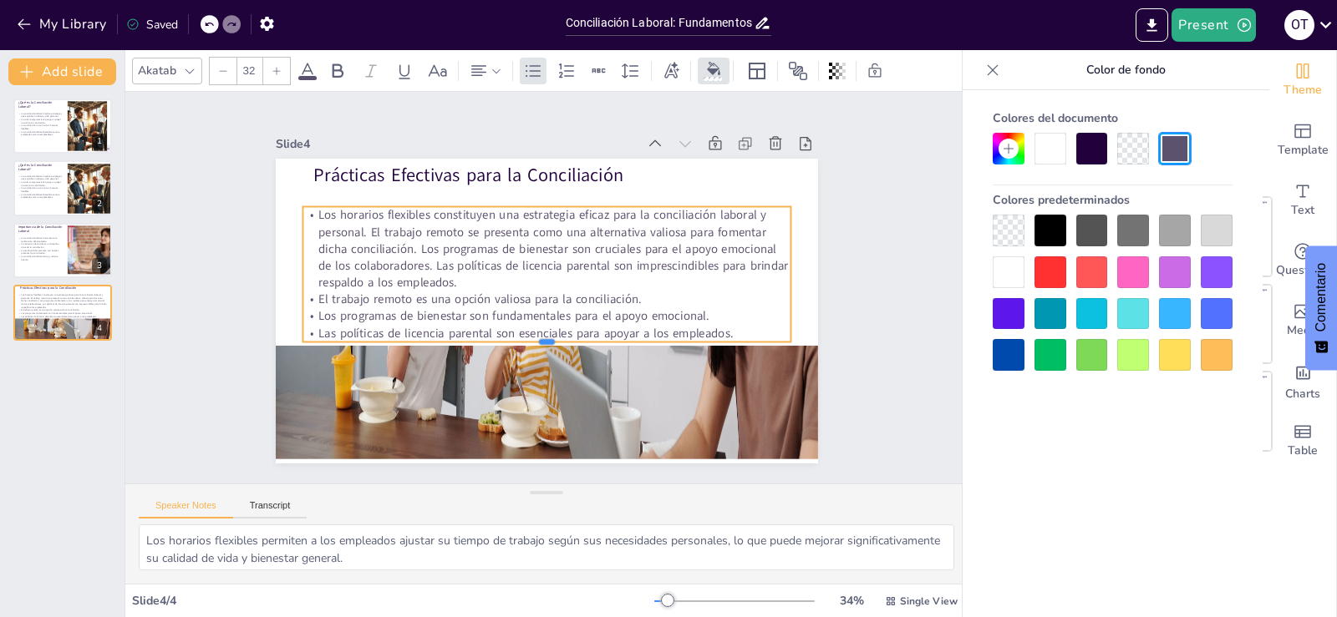
drag, startPoint x: 534, startPoint y: 338, endPoint x: 530, endPoint y: 190, distance: 147.9
click at [539, 292] on div "Prácticas Efectivas para la Conciliación Los horarios flexibles constituyen una…" at bounding box center [566, 299] width 535 height 622
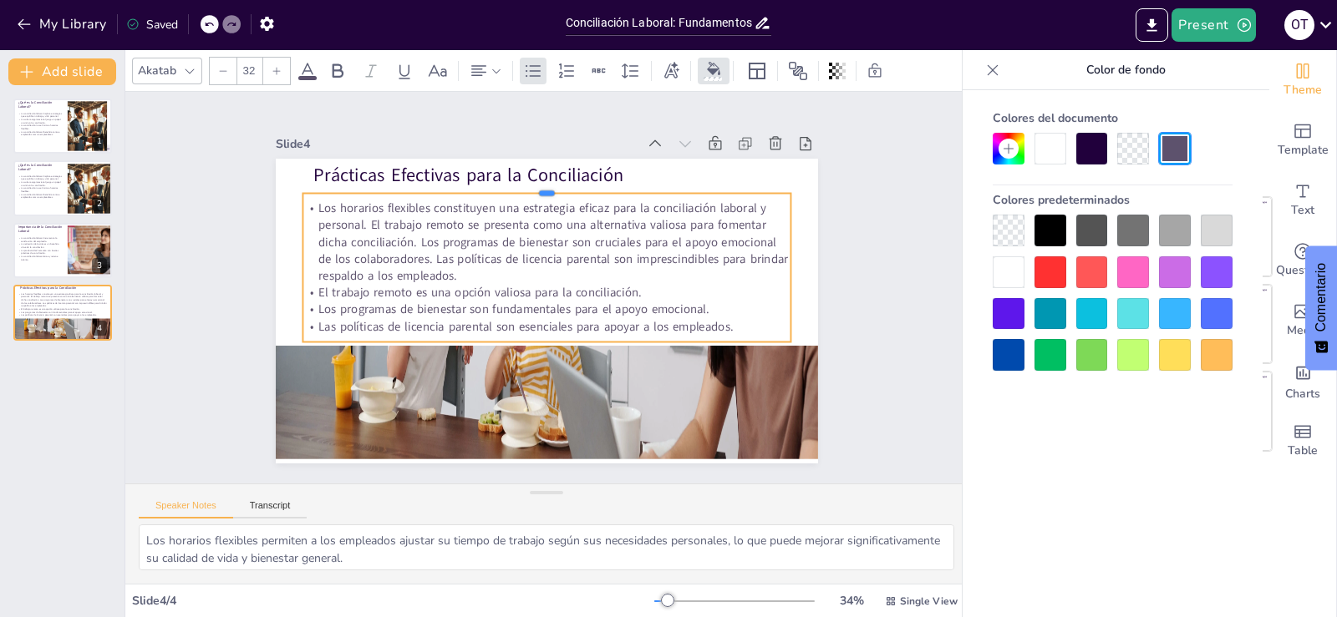
drag, startPoint x: 535, startPoint y: 200, endPoint x: 576, endPoint y: 186, distance: 43.9
click at [576, 186] on div at bounding box center [515, 192] width 468 height 164
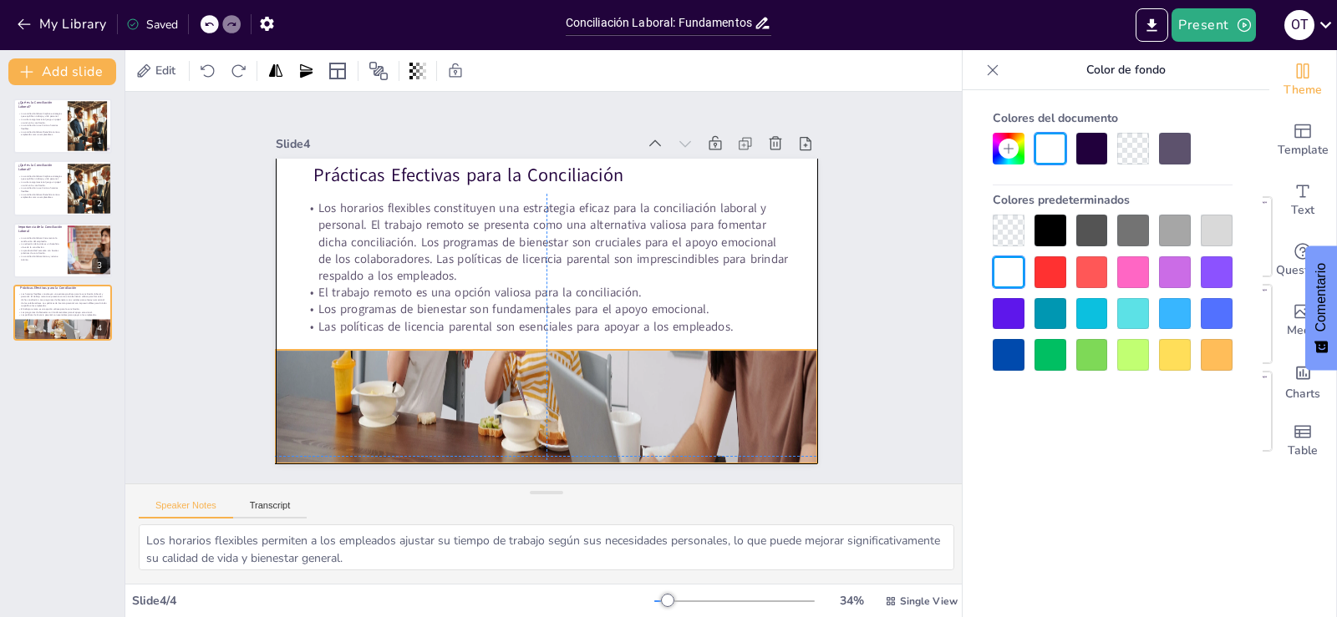
click at [571, 376] on div at bounding box center [522, 278] width 626 height 399
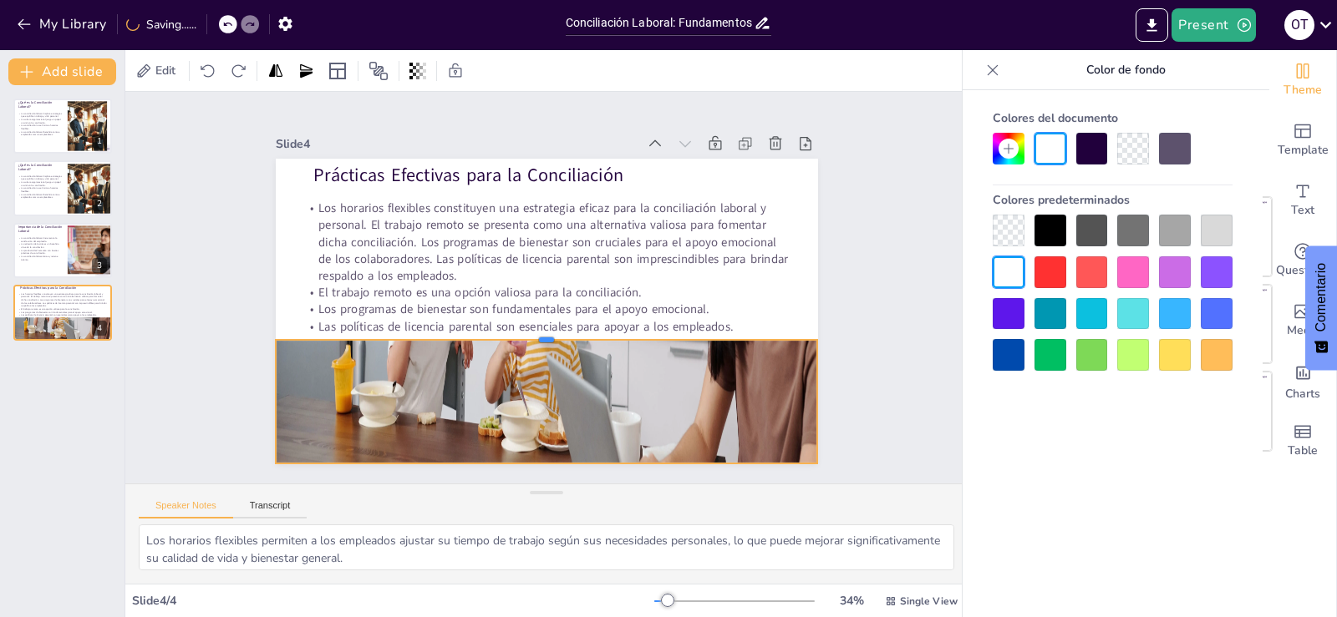
drag, startPoint x: 535, startPoint y: 339, endPoint x: 536, endPoint y: 329, distance: 10.1
click at [536, 329] on div at bounding box center [591, 278] width 126 height 533
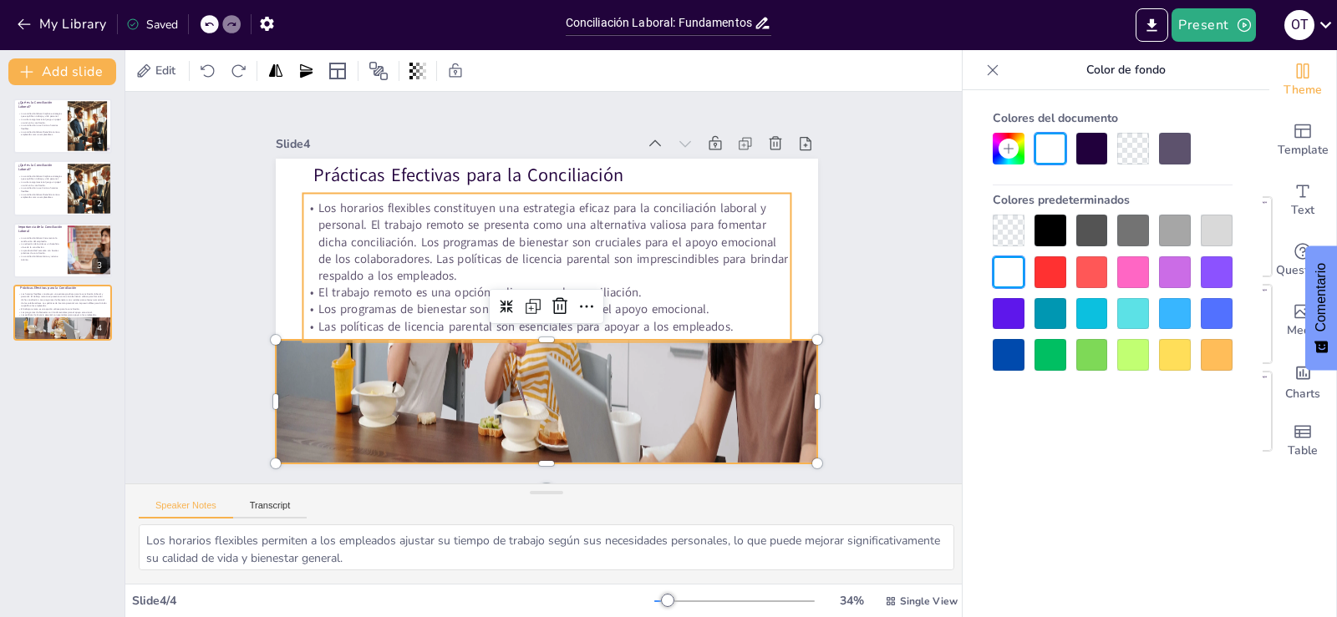
click at [594, 227] on p "Los horarios flexibles constituyen una estrategia eficaz para la conciliación l…" at bounding box center [502, 278] width 184 height 495
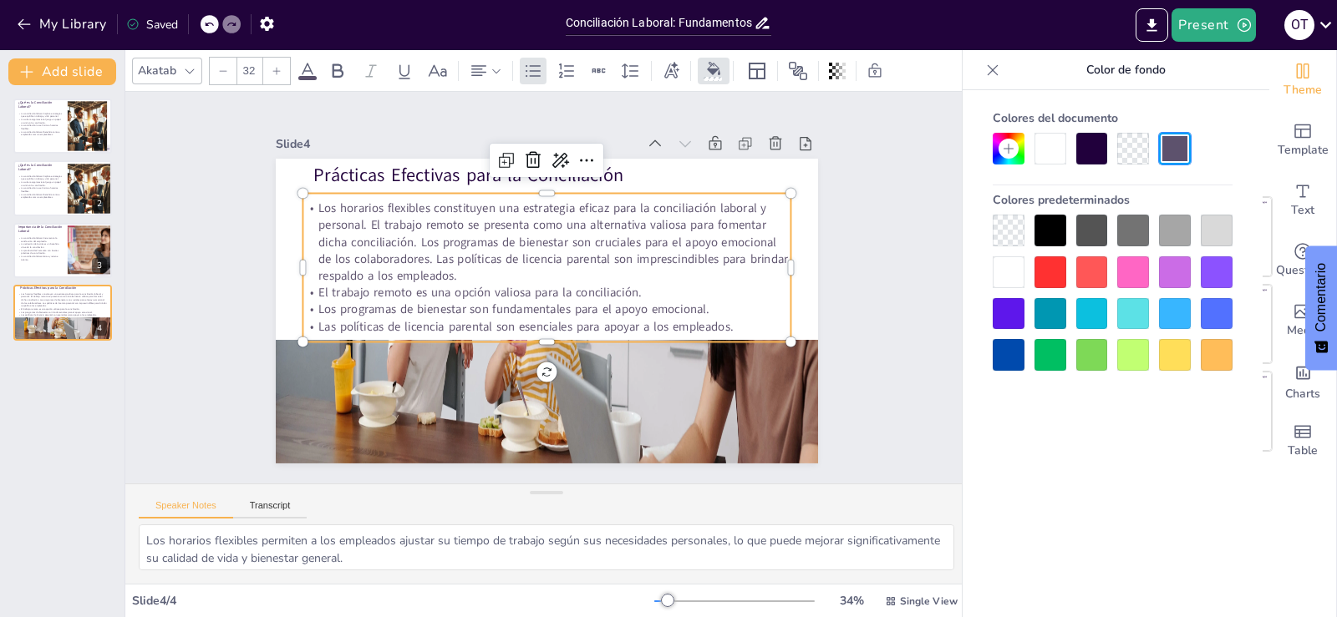
click at [223, 70] on icon at bounding box center [223, 71] width 10 height 10
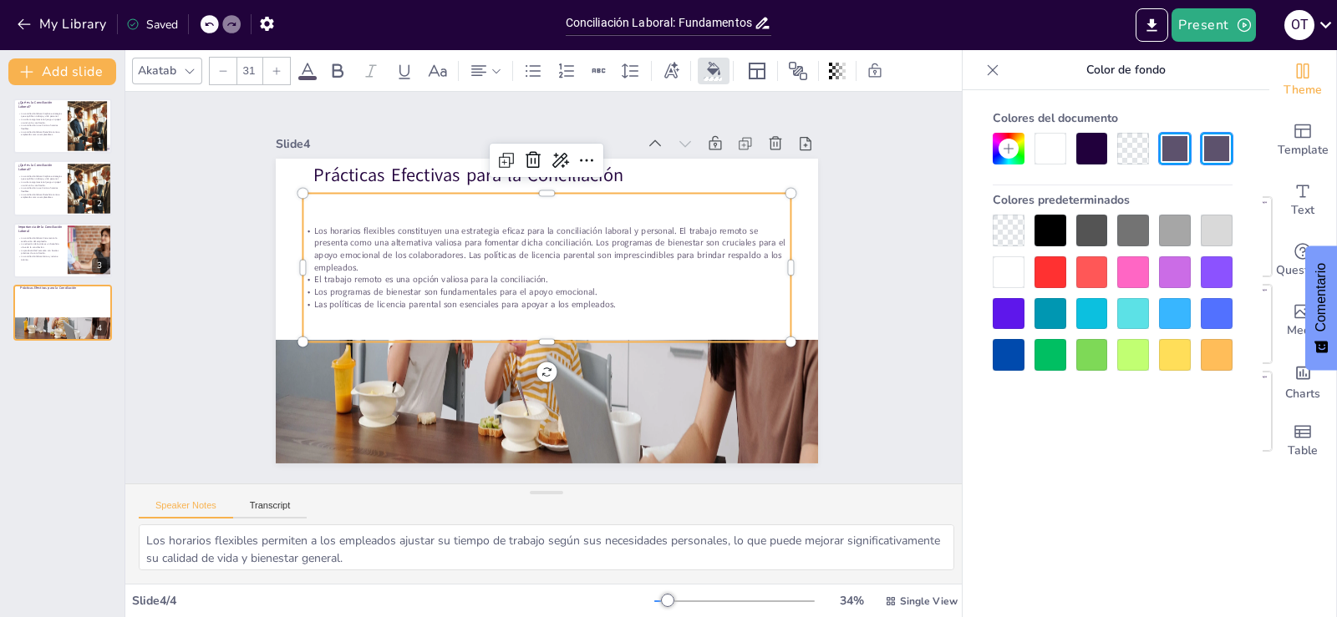
click at [221, 73] on icon at bounding box center [223, 71] width 10 height 10
type input "30"
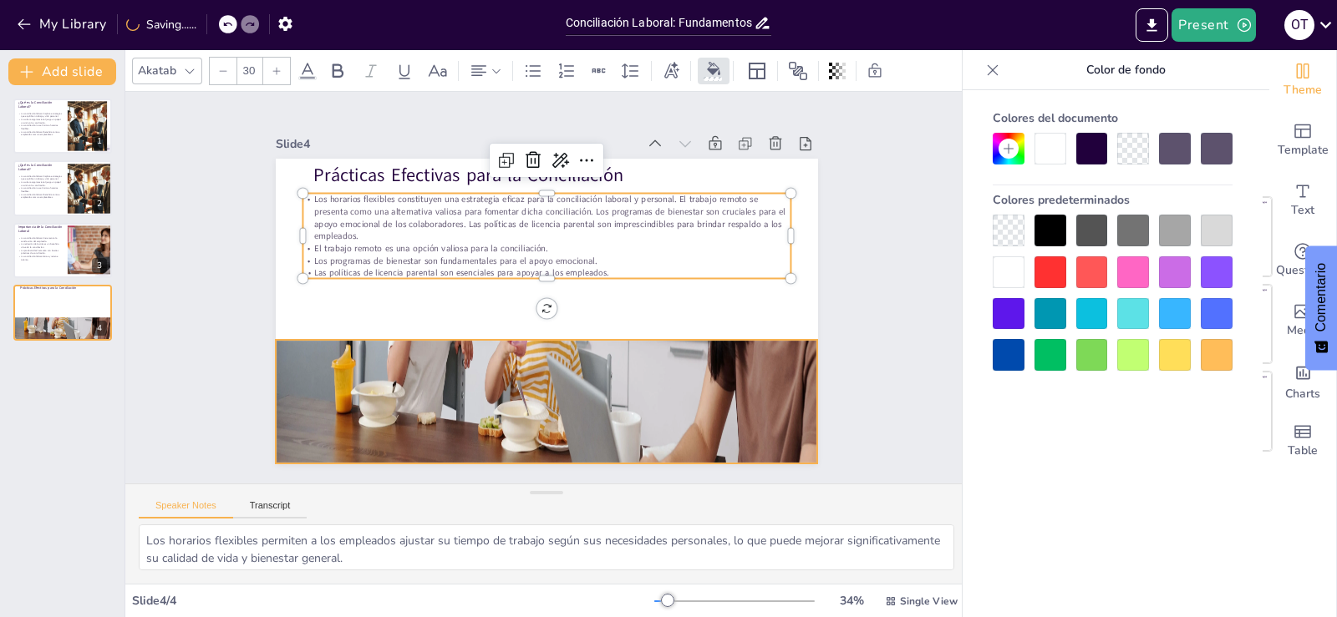
click at [495, 344] on div at bounding box center [522, 275] width 651 height 454
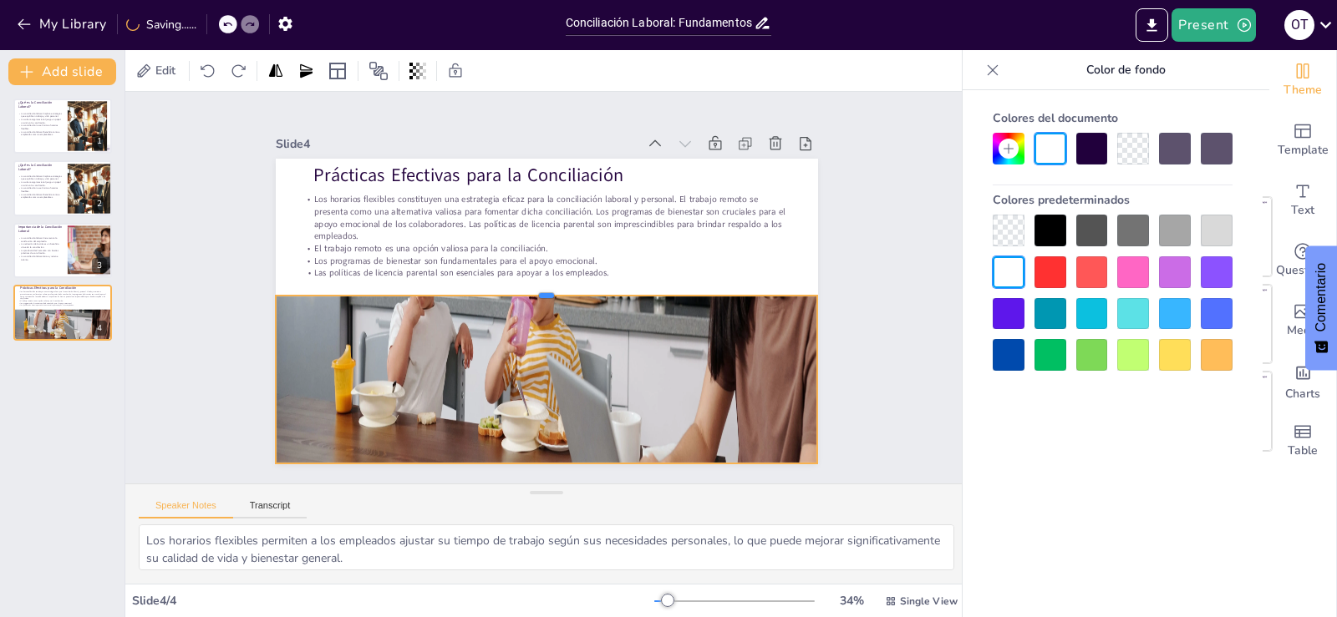
drag, startPoint x: 528, startPoint y: 332, endPoint x: 536, endPoint y: 287, distance: 44.9
click at [536, 287] on div at bounding box center [545, 288] width 70 height 541
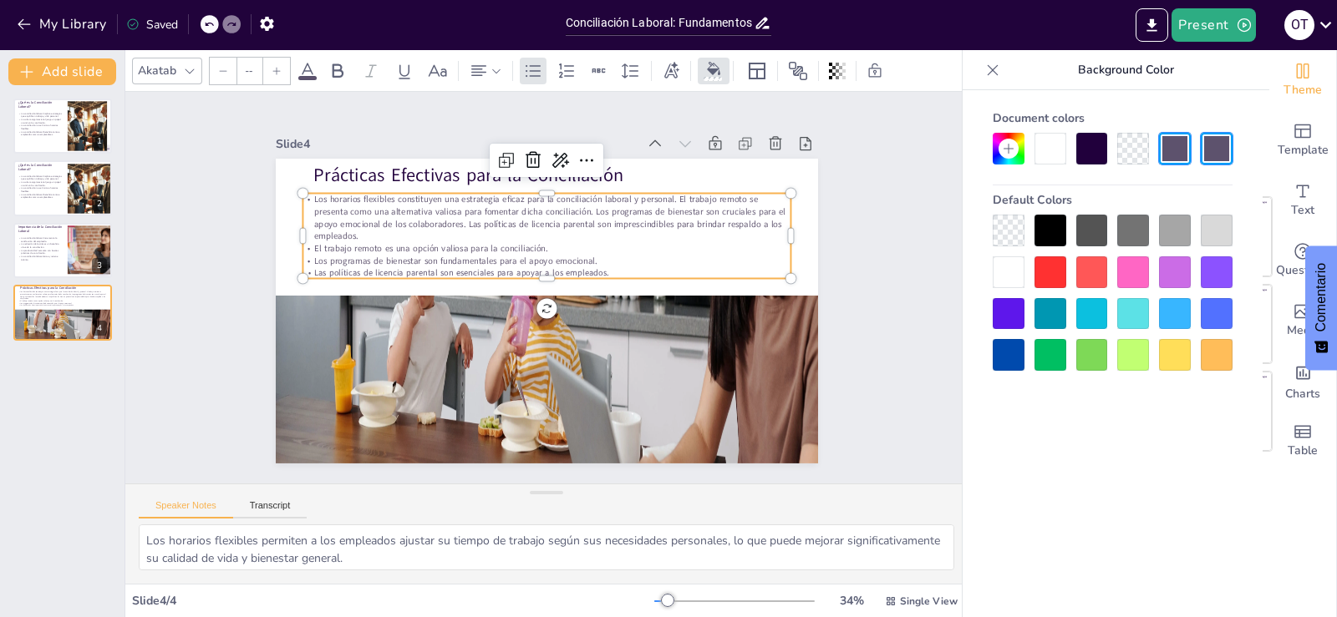
click at [449, 282] on p "Los horarios flexibles constituyen una estrategia eficaz para la conciliación l…" at bounding box center [560, 357] width 487 height 150
click at [283, 69] on div at bounding box center [276, 71] width 27 height 27
click at [282, 69] on div at bounding box center [276, 71] width 27 height 27
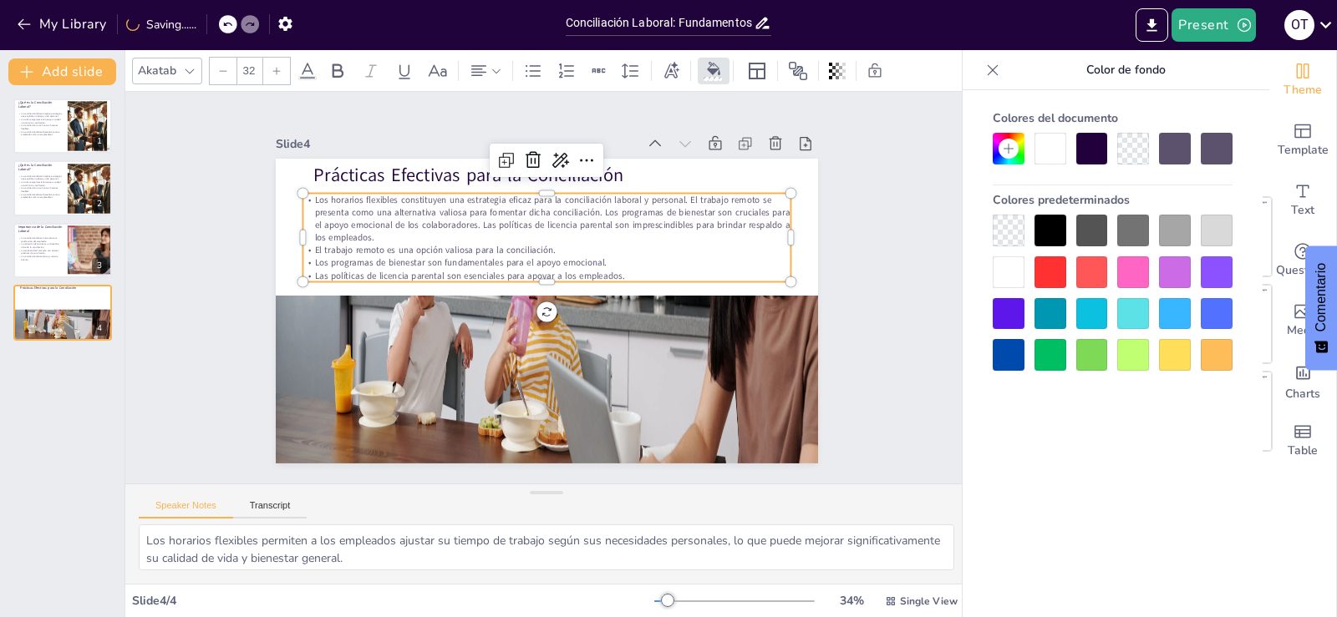
click at [282, 69] on div at bounding box center [276, 71] width 27 height 27
click at [338, 64] on icon at bounding box center [338, 70] width 11 height 14
click at [438, 70] on icon at bounding box center [438, 71] width 20 height 20
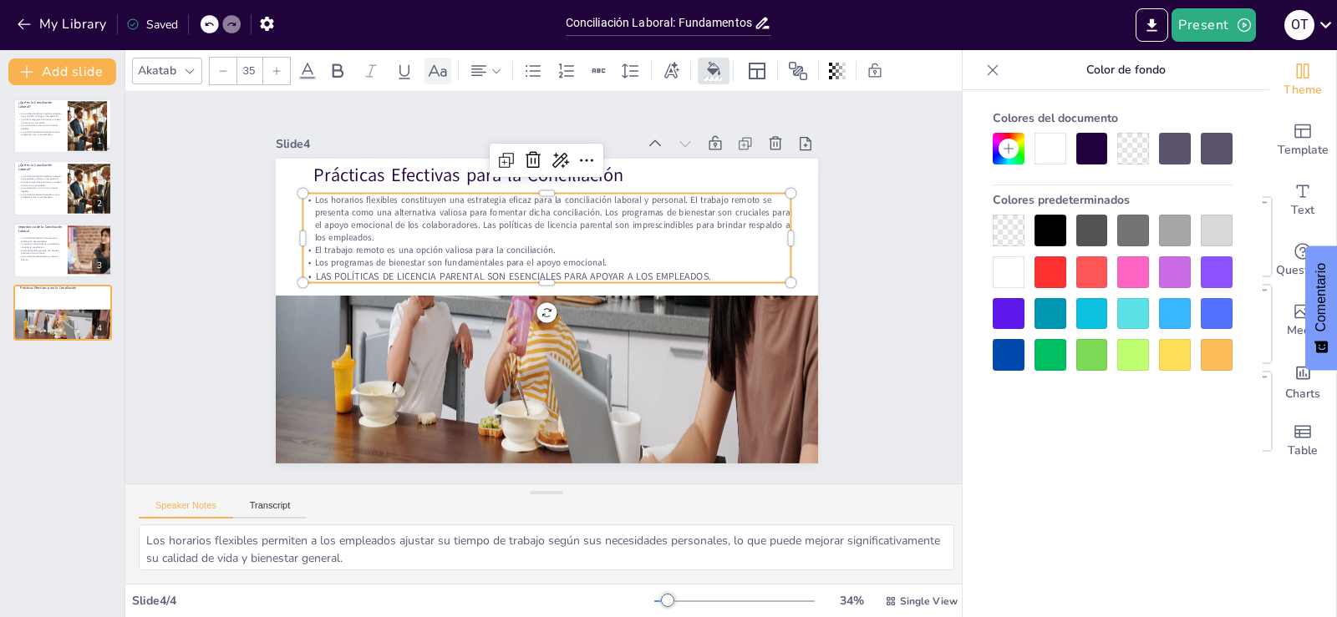
click at [438, 70] on icon at bounding box center [438, 71] width 20 height 20
click at [337, 70] on icon at bounding box center [338, 70] width 11 height 14
click at [189, 70] on icon at bounding box center [189, 70] width 13 height 13
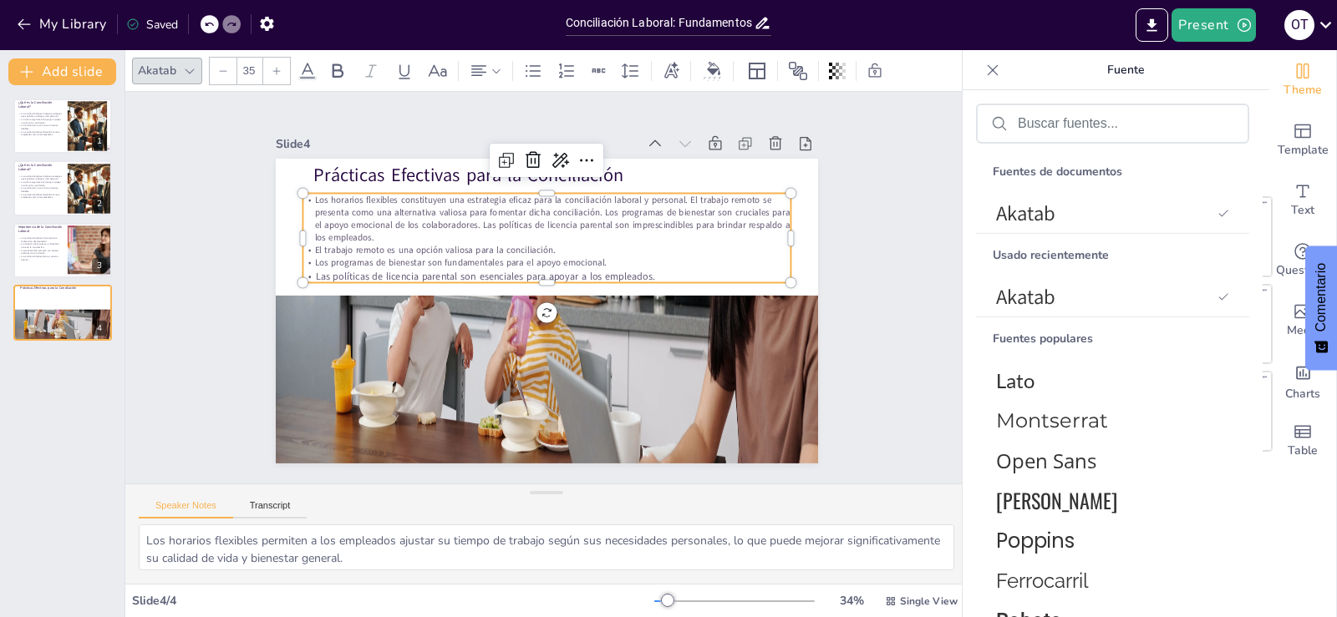
click at [306, 70] on icon at bounding box center [307, 71] width 15 height 16
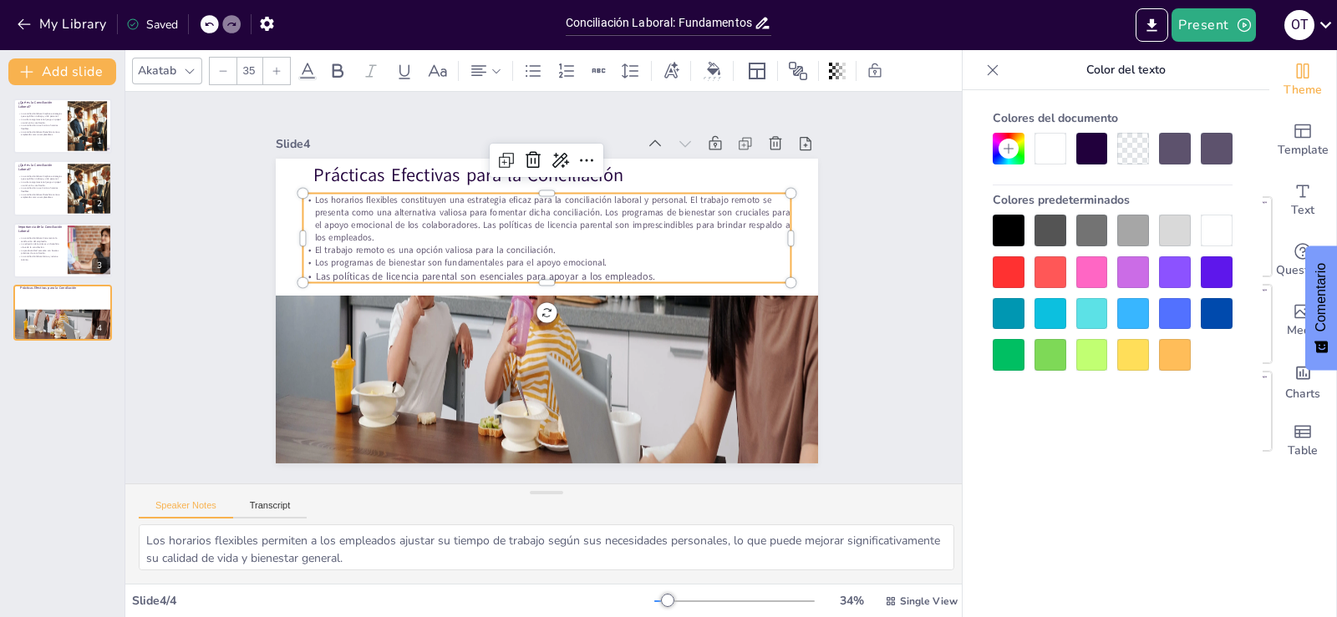
click at [1038, 232] on div at bounding box center [1050, 231] width 32 height 32
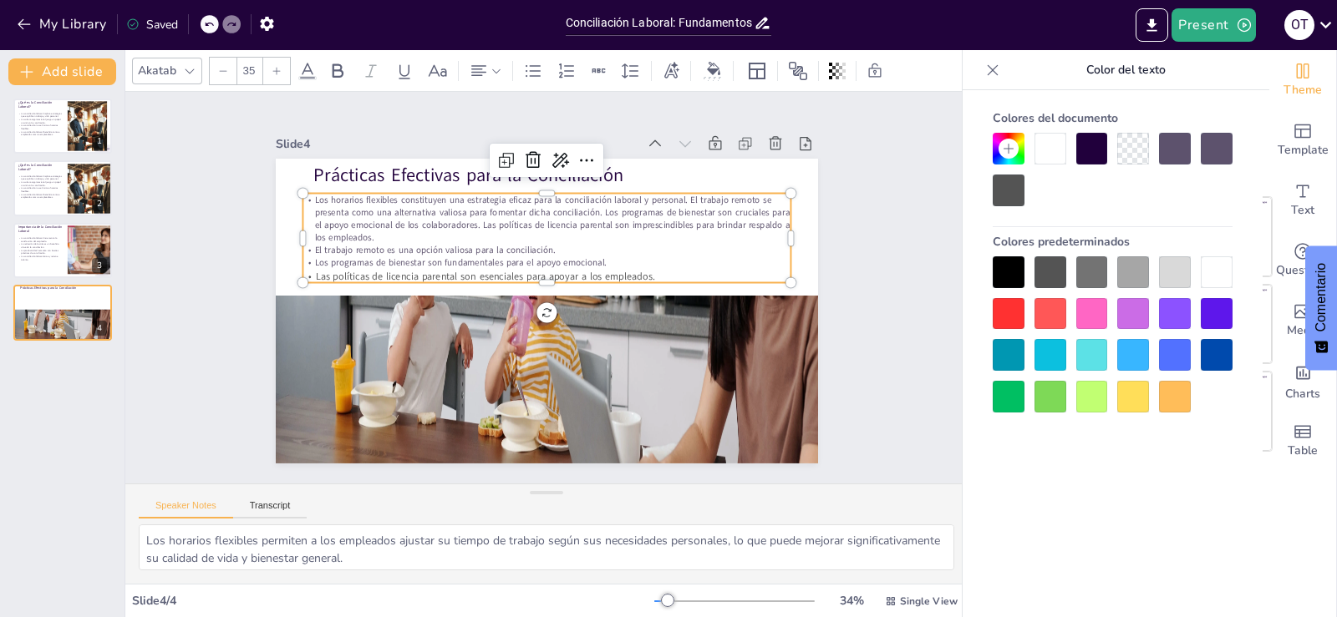
click at [1018, 271] on div at bounding box center [1009, 272] width 32 height 32
click at [1009, 262] on div at bounding box center [1009, 272] width 32 height 32
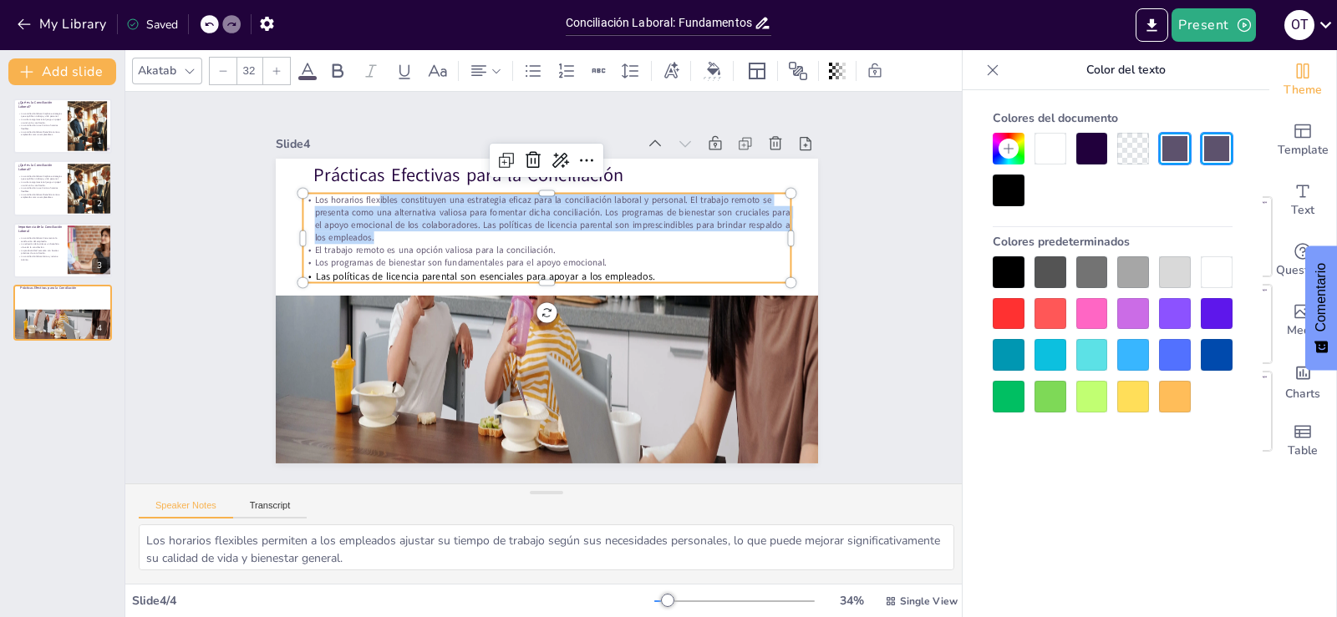
drag, startPoint x: 368, startPoint y: 200, endPoint x: 531, endPoint y: 235, distance: 165.8
click at [531, 235] on p "Los horarios flexibles constituyen una estrategia eficaz para la conciliación l…" at bounding box center [500, 236] width 396 height 364
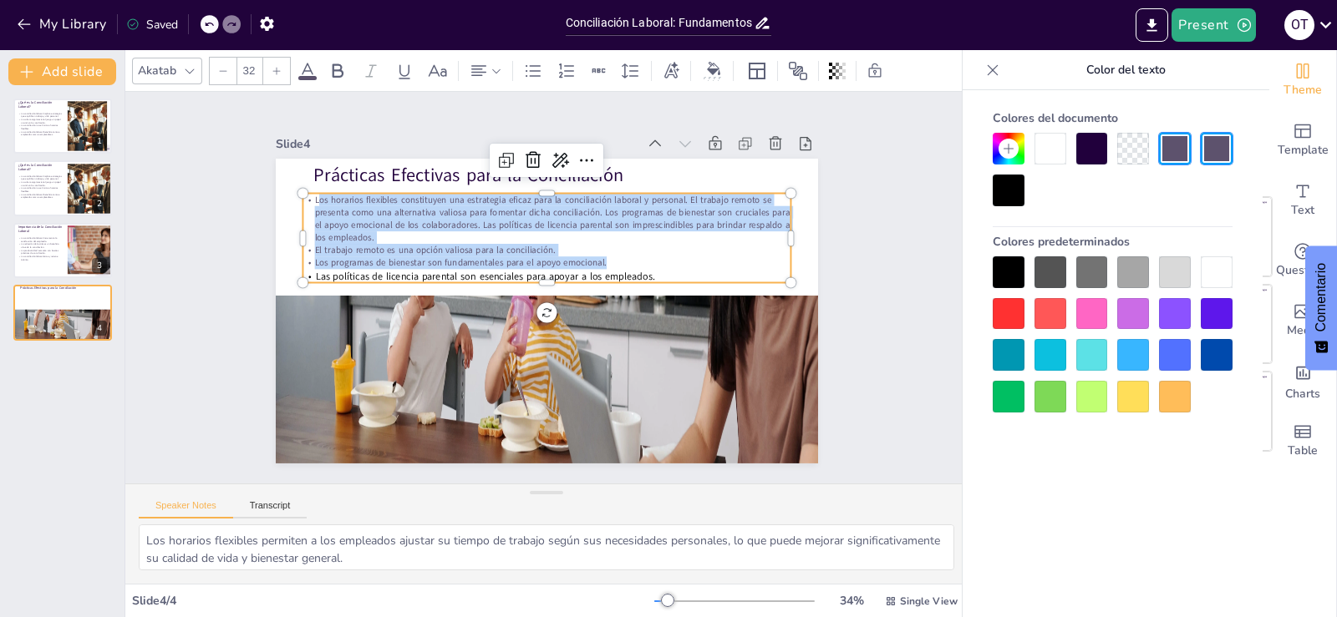
type input "--"
drag, startPoint x: 307, startPoint y: 194, endPoint x: 702, endPoint y: 266, distance: 400.8
click at [641, 266] on div "Los horarios flexibles constituyen una estrategia eficaz para la conciliación l…" at bounding box center [596, 287] width 90 height 488
click at [1008, 256] on div at bounding box center [1009, 272] width 32 height 32
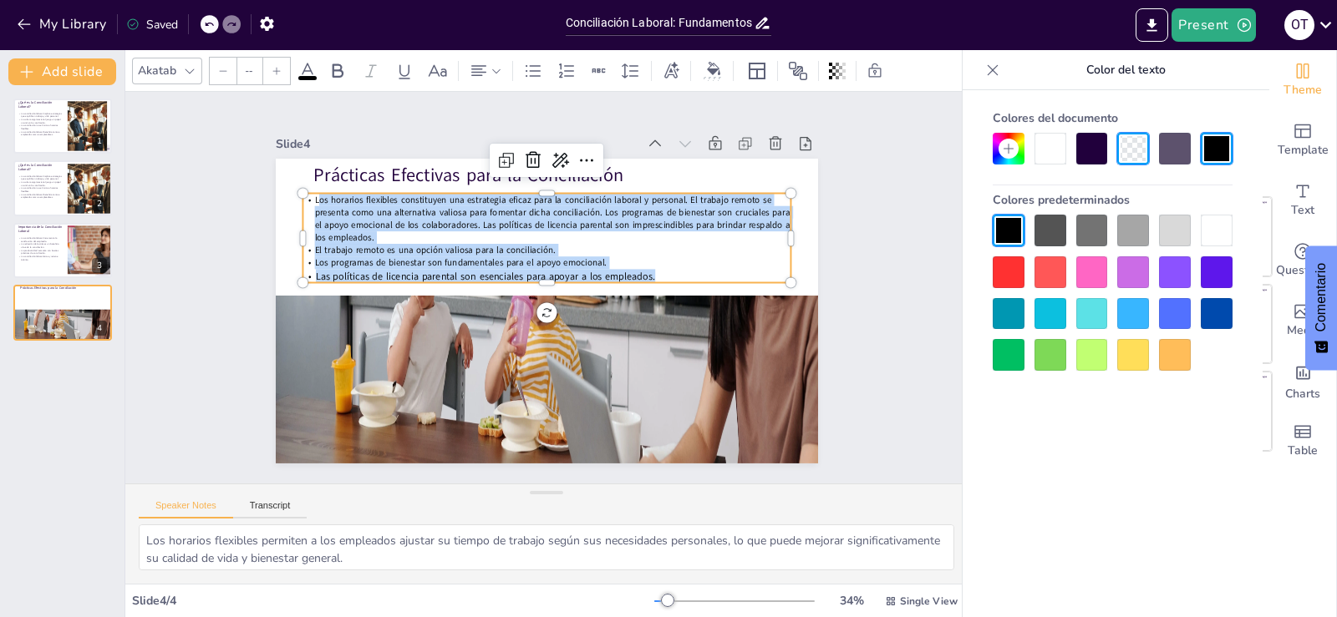
click at [1008, 224] on div at bounding box center [1009, 231] width 32 height 32
click at [842, 311] on div "Slide 1 ¿Qué es la Conciliación Laboral? La conciliación laboral implica estrat…" at bounding box center [545, 288] width 721 height 658
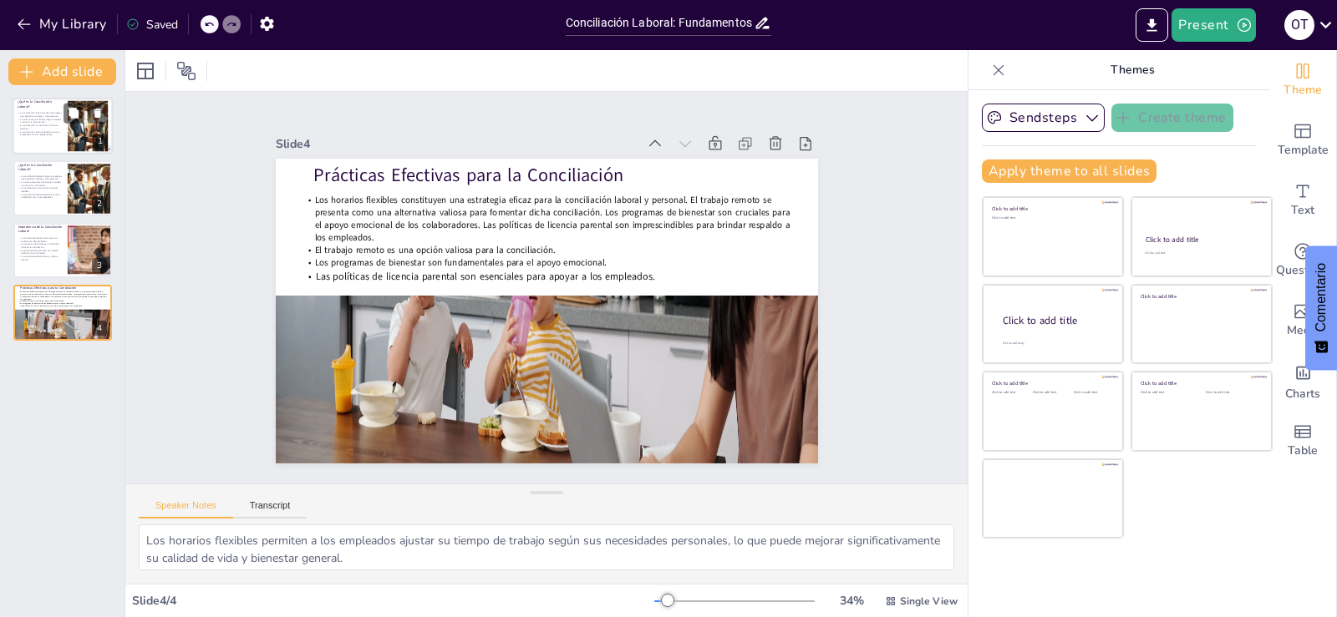
click at [58, 113] on p "La conciliación laboral implica estrategias que equilibran trabajo y vida perso…" at bounding box center [40, 115] width 45 height 6
type textarea "La conciliación laboral es un concepto clave en el mundo moderno, donde las res…"
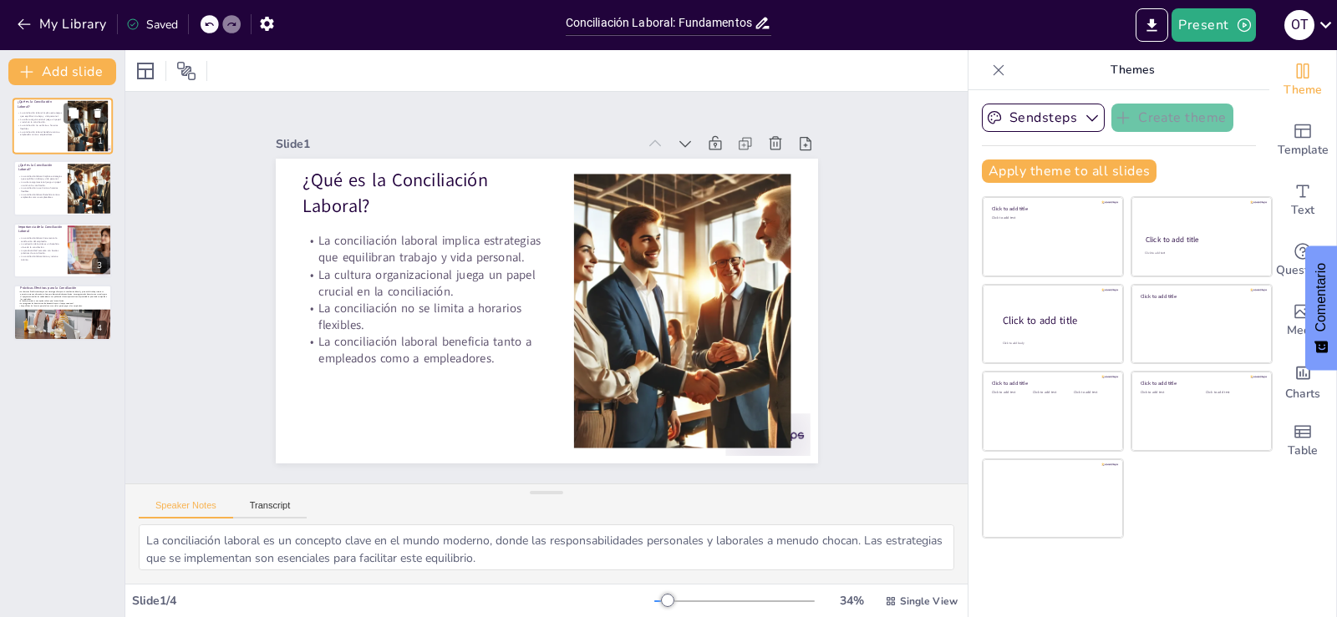
click at [103, 114] on icon at bounding box center [98, 114] width 12 height 12
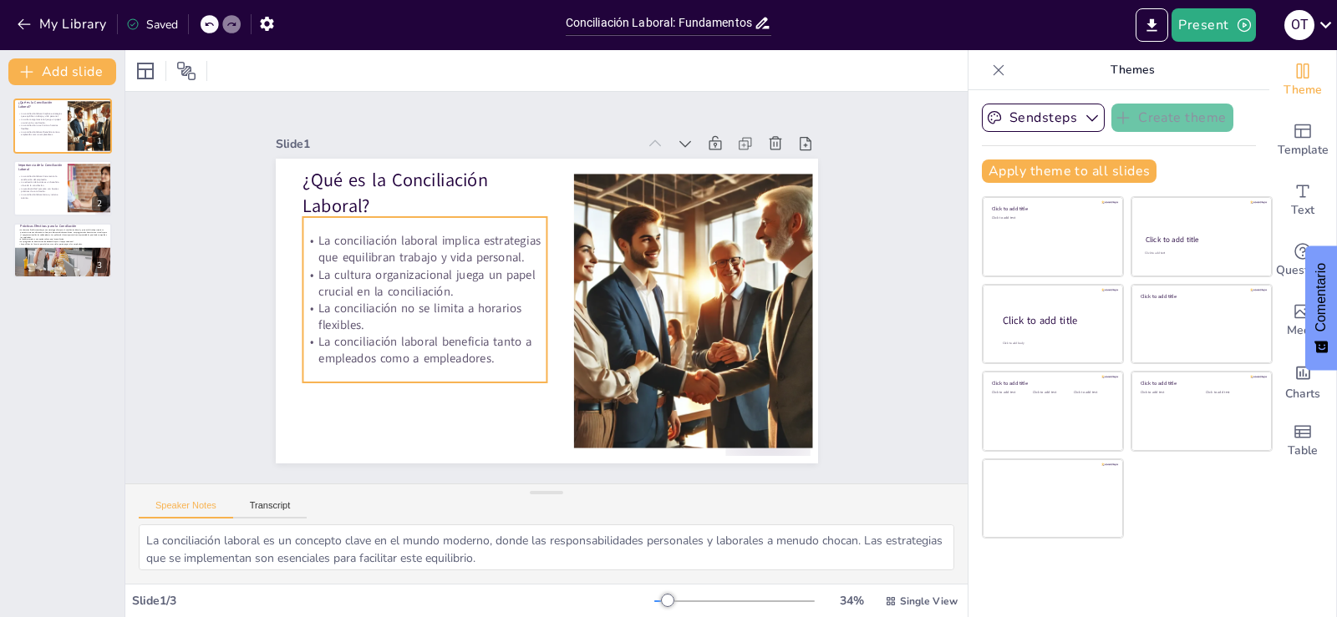
click at [531, 280] on p "La cultura organizacional juega un papel crucial en la conciliación." at bounding box center [625, 382] width 188 height 204
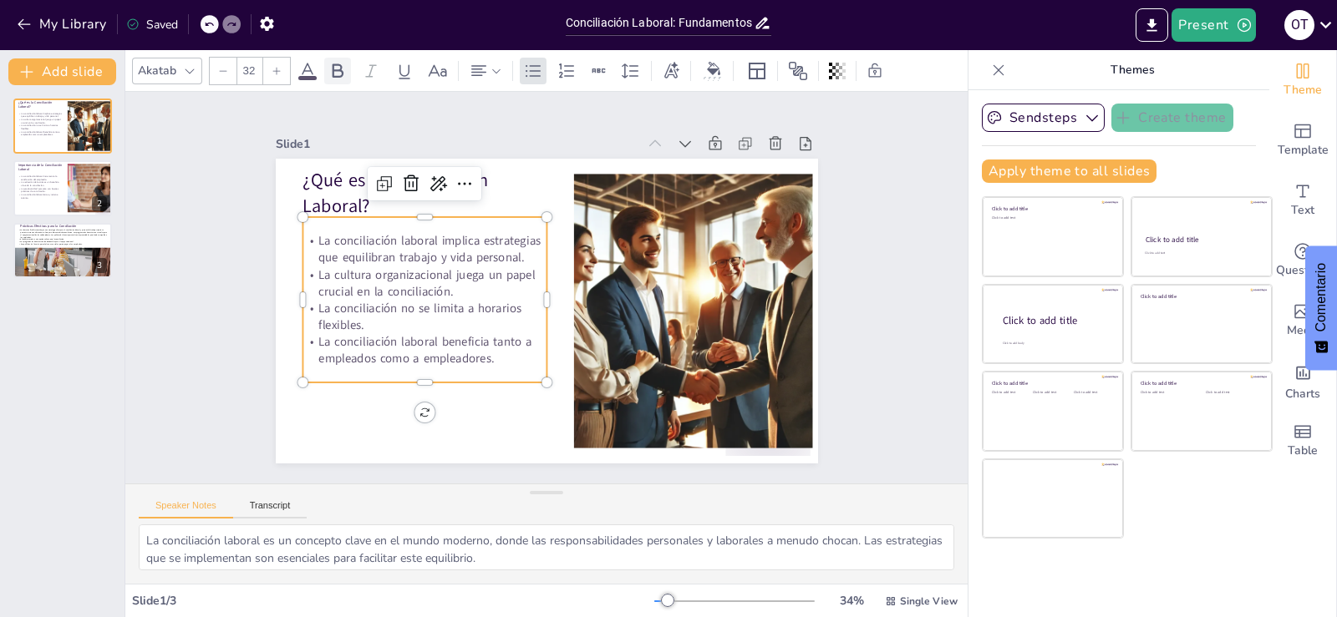
click at [333, 69] on icon at bounding box center [338, 70] width 11 height 14
click at [716, 72] on icon at bounding box center [713, 68] width 13 height 13
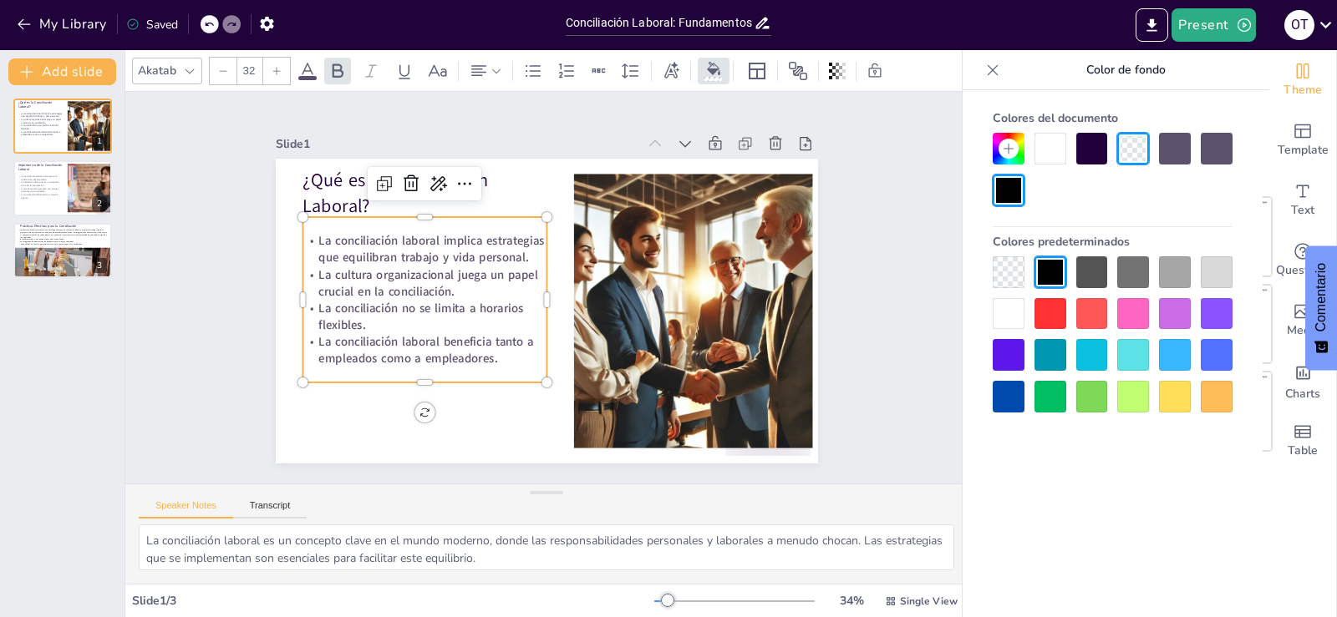
click at [1057, 272] on div at bounding box center [1050, 272] width 32 height 32
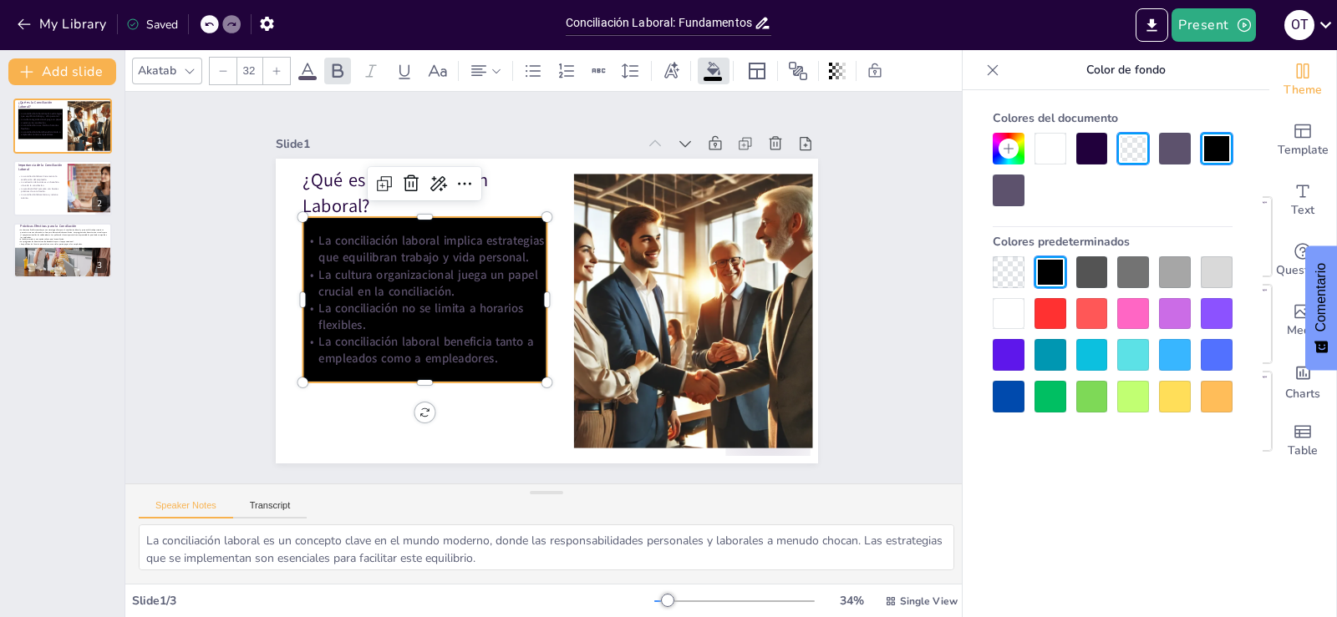
click at [1057, 272] on div at bounding box center [1050, 272] width 32 height 32
click at [1010, 261] on div at bounding box center [1009, 272] width 32 height 32
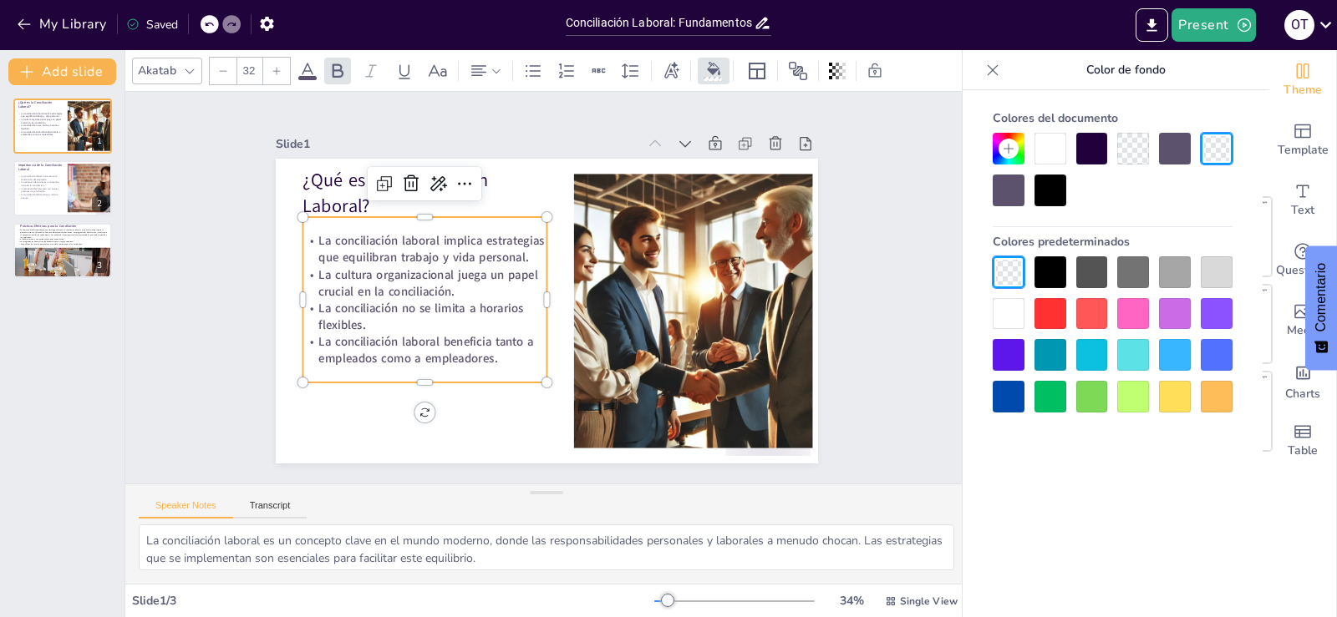
click at [311, 74] on icon at bounding box center [307, 71] width 20 height 20
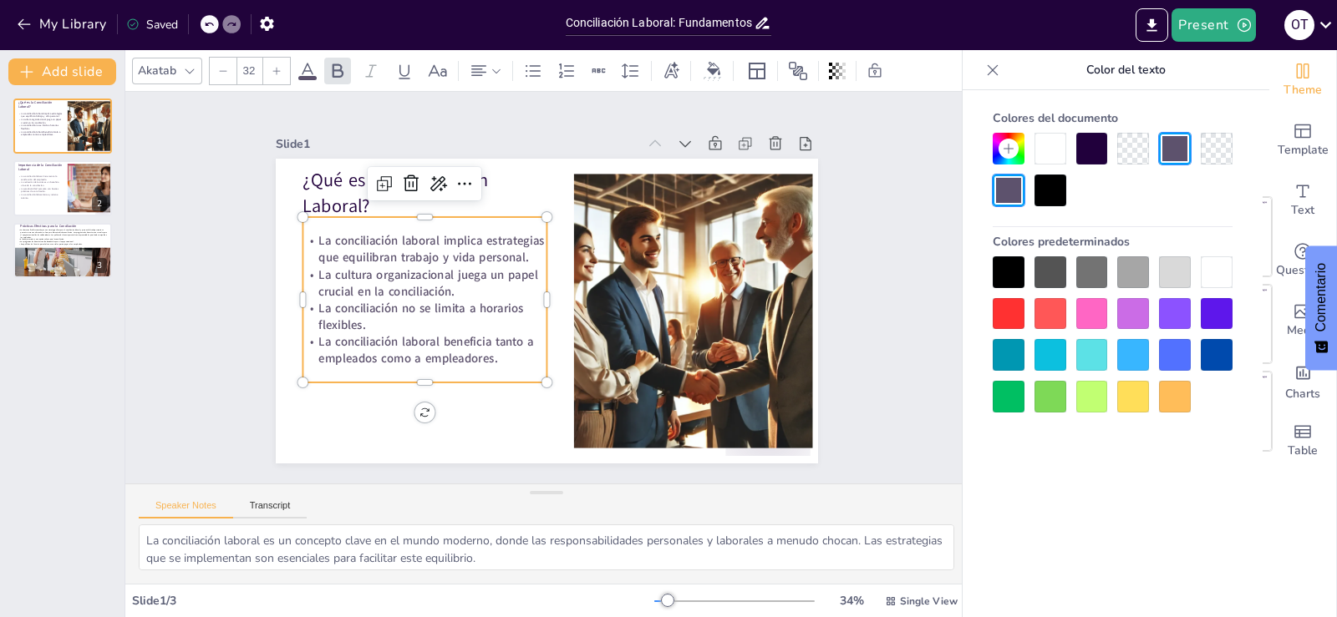
click at [1013, 270] on div at bounding box center [1009, 272] width 32 height 32
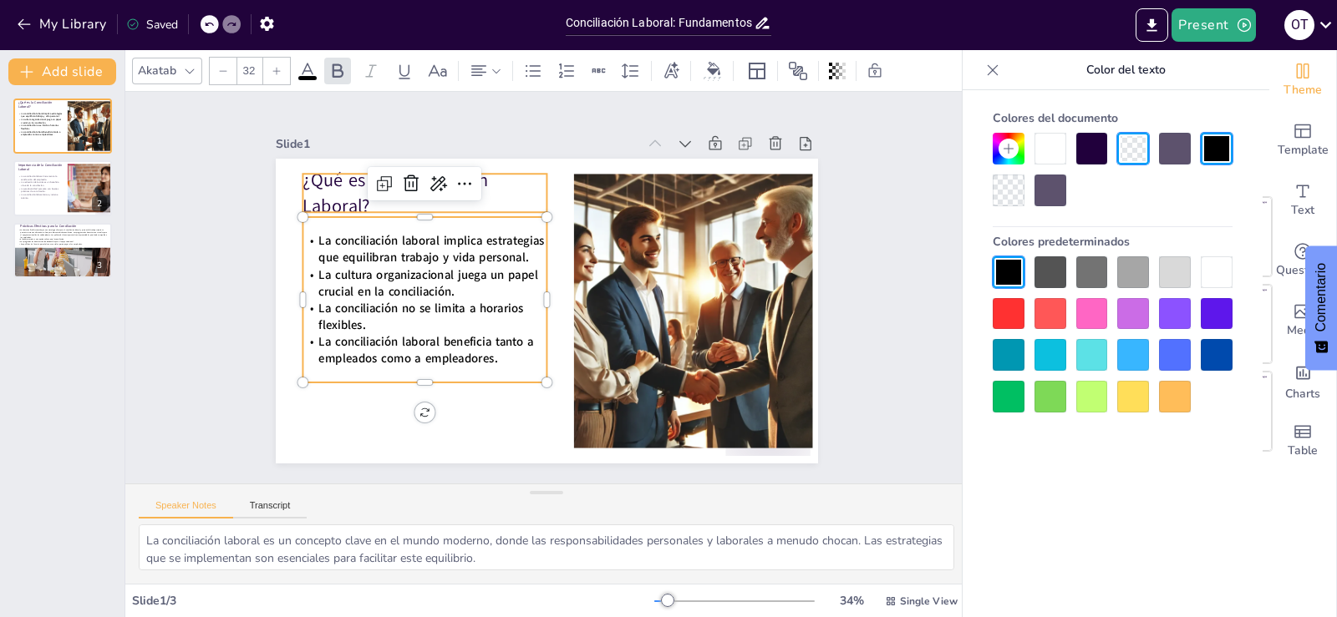
click at [563, 181] on p "¿Qué es la Conciliación Laboral?" at bounding box center [613, 148] width 100 height 249
type input "48"
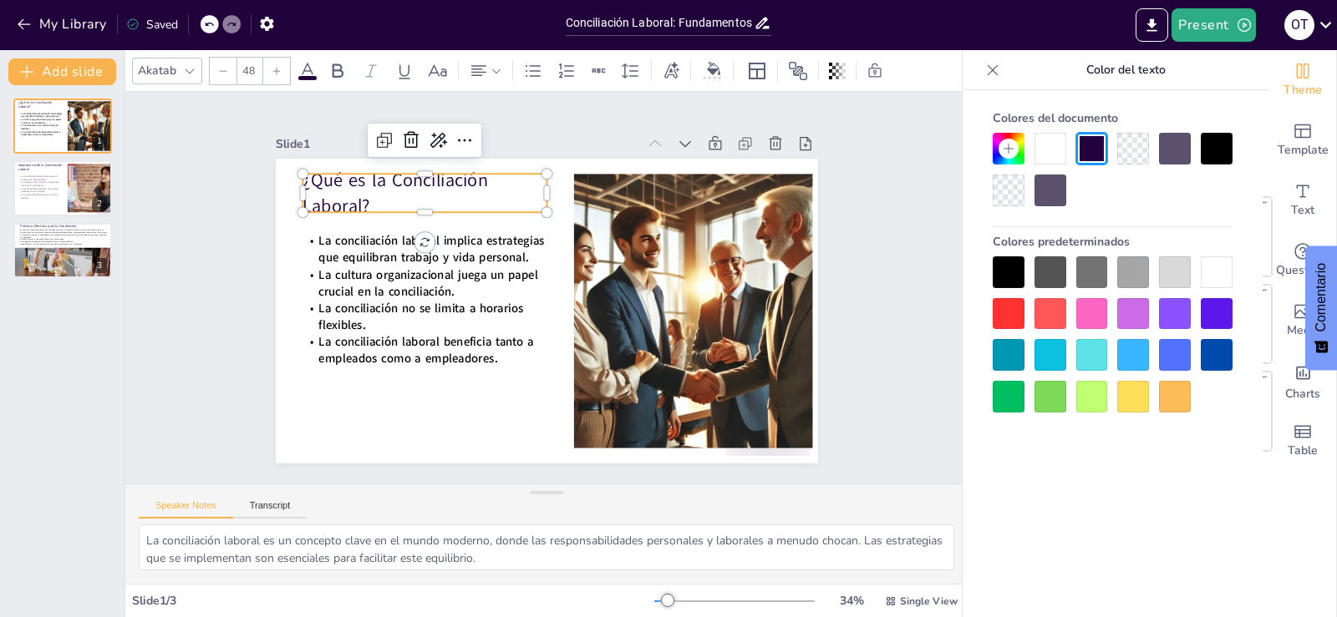
click at [1007, 267] on div at bounding box center [1009, 272] width 32 height 32
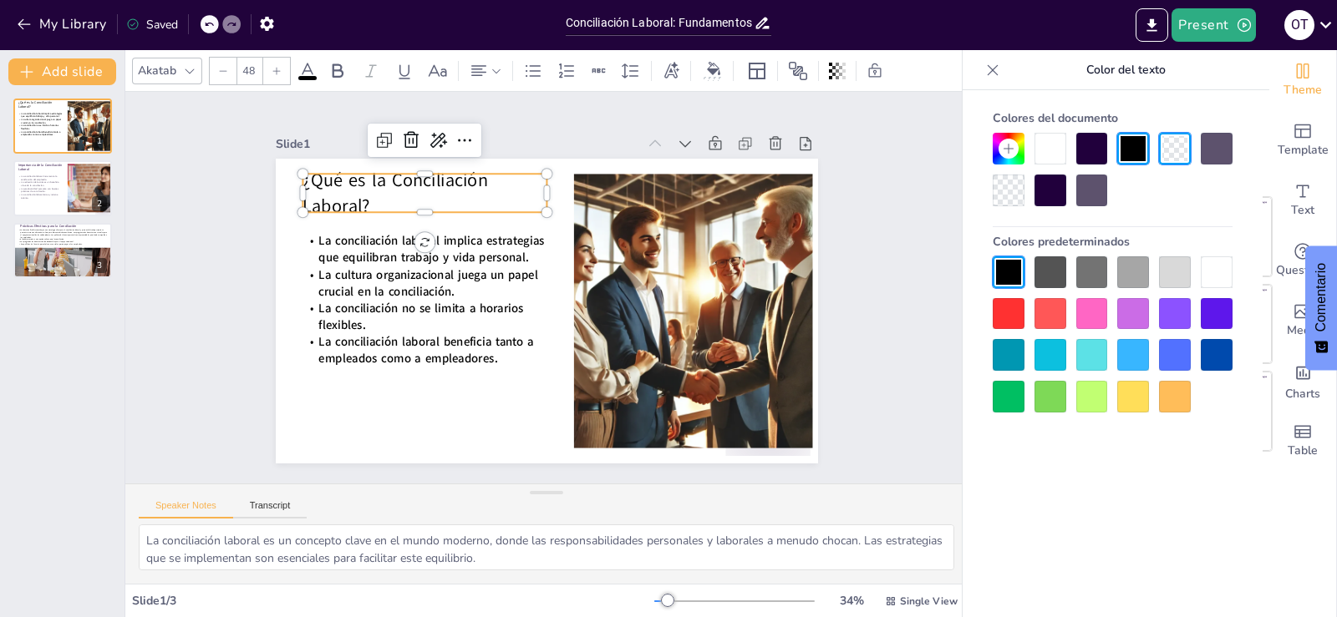
click at [307, 302] on div "Slide 1 ¿Qué es la Conciliación Laboral? La conciliación laboral implica estrat…" at bounding box center [546, 288] width 478 height 879
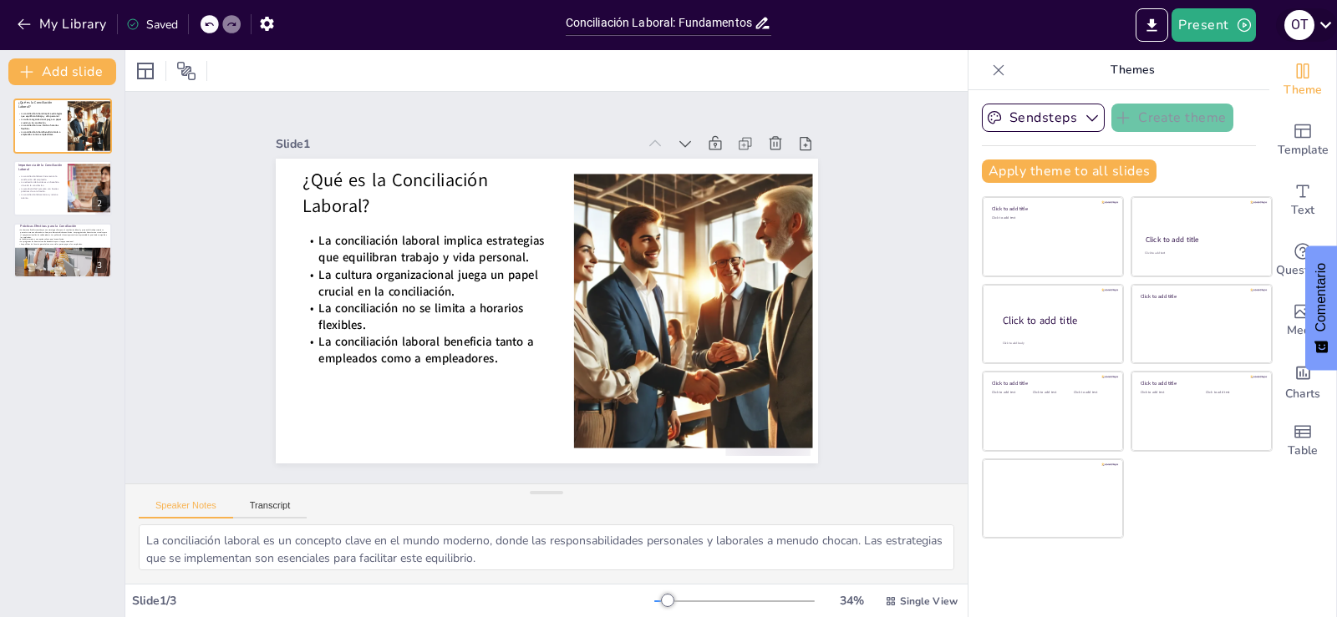
click at [1307, 21] on div "o t" at bounding box center [1299, 25] width 30 height 30
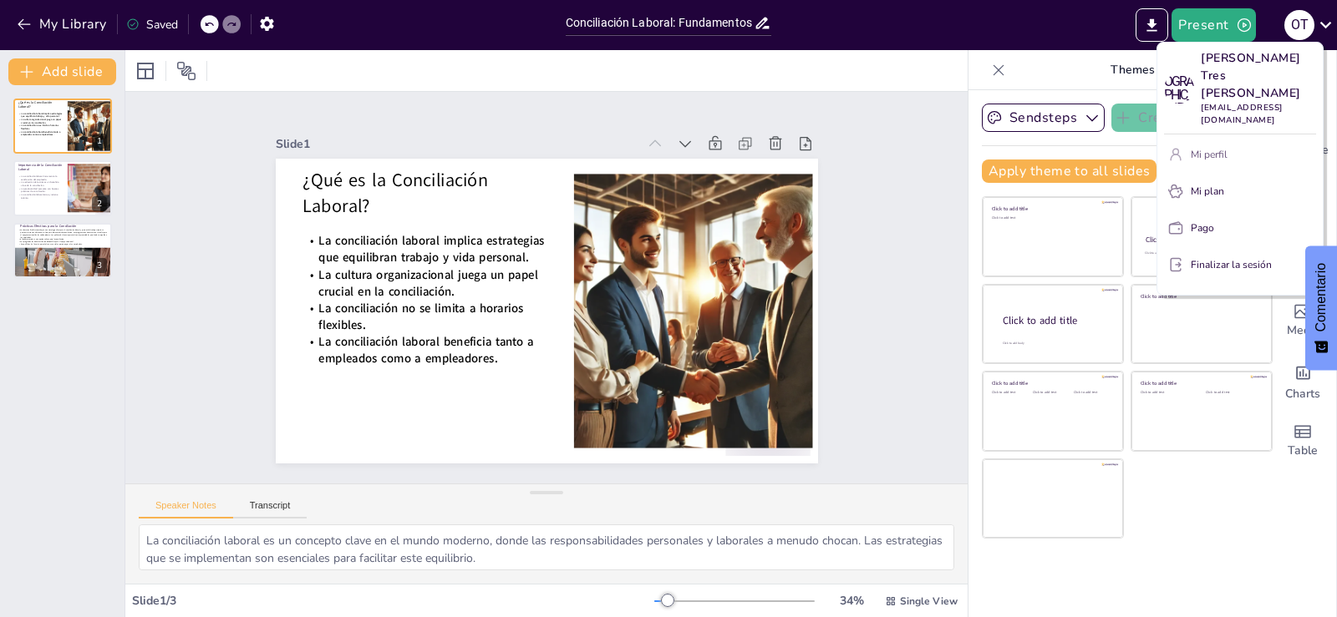
click at [1226, 148] on font "Mi perfil" at bounding box center [1209, 154] width 37 height 13
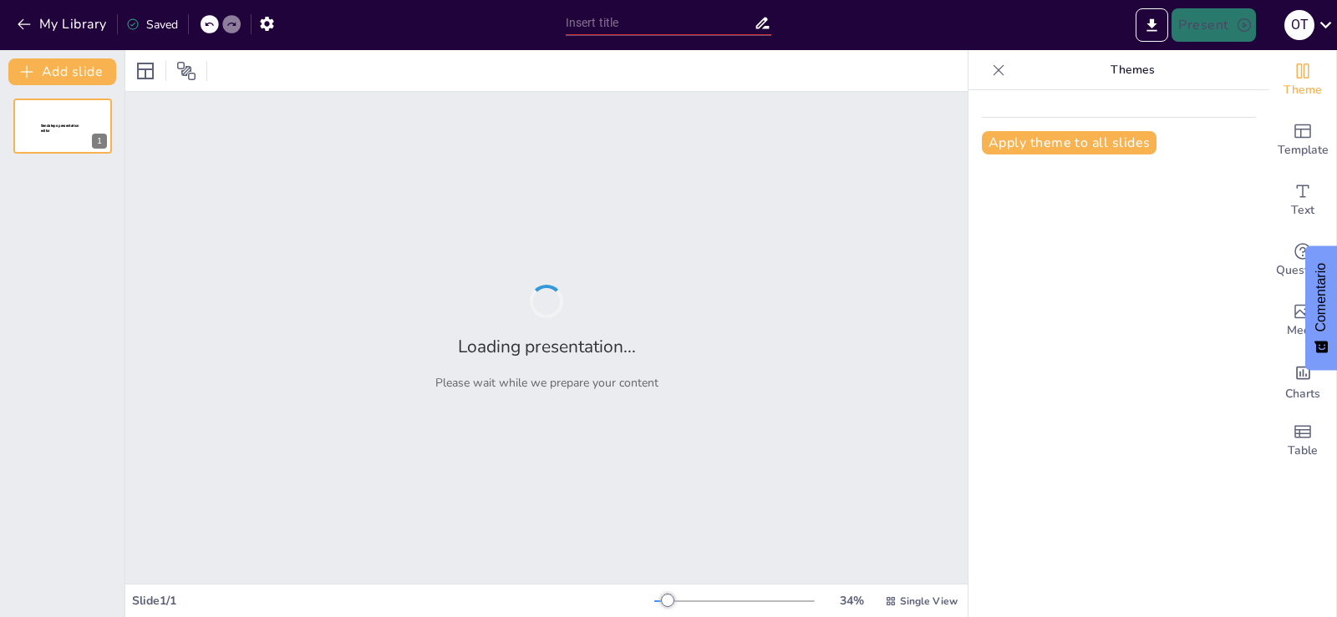
type input "Conciliación Laboral: Fundamentos y Prácticas Efectivas"
